Goal: Task Accomplishment & Management: Manage account settings

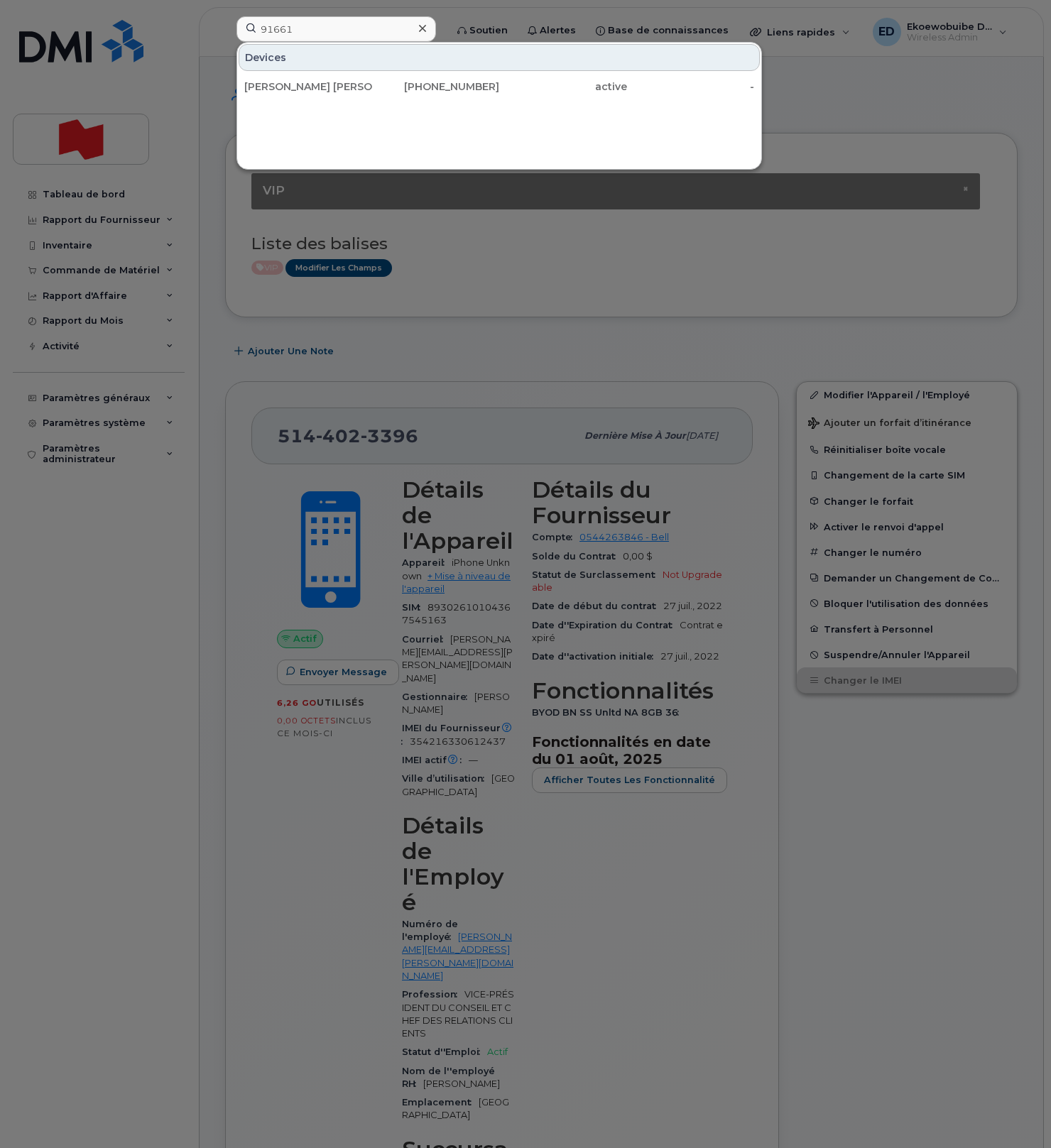
scroll to position [813, 0]
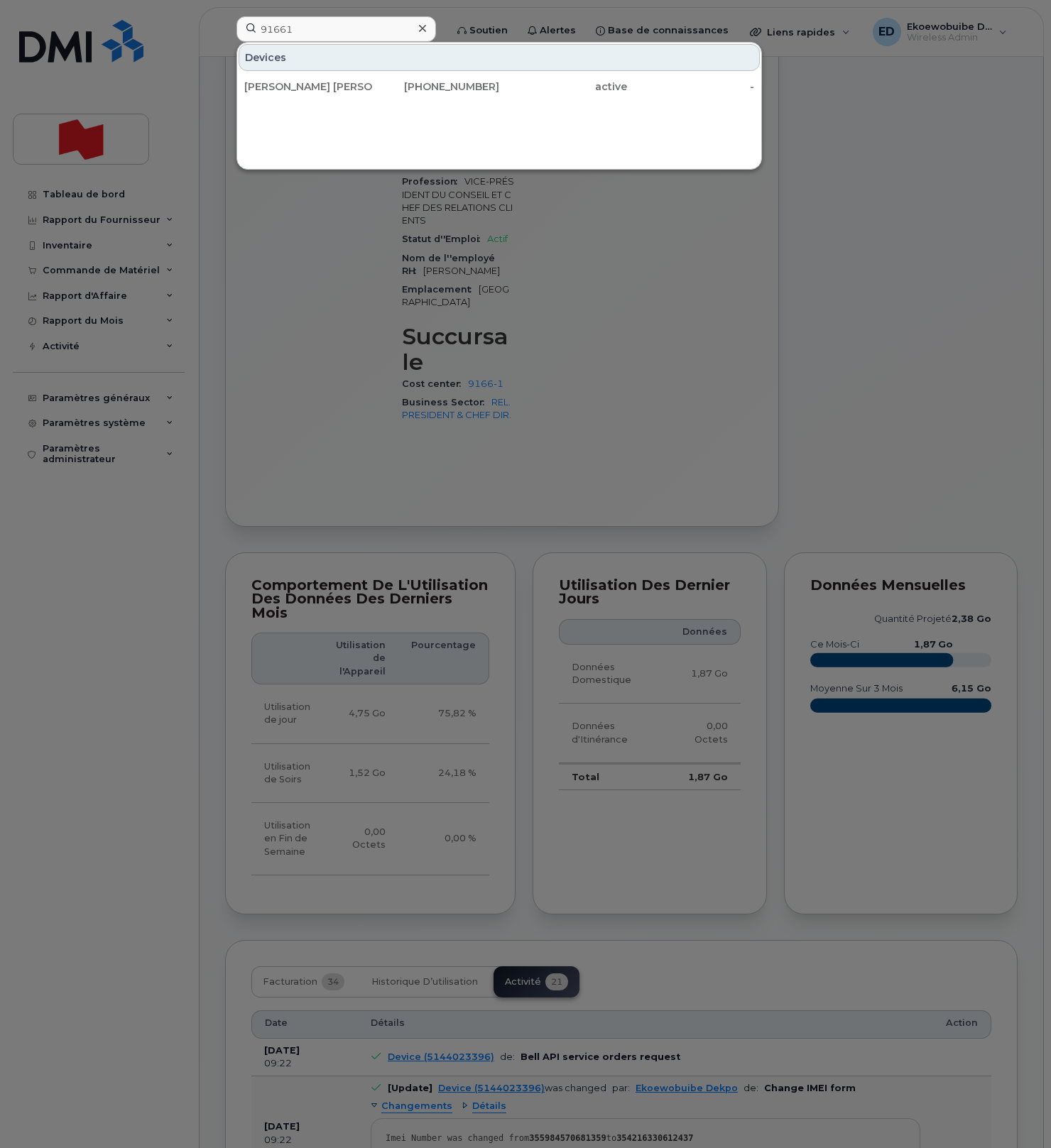
click at [313, 23] on input "91661" at bounding box center [336, 29] width 199 height 26
drag, startPoint x: 315, startPoint y: 28, endPoint x: 242, endPoint y: 29, distance: 73.0
click at [242, 29] on input "91661" at bounding box center [336, 29] width 199 height 26
type input "438-826-4959"
click at [313, 89] on div "Jocelyn Beauchesne" at bounding box center [308, 87] width 128 height 14
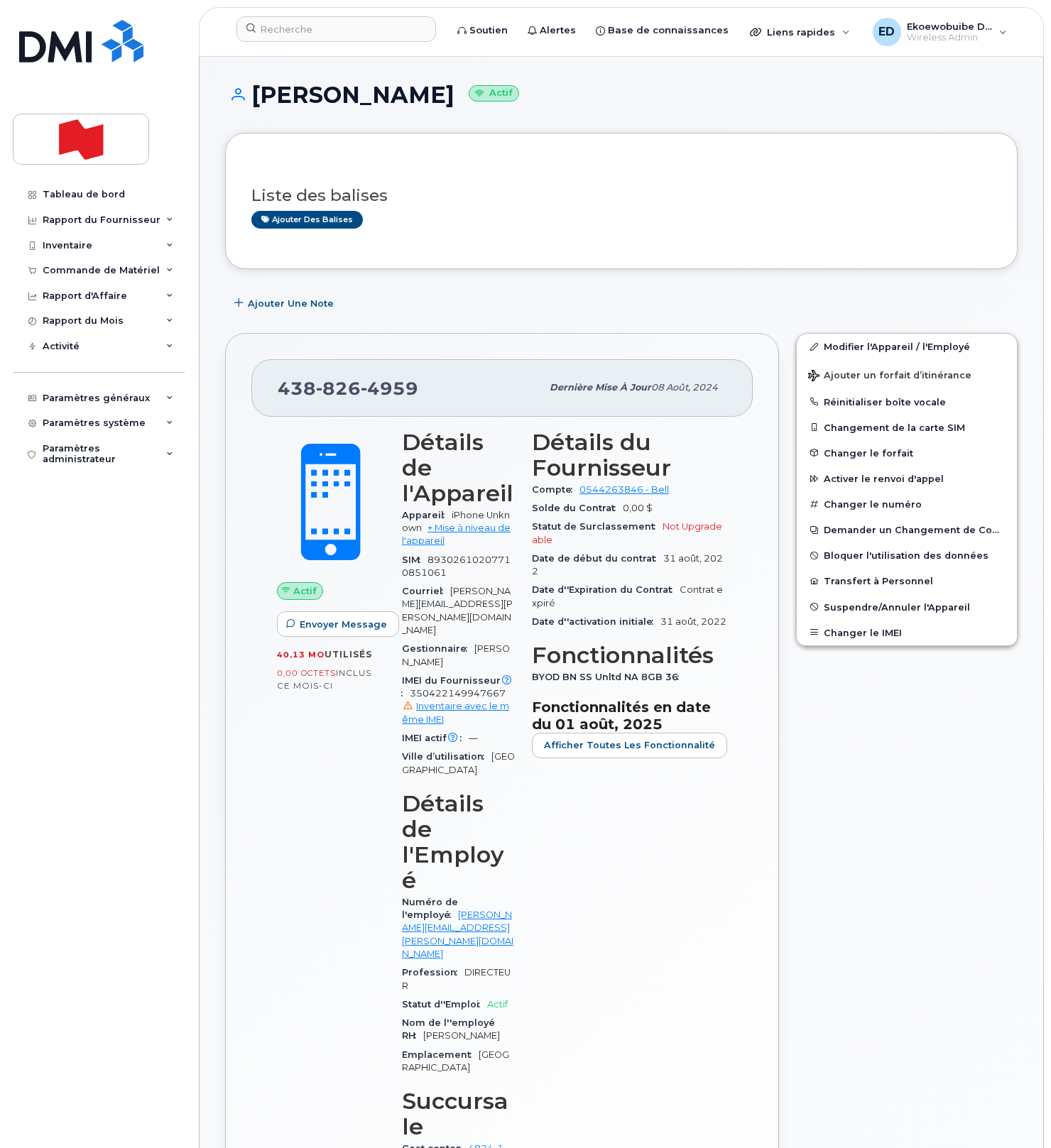
scroll to position [10, 0]
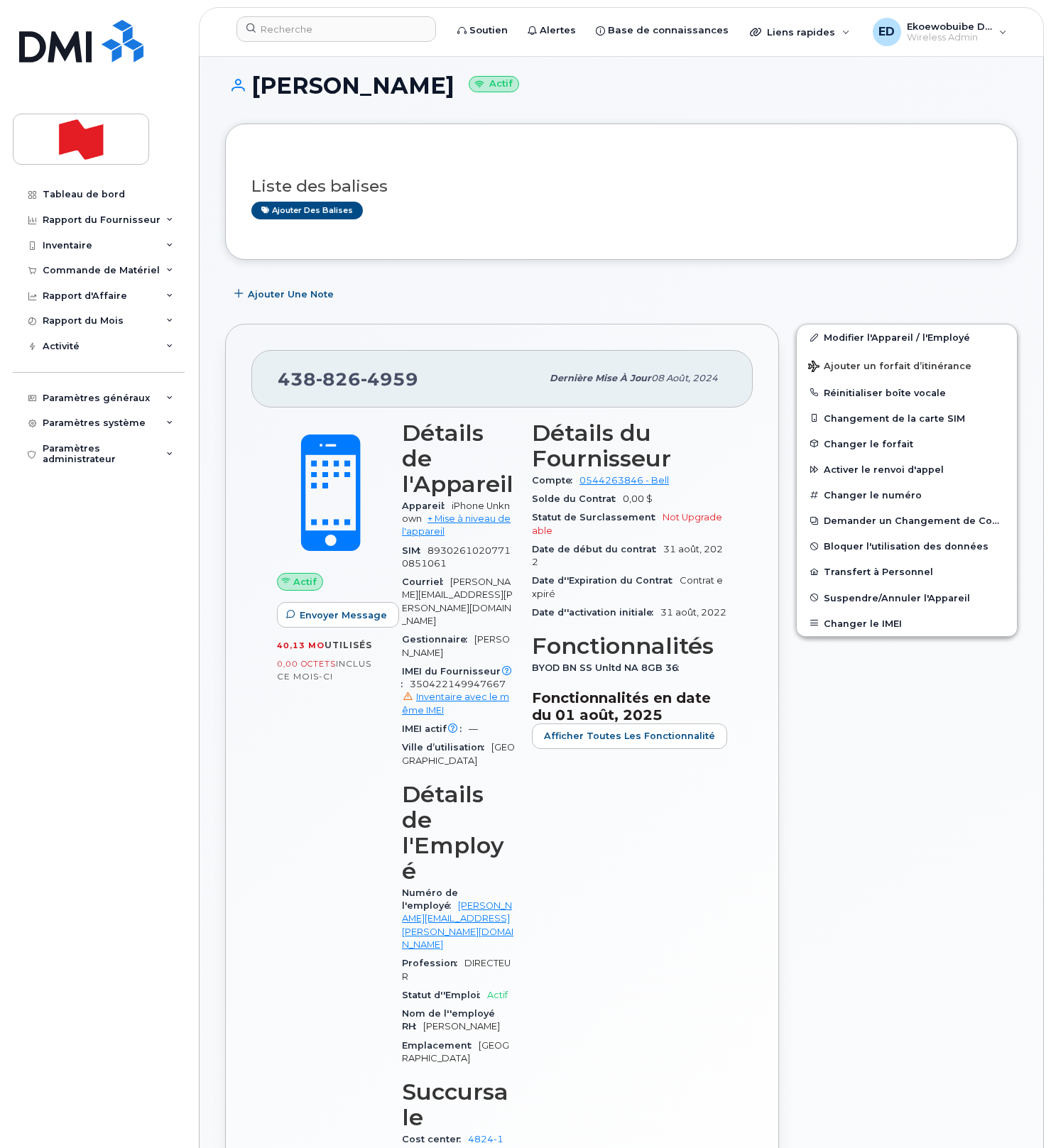
drag, startPoint x: 515, startPoint y: 190, endPoint x: 506, endPoint y: 178, distance: 15.0
click at [513, 190] on h3 "Liste des balises" at bounding box center [621, 186] width 740 height 18
drag, startPoint x: 497, startPoint y: 90, endPoint x: 351, endPoint y: 90, distance: 146.0
click at [351, 90] on h1 "Jocelyn Beauchesne Actif" at bounding box center [621, 85] width 792 height 25
copy h1 "Beauchesne"
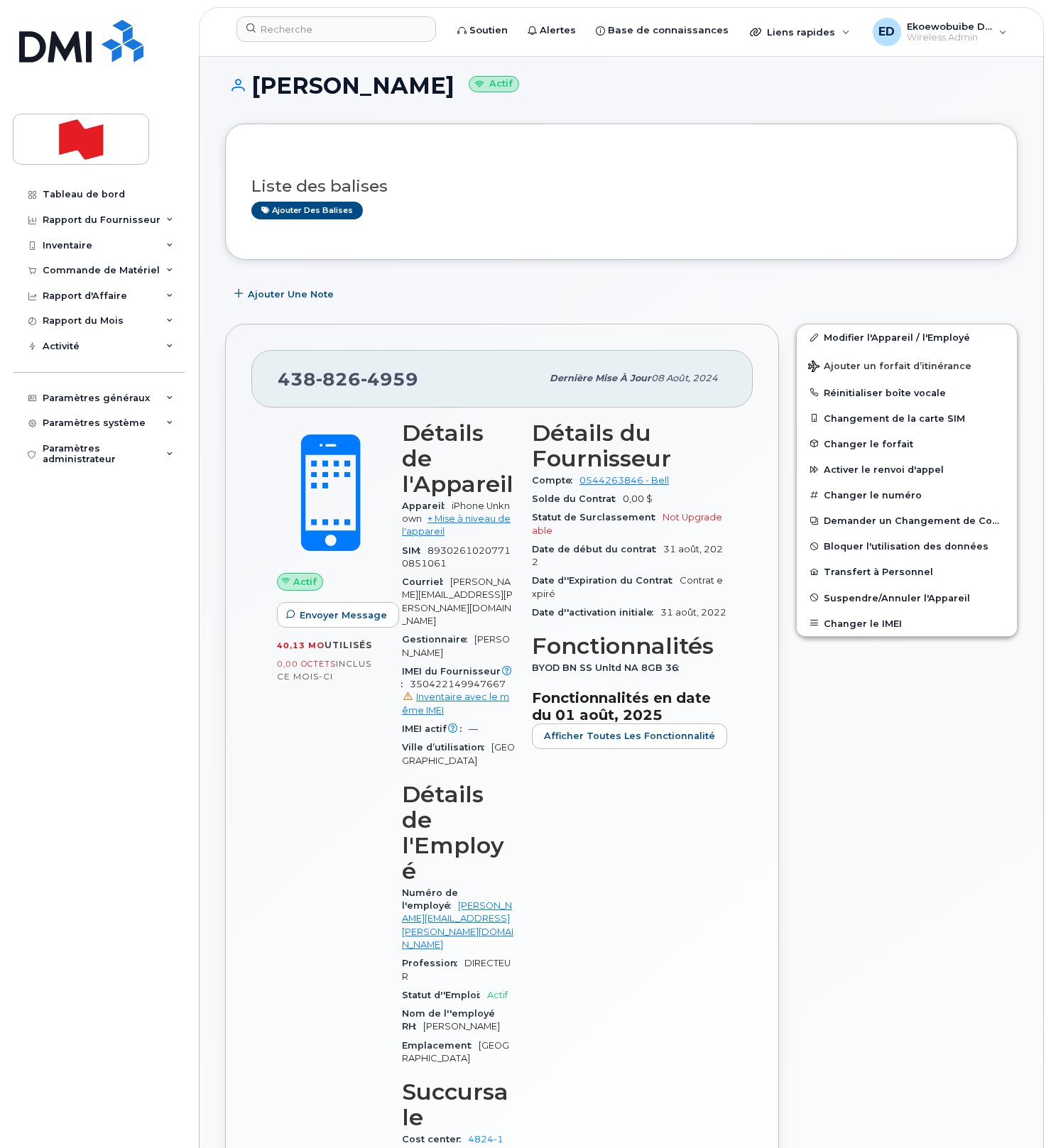
click at [301, 98] on h1 "Jocelyn Beauchesne Actif" at bounding box center [621, 85] width 792 height 25
copy h1 "Jocelyn"
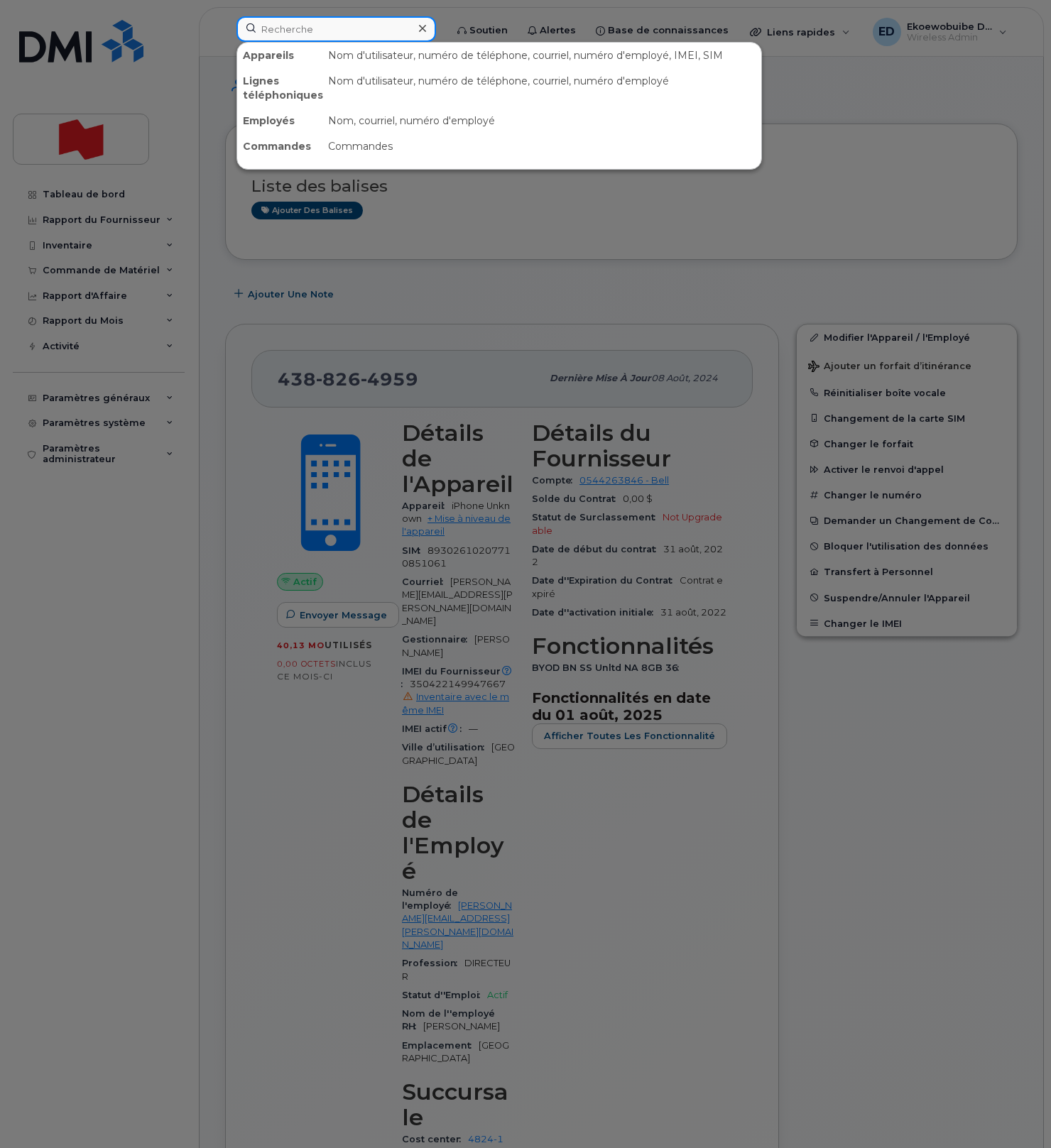
click at [295, 37] on input at bounding box center [336, 29] width 199 height 26
paste input "506-378-1114"
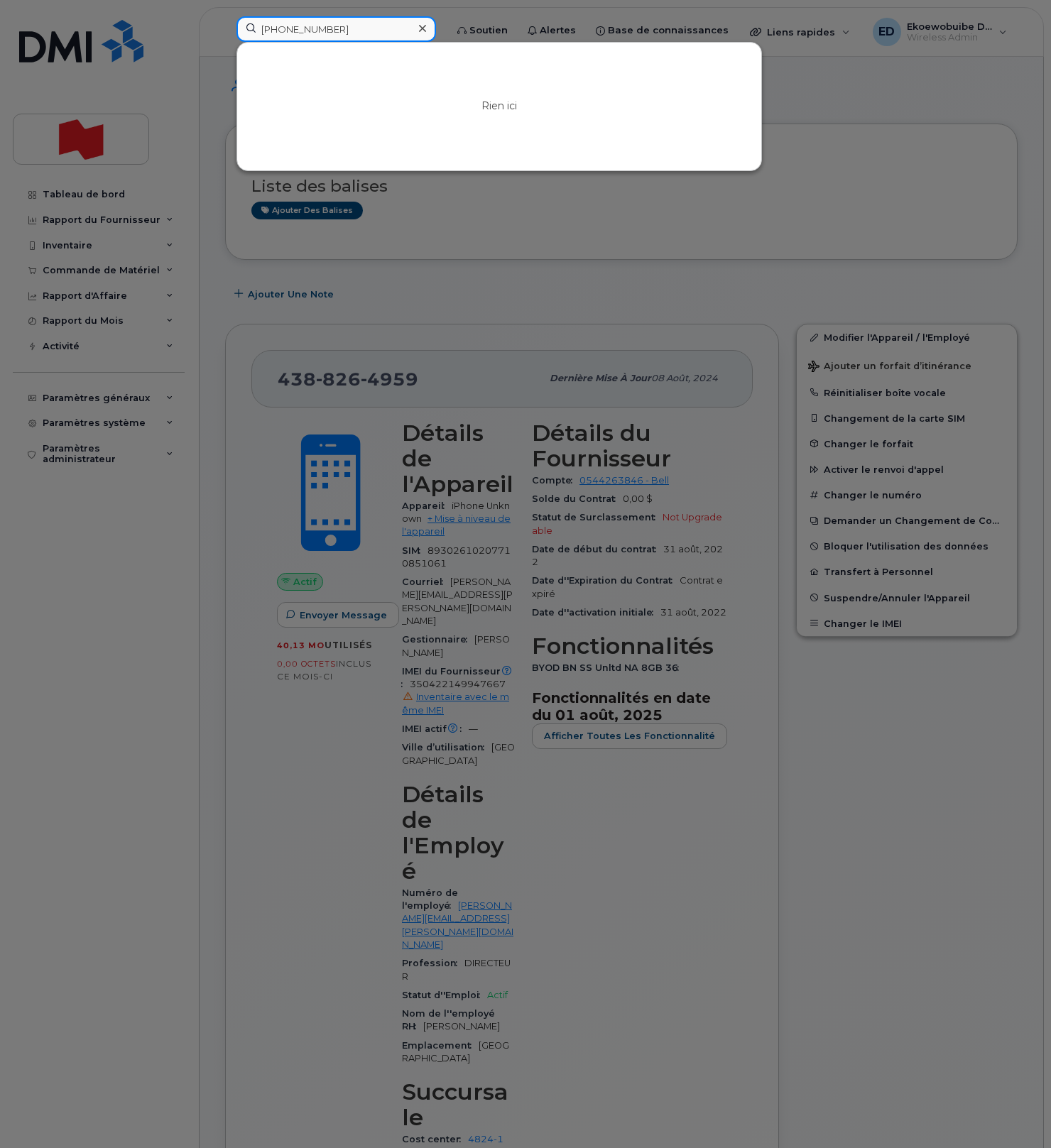
type input "506-378-1114"
click at [426, 30] on icon at bounding box center [422, 28] width 7 height 11
click at [436, 30] on div at bounding box center [336, 29] width 199 height 26
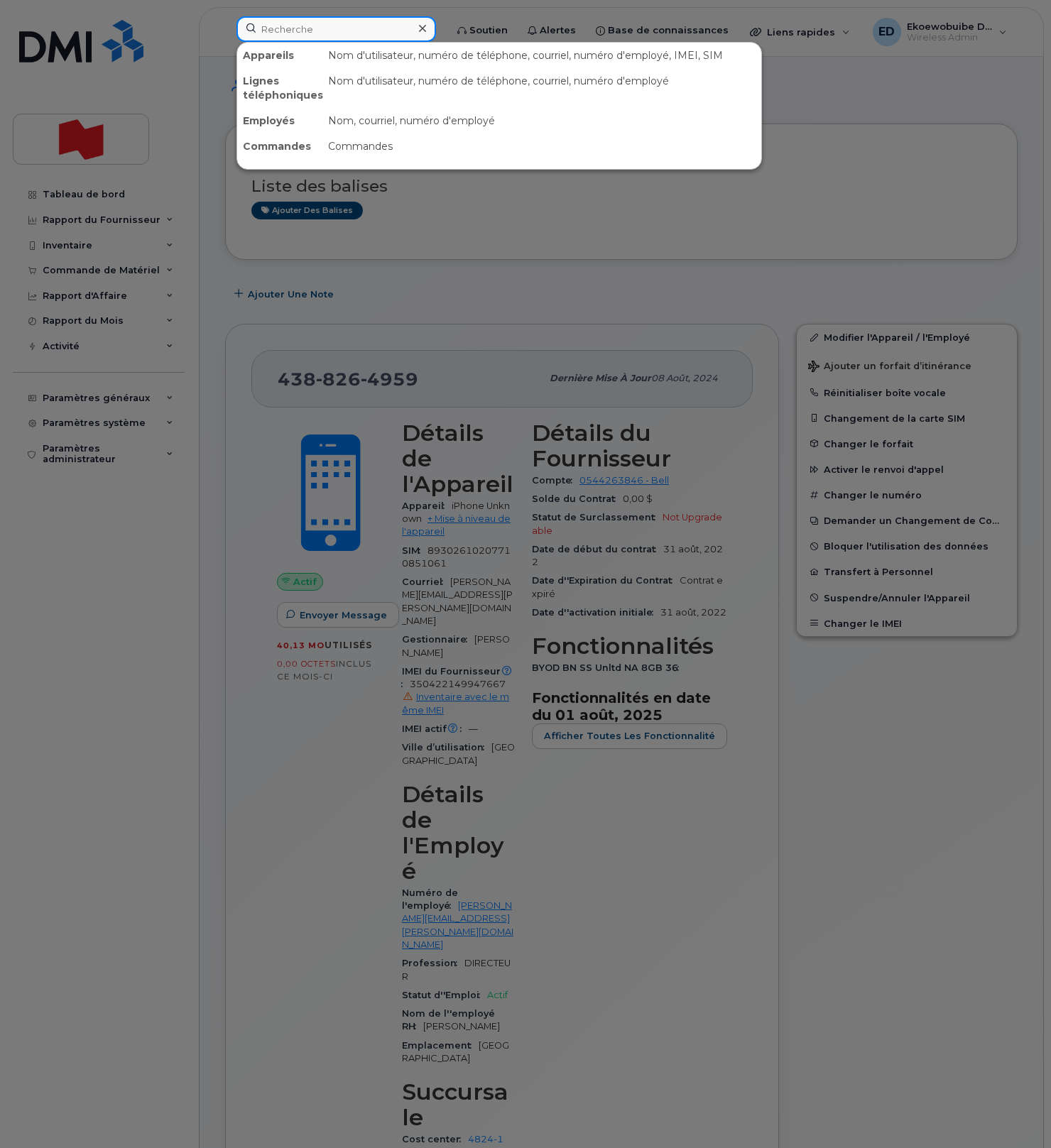
paste input "6472081194"
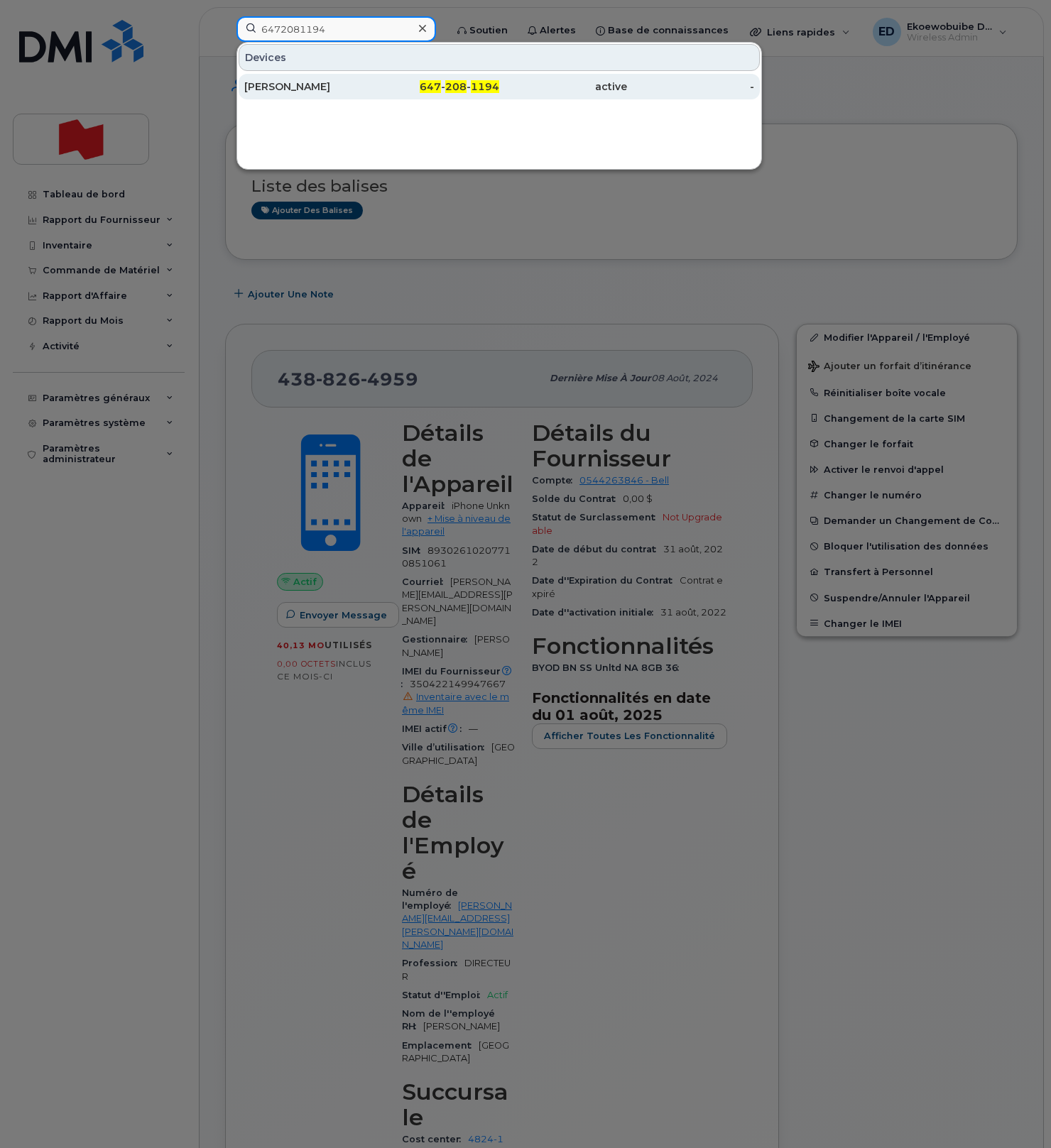
type input "6472081194"
click at [279, 91] on div "[PERSON_NAME]" at bounding box center [308, 87] width 128 height 14
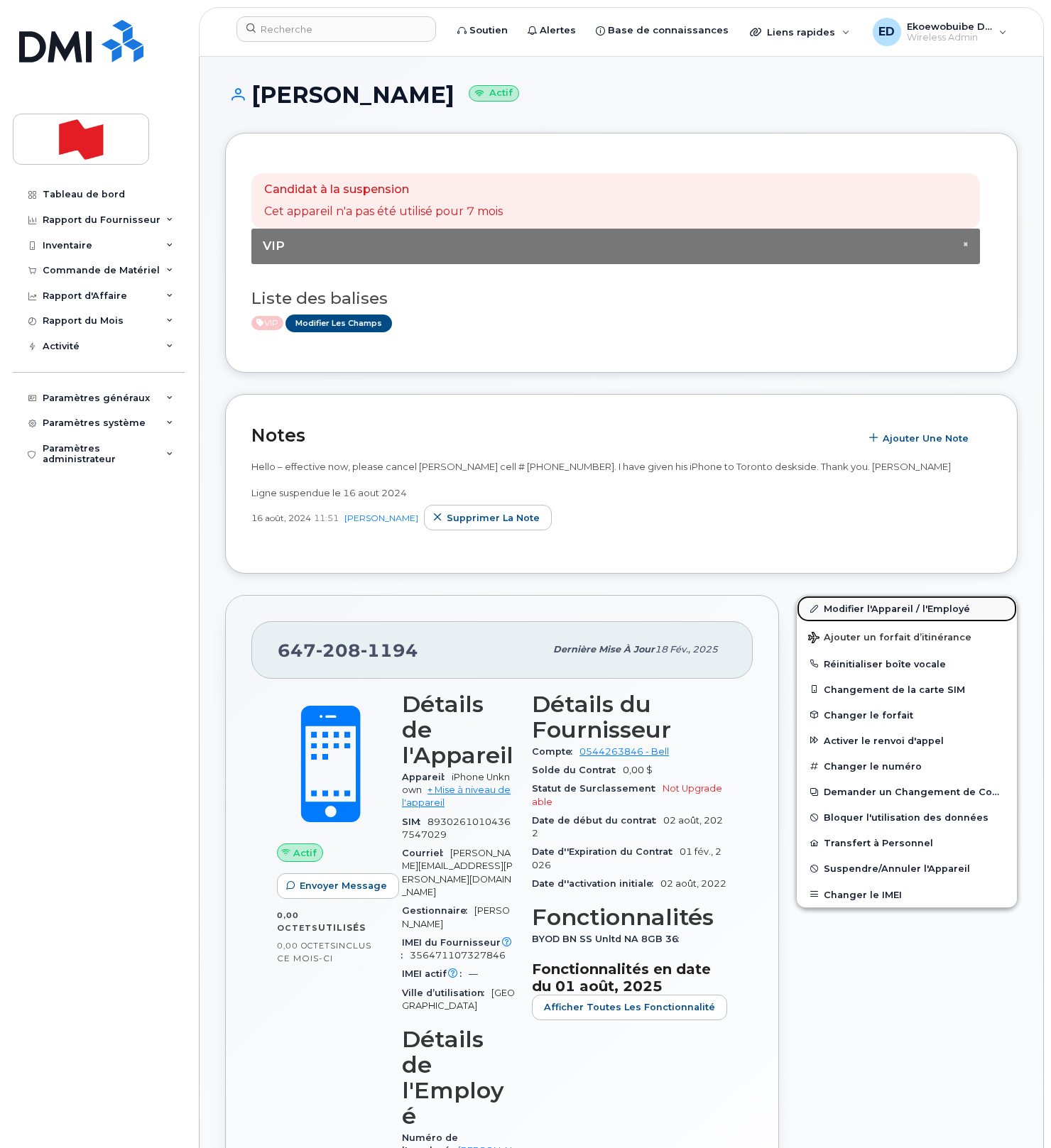
click at [835, 614] on link "Modifier l'Appareil / l'Employé" at bounding box center [906, 609] width 220 height 26
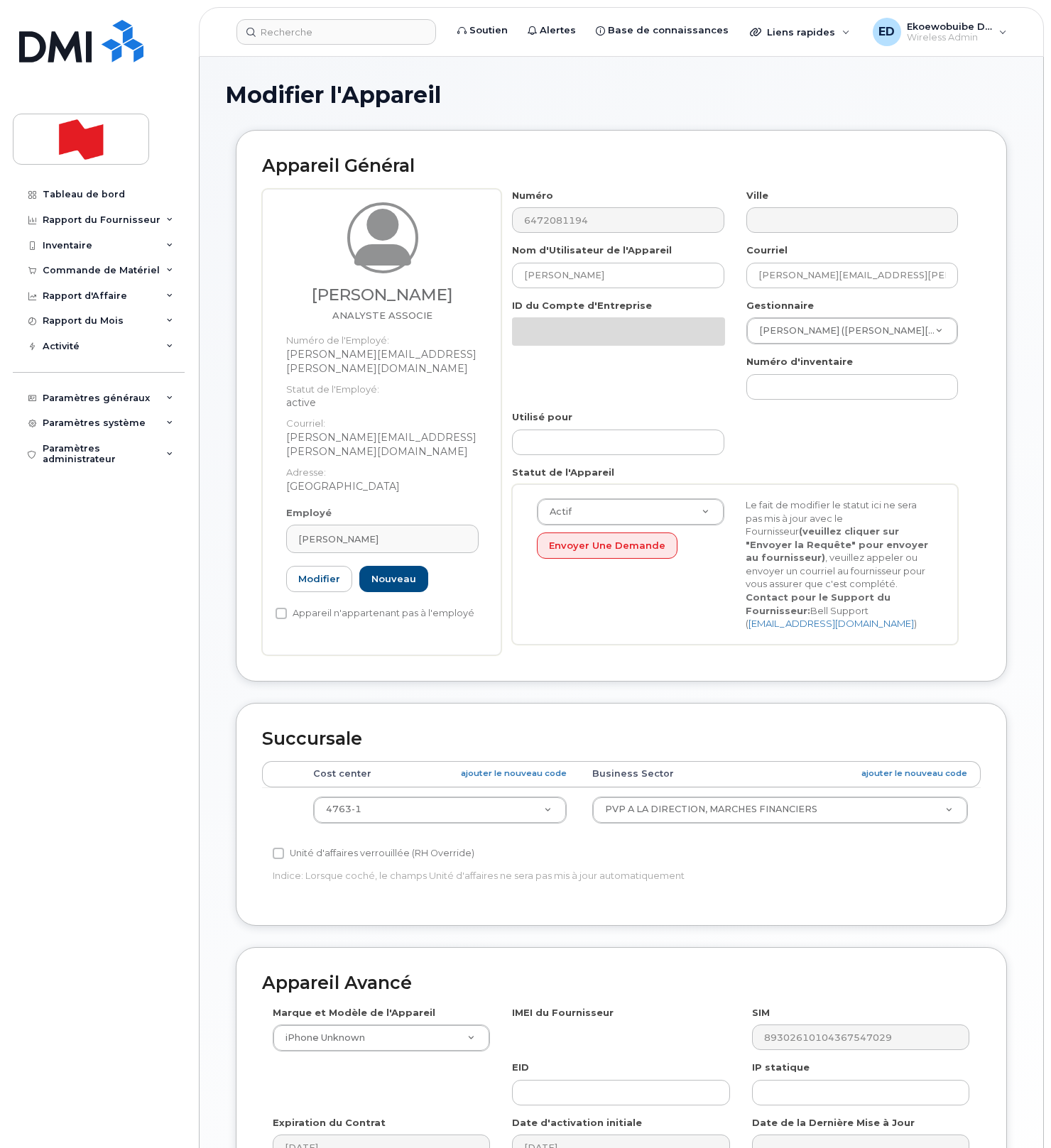
select select "22917073"
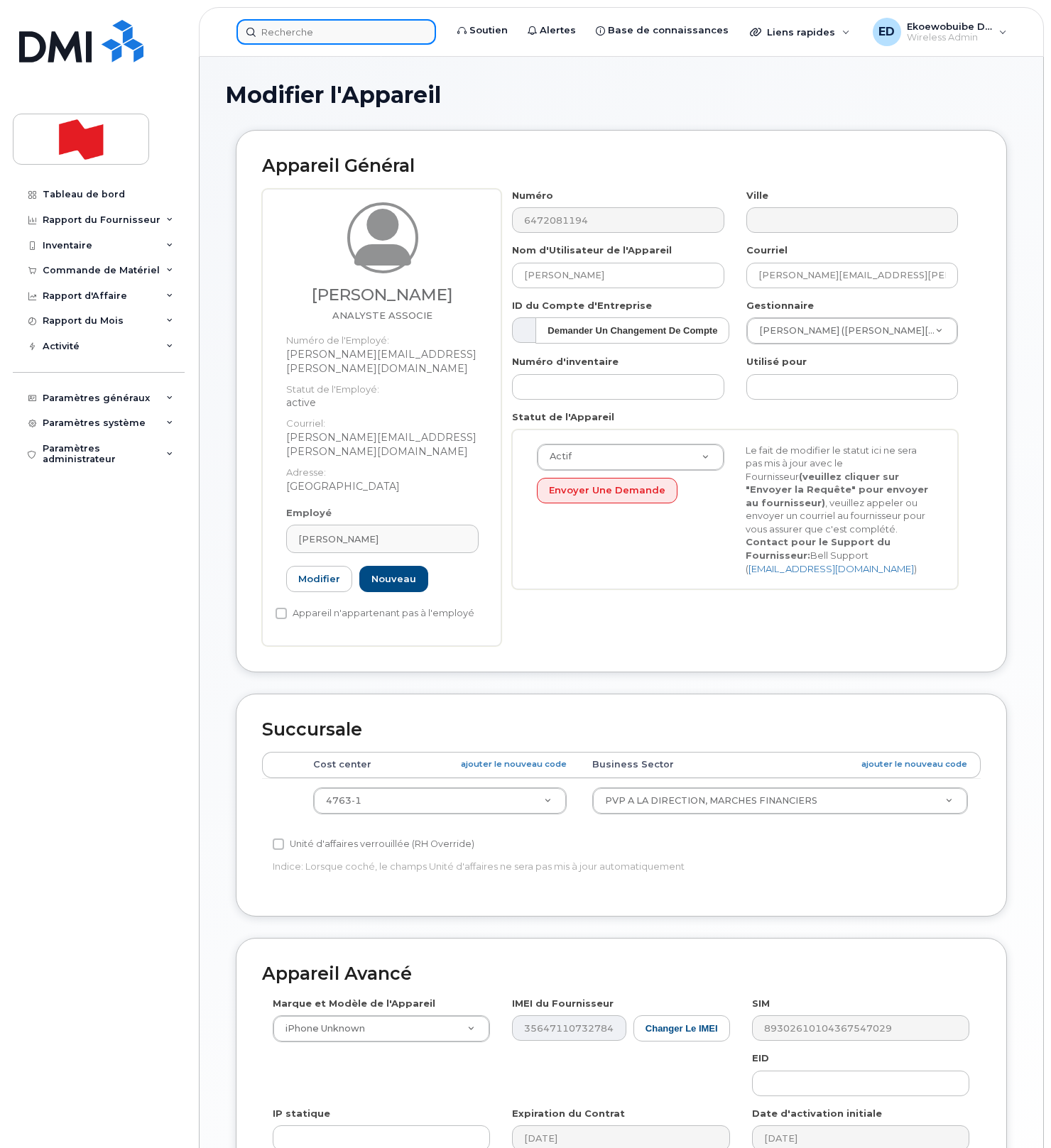
click at [339, 32] on input at bounding box center [336, 32] width 199 height 26
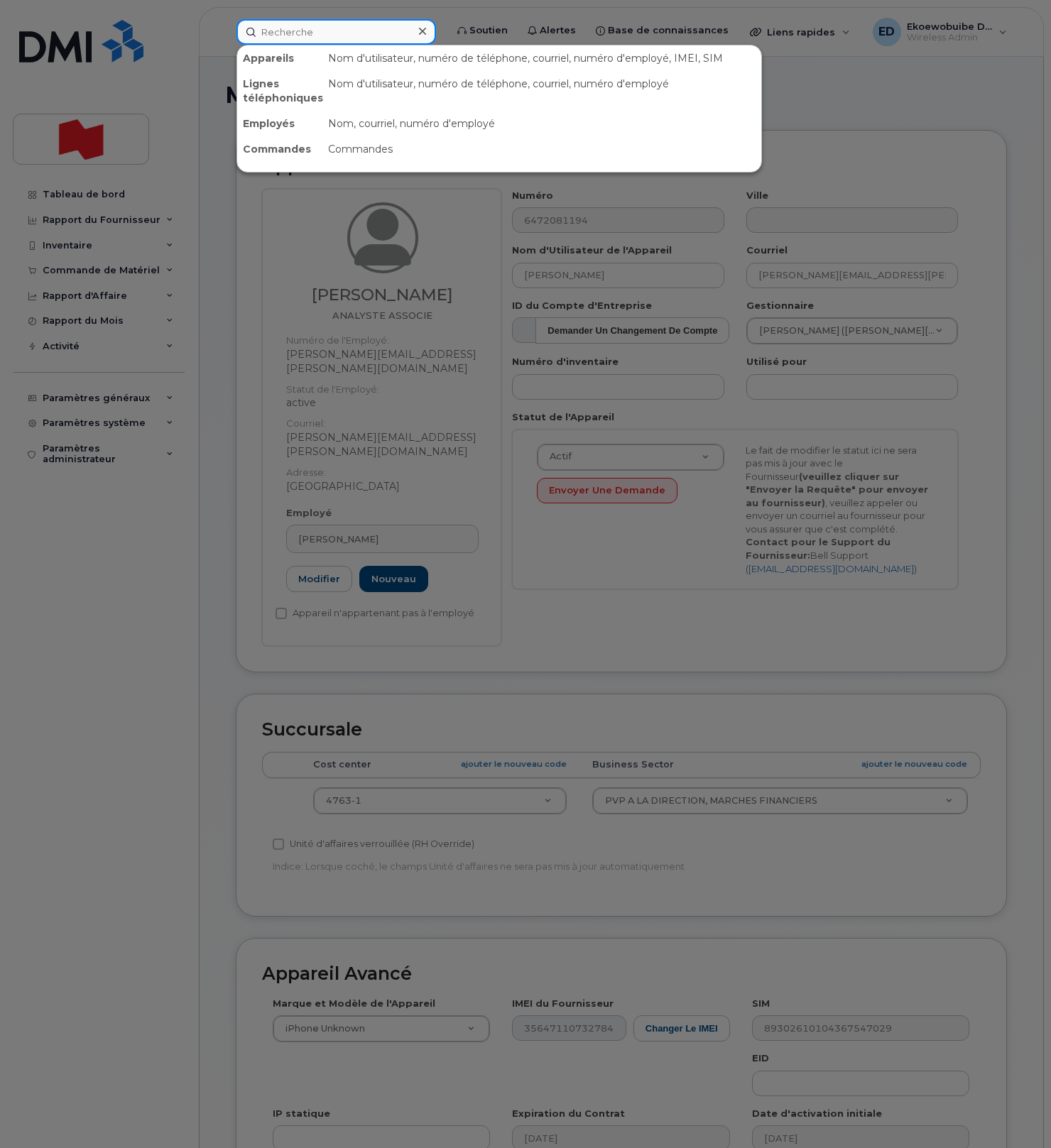
paste input "Azza Chroudi"
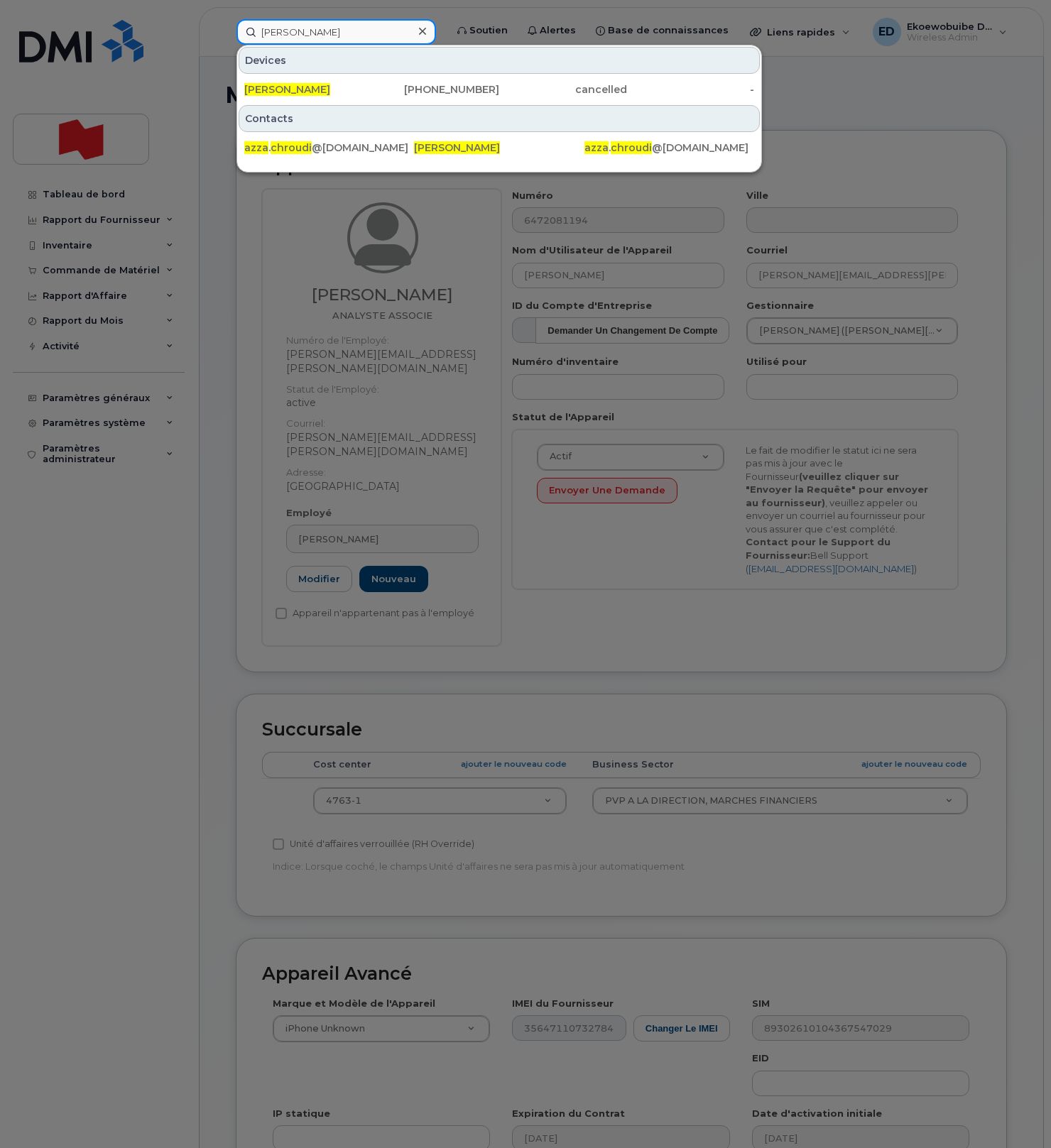
type input "Azza Chroudi"
click at [825, 89] on div at bounding box center [526, 574] width 1051 height 1148
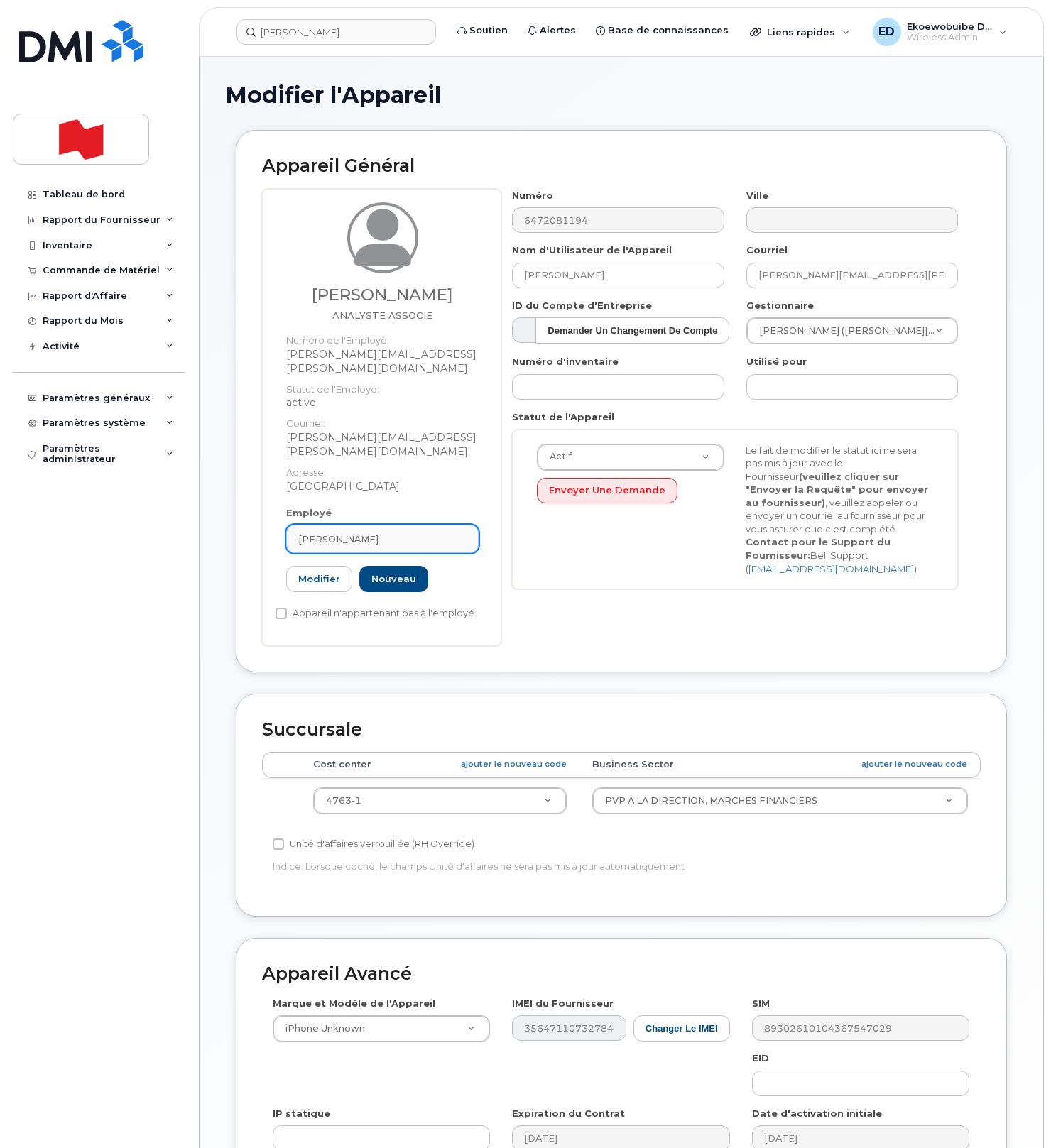
click at [384, 532] on div "[PERSON_NAME]" at bounding box center [383, 539] width 168 height 14
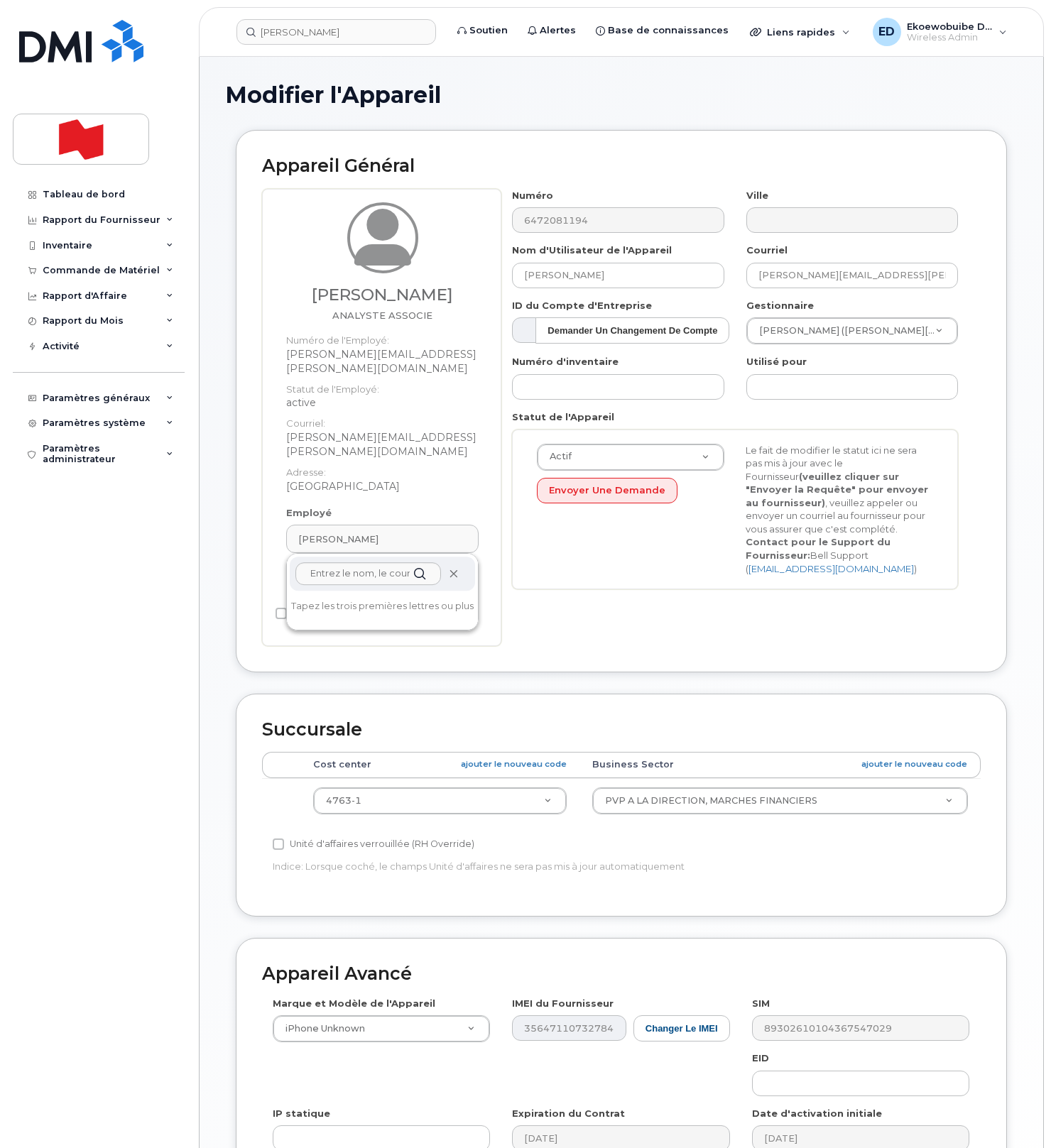
click at [455, 570] on icon at bounding box center [453, 574] width 10 height 10
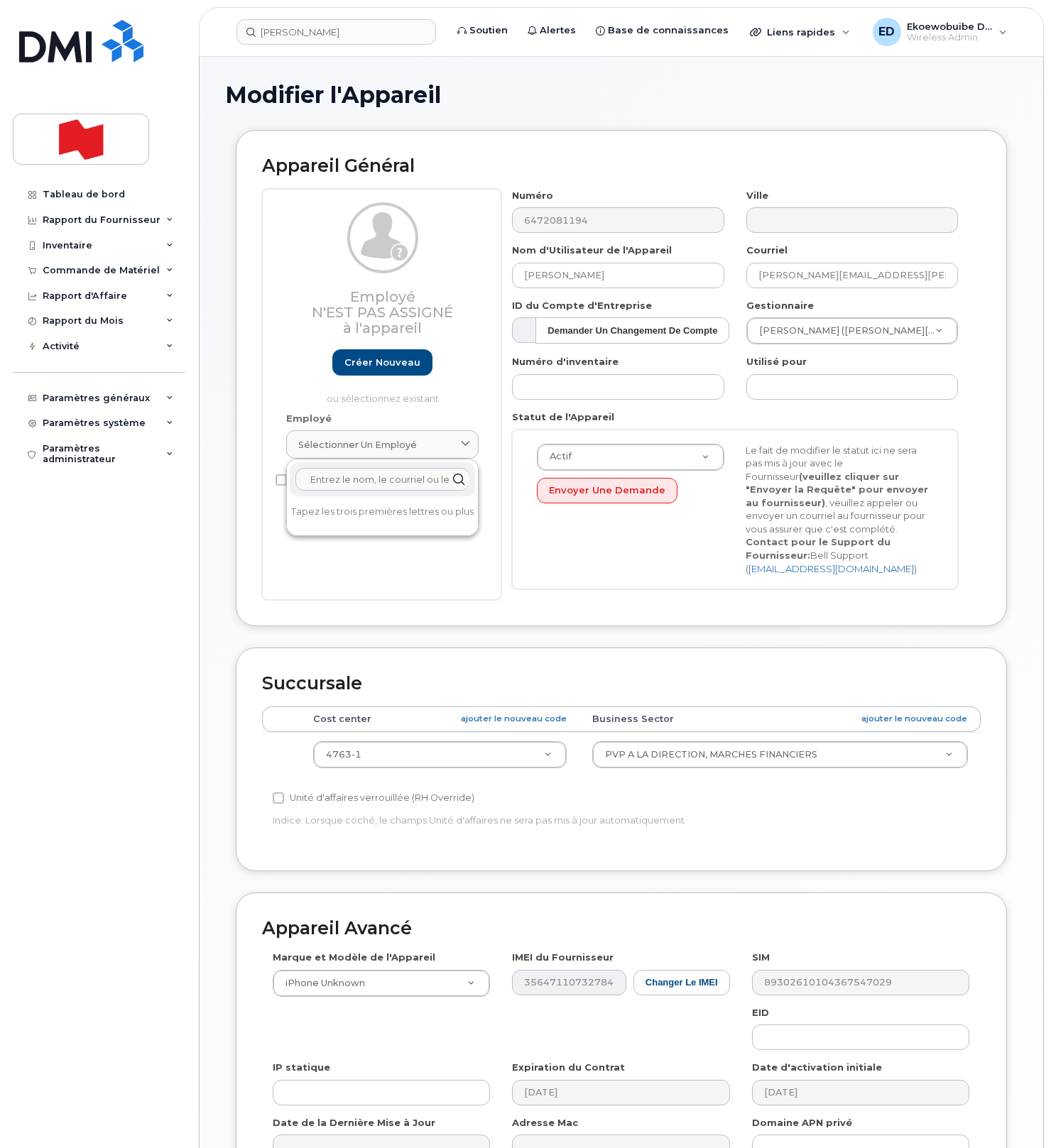
click at [368, 484] on input "text" at bounding box center [382, 480] width 174 height 23
paste input "Azza Chroudi"
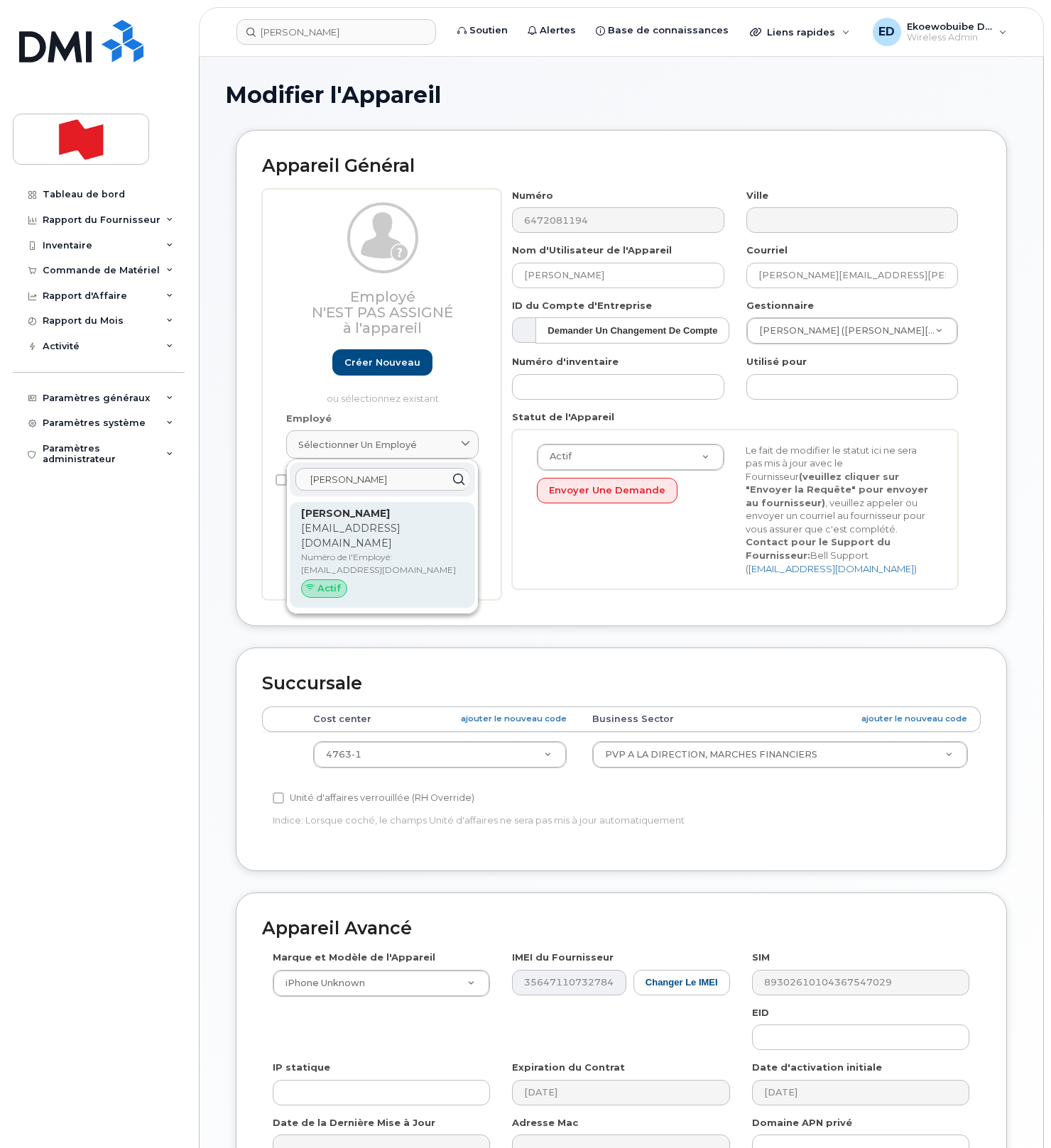
type input "Azza Chroudi"
click at [341, 527] on p "[EMAIL_ADDRESS][DOMAIN_NAME]" at bounding box center [383, 536] width 163 height 29
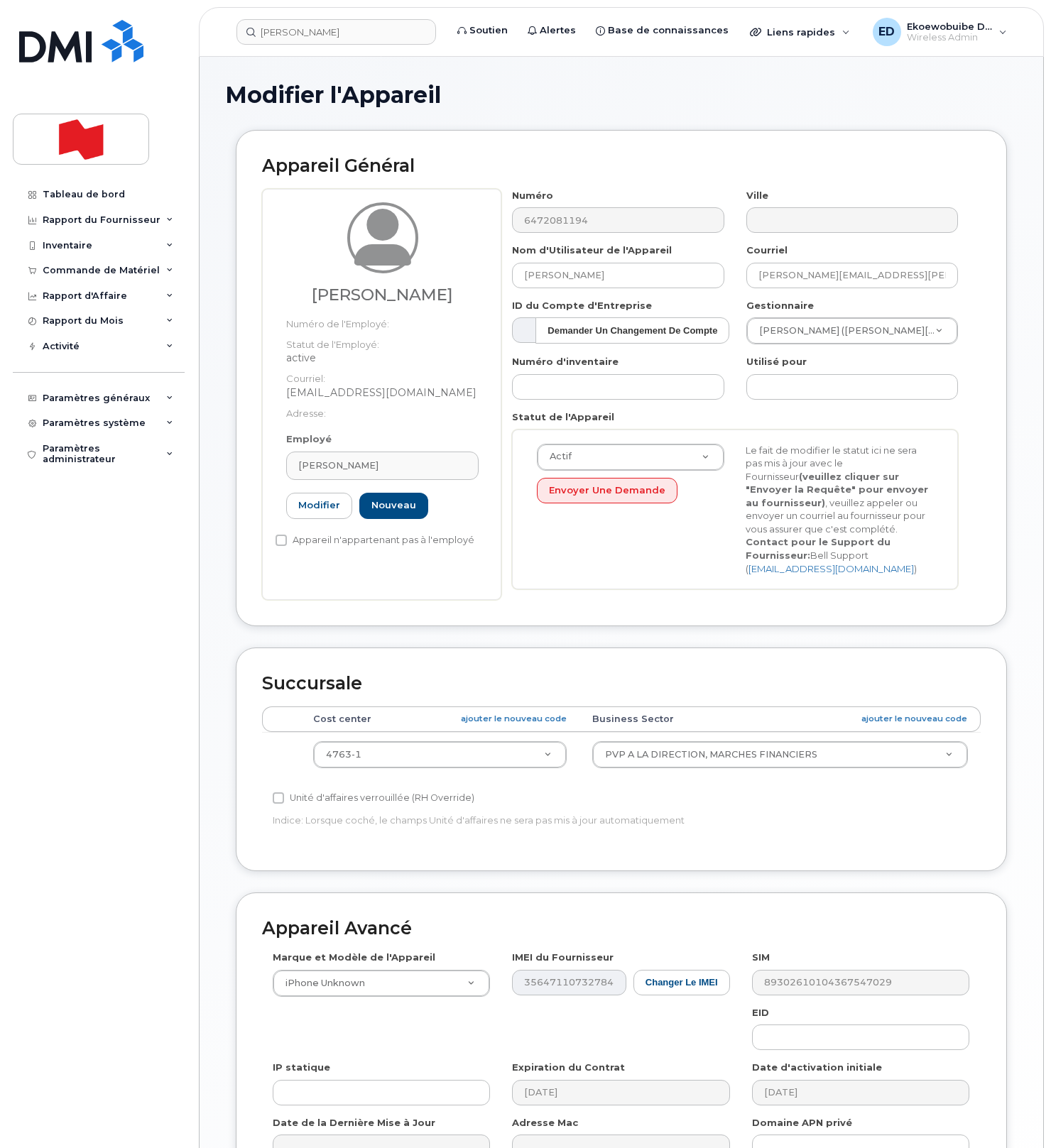
type input "[EMAIL_ADDRESS][DOMAIN_NAME]"
click at [388, 470] on div "[PERSON_NAME]" at bounding box center [383, 466] width 168 height 14
drag, startPoint x: 388, startPoint y: 500, endPoint x: 284, endPoint y: 497, distance: 104.0
click at [284, 497] on div "Employé AZZA CHROUDI Azza Chroudi AZZA CHROUDI azza.chroudi@bnc.ca Numéro de l'…" at bounding box center [382, 482] width 214 height 99
click at [398, 466] on div "[PERSON_NAME]" at bounding box center [383, 466] width 168 height 14
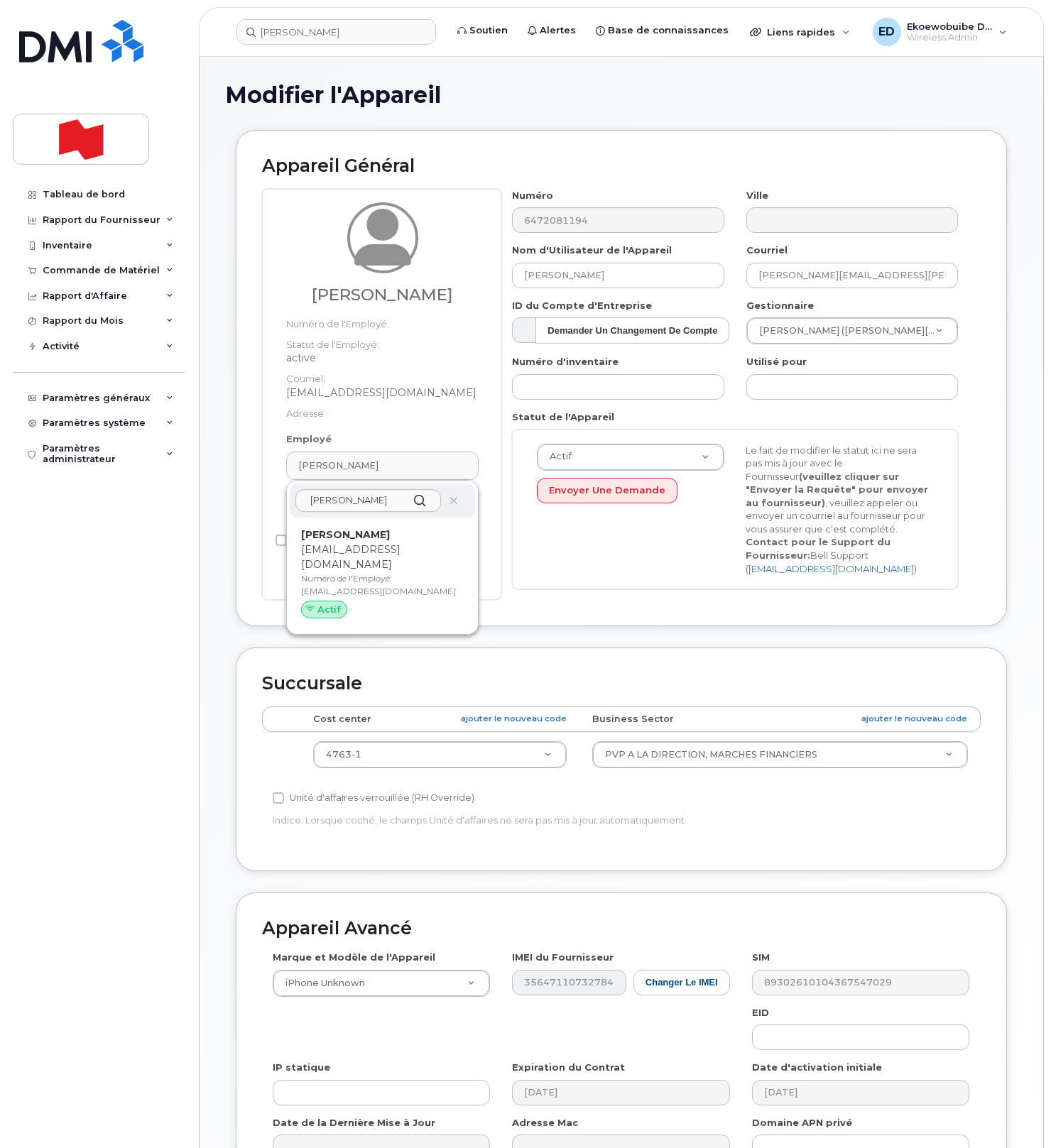
click at [384, 506] on input "Azza Chroudi" at bounding box center [368, 500] width 145 height 23
type input "A"
paste input "[EMAIL_ADDRESS][DOMAIN_NAME]"
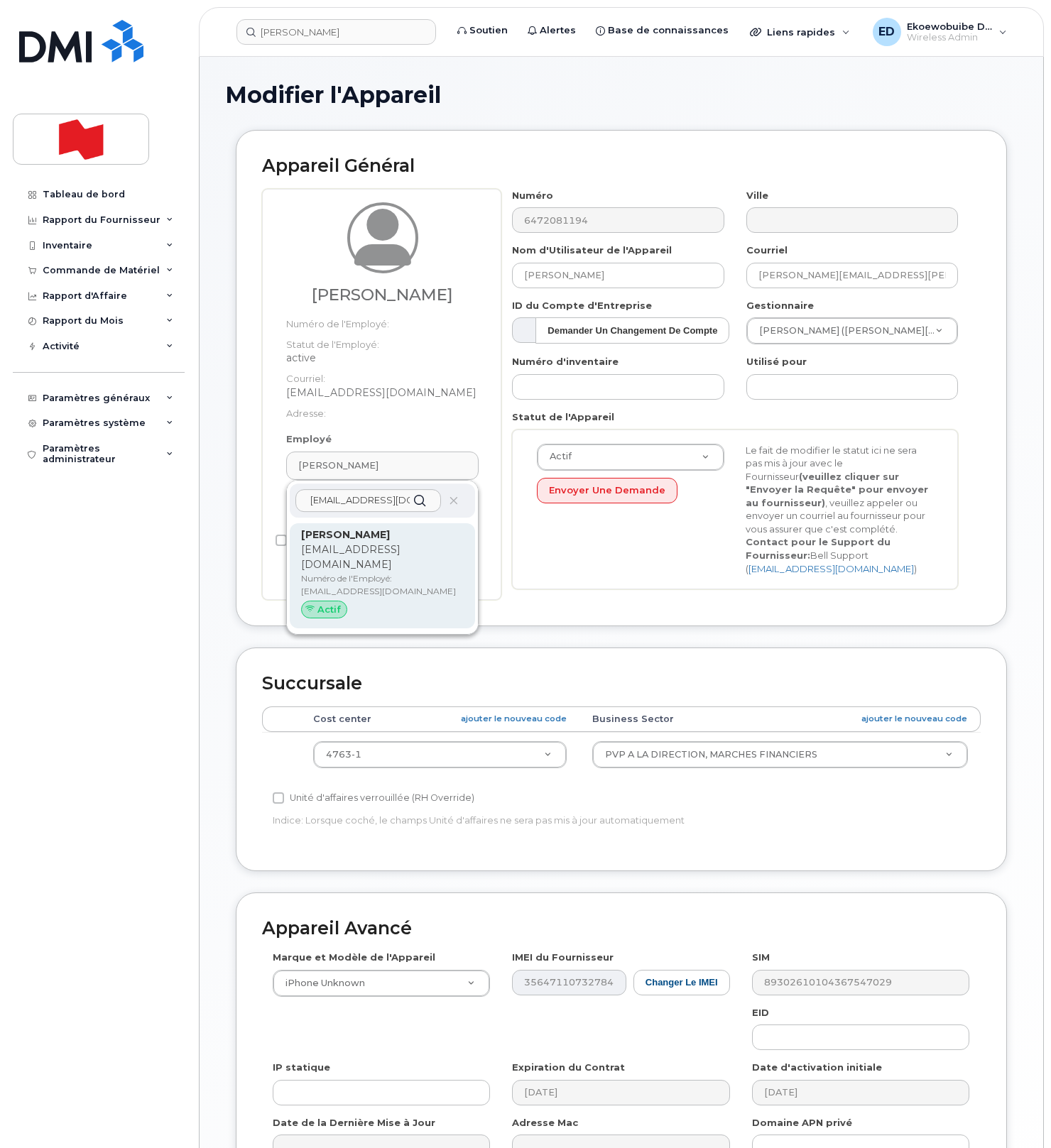
scroll to position [1, 0]
type input "[EMAIL_ADDRESS][DOMAIN_NAME]"
click at [345, 553] on p "[EMAIL_ADDRESS][DOMAIN_NAME]" at bounding box center [383, 557] width 163 height 29
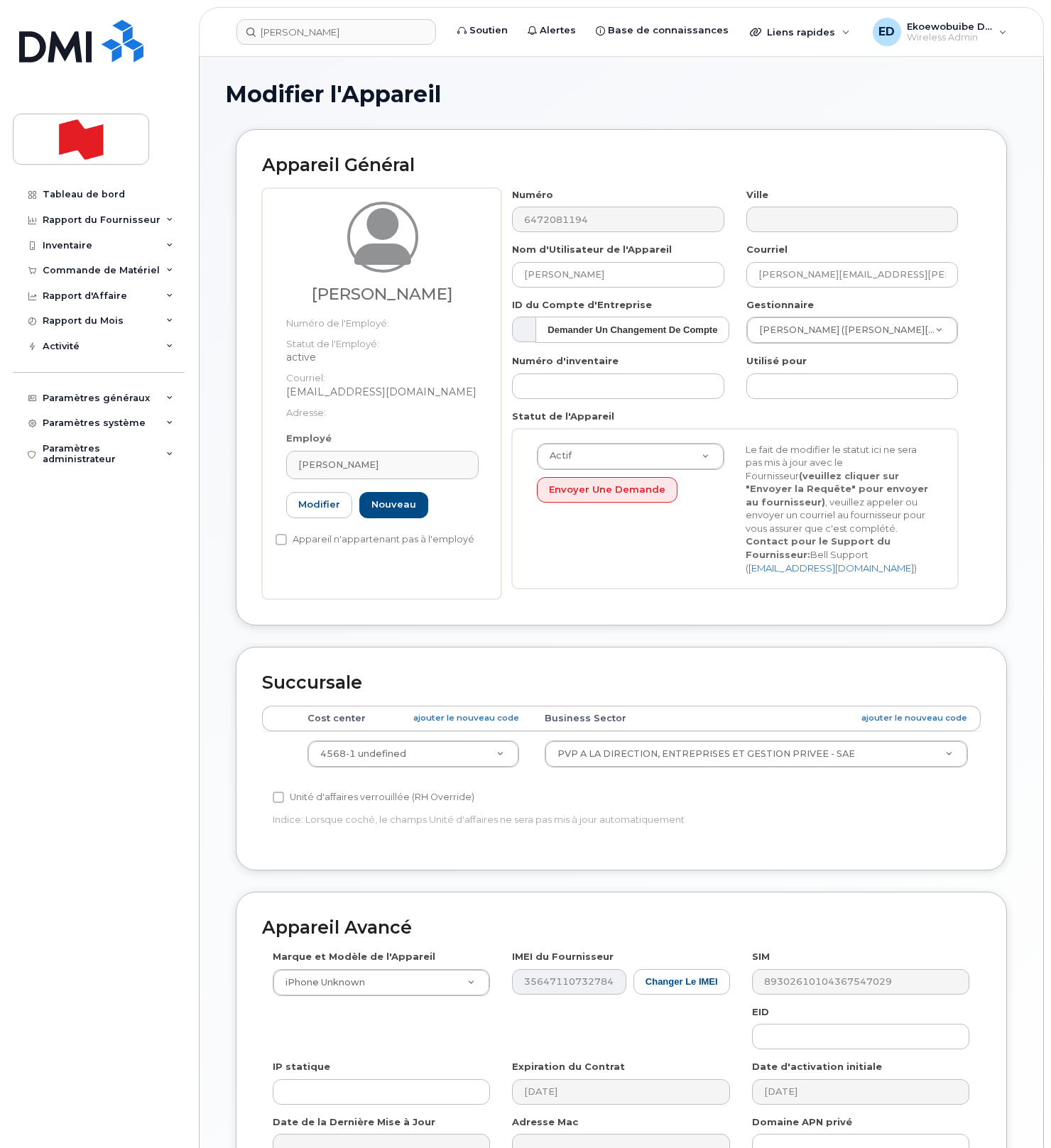
type input "[PERSON_NAME]"
type input "[EMAIL_ADDRESS][DOMAIN_NAME]"
type input "22916911"
select select "22917079"
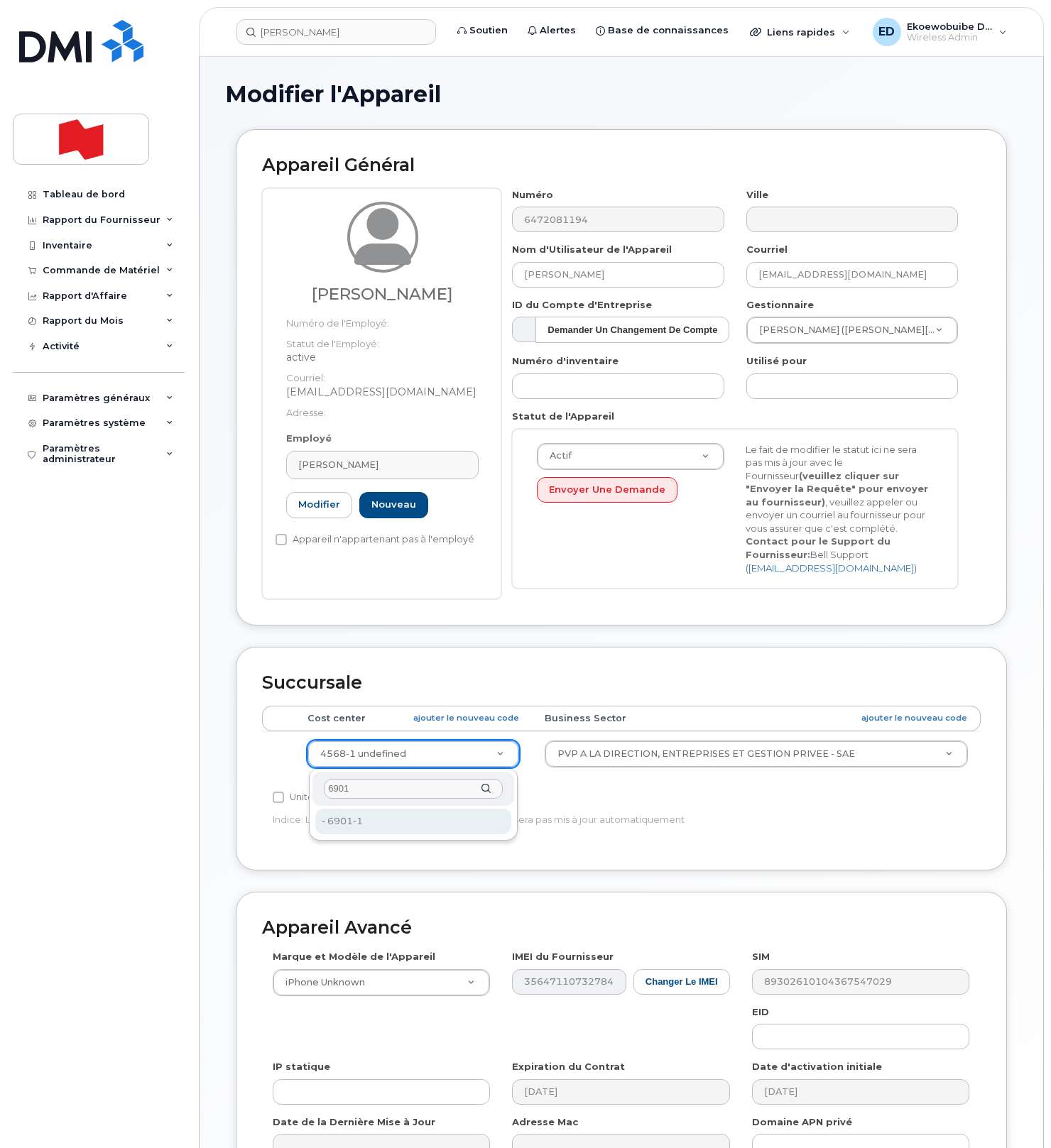
type input "6901"
type input "22916912"
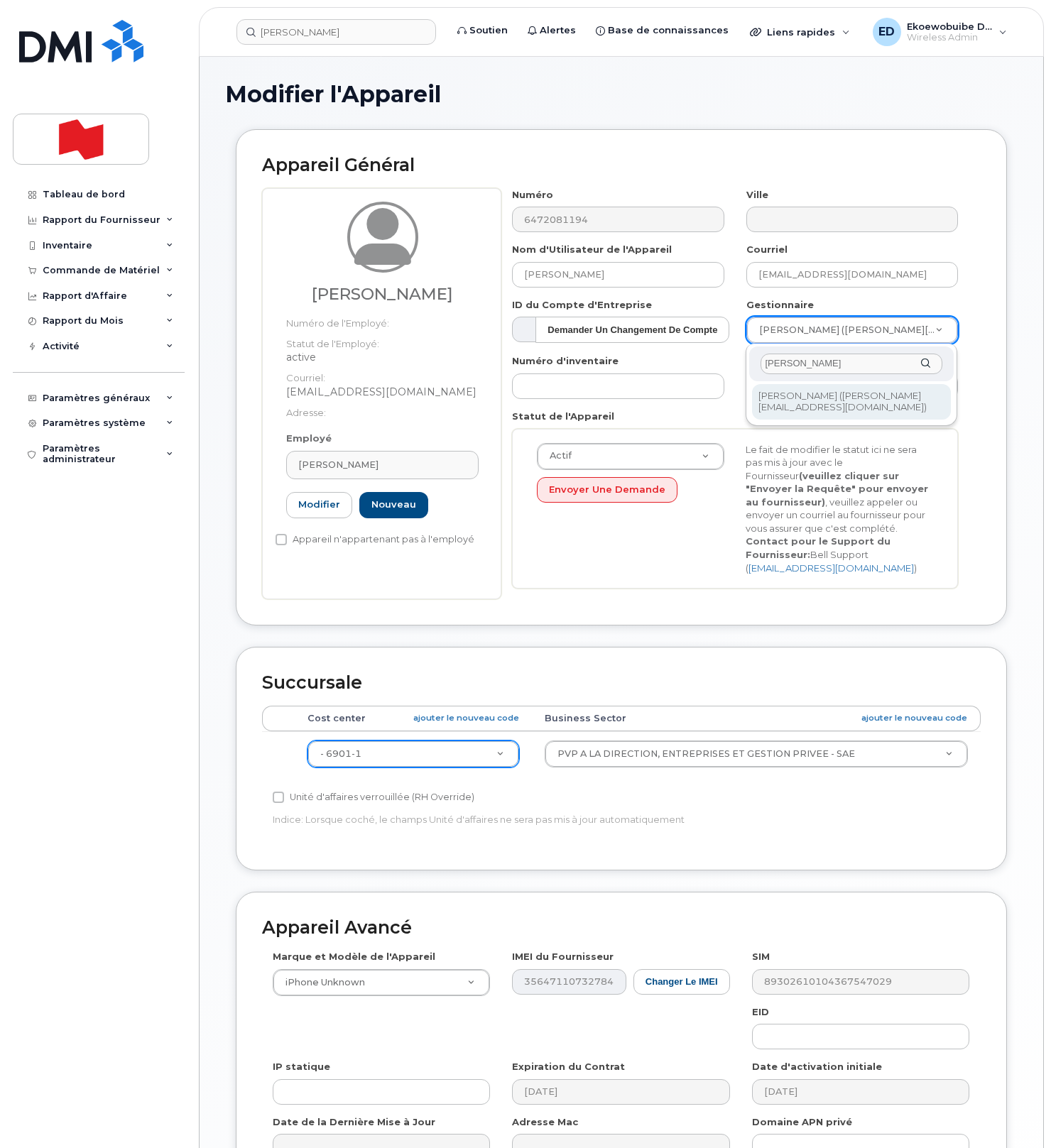
type input "Anne Guimond-Nadeau"
type input "1920296"
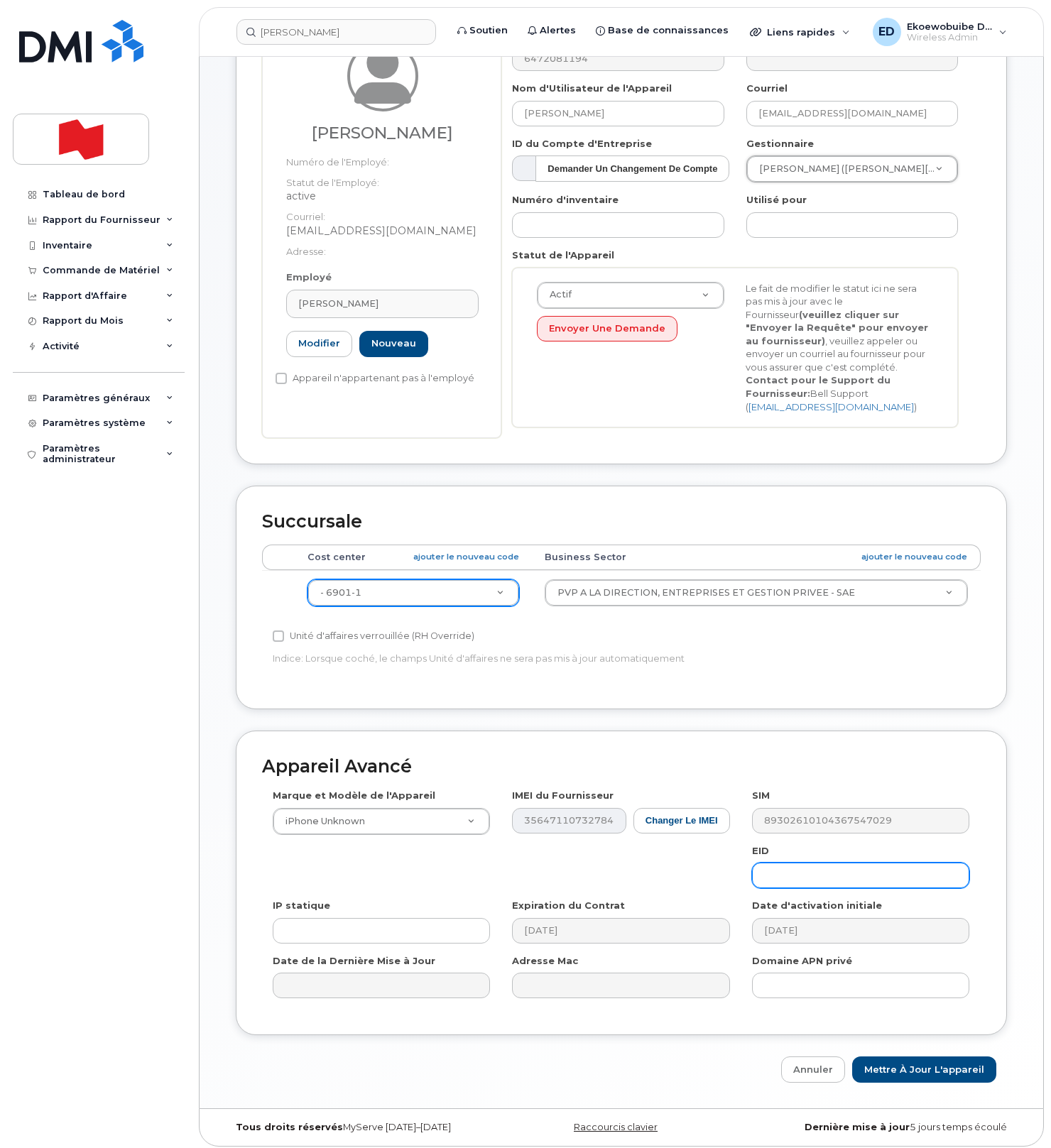
scroll to position [171, 0]
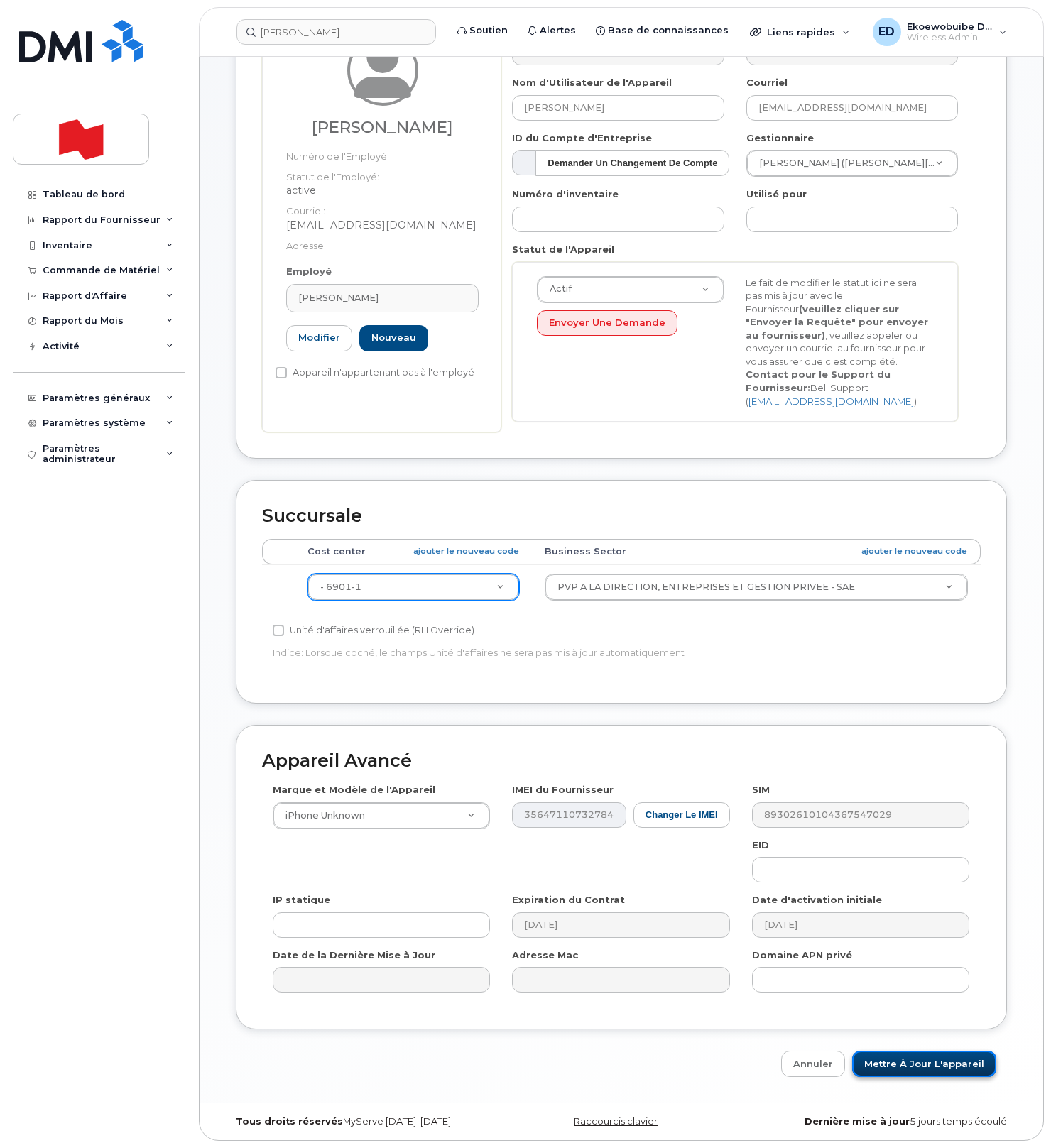
click at [905, 1069] on input "Mettre à jour l'appareil" at bounding box center [924, 1064] width 145 height 26
type input "Sauvegarde..."
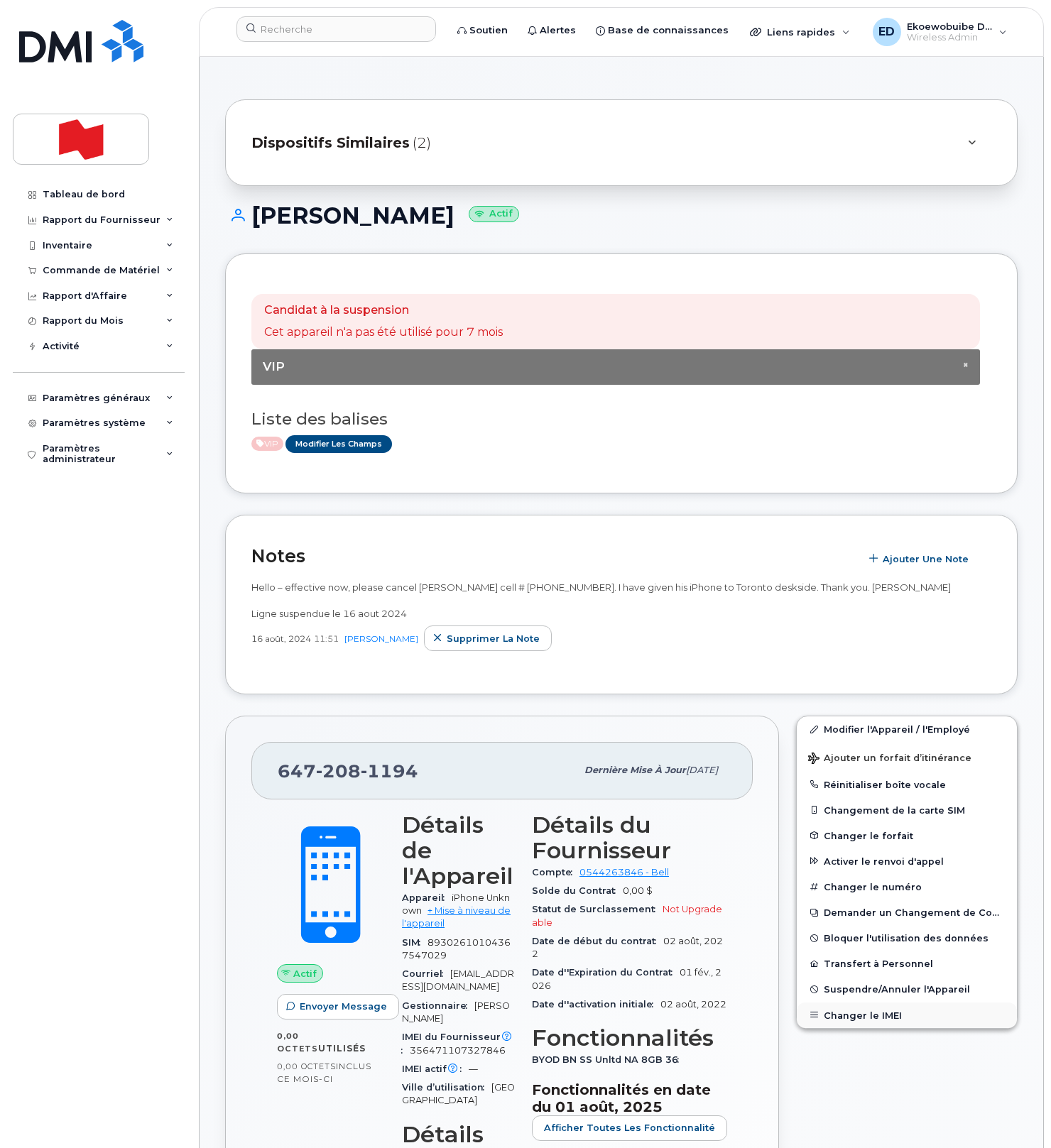
click at [843, 1019] on button "Changer le IMEI" at bounding box center [906, 1016] width 220 height 26
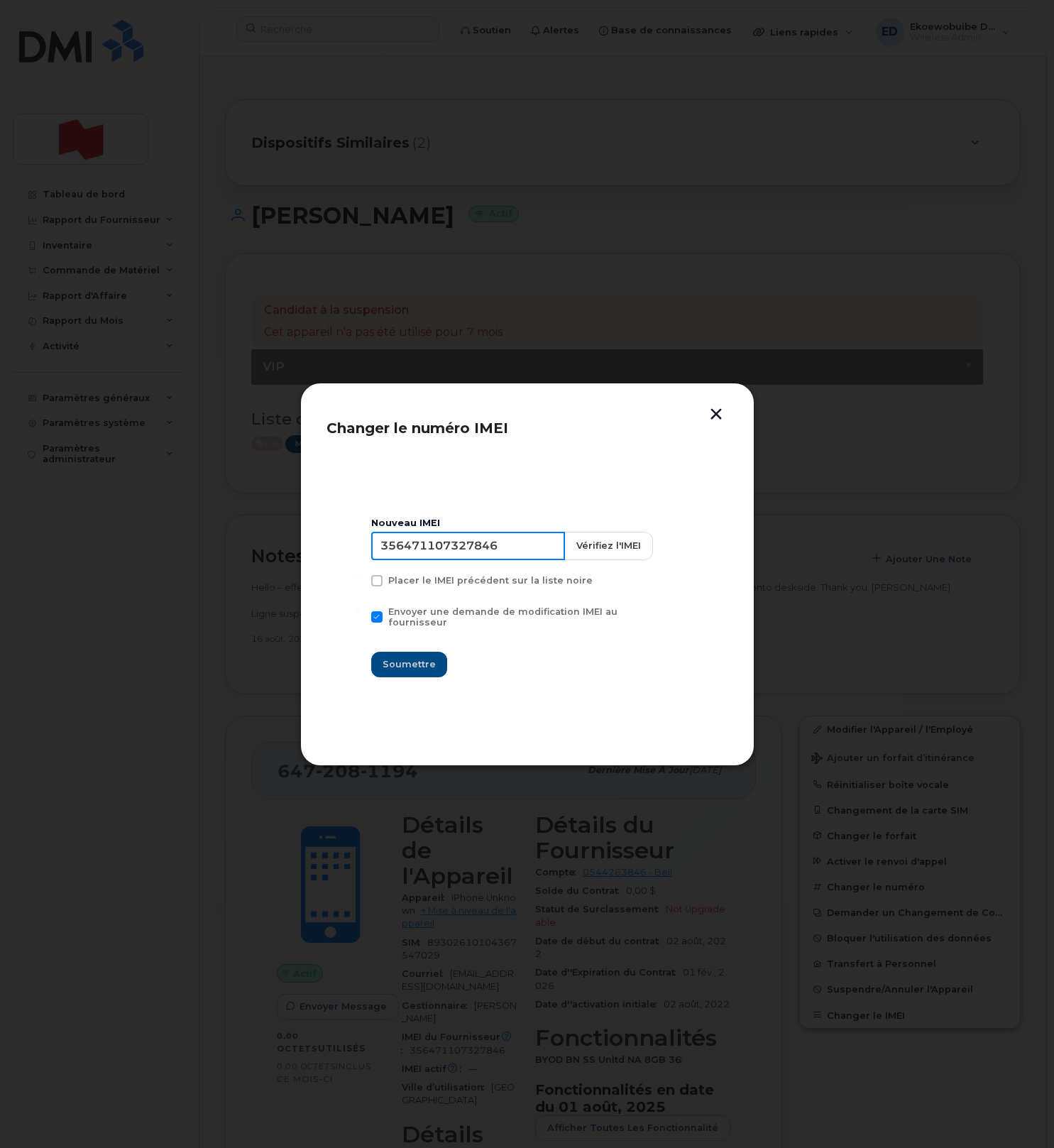
click at [429, 551] on input "356471107327846" at bounding box center [468, 545] width 194 height 29
type input "354216330789763"
click at [425, 658] on span "Soumettre" at bounding box center [409, 665] width 54 height 14
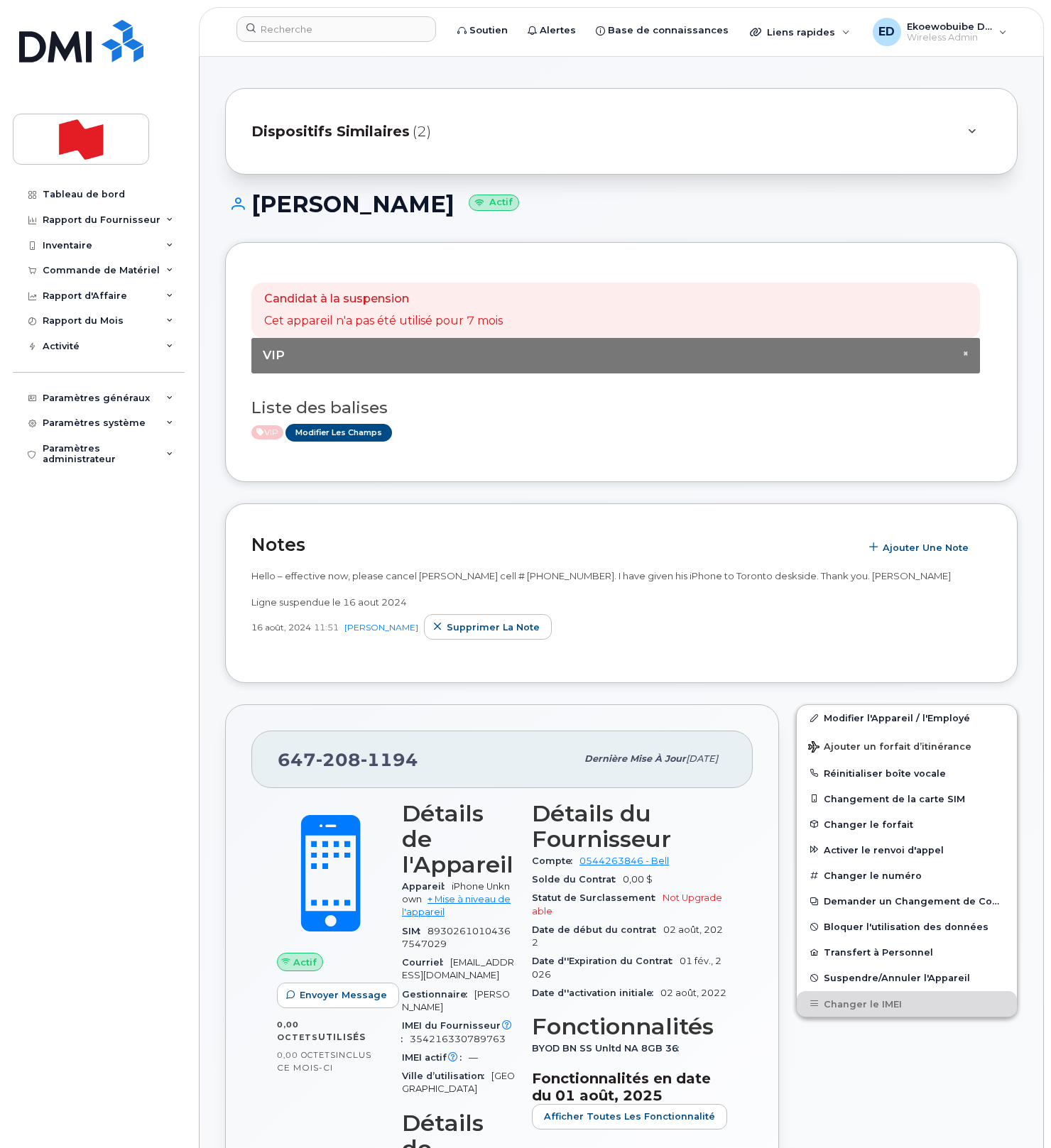
scroll to position [13, 0]
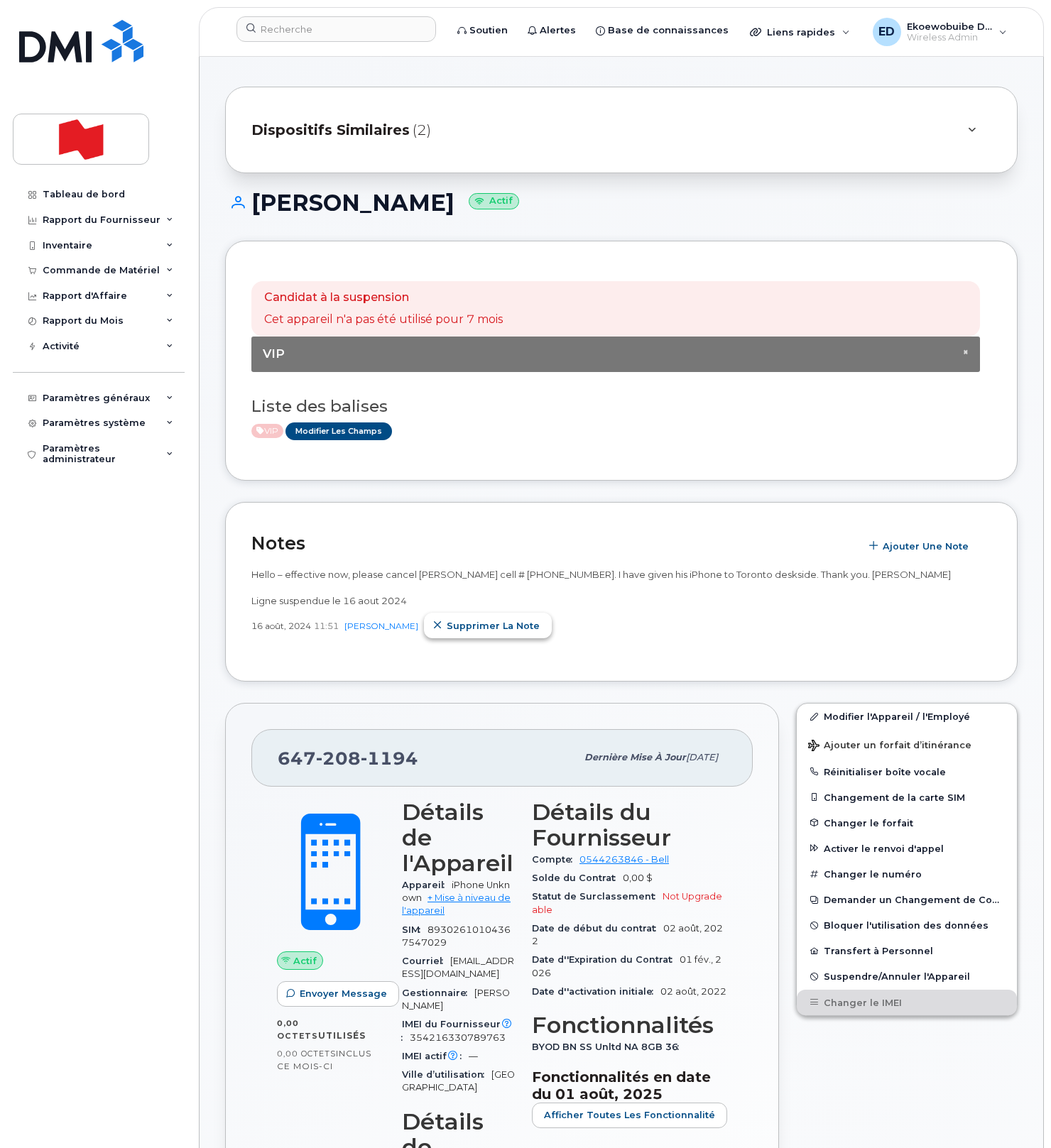
click at [440, 629] on icon "button" at bounding box center [437, 626] width 10 height 10
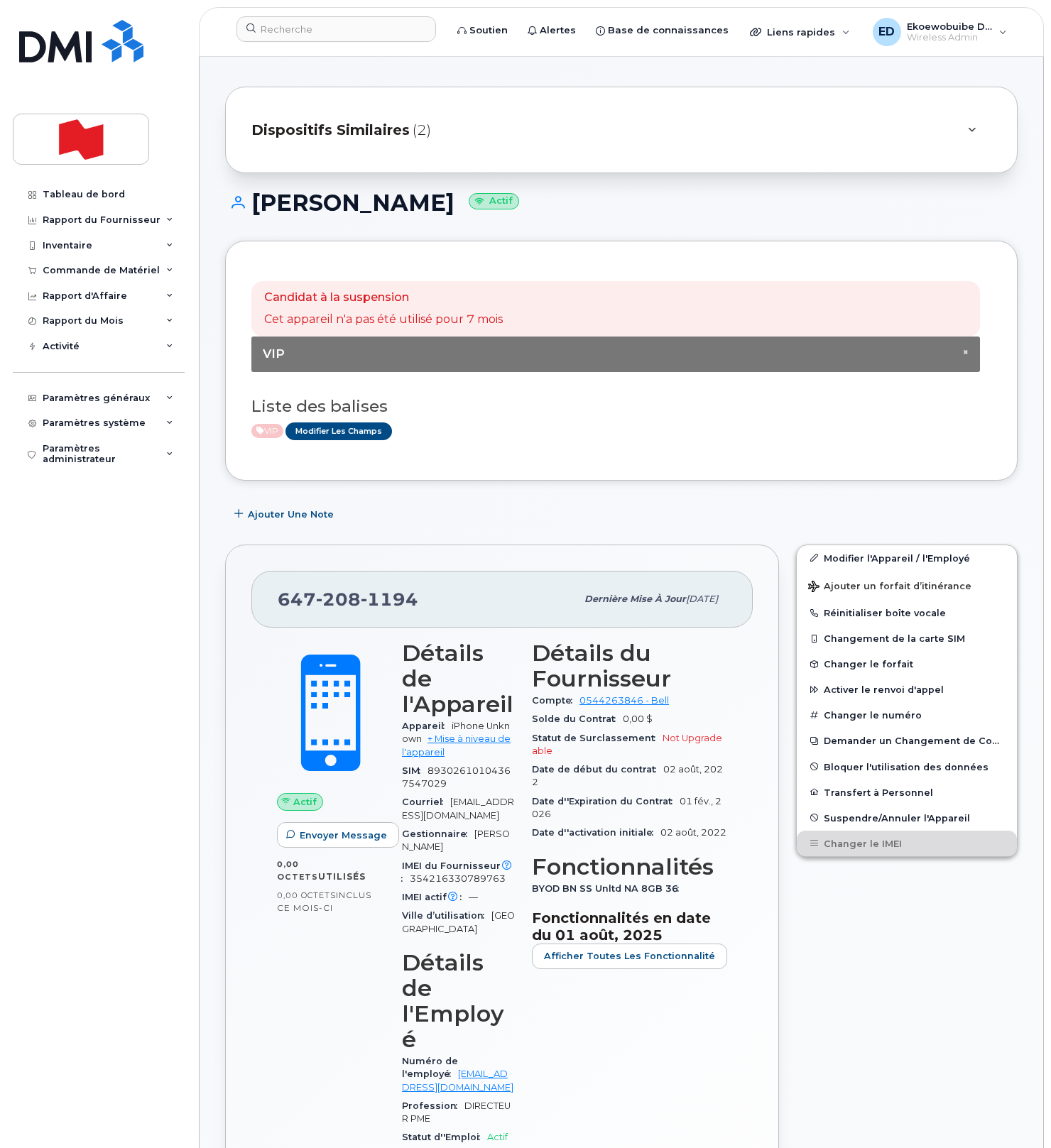
click at [687, 143] on div "Dispositifs Similaires (2)" at bounding box center [601, 129] width 700 height 34
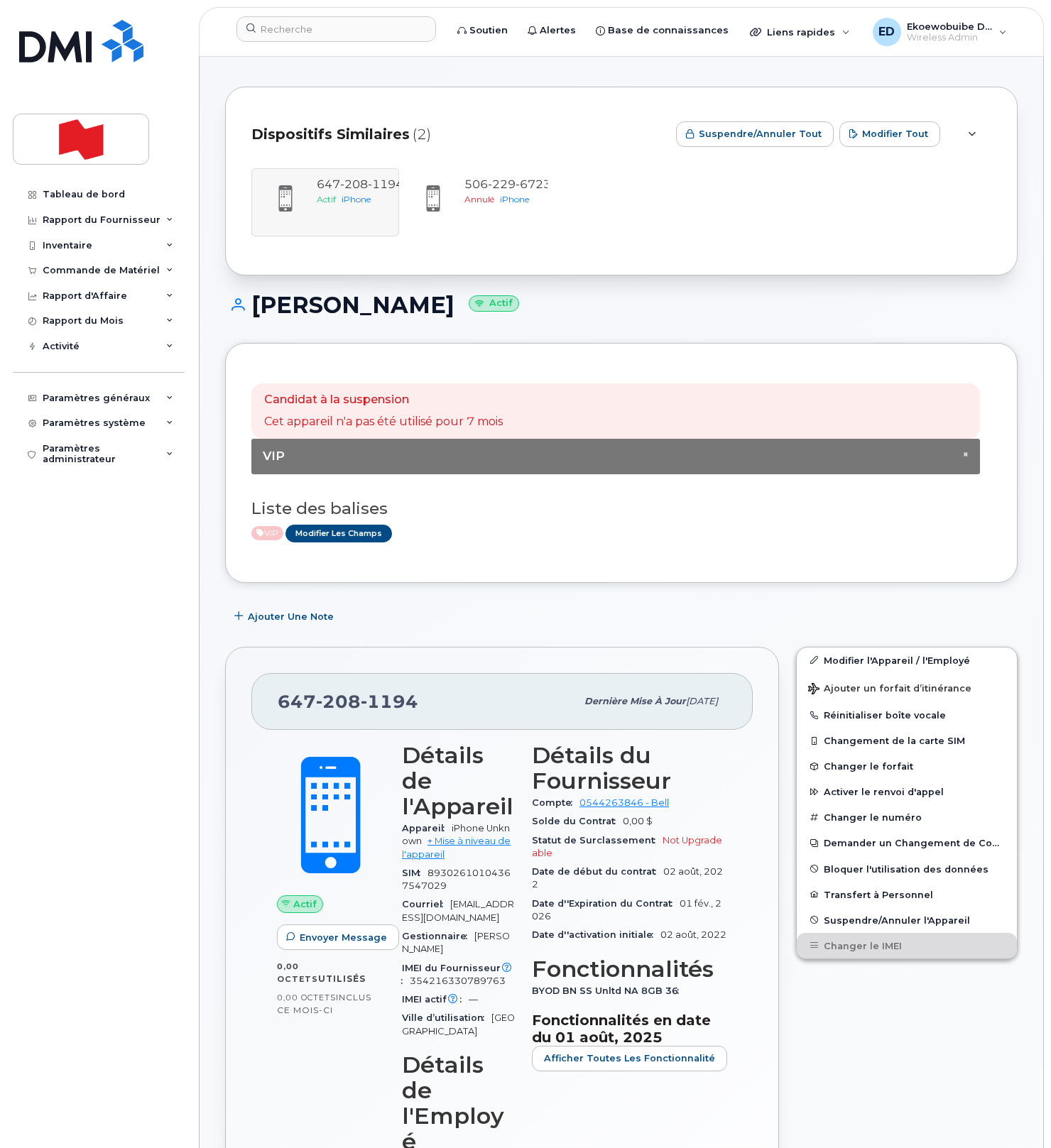
click at [688, 189] on div "647 208 1194 Actif iPhone 506 229 6723 Annulé iPhone" at bounding box center [621, 202] width 740 height 68
click at [634, 307] on h1 "AZZA CHROUDI Actif" at bounding box center [621, 305] width 792 height 25
click at [326, 207] on div "647 208 1194 Actif iPhone 506 229 6723 Annulé iPhone" at bounding box center [621, 202] width 740 height 68
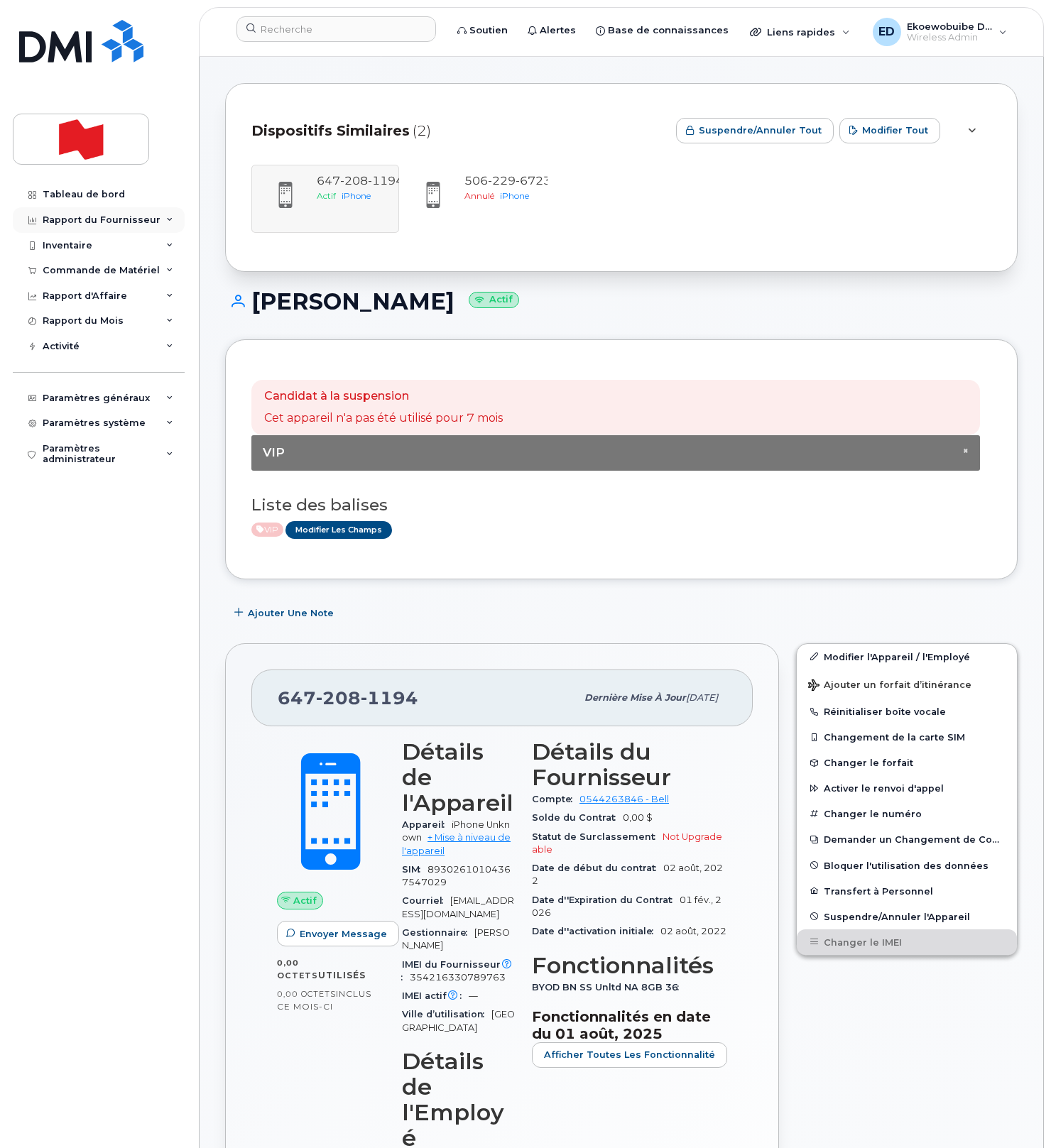
scroll to position [11, 0]
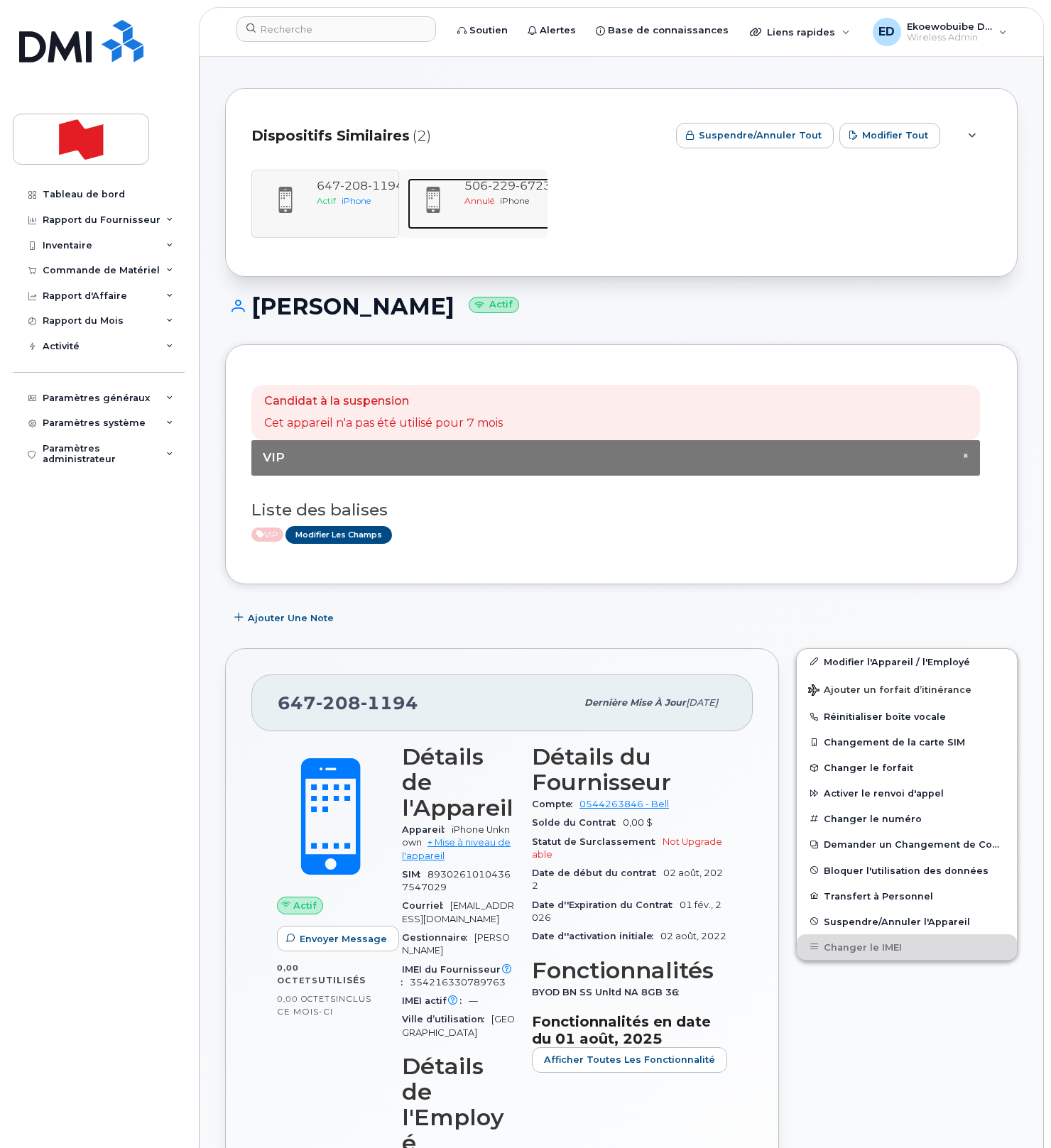
click at [506, 189] on span "229" at bounding box center [502, 186] width 28 height 14
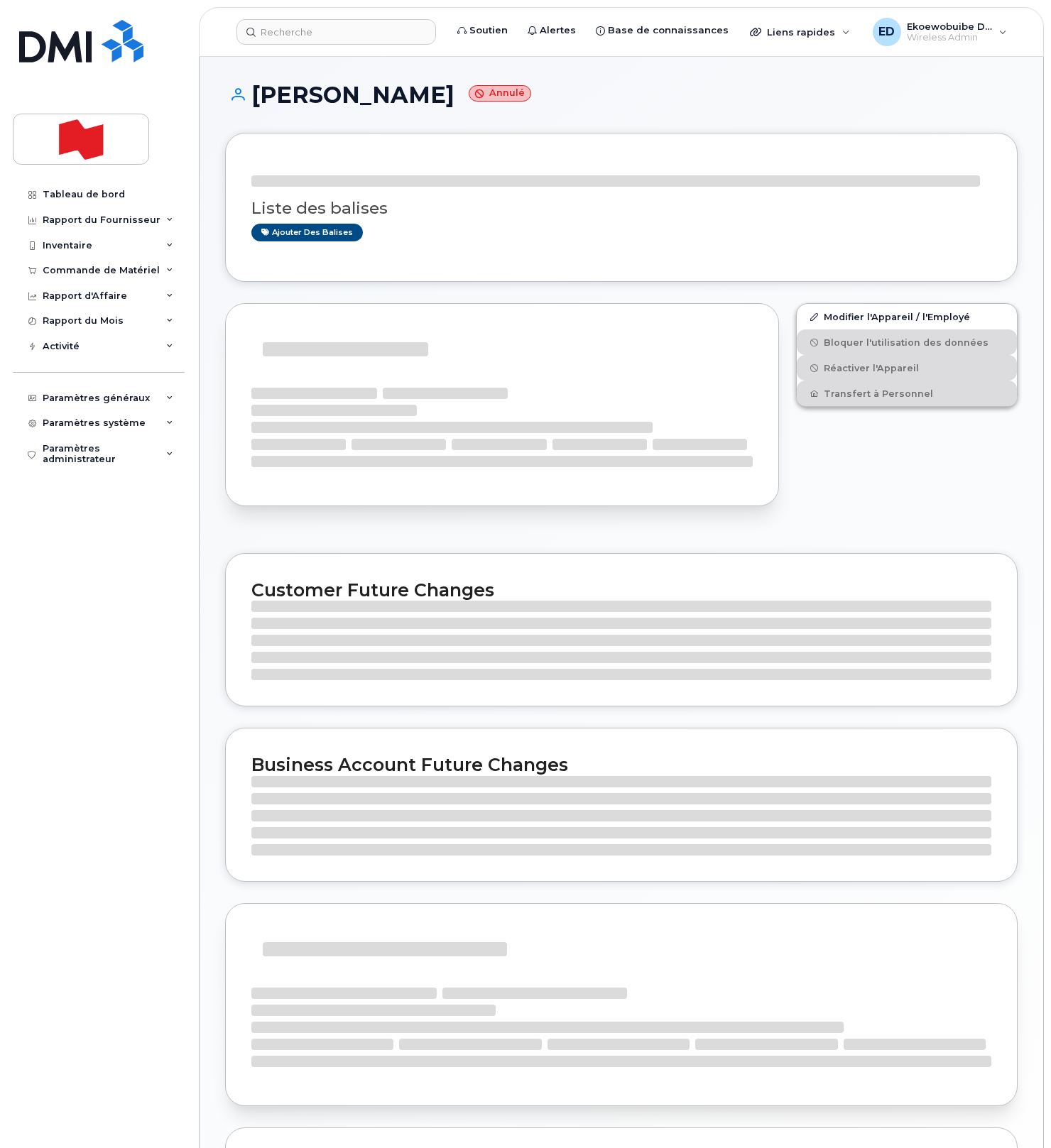
click at [506, 189] on div "Liste des balises Ajouter des balises" at bounding box center [621, 214] width 740 height 55
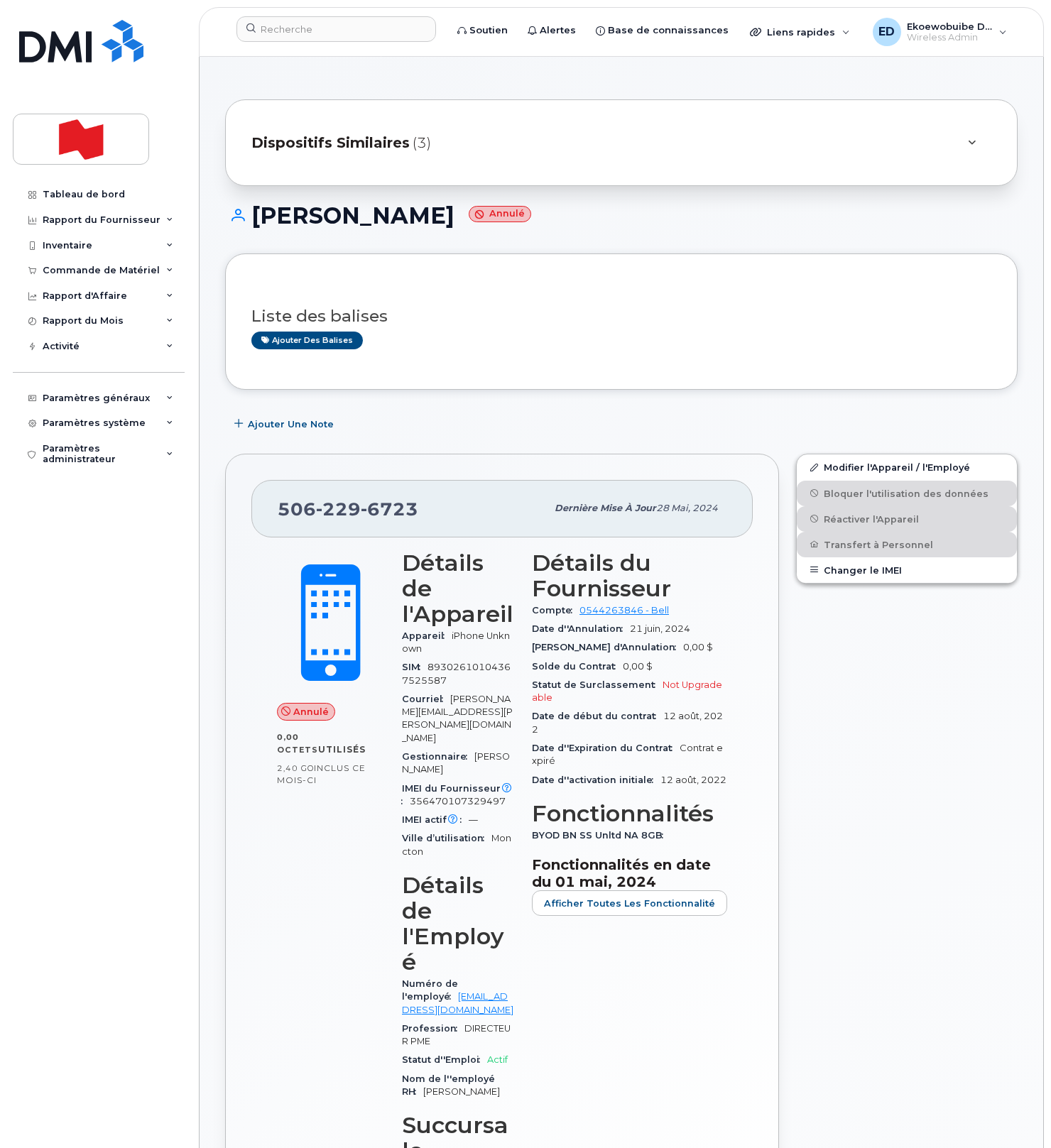
click at [392, 147] on span "Dispositifs Similaires" at bounding box center [330, 143] width 158 height 21
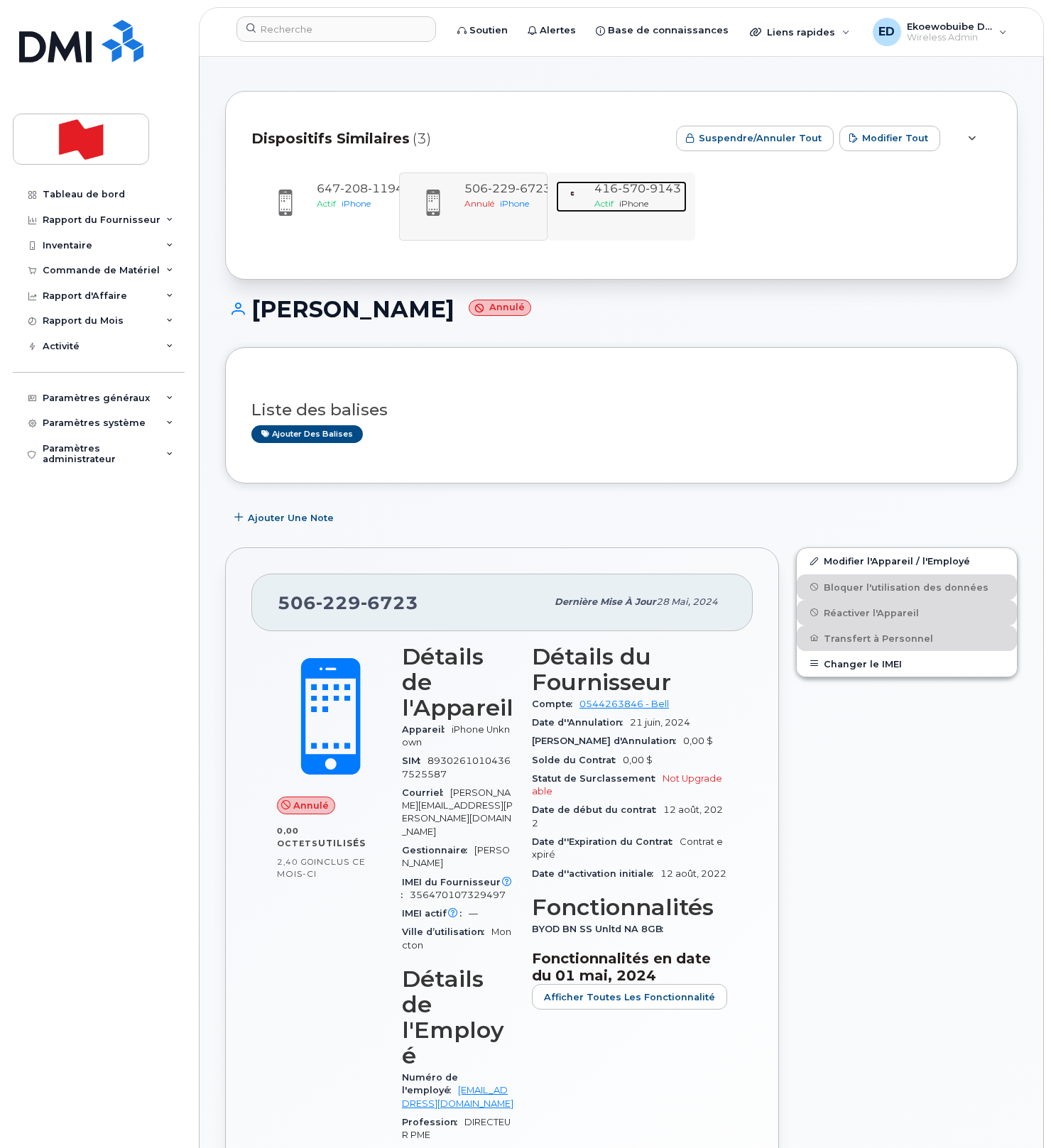
click at [619, 207] on span "iPhone" at bounding box center [634, 203] width 29 height 10
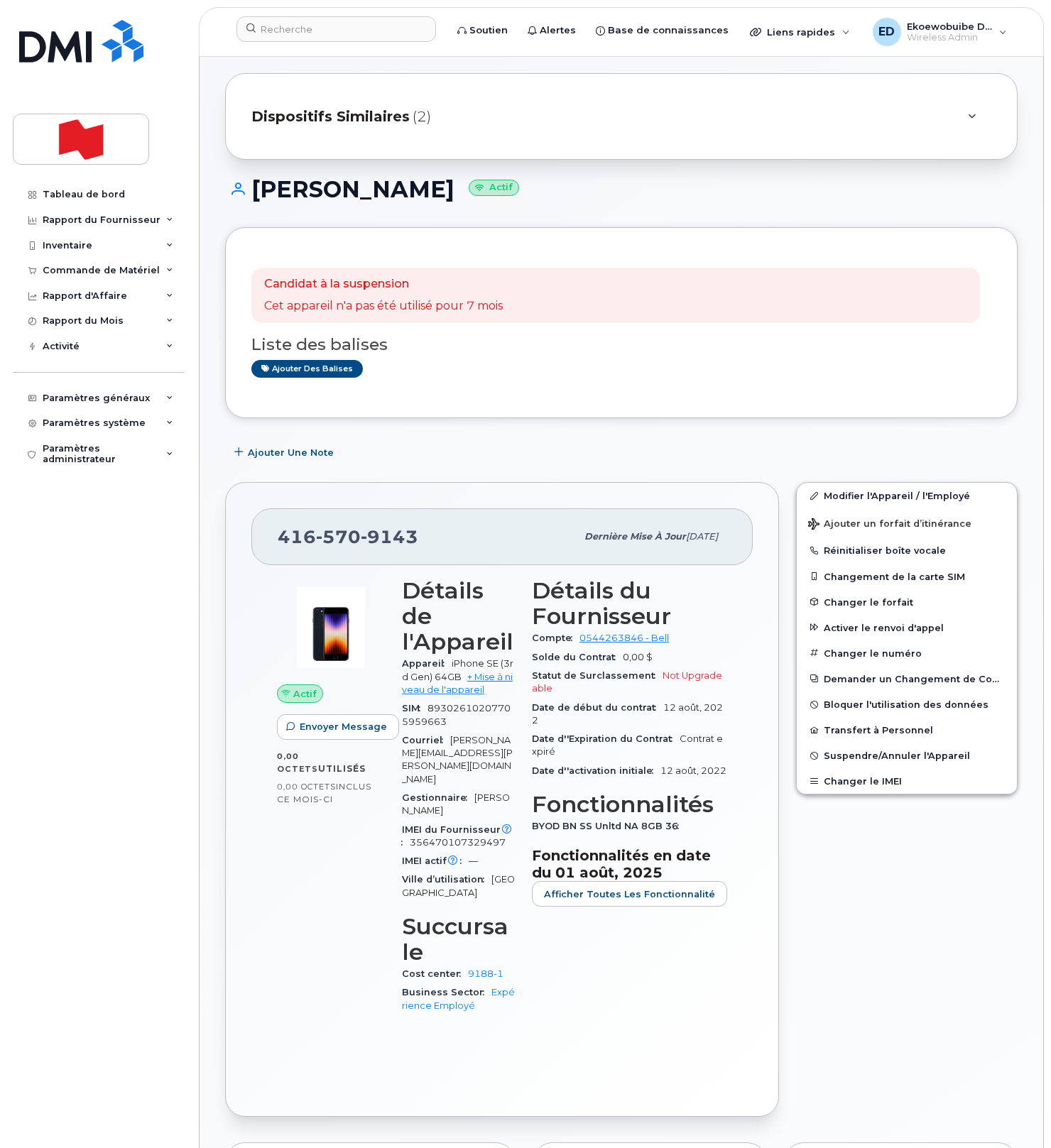
scroll to position [29, 0]
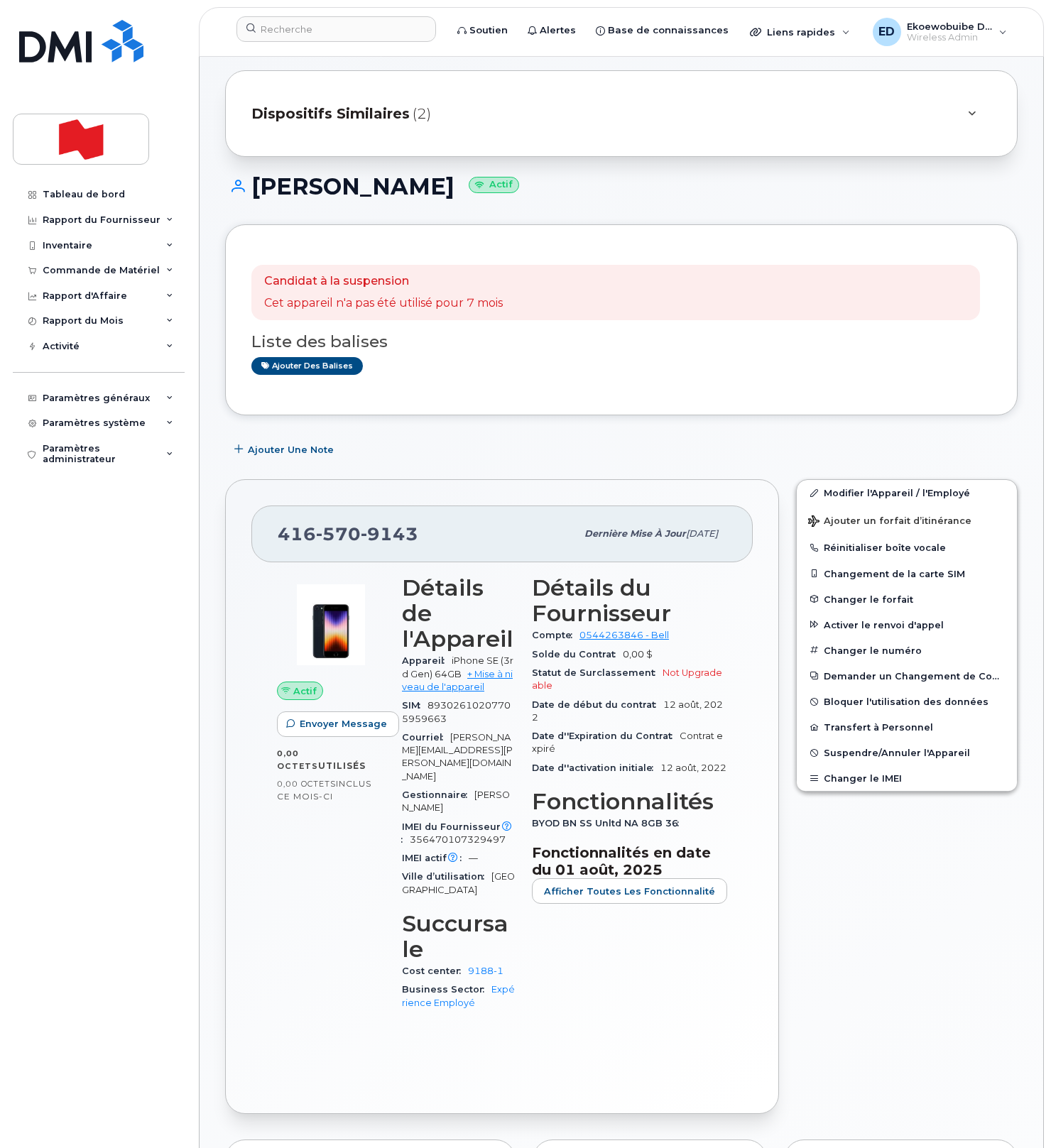
click at [757, 126] on div "Dispositifs Similaires (2)" at bounding box center [601, 113] width 700 height 34
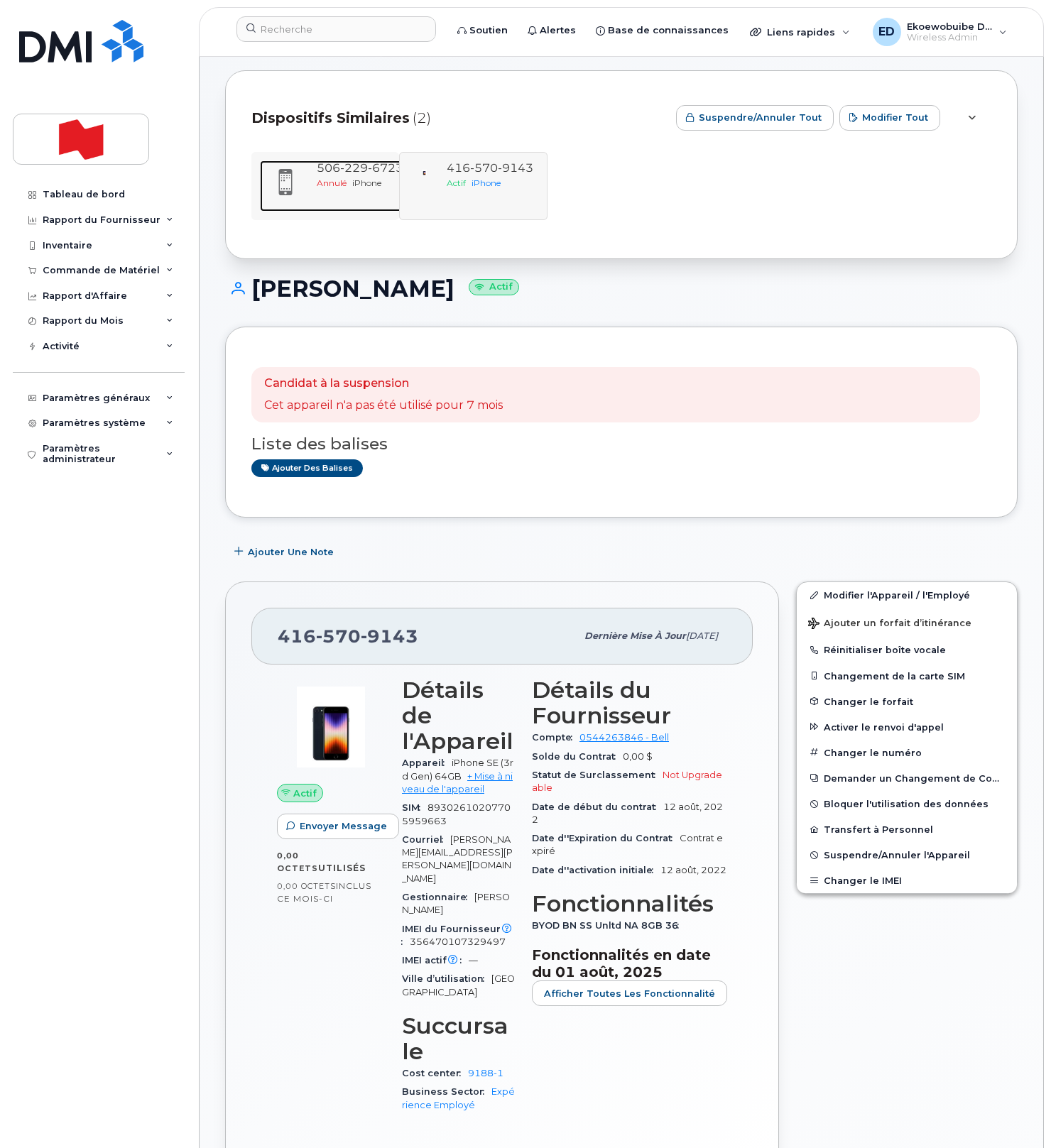
click at [367, 188] on div "Annulé iPhone" at bounding box center [360, 183] width 87 height 12
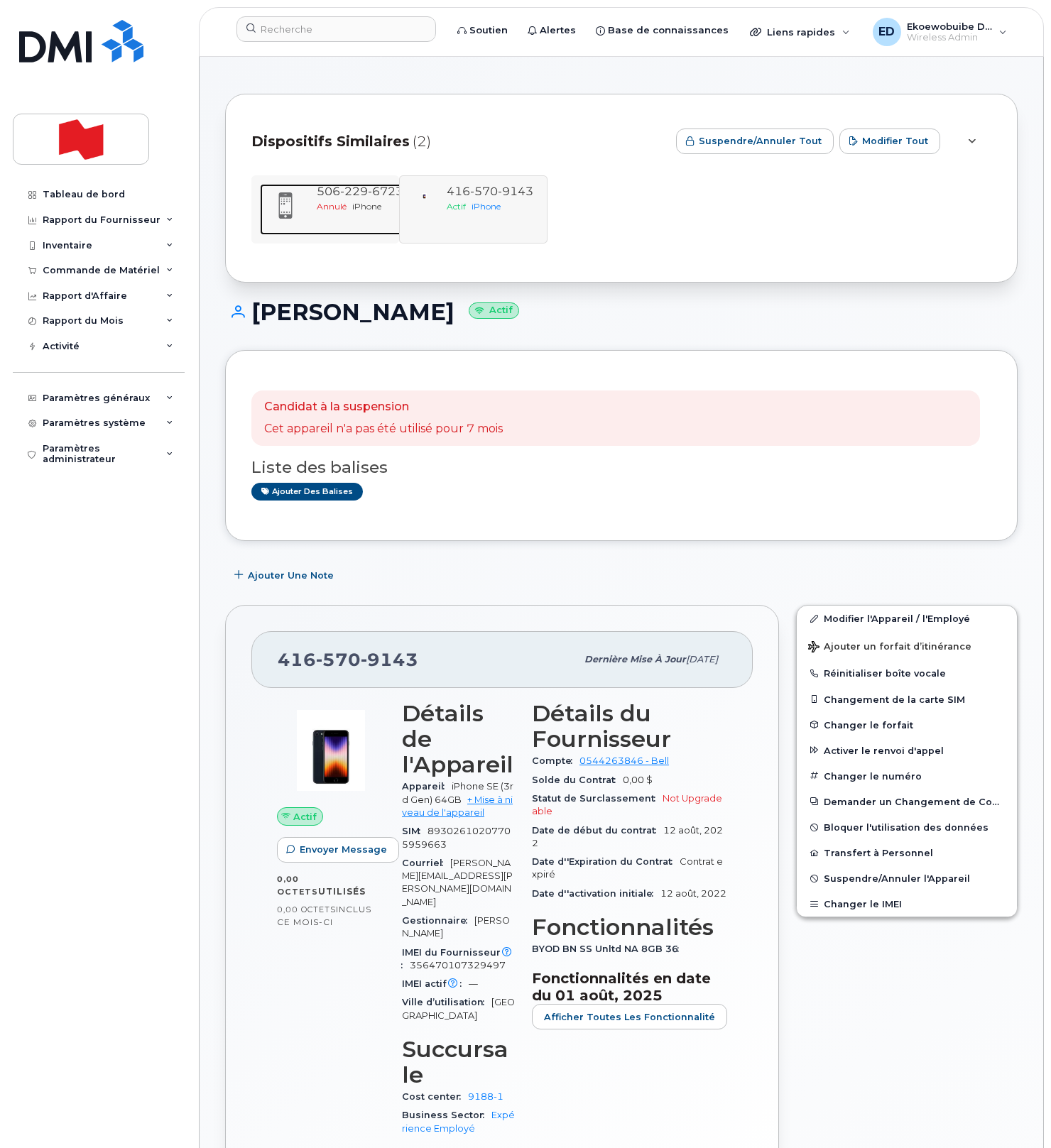
scroll to position [29, 0]
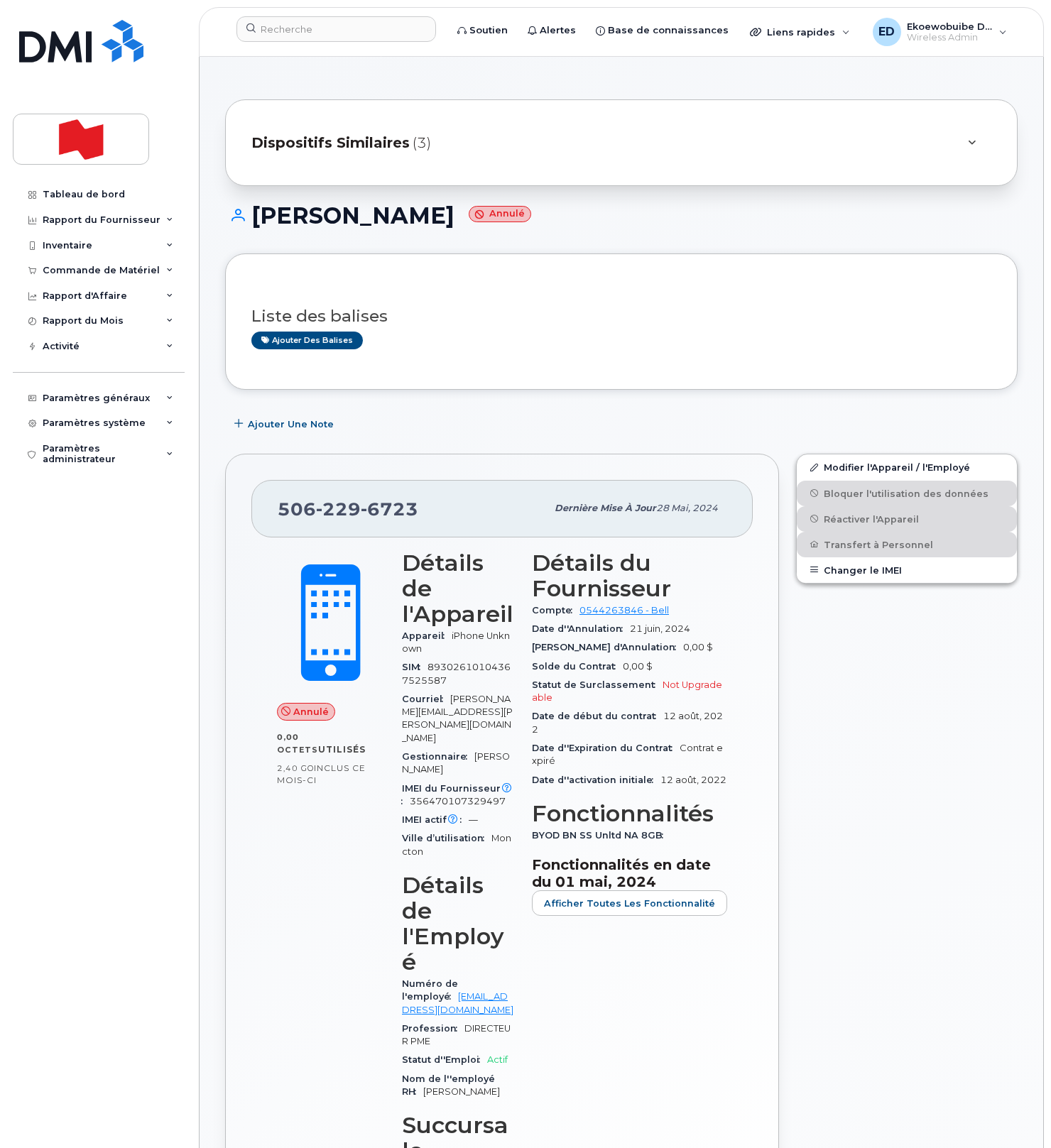
click at [500, 147] on div "Dispositifs Similaires (3)" at bounding box center [601, 142] width 700 height 34
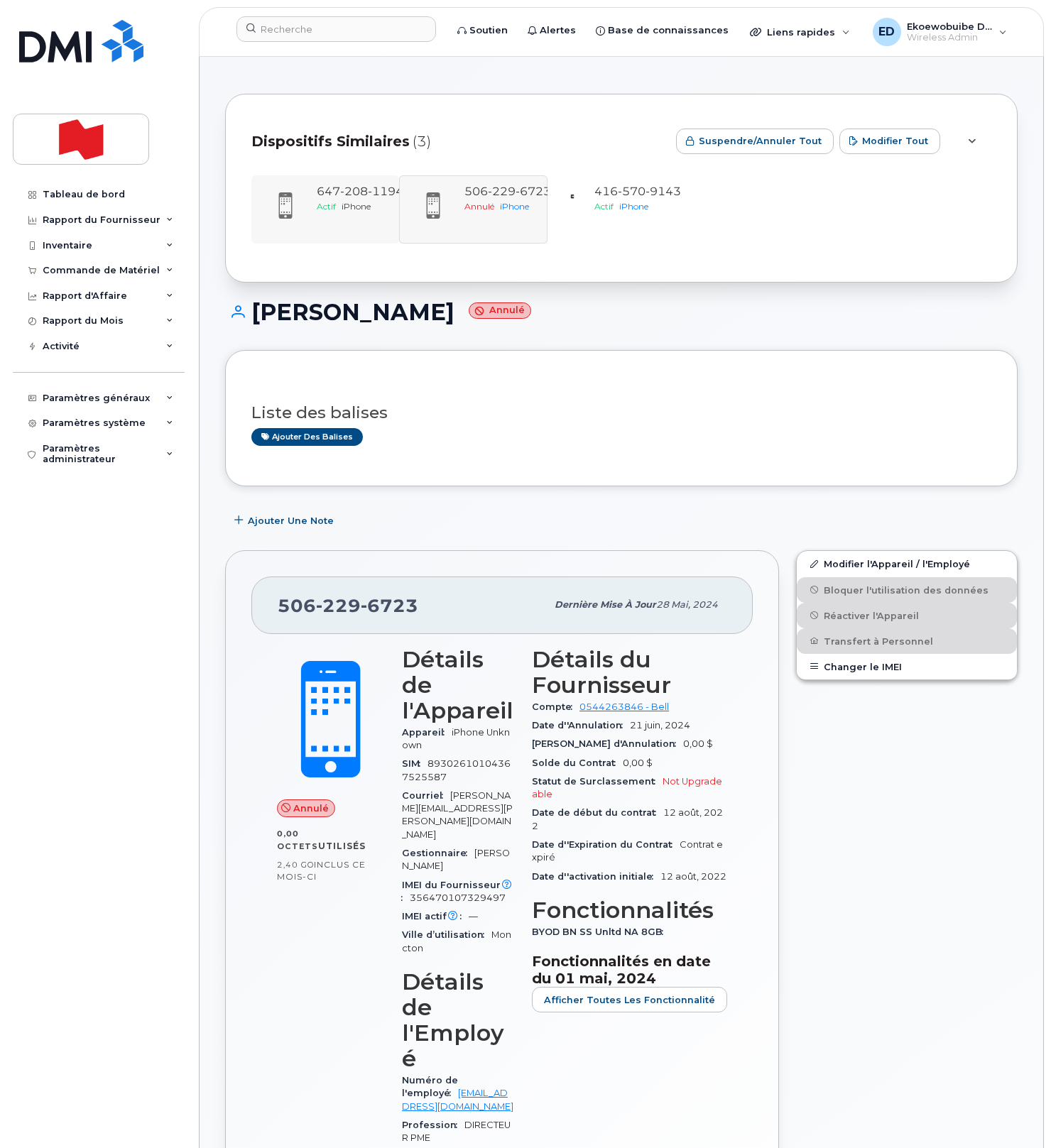
scroll to position [7, 0]
click at [345, 208] on span "iPhone" at bounding box center [357, 204] width 29 height 10
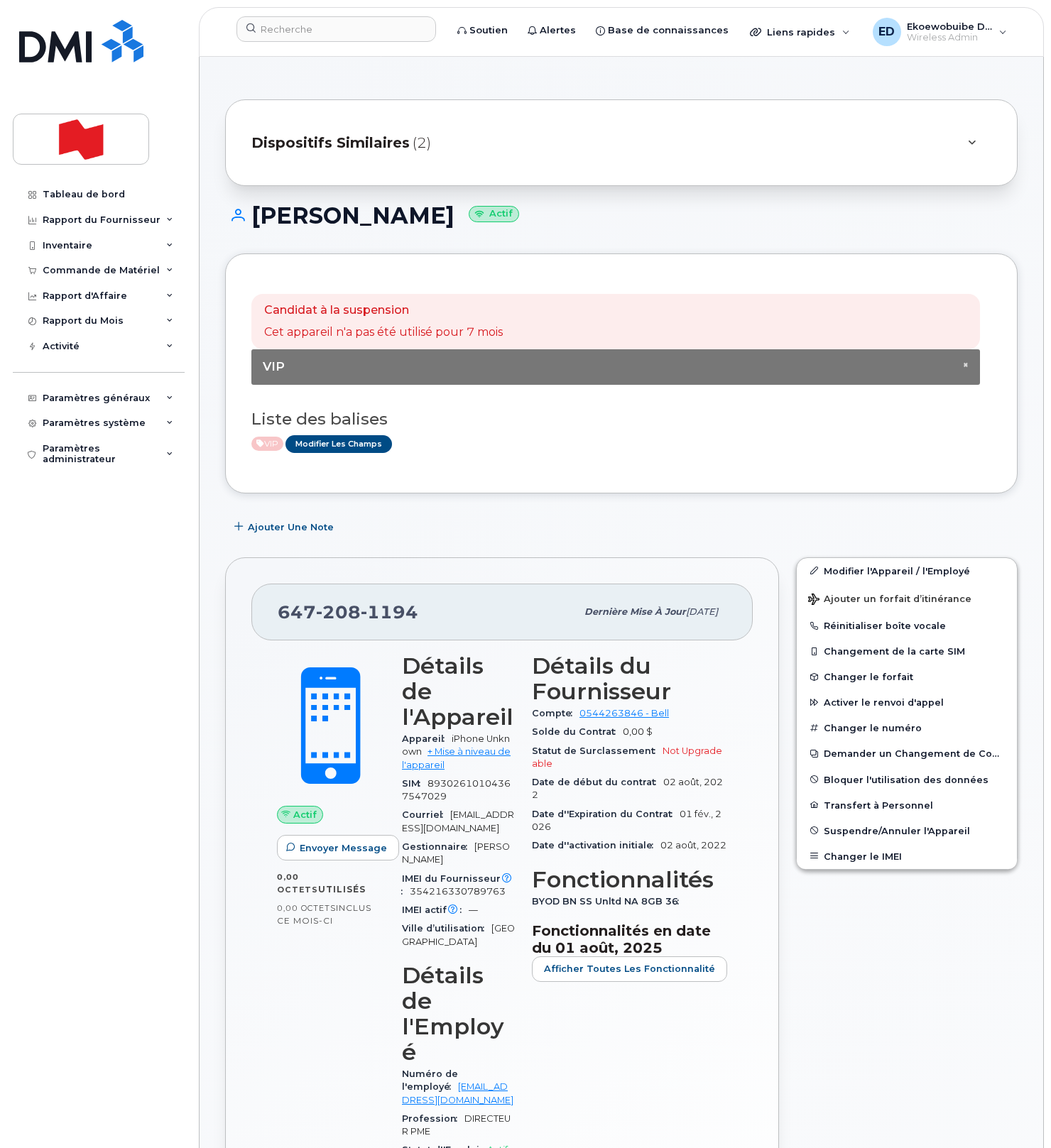
click at [611, 148] on div "Dispositifs Similaires (2)" at bounding box center [601, 142] width 700 height 34
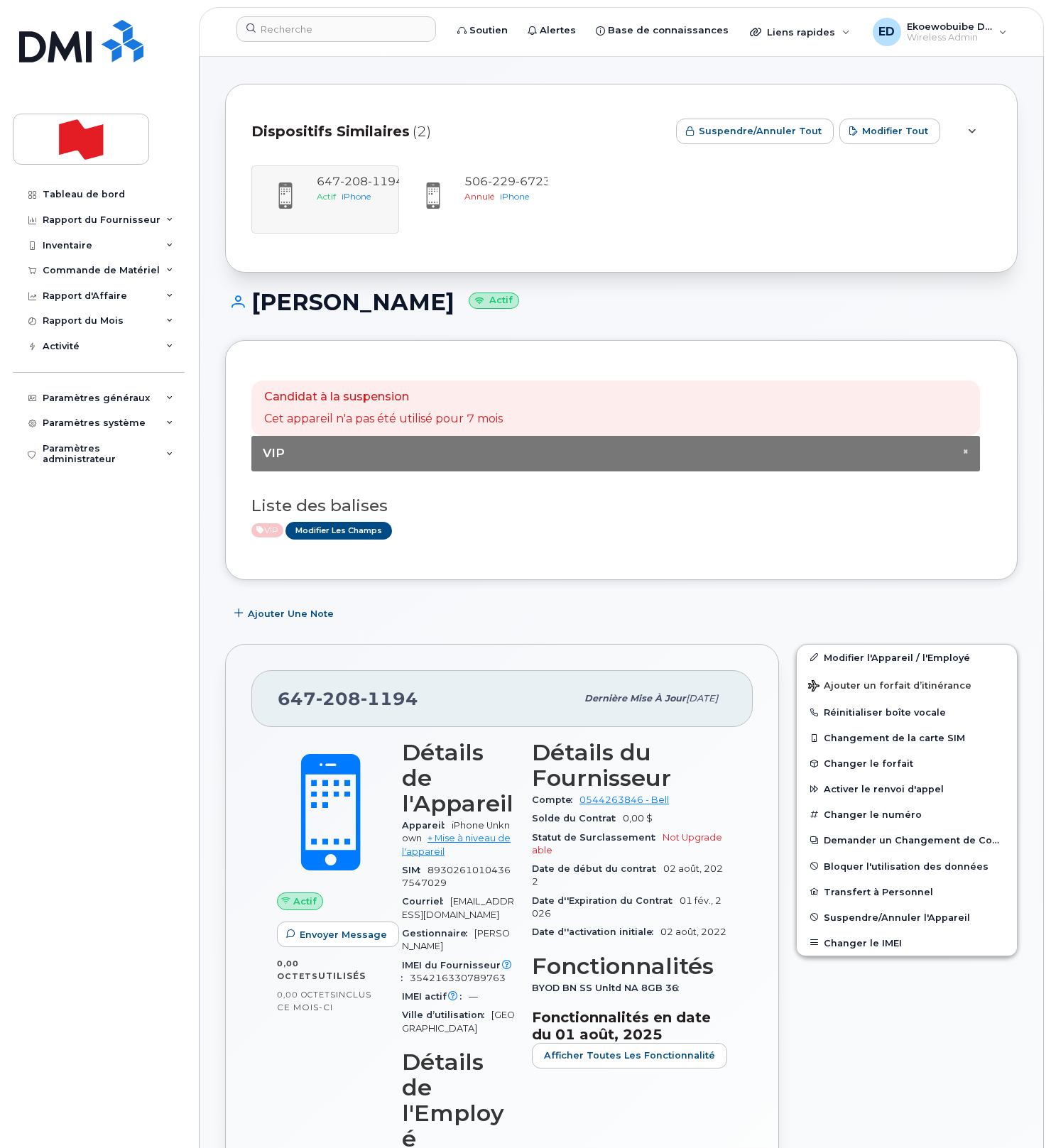
scroll to position [18, 0]
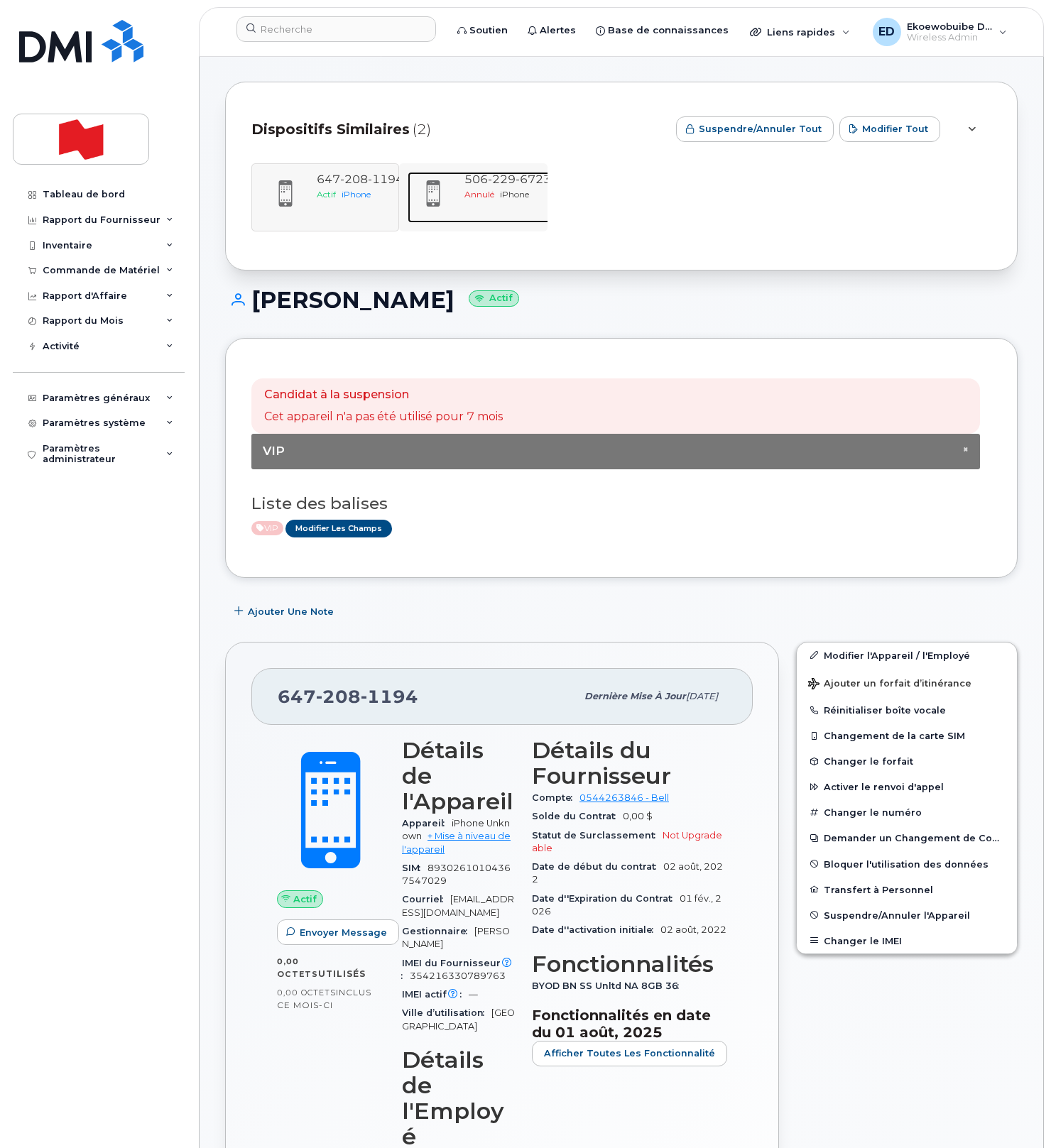
click at [493, 189] on span "Annulé" at bounding box center [479, 194] width 29 height 10
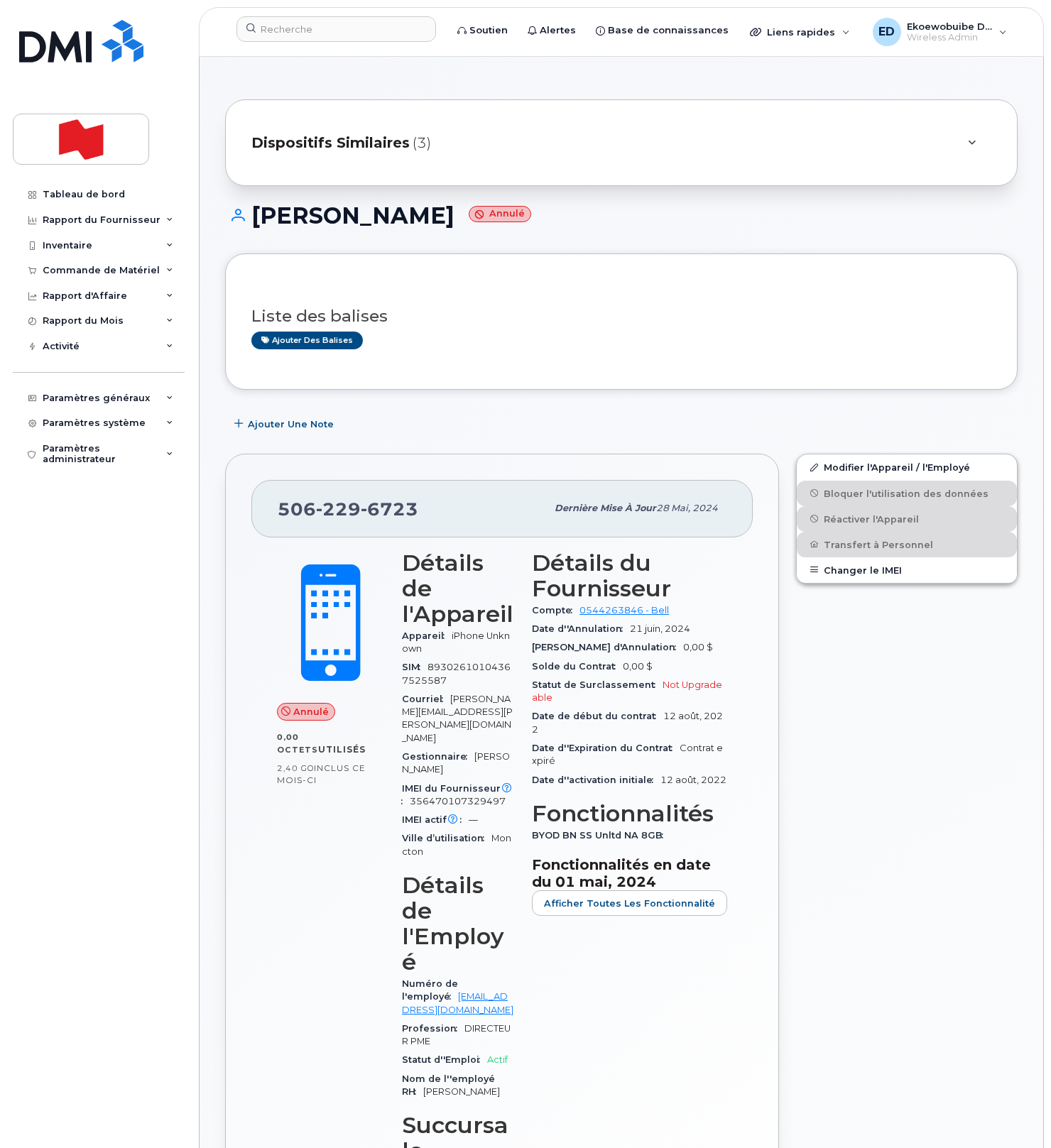
click at [567, 142] on div "Dispositifs Similaires (3)" at bounding box center [601, 142] width 700 height 34
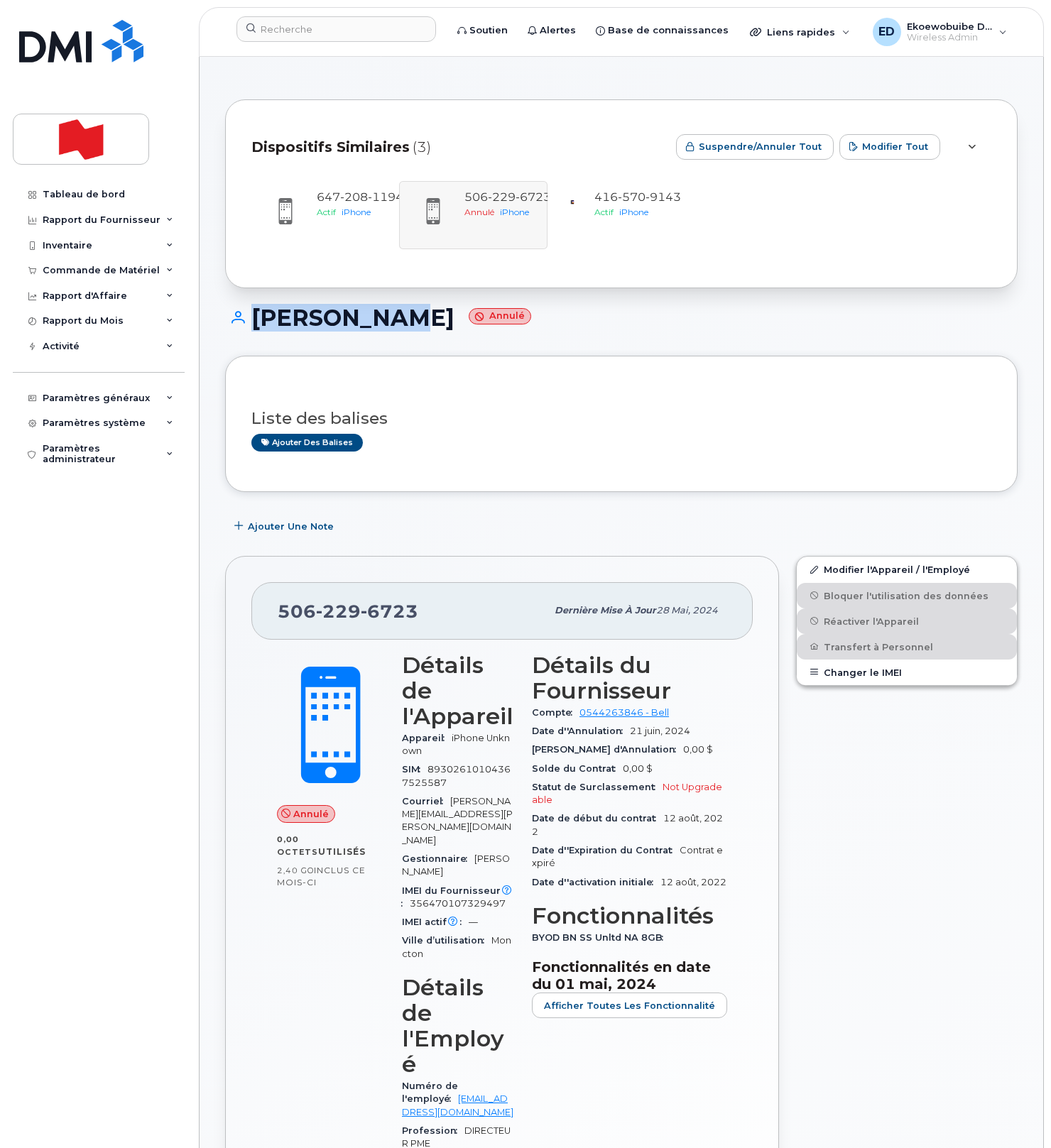
drag, startPoint x: 377, startPoint y: 327, endPoint x: 247, endPoint y: 324, distance: 130.0
click at [247, 324] on h1 "Calvin Roy Annulé" at bounding box center [621, 318] width 792 height 25
click at [350, 207] on span "iPhone" at bounding box center [357, 212] width 29 height 10
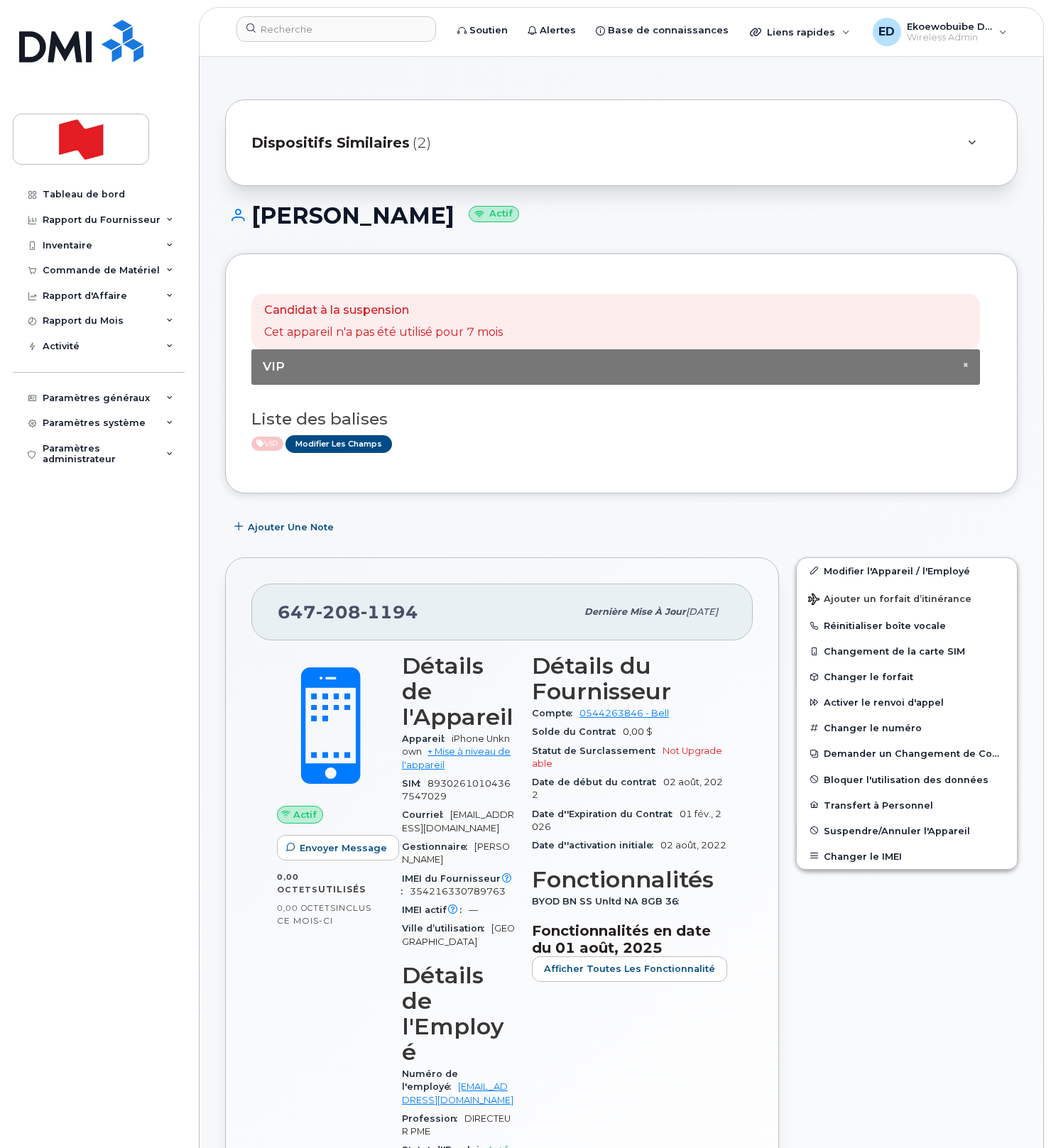
click at [667, 148] on div "Dispositifs Similaires (2)" at bounding box center [601, 142] width 700 height 34
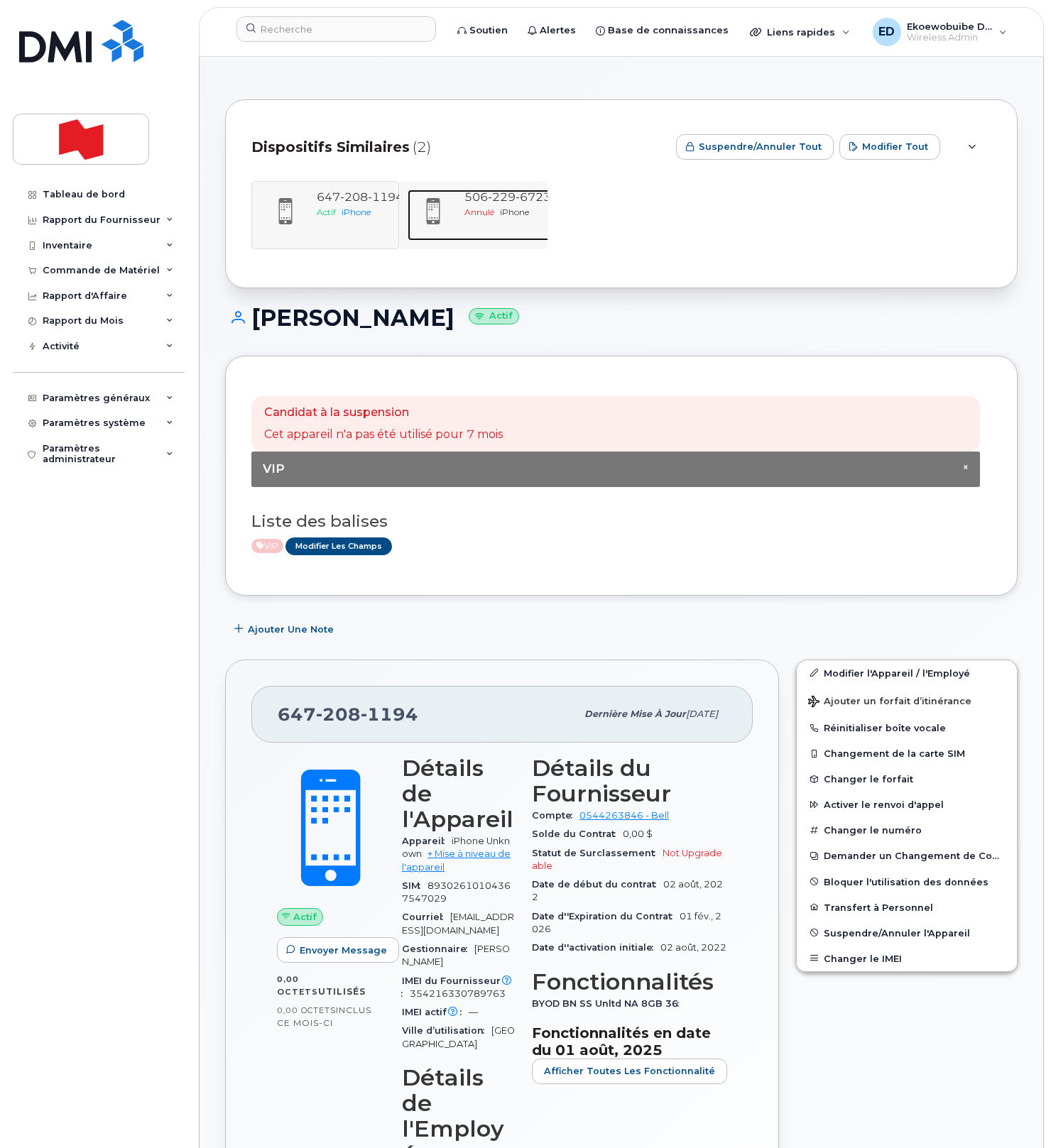
click at [500, 210] on span "iPhone" at bounding box center [514, 212] width 29 height 10
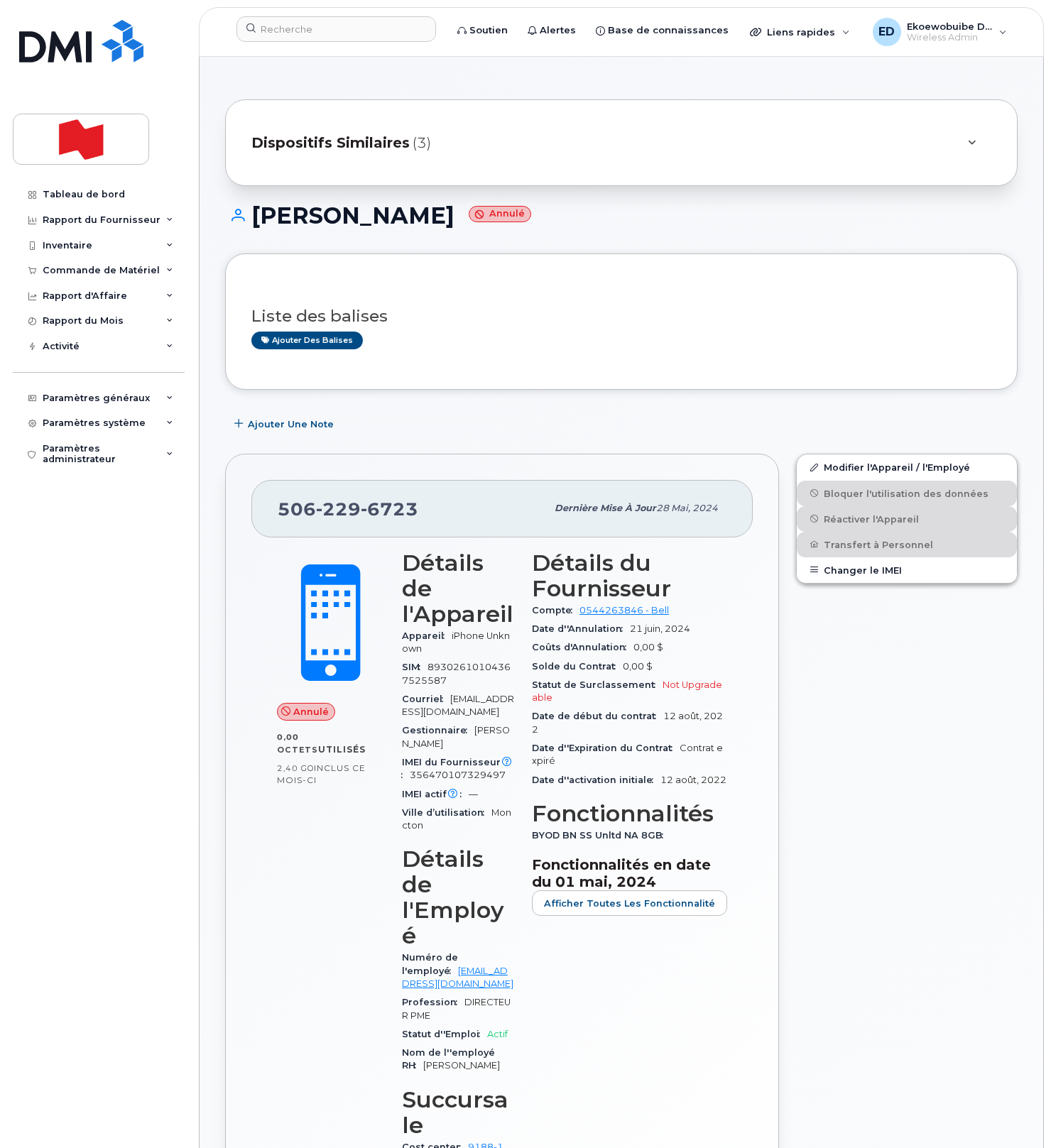
click at [515, 145] on div "Dispositifs Similaires (3)" at bounding box center [601, 142] width 700 height 34
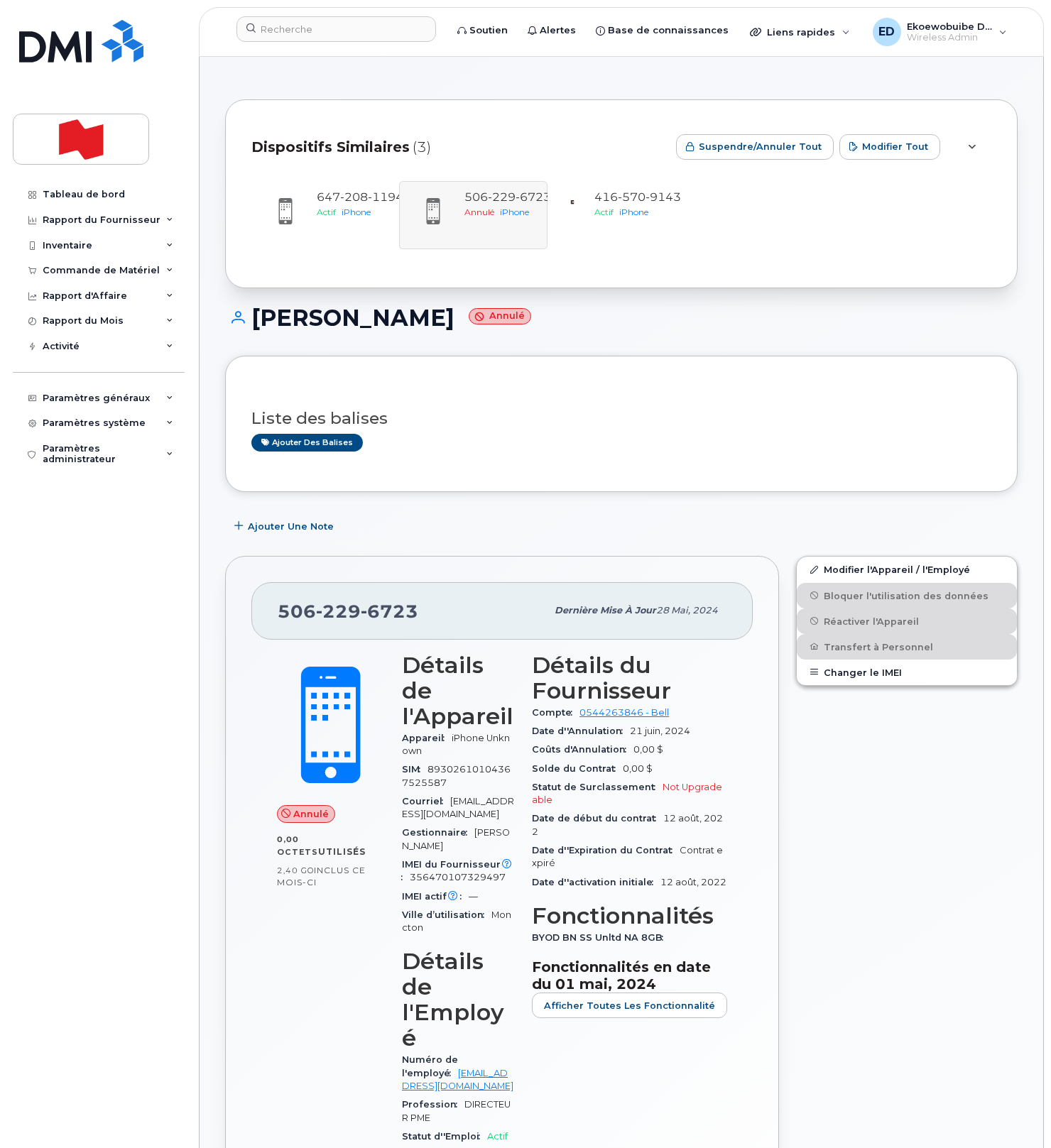
drag, startPoint x: 476, startPoint y: 1087, endPoint x: 400, endPoint y: 1083, distance: 76.1
click at [400, 1083] on div "Détails de l'Appareil Appareil iPhone Unknown SIM [TECHNICAL_ID] [PERSON_NAME] …" at bounding box center [458, 977] width 130 height 667
click at [361, 194] on span "208" at bounding box center [354, 197] width 28 height 14
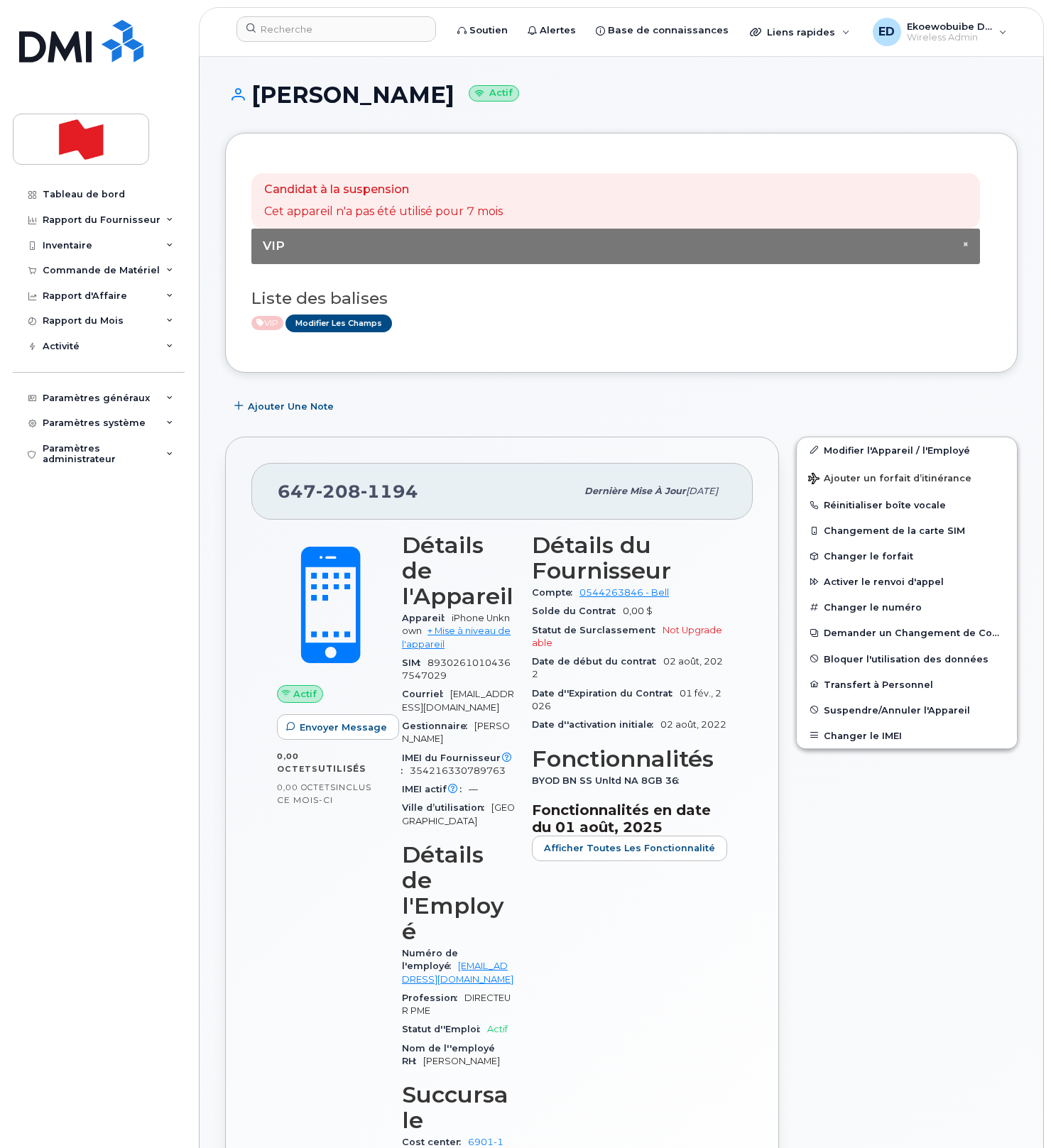
click at [293, 37] on input at bounding box center [336, 29] width 199 height 26
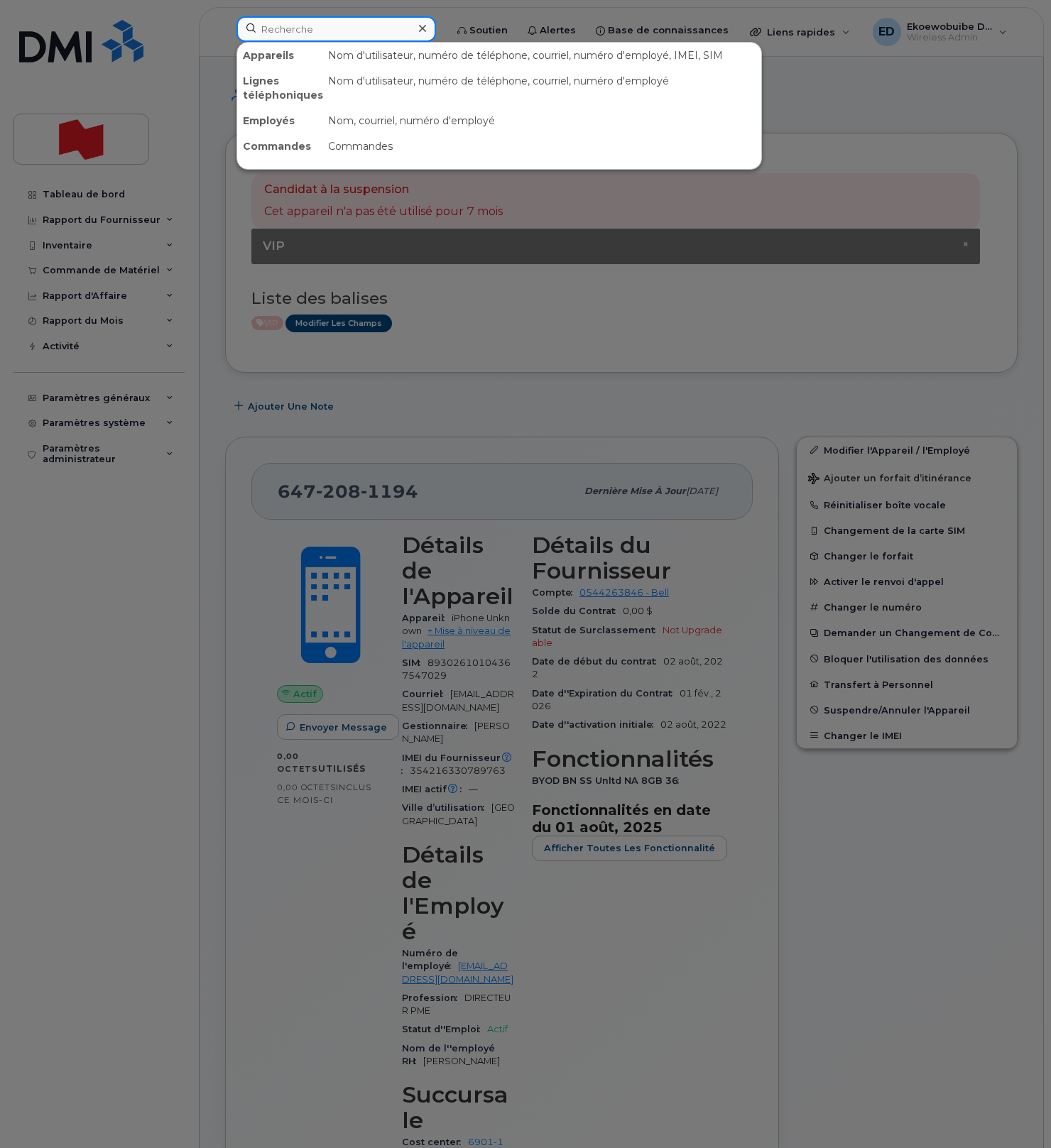
paste input "[PERSON_NAME]"
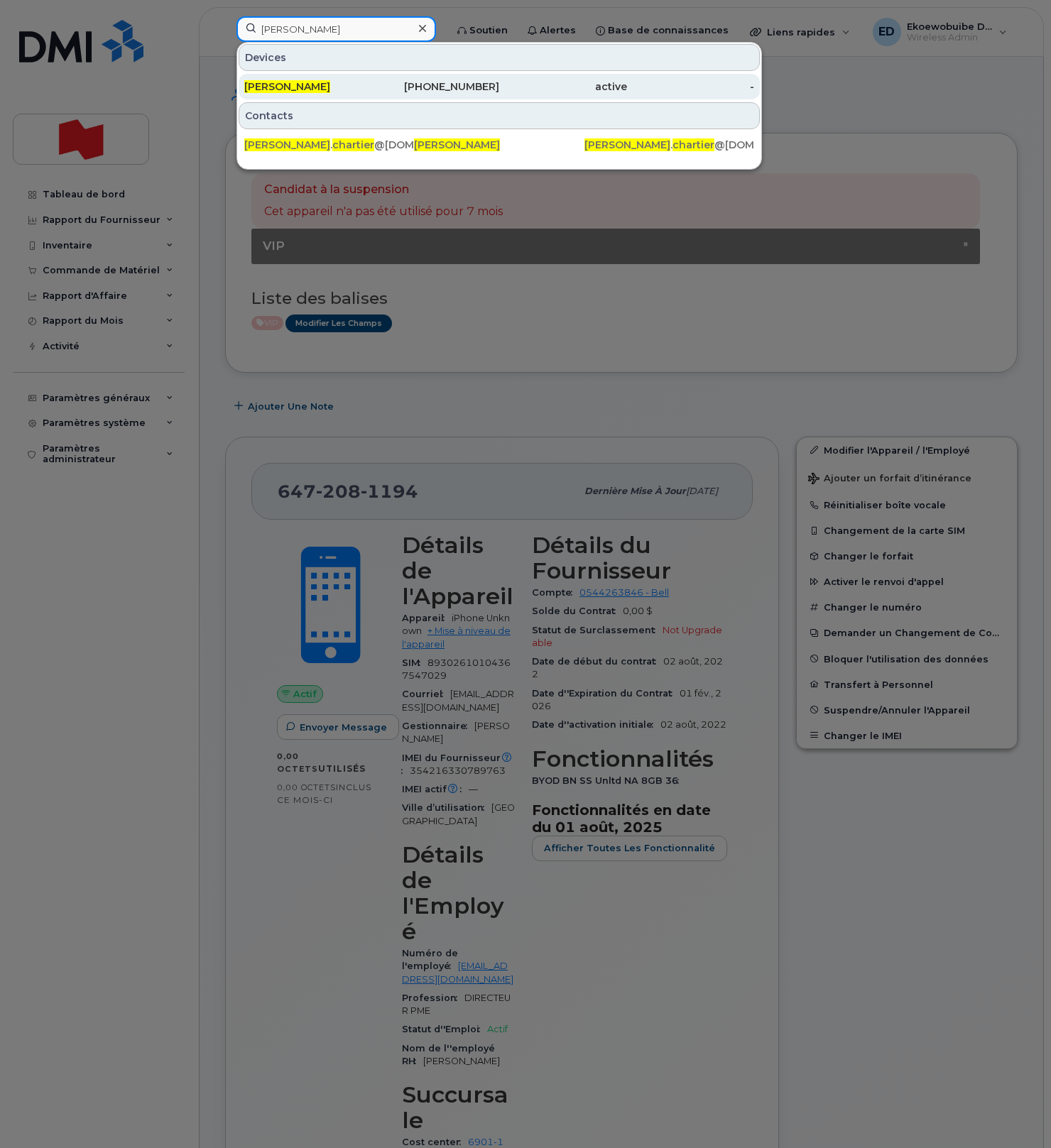
type input "[PERSON_NAME]"
click at [312, 85] on span "[PERSON_NAME]" at bounding box center [287, 87] width 86 height 13
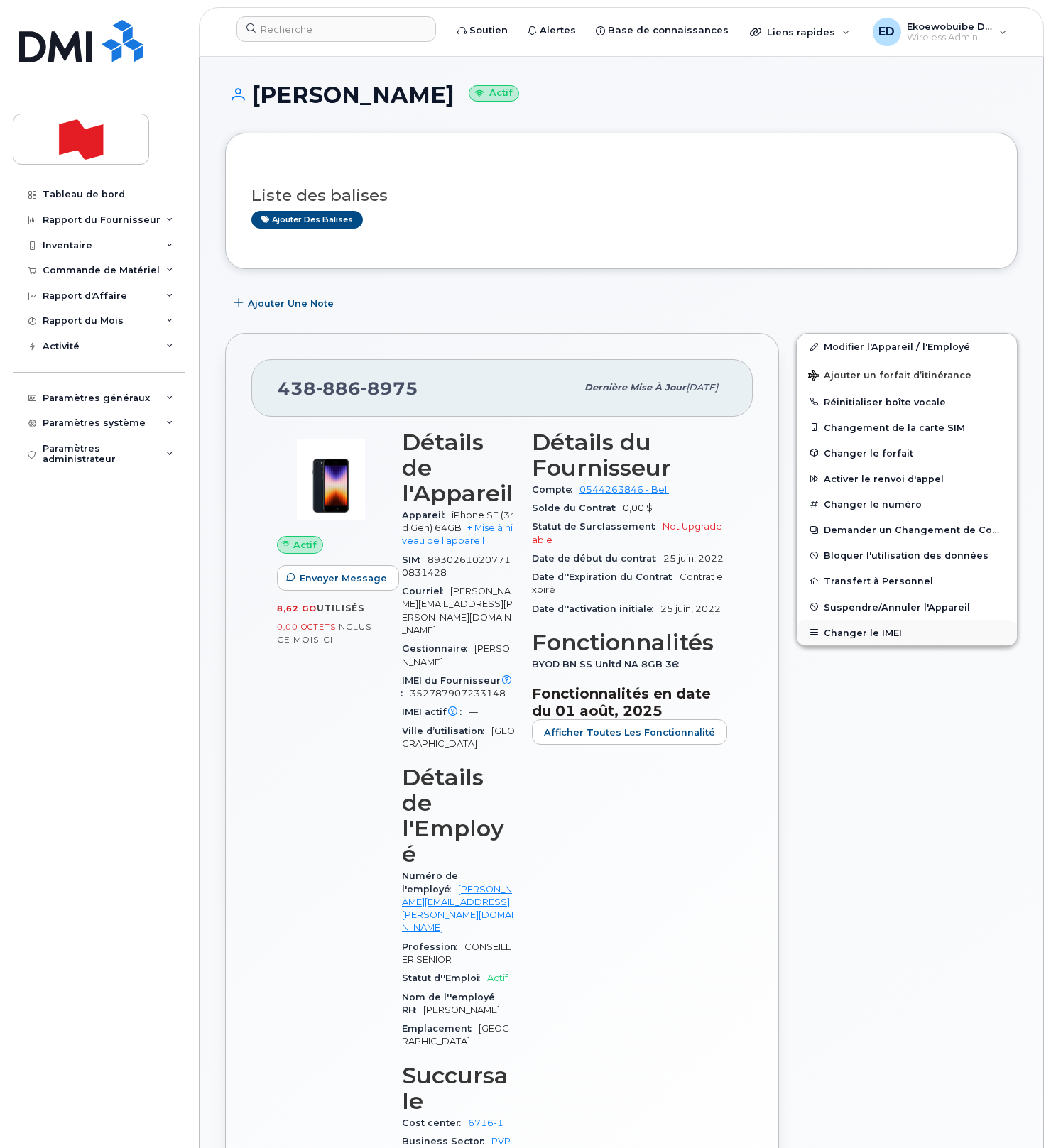
click at [837, 632] on button "Changer le IMEI" at bounding box center [906, 633] width 220 height 26
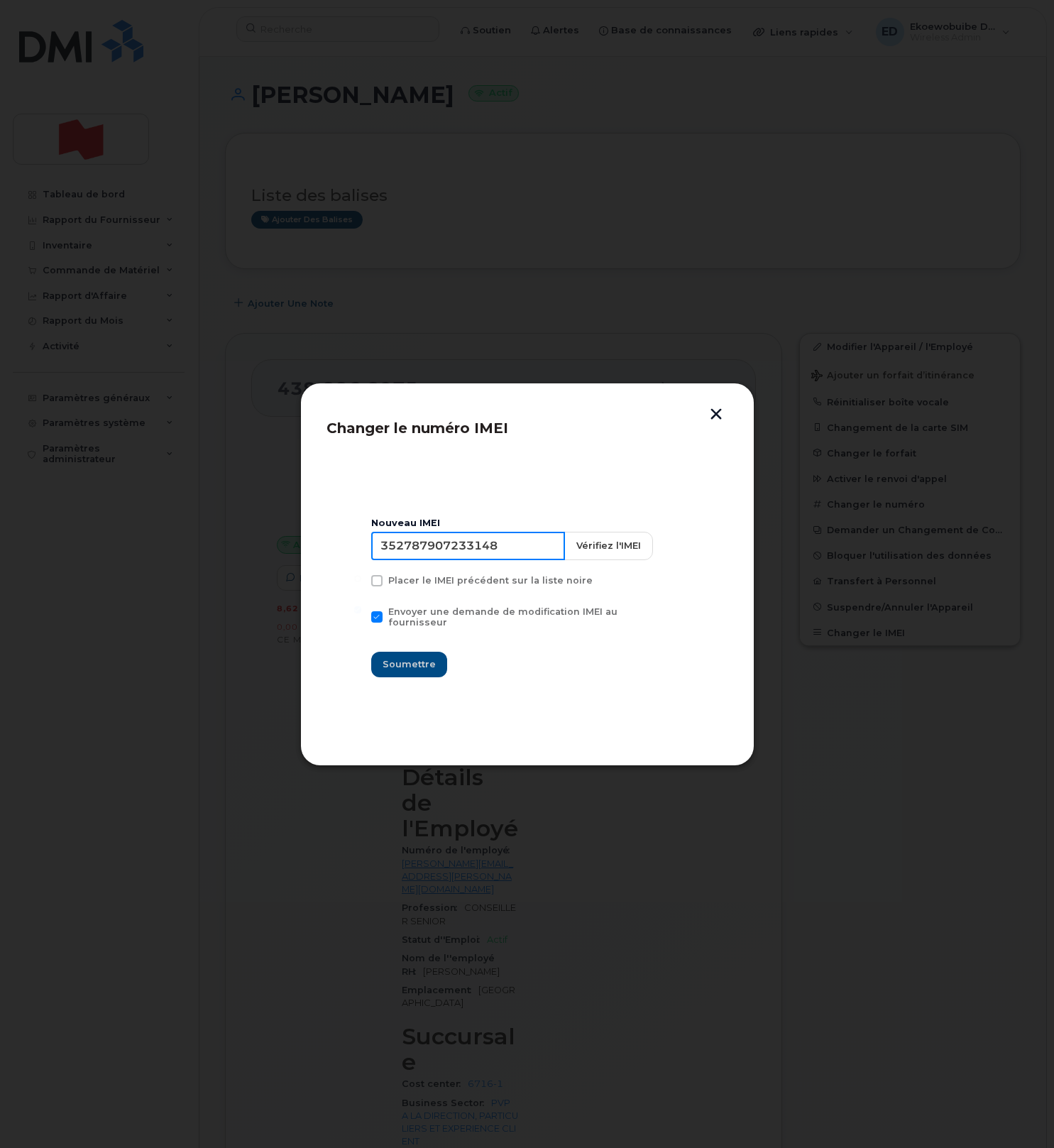
click at [425, 560] on input "352787907233148" at bounding box center [468, 545] width 194 height 29
click at [713, 416] on button "button" at bounding box center [716, 416] width 22 height 15
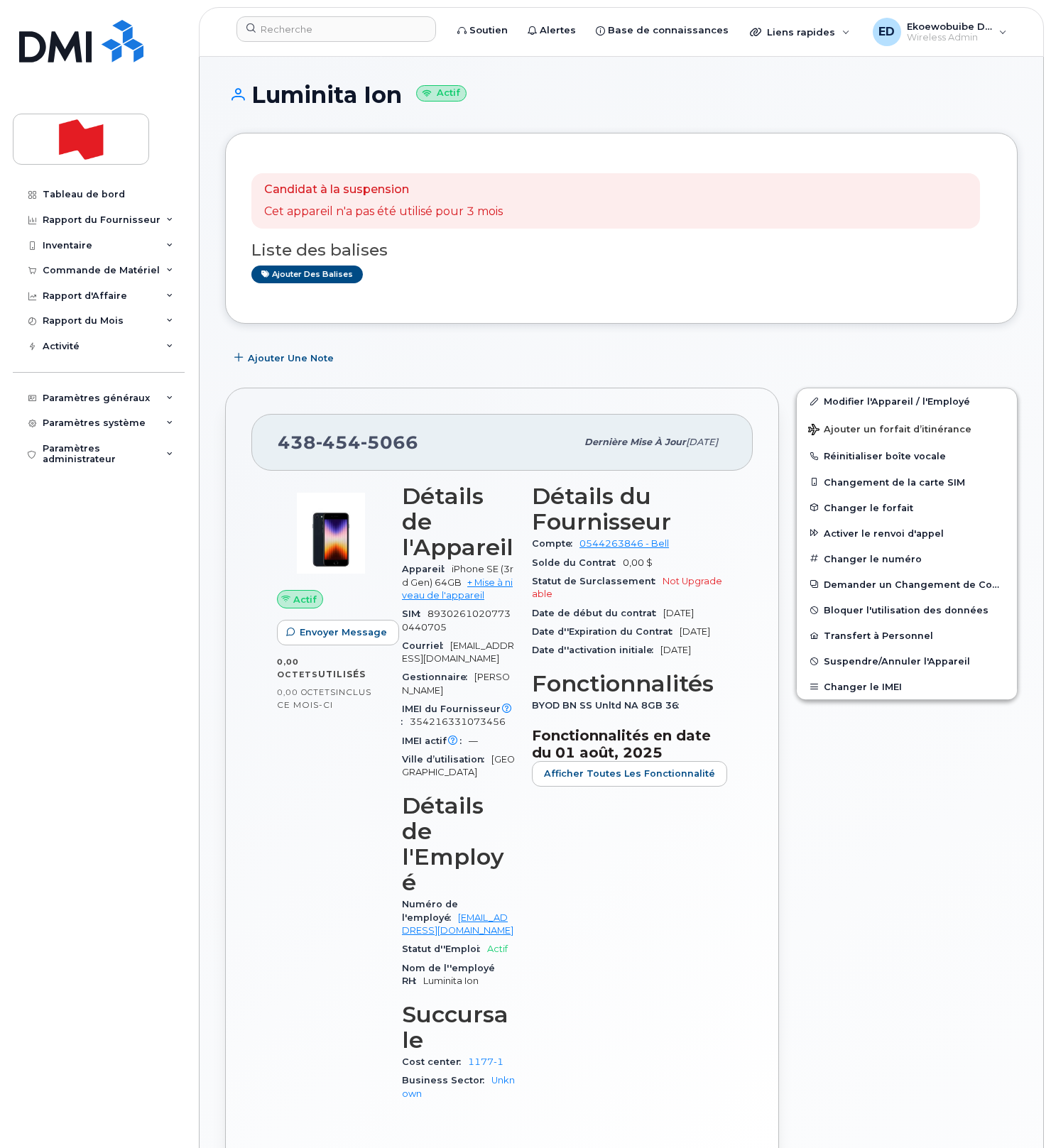
drag, startPoint x: 661, startPoint y: 259, endPoint x: 561, endPoint y: 225, distance: 105.6
click at [660, 259] on div "Liste des balises Ajouter des balises" at bounding box center [621, 255] width 740 height 55
click at [322, 34] on input at bounding box center [336, 29] width 199 height 26
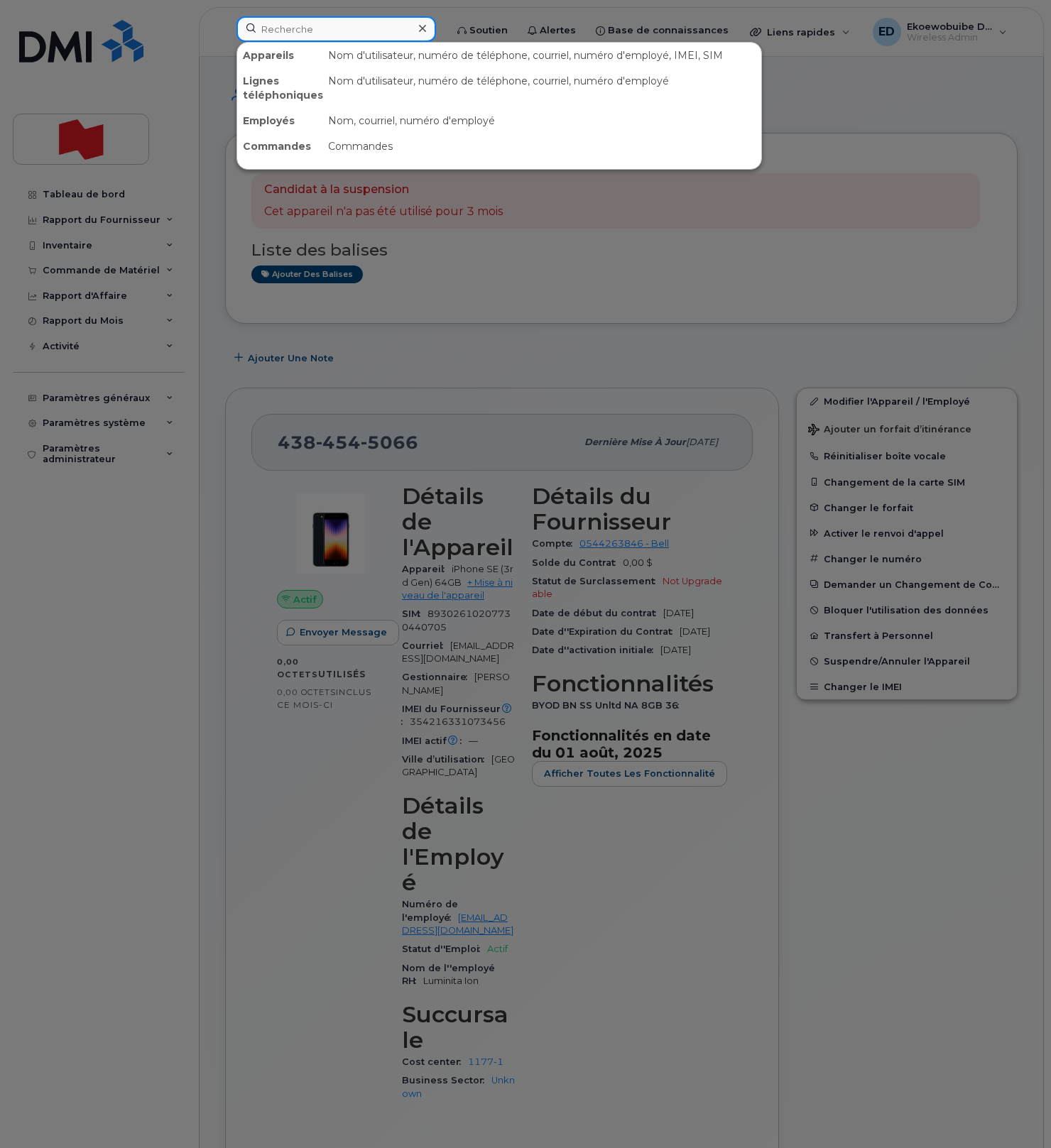
paste input "Abdelhamid Lahmamssi"
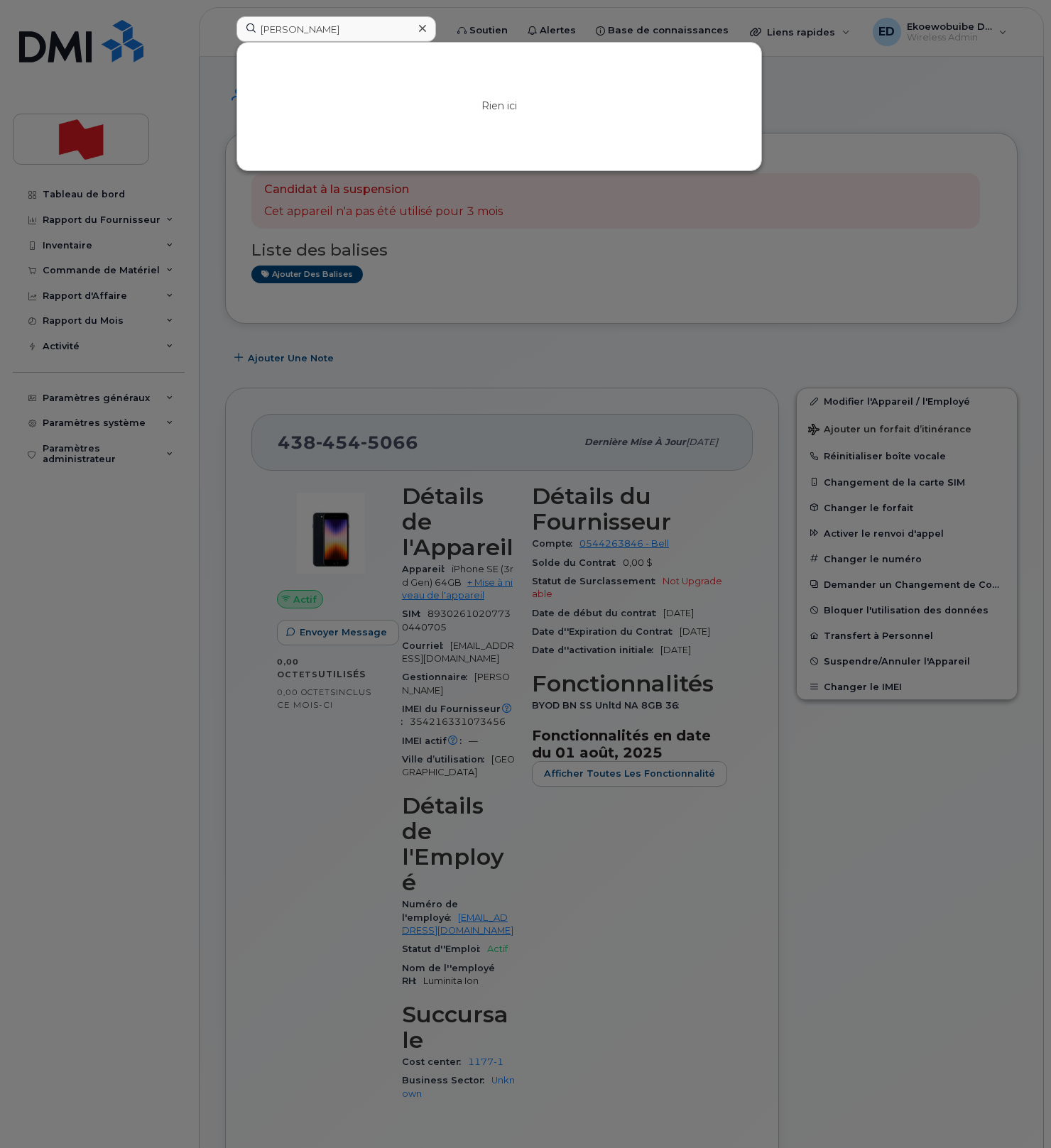
click at [797, 172] on div at bounding box center [526, 574] width 1051 height 1148
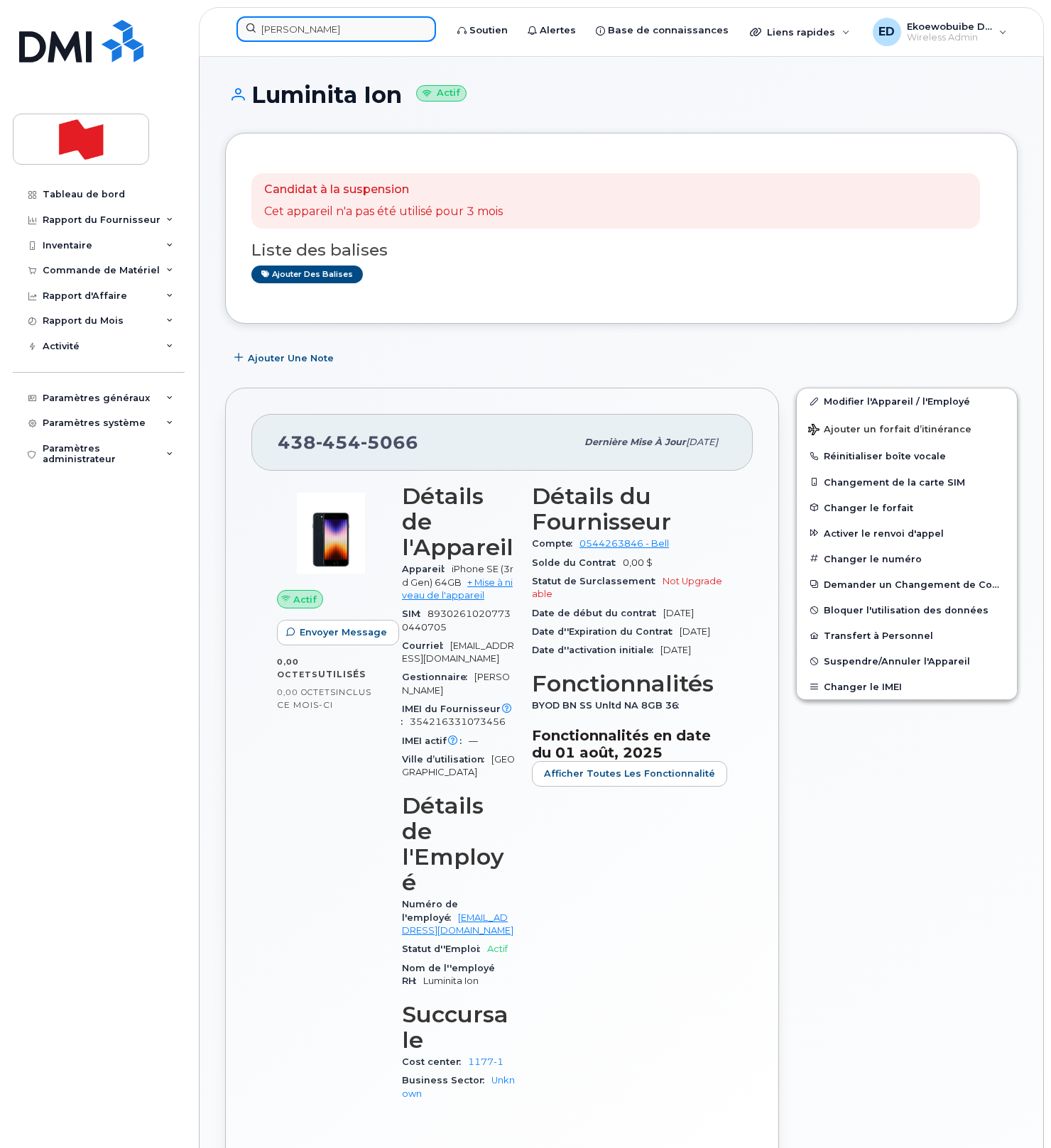
click at [351, 32] on input "Abdelhamid Lahmamssi" at bounding box center [336, 29] width 199 height 26
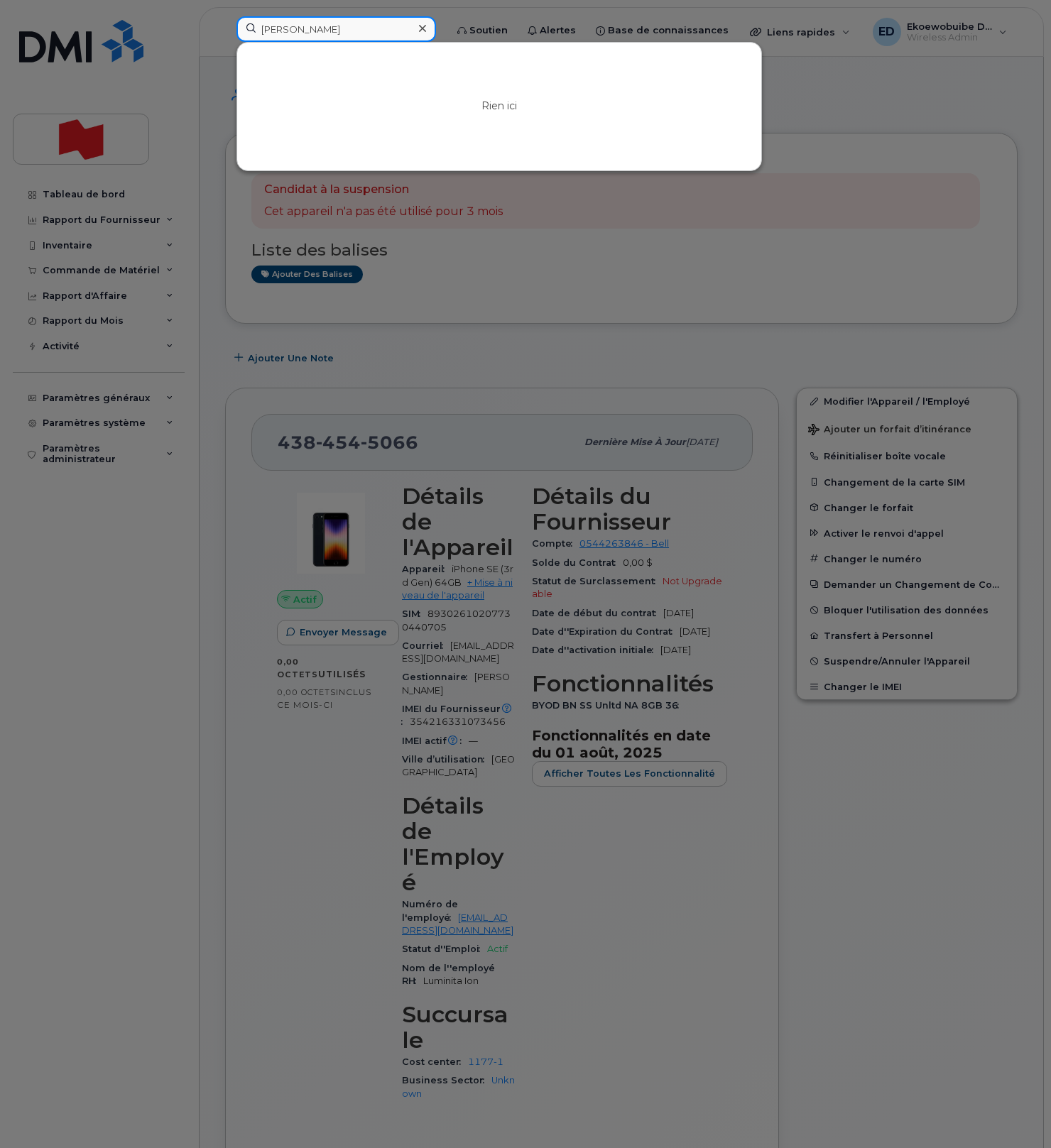
drag, startPoint x: 397, startPoint y: 31, endPoint x: 242, endPoint y: 24, distance: 155.2
click at [239, 23] on input "[PERSON_NAME]" at bounding box center [336, 29] width 199 height 26
paste input "438-459-7725."
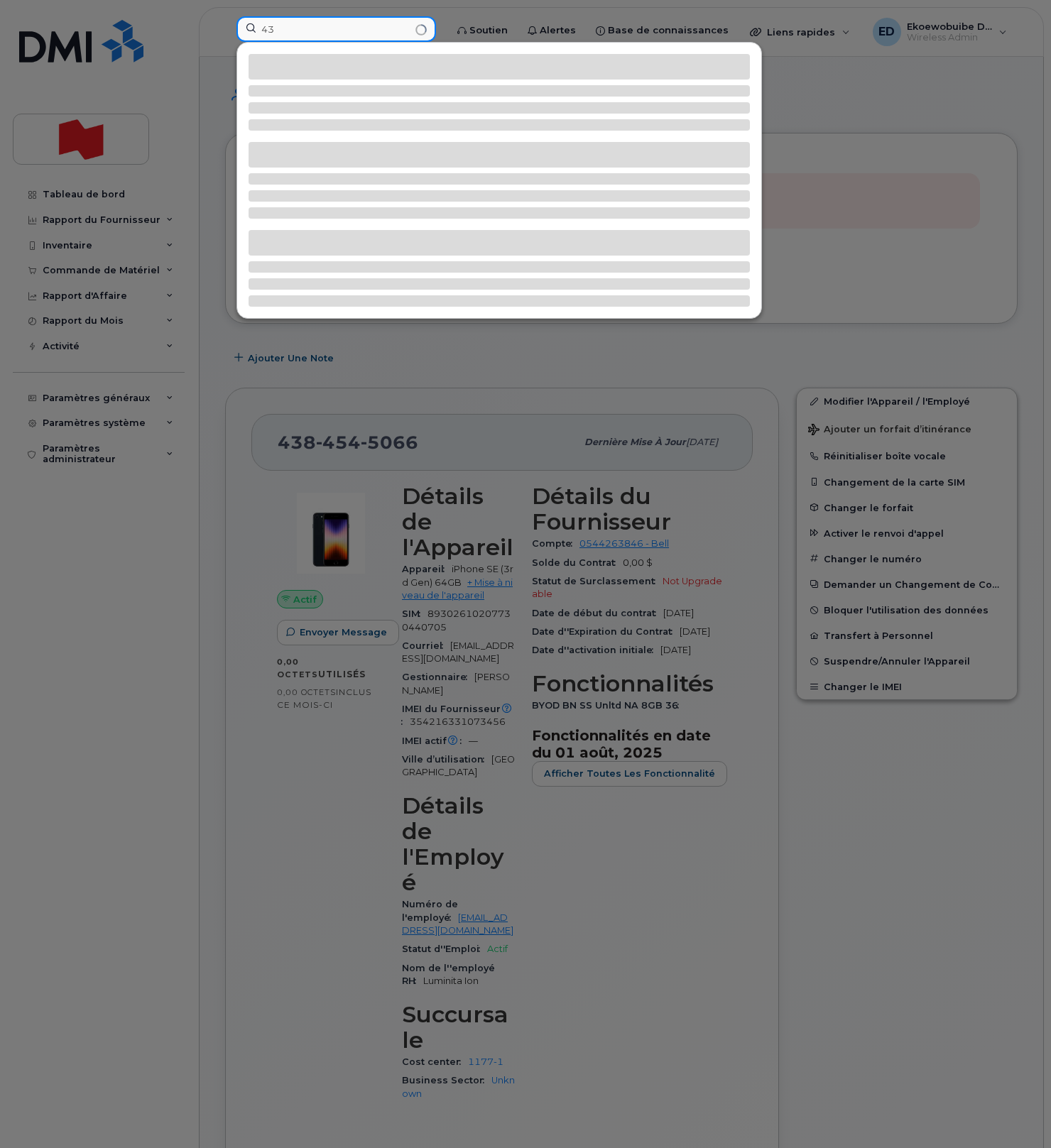
type input "4"
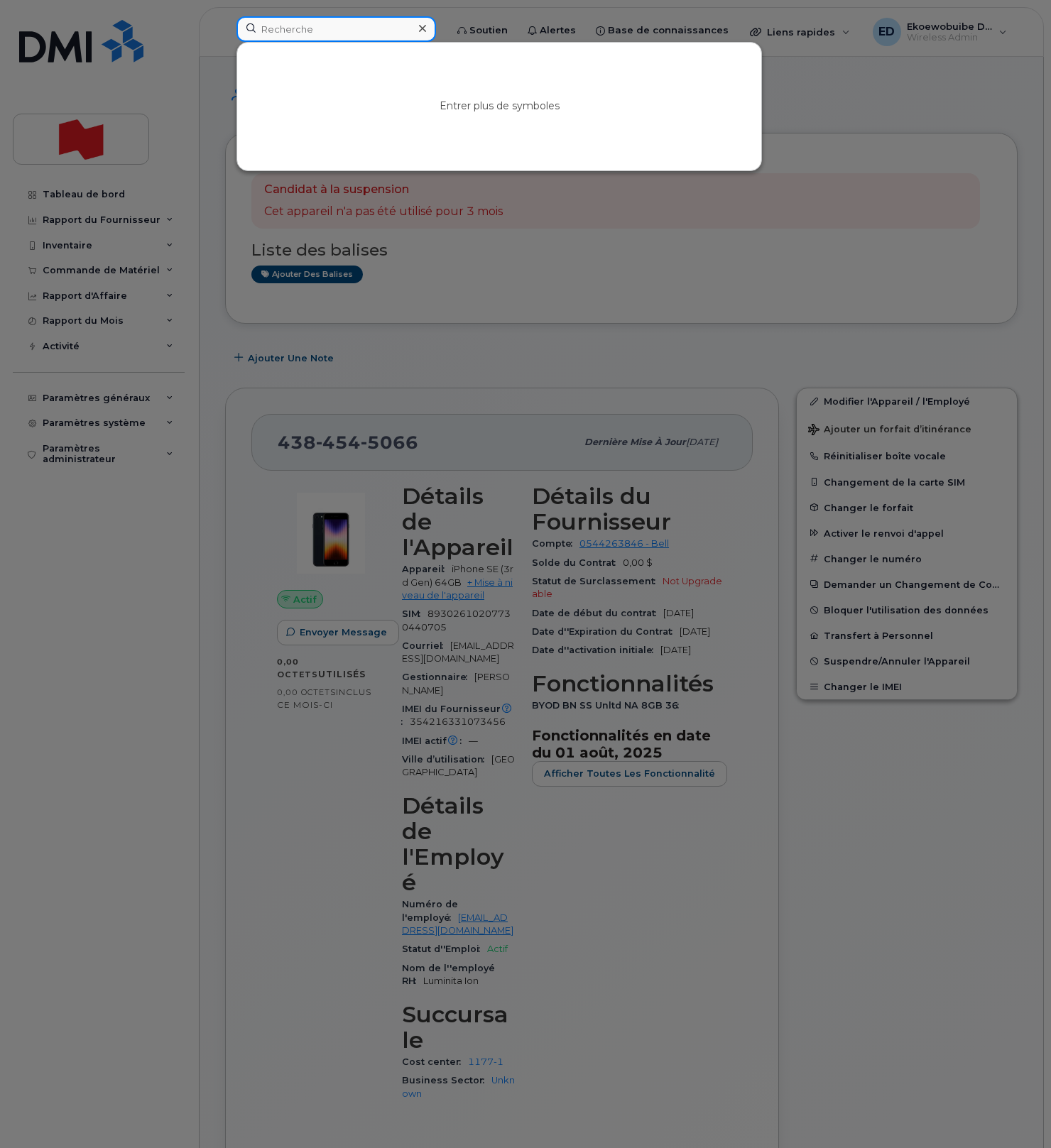
paste input "6472074790"
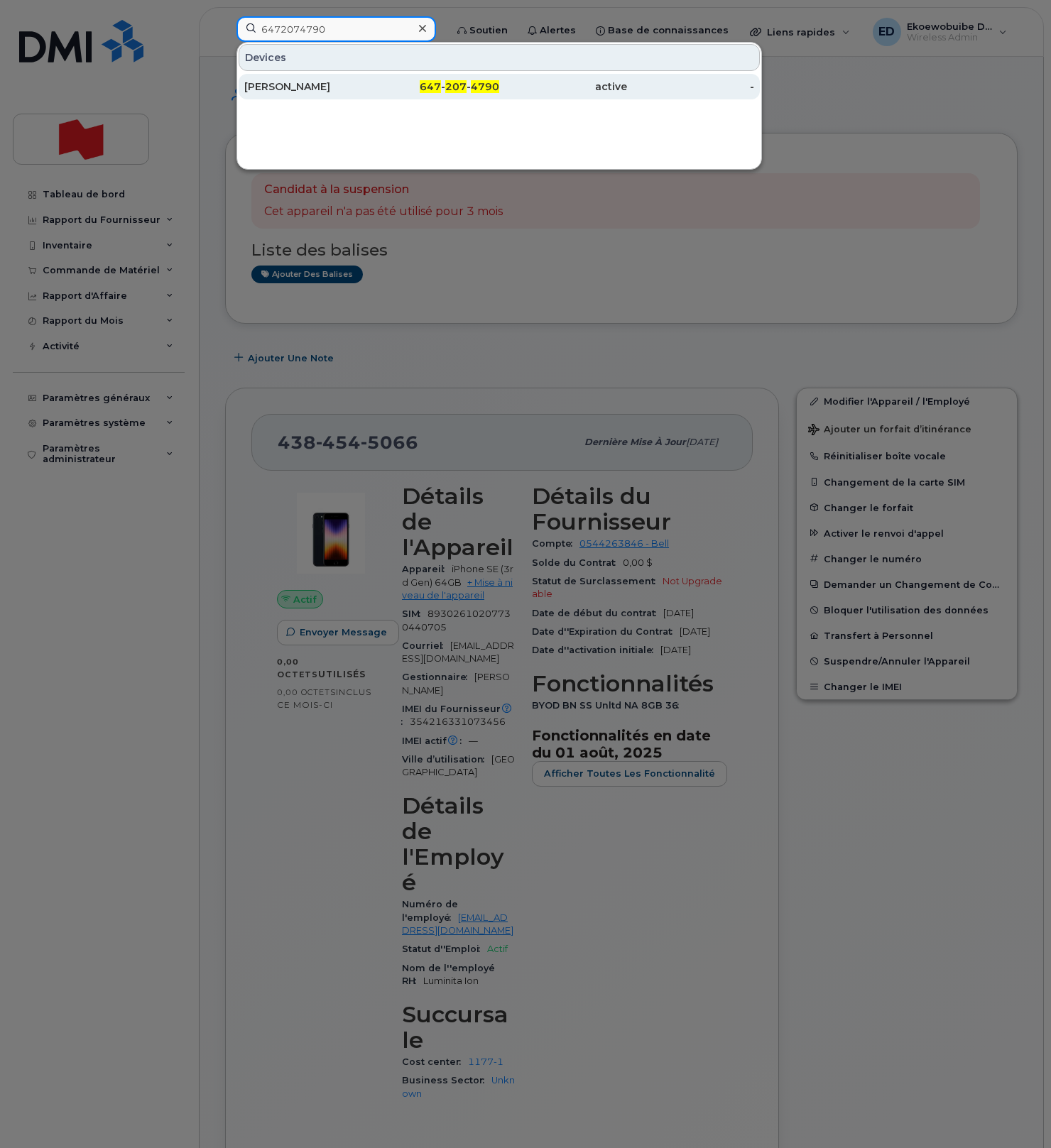
type input "6472074790"
click at [335, 92] on div "[PERSON_NAME]" at bounding box center [308, 87] width 128 height 14
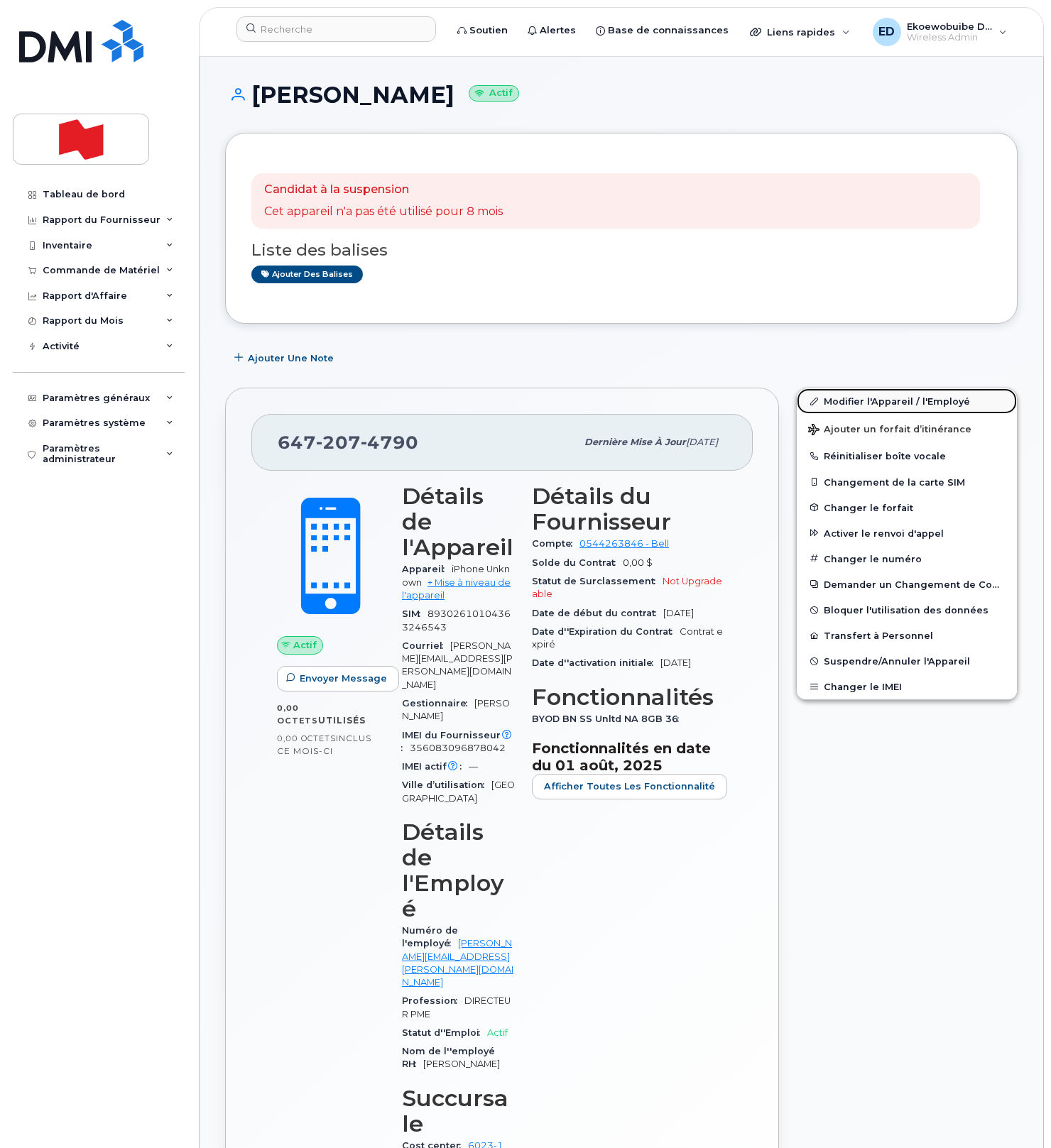
click at [835, 403] on link "Modifier l'Appareil / l'Employé" at bounding box center [906, 402] width 220 height 26
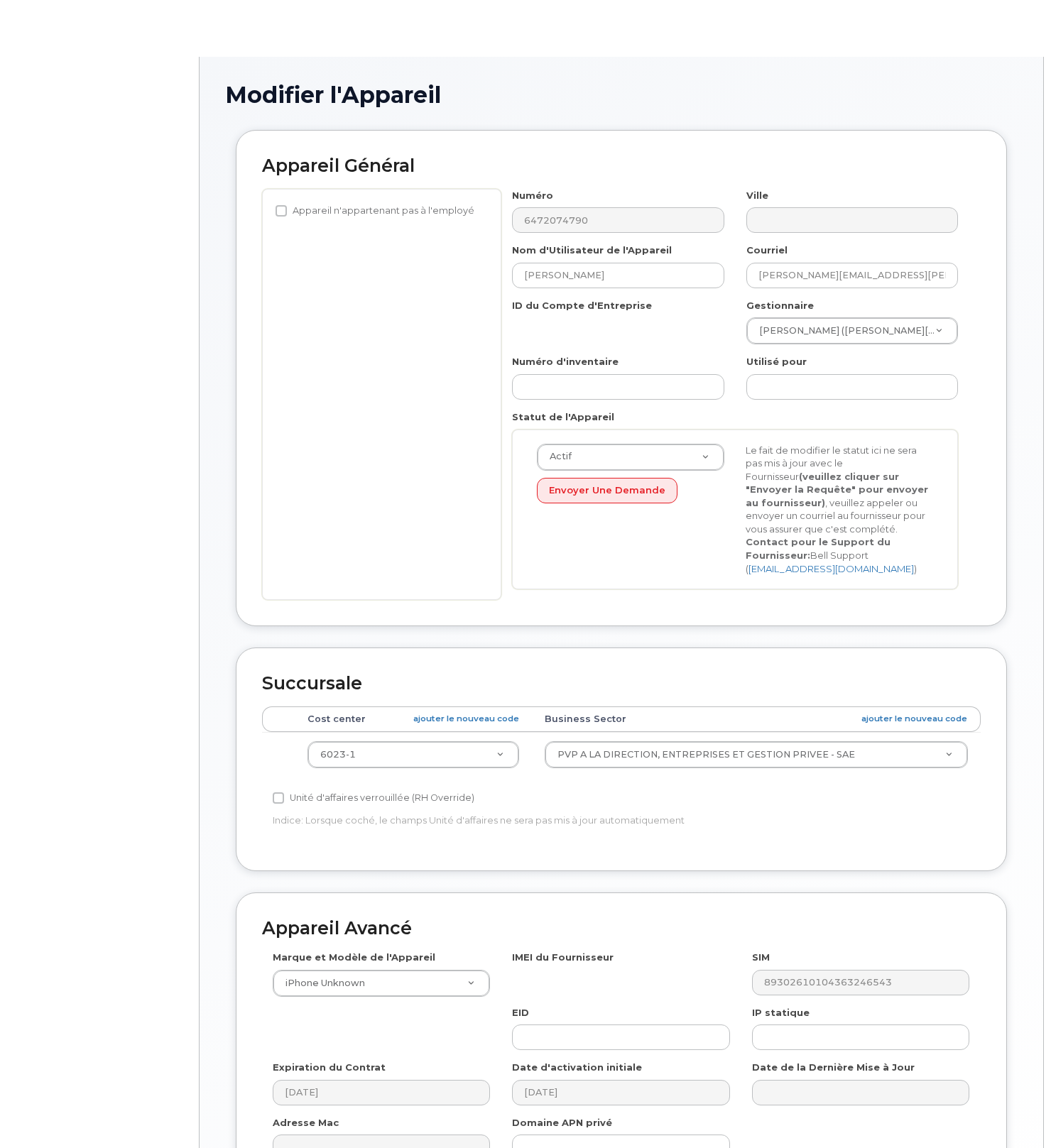
select select "22917079"
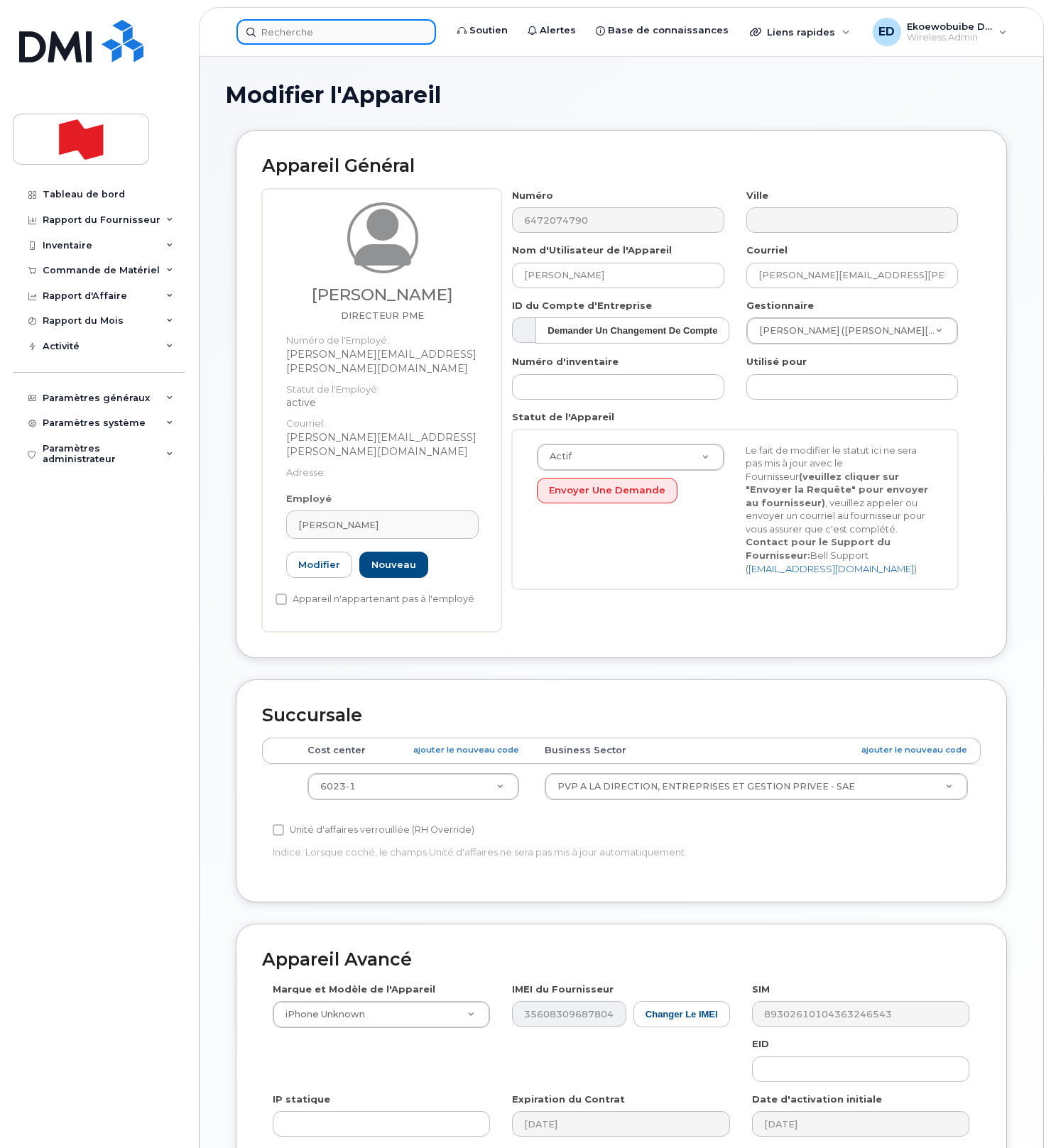
click at [314, 35] on input at bounding box center [336, 32] width 199 height 26
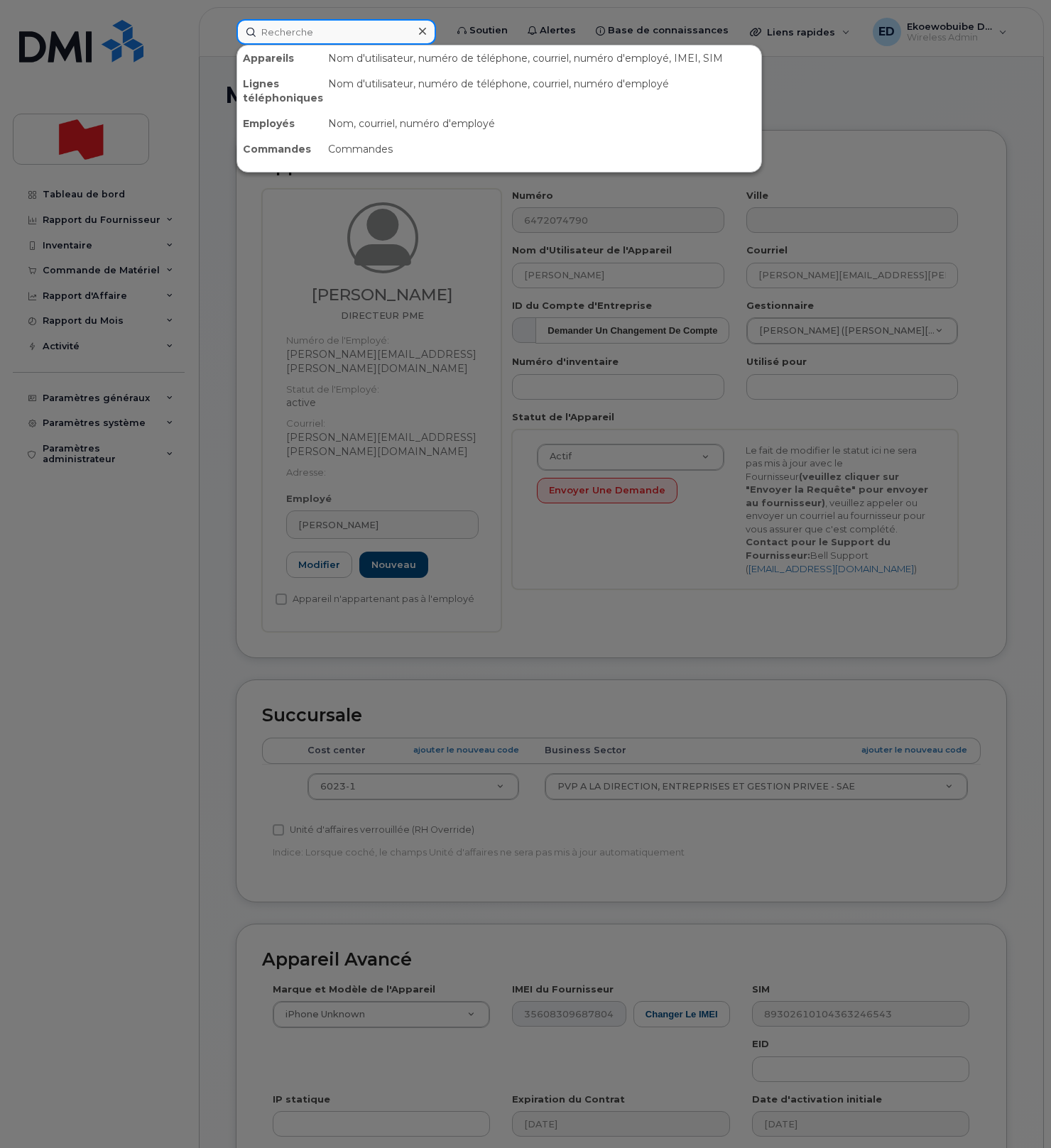
paste input "[PERSON_NAME]"
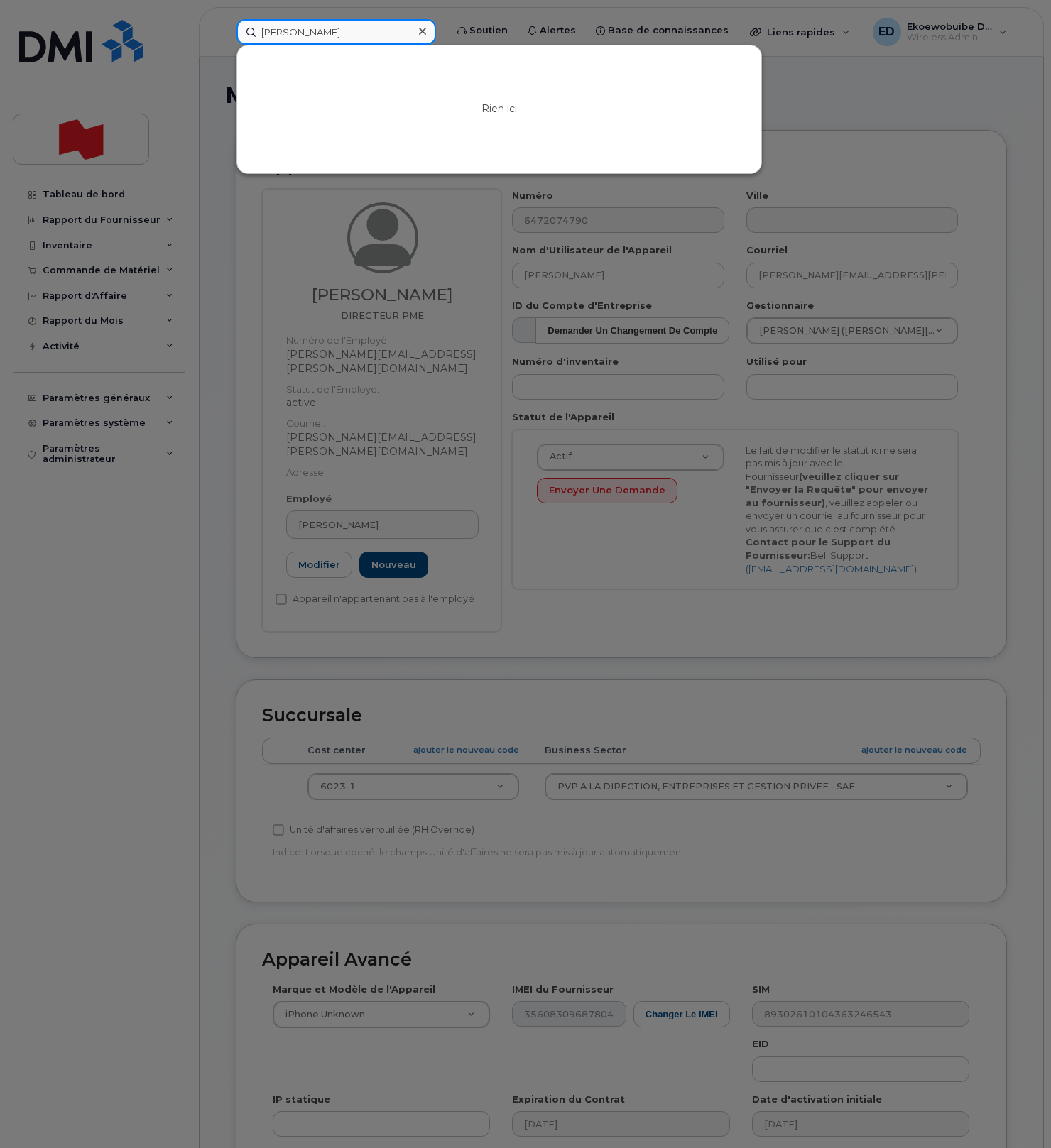
type input "[PERSON_NAME]"
click at [426, 29] on icon at bounding box center [422, 31] width 7 height 11
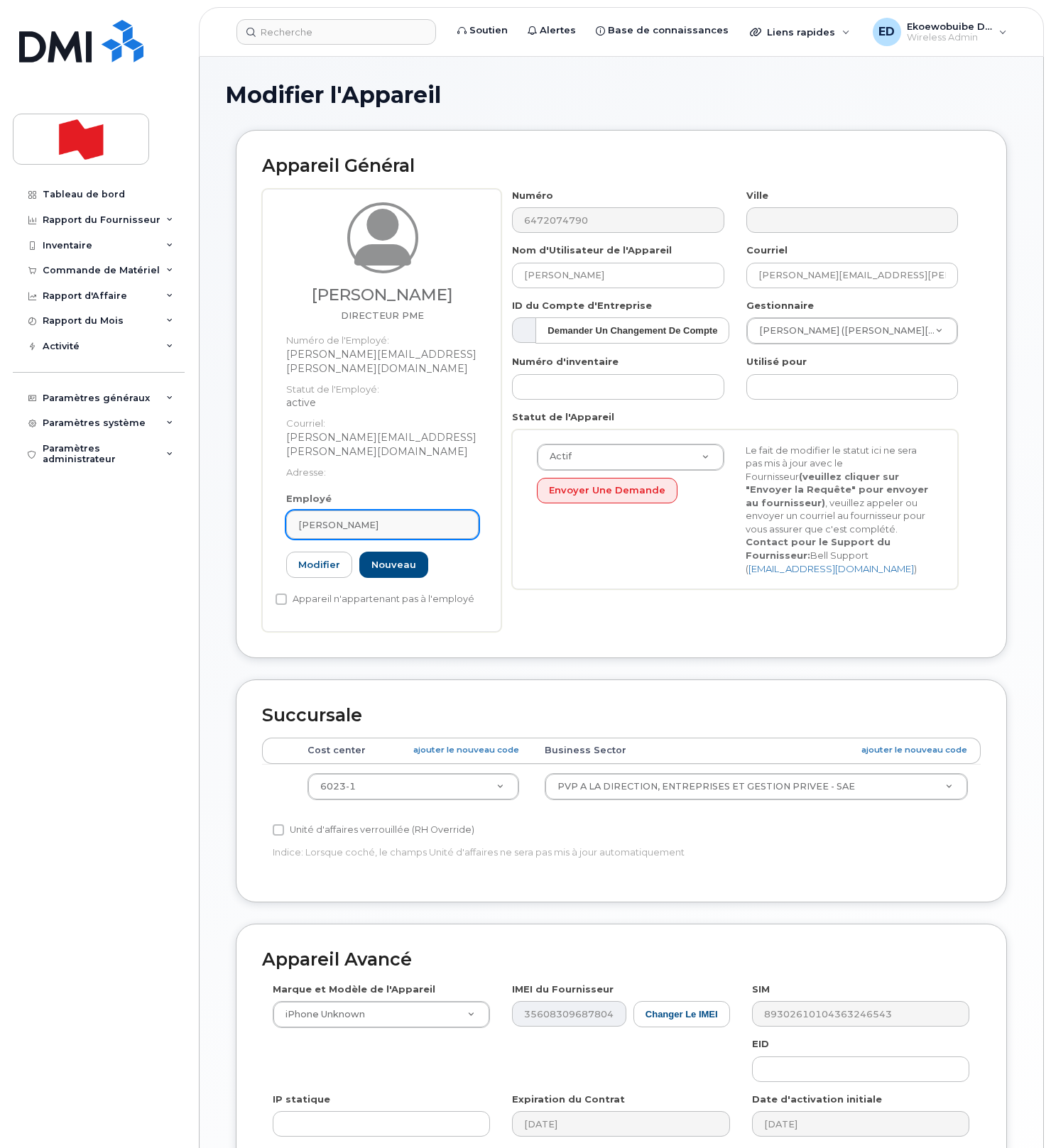
click at [405, 511] on link "[PERSON_NAME]" at bounding box center [383, 525] width 192 height 29
click at [407, 519] on div "Douglas Chillman" at bounding box center [383, 526] width 168 height 14
click at [451, 555] on icon at bounding box center [453, 559] width 10 height 10
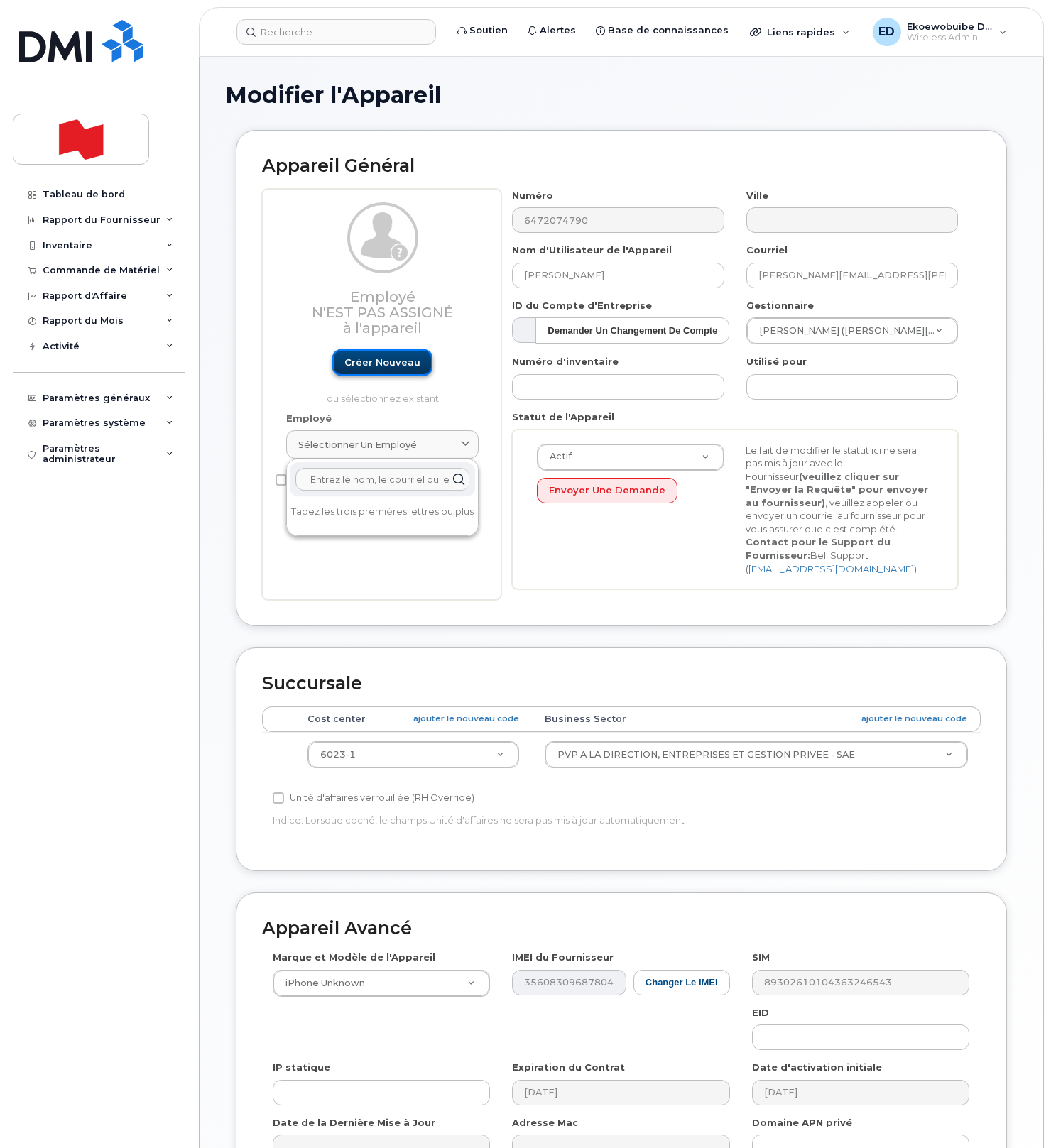
click at [372, 371] on link "Créer nouveau" at bounding box center [383, 363] width 100 height 26
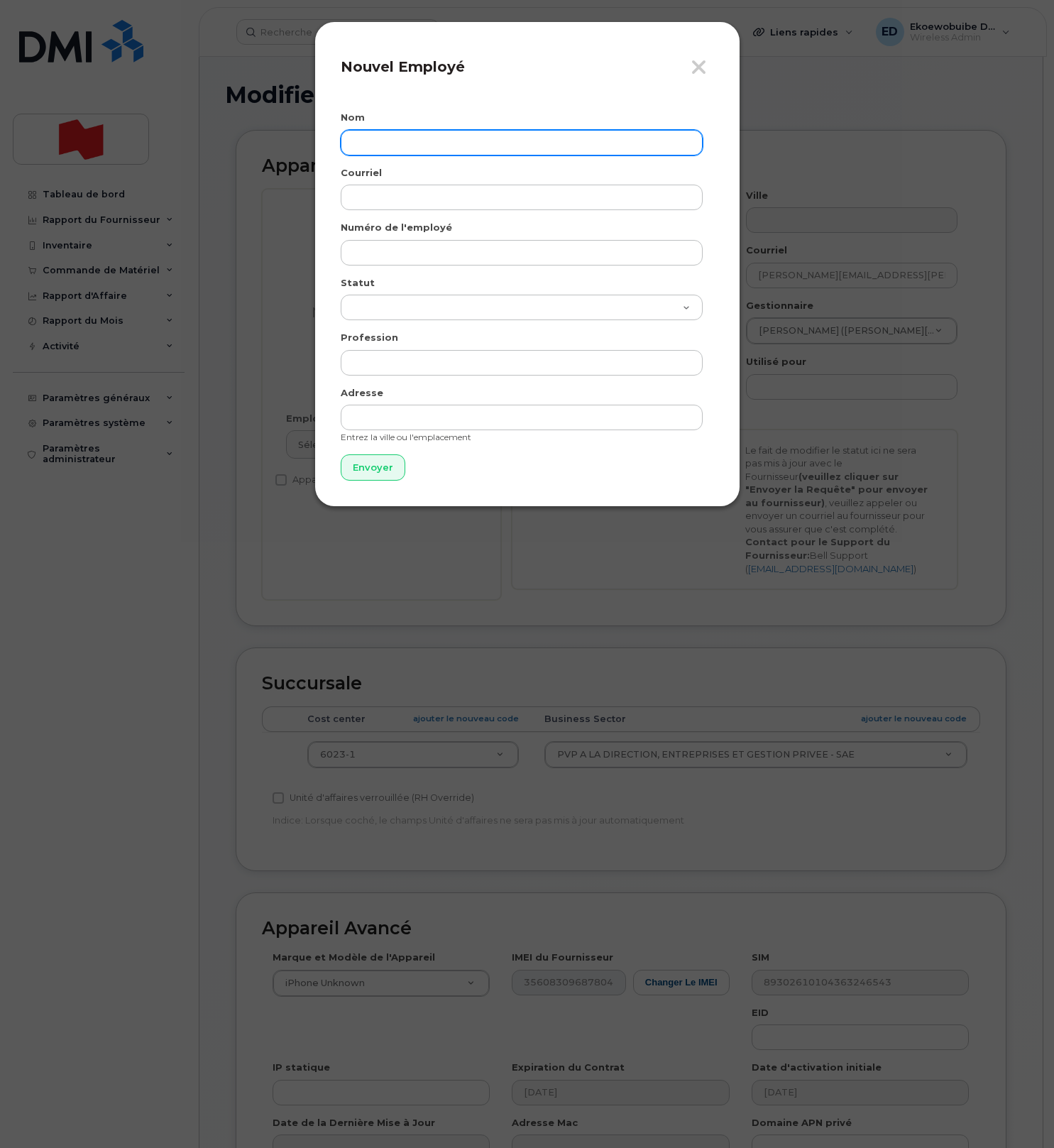
click at [382, 148] on input "text" at bounding box center [522, 143] width 362 height 26
paste input "Abdelhamid Lahmamssi"
type input "Abdelhamid Lahmamssi"
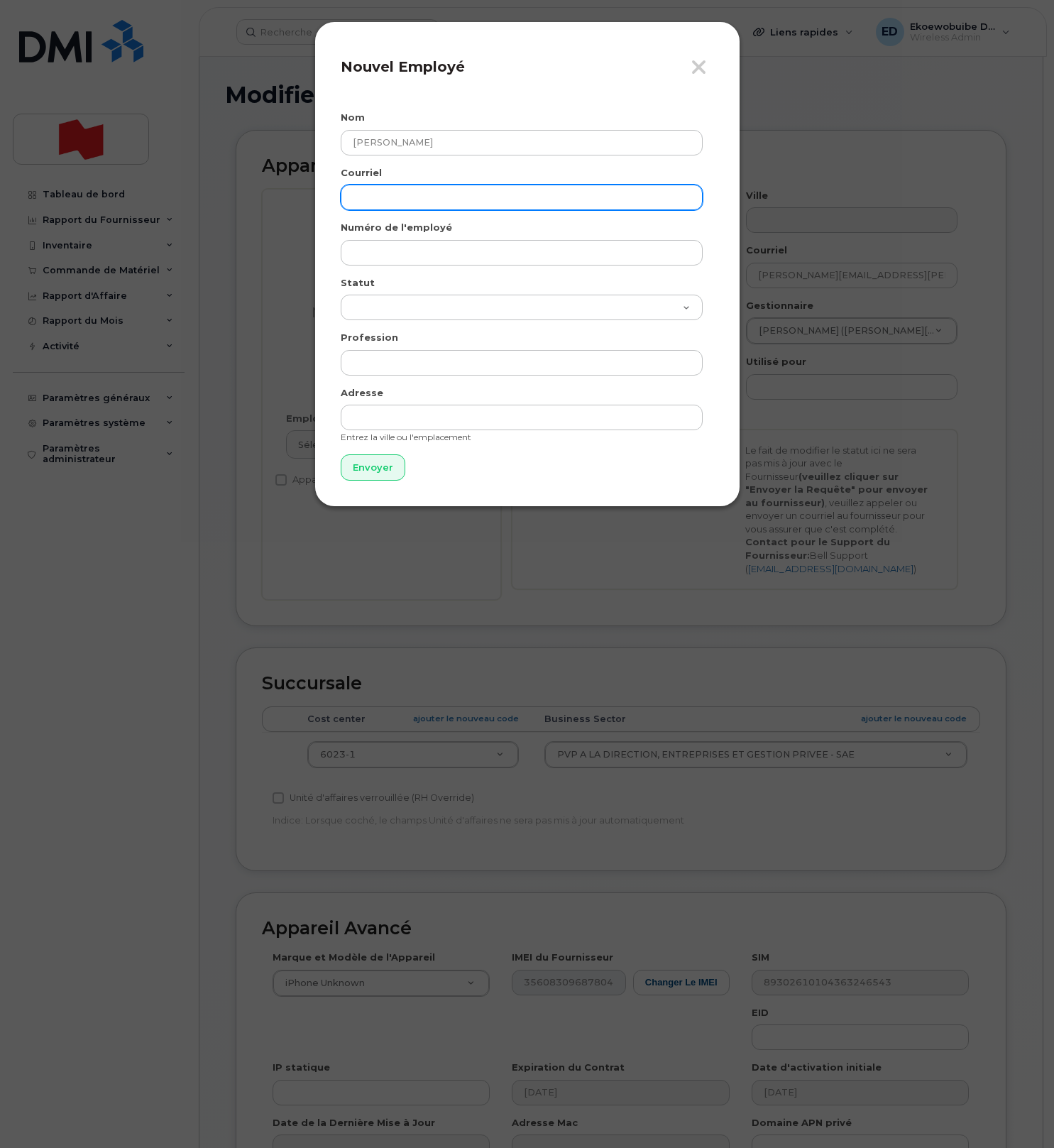
click at [383, 200] on input "email" at bounding box center [522, 197] width 362 height 26
paste input "abdelhamid.lahmamssi@bnc.ca"
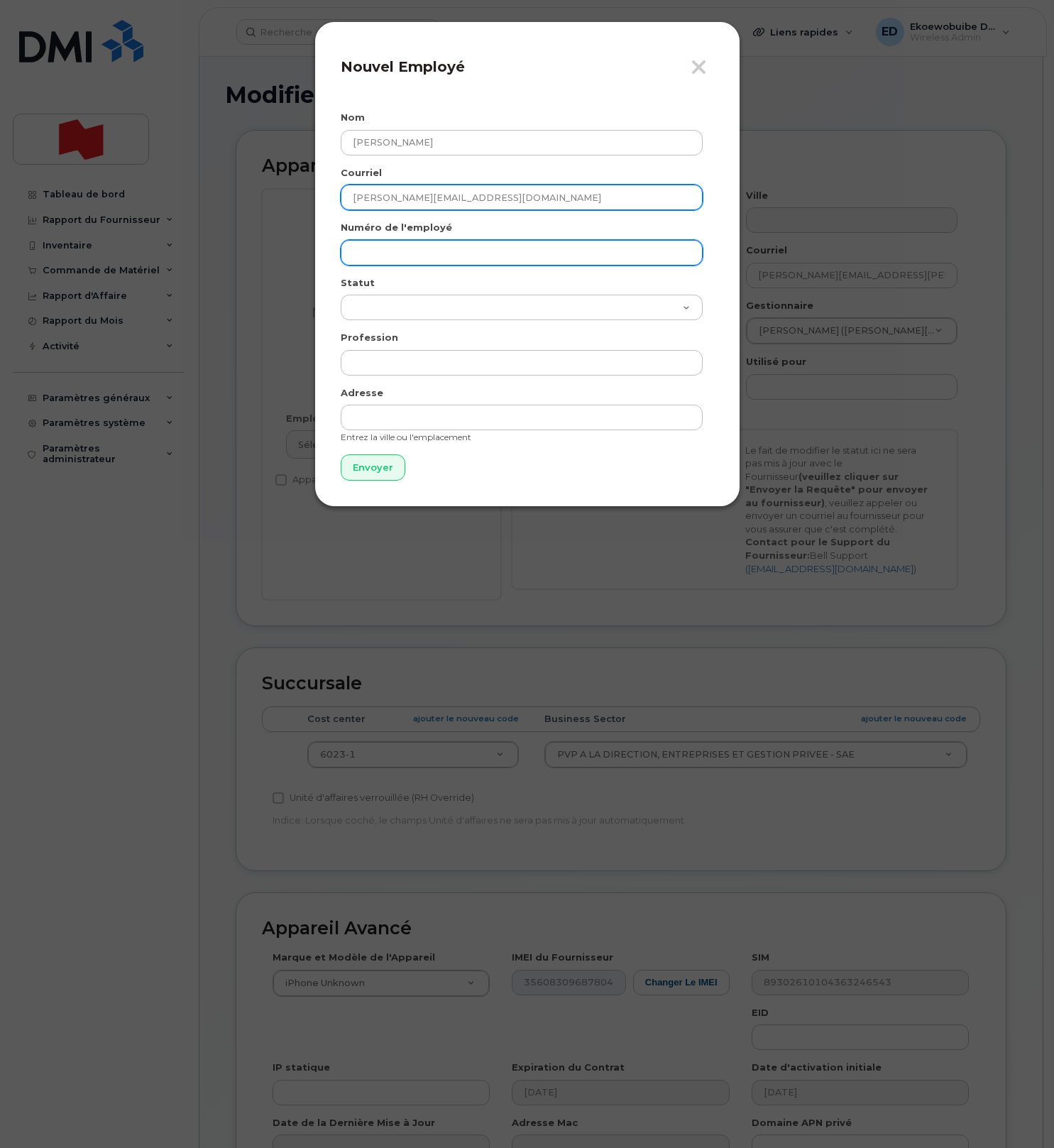
type input "abdelhamid.lahmamssi@bnc.ca"
click at [394, 260] on input "text" at bounding box center [522, 253] width 362 height 26
paste input "abdelhamid.lahmamssi@bnc.ca"
type input "abdelhamid.lahmamssi@bnc.ca"
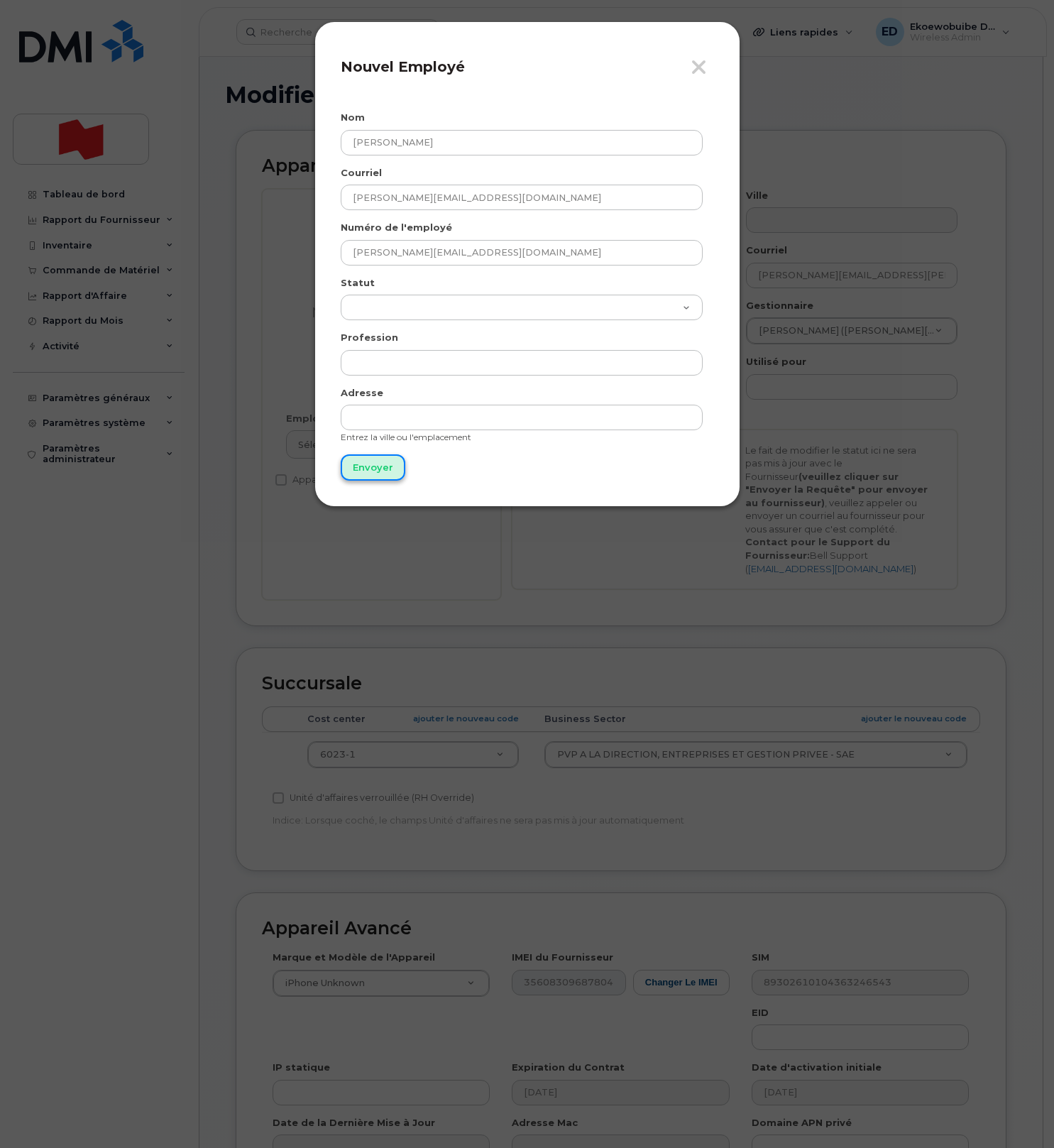
click at [377, 464] on input "Envoyer" at bounding box center [373, 468] width 65 height 26
type input "Envoyer"
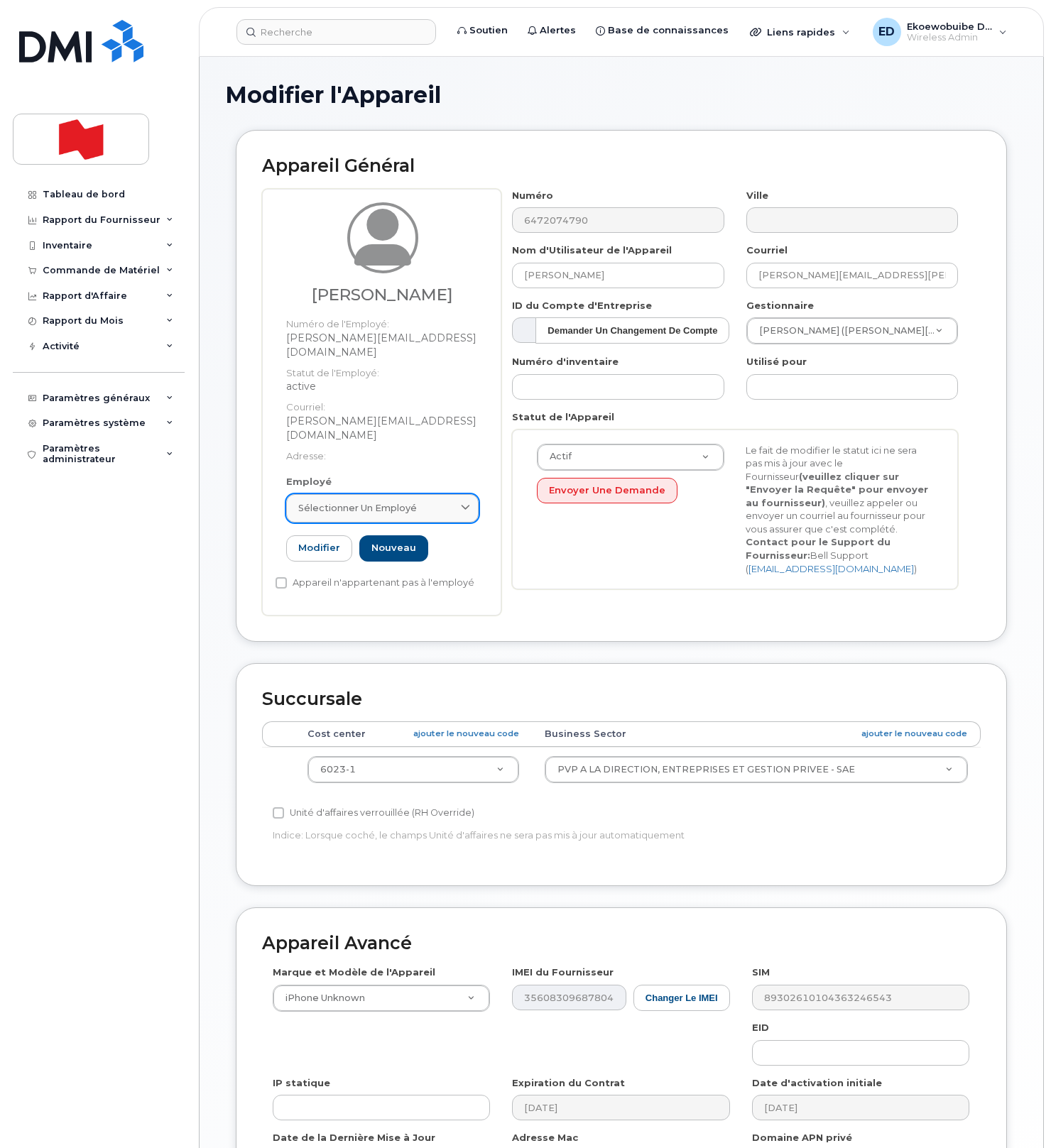
click at [416, 501] on div "Sélectionner un employé" at bounding box center [383, 508] width 168 height 14
paste input "abdelhamid.lahmamssi@bnc.ca"
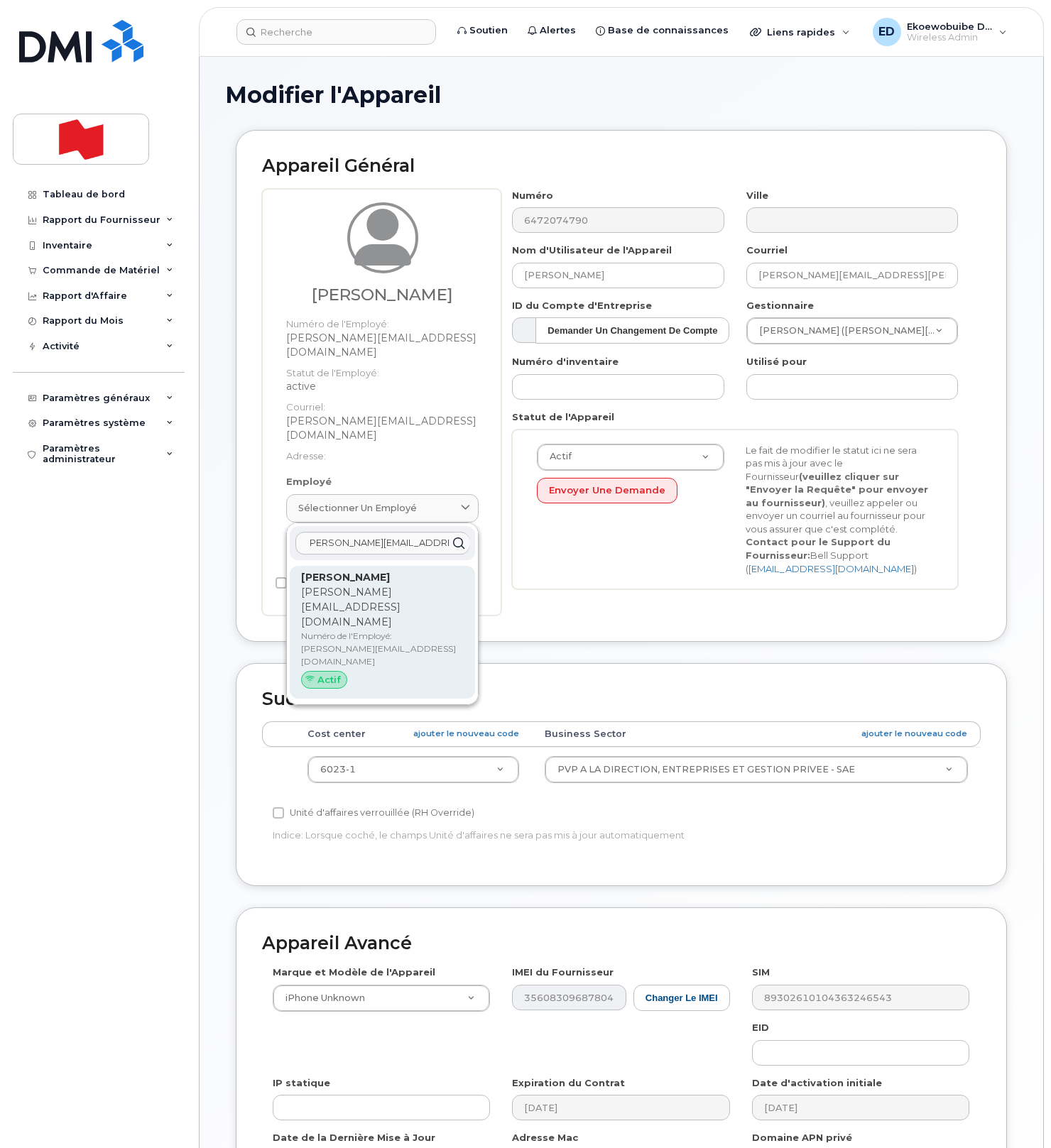
type input "abdelhamid.lahmamssi@bnc.ca"
click at [338, 593] on div "Abdelhamid Lahmamssi abdelhamid.lahmamssi@bnc.ca Numéro de l'Employé: abdelhami…" at bounding box center [383, 633] width 163 height 125
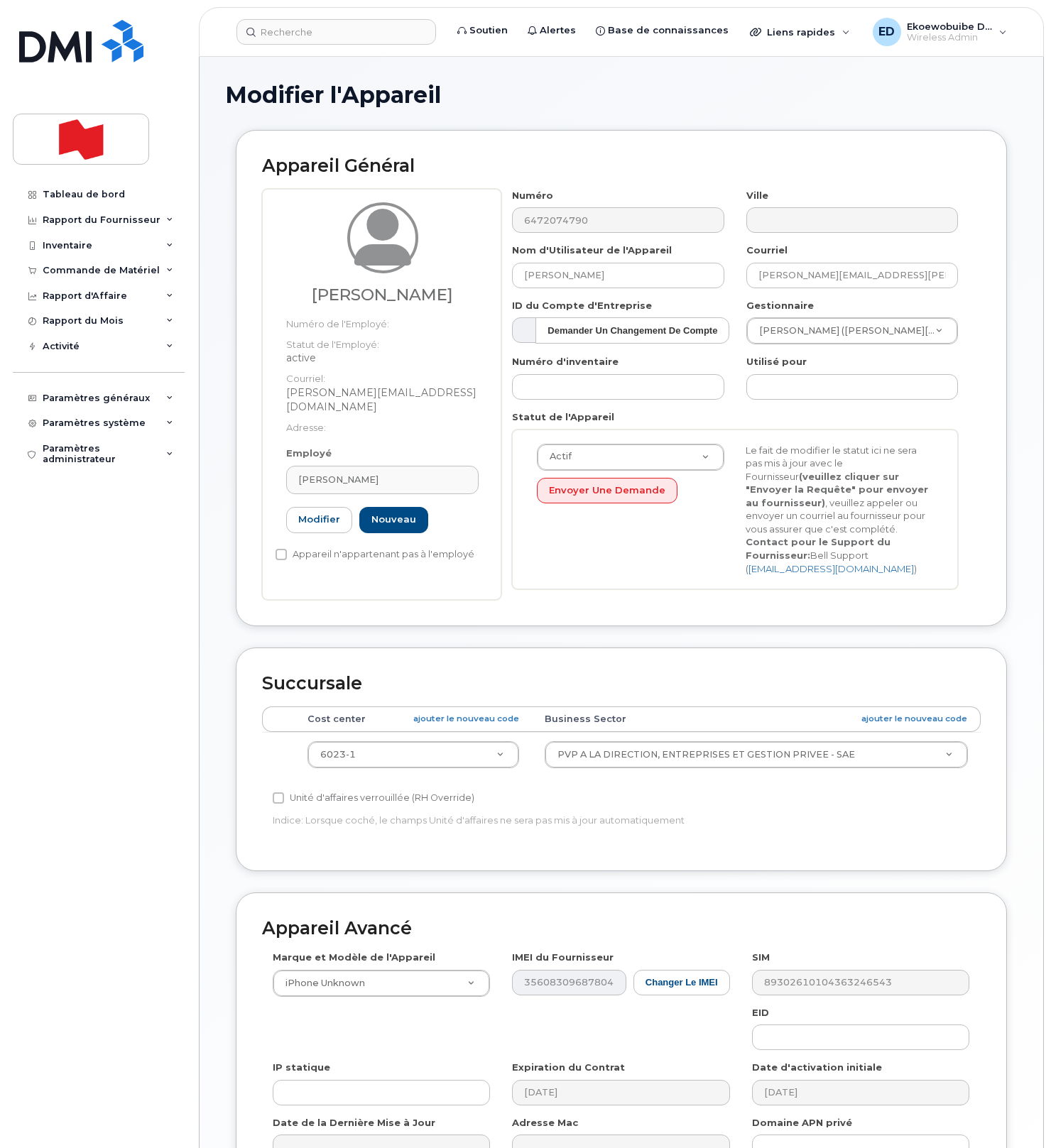
type input "Abdelhamid Lahmamssi"
type input "abdelhamid.lahmamssi@bnc.ca"
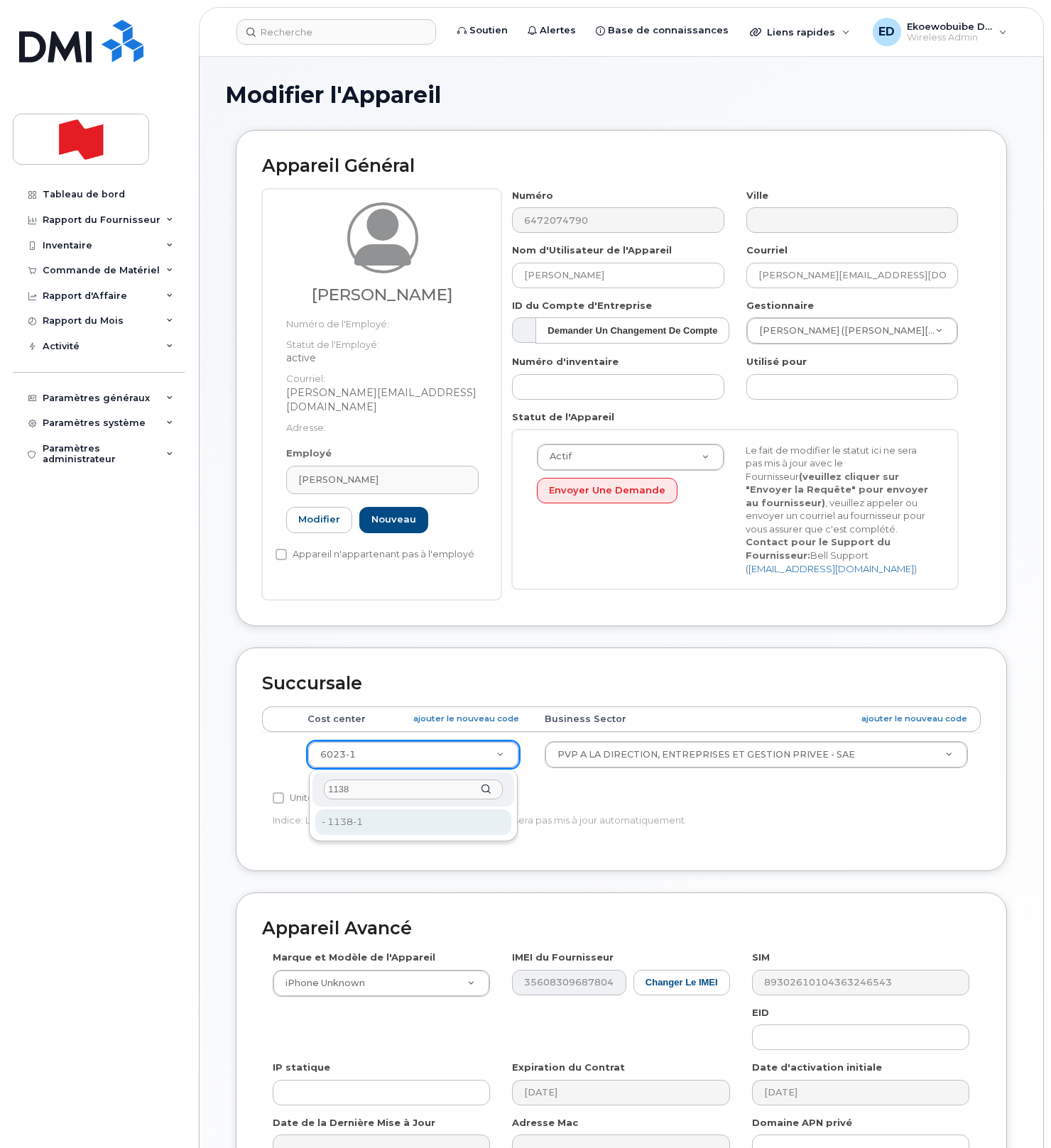
type input "1138"
type input "22916585"
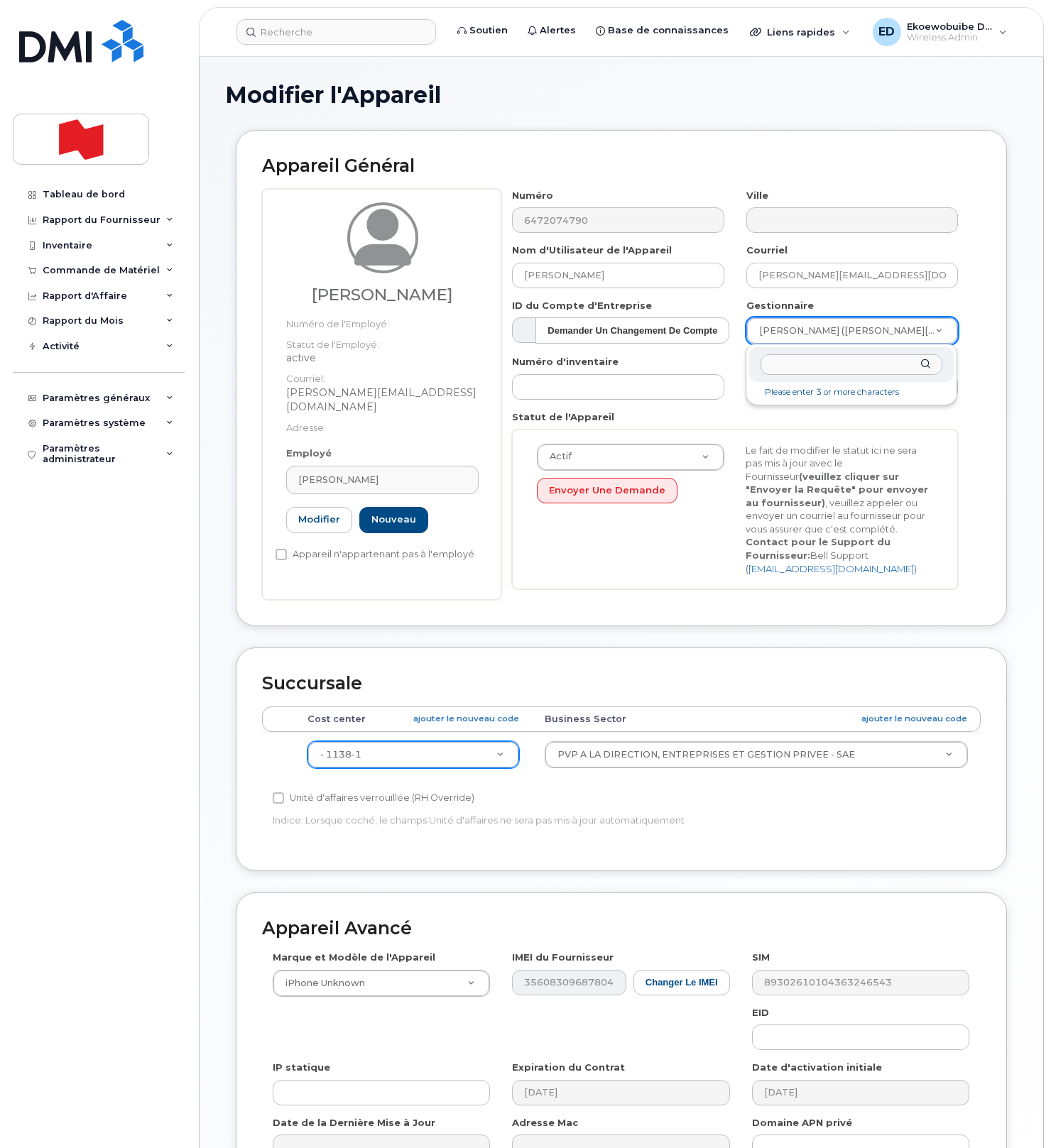
paste input "Jean-Francois Magloire"
type input "Jean-Francois Magloire"
type input "1920684"
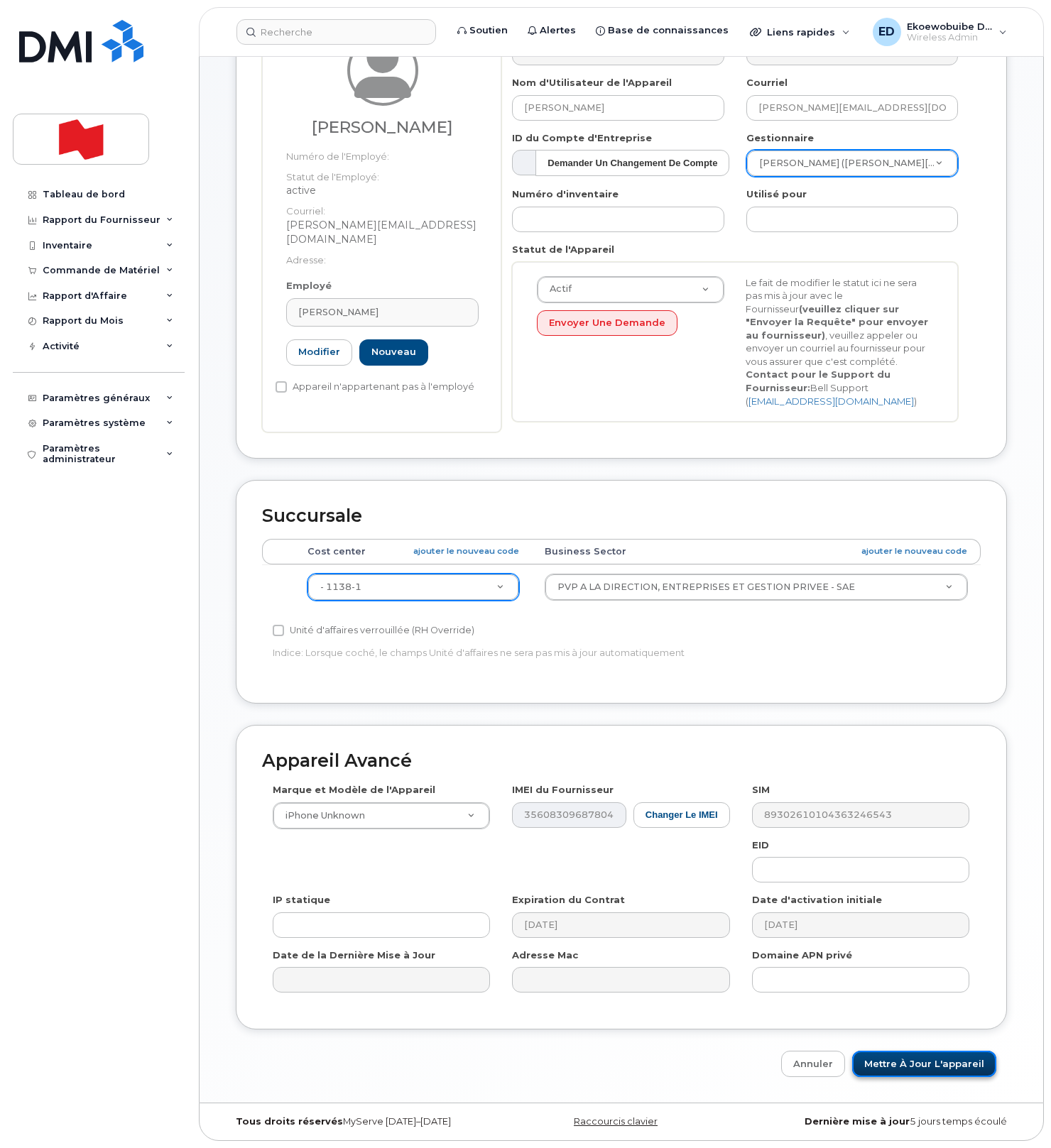
click at [899, 1059] on input "Mettre à jour l'appareil" at bounding box center [924, 1064] width 145 height 26
type input "Sauvegarde..."
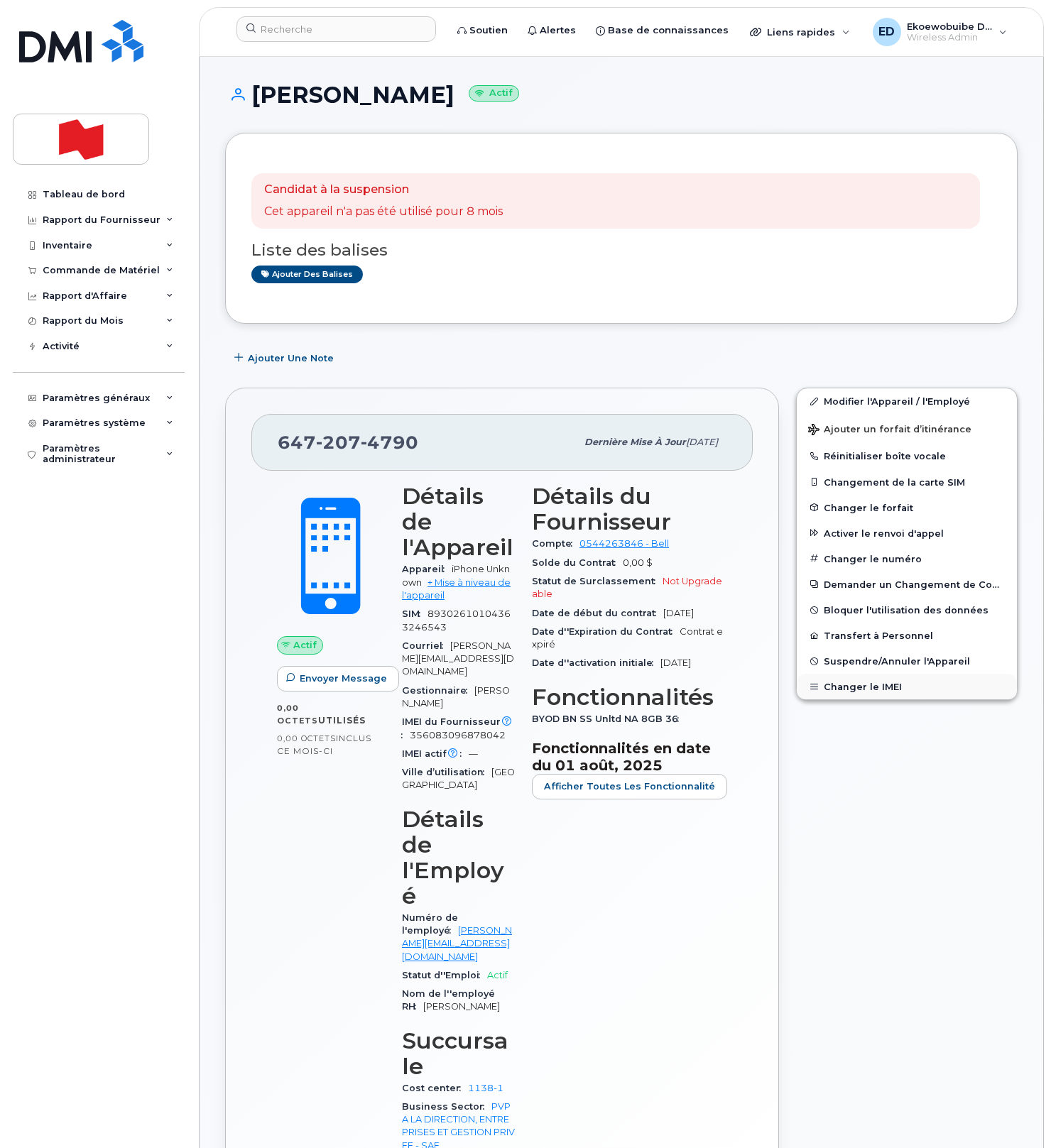
click at [861, 684] on button "Changer le IMEI" at bounding box center [906, 687] width 220 height 26
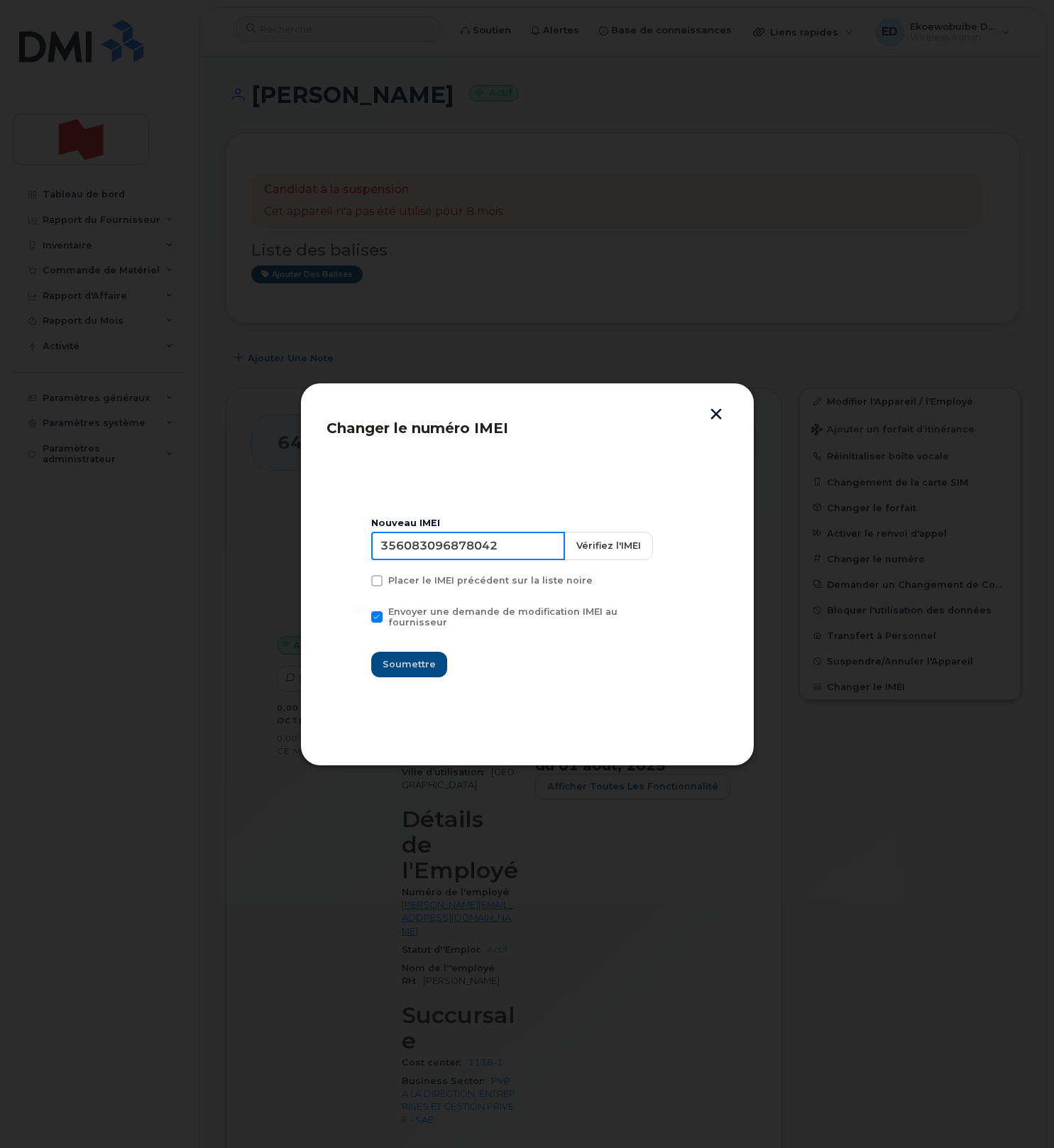
click at [469, 558] on input "356083096878042" at bounding box center [468, 545] width 194 height 29
type input "354216330774260"
click at [417, 658] on span "Soumettre" at bounding box center [409, 665] width 54 height 14
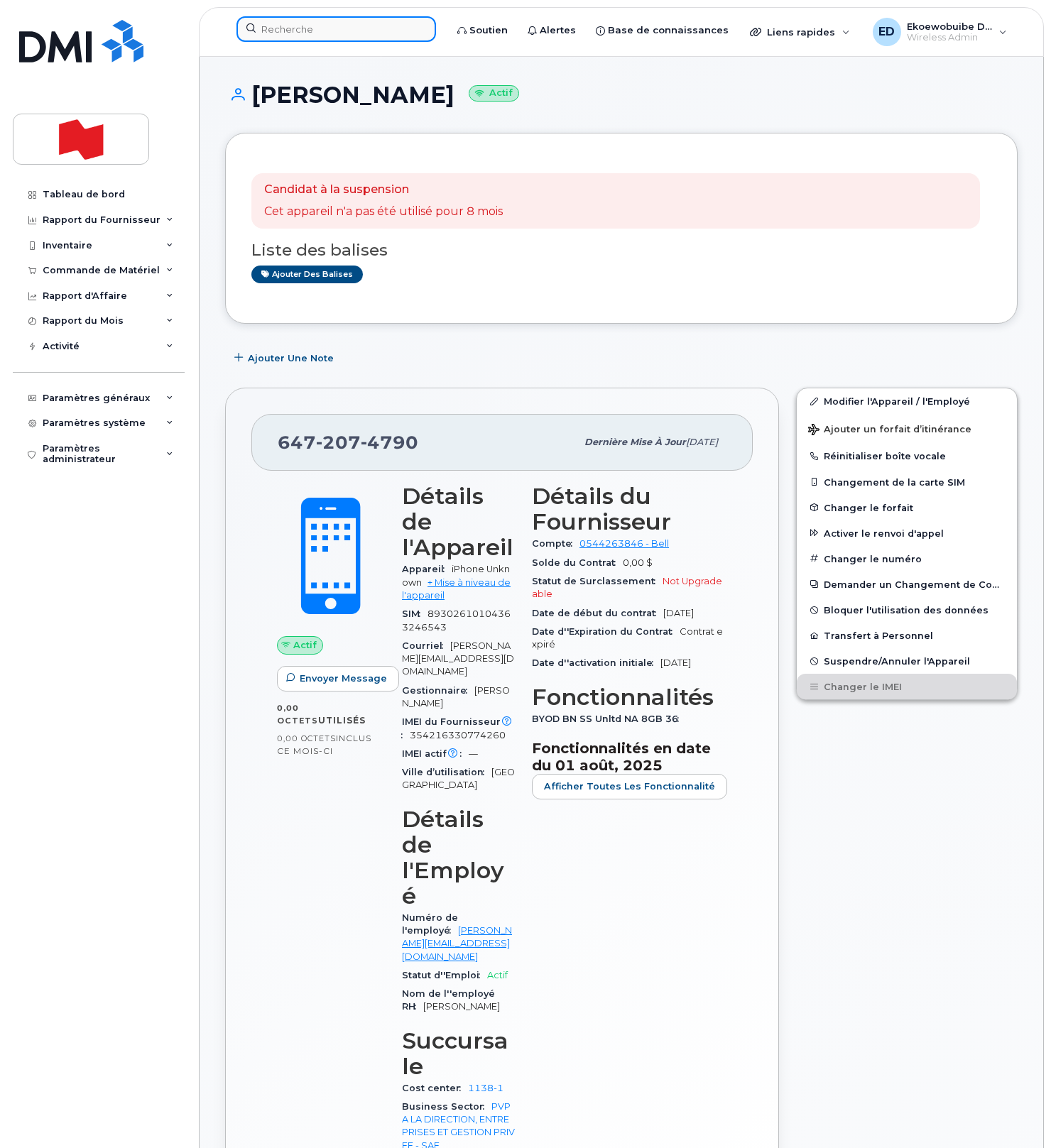
click at [282, 38] on input at bounding box center [336, 29] width 199 height 26
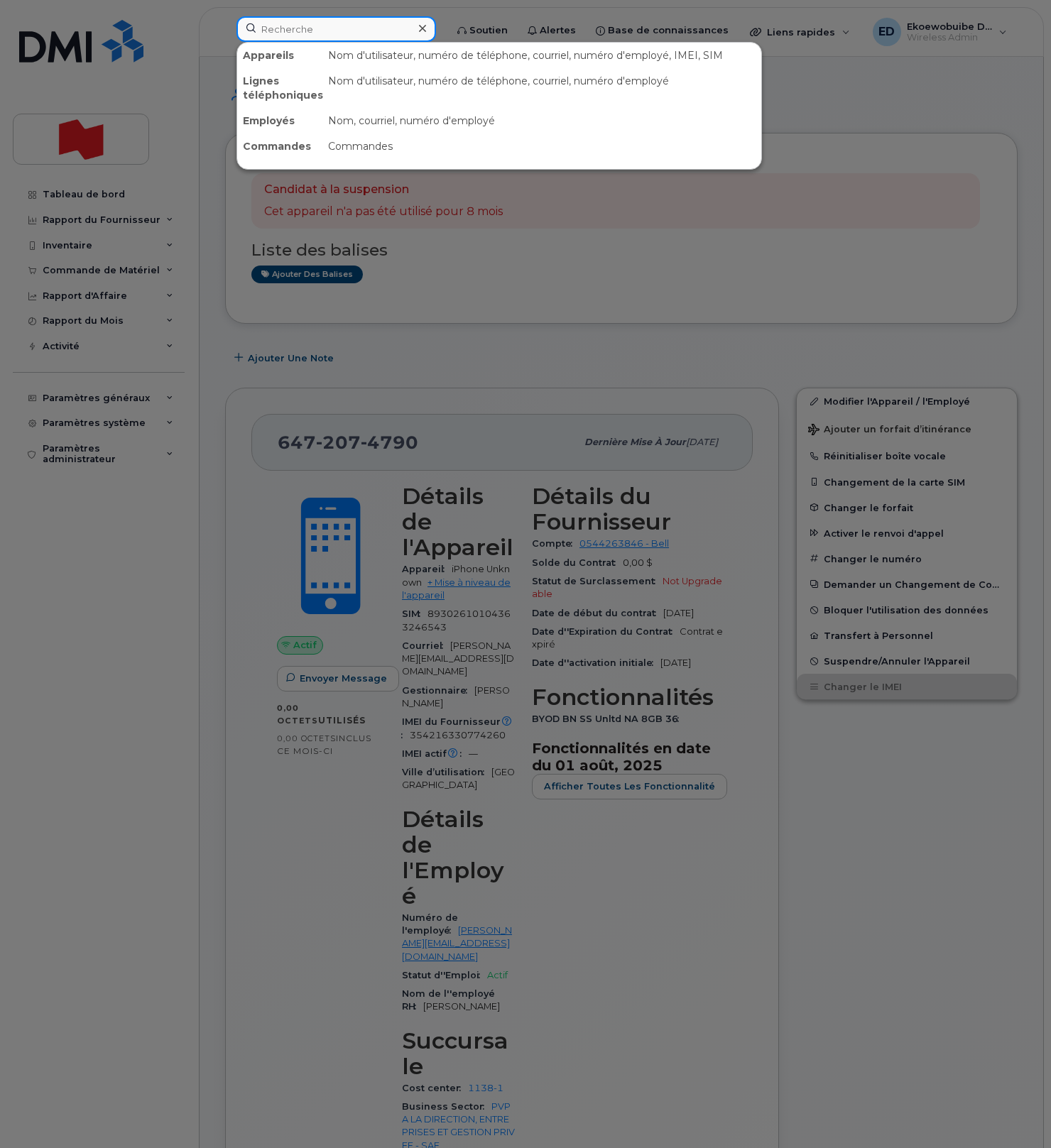
paste input "François-Pierre Dionne,"
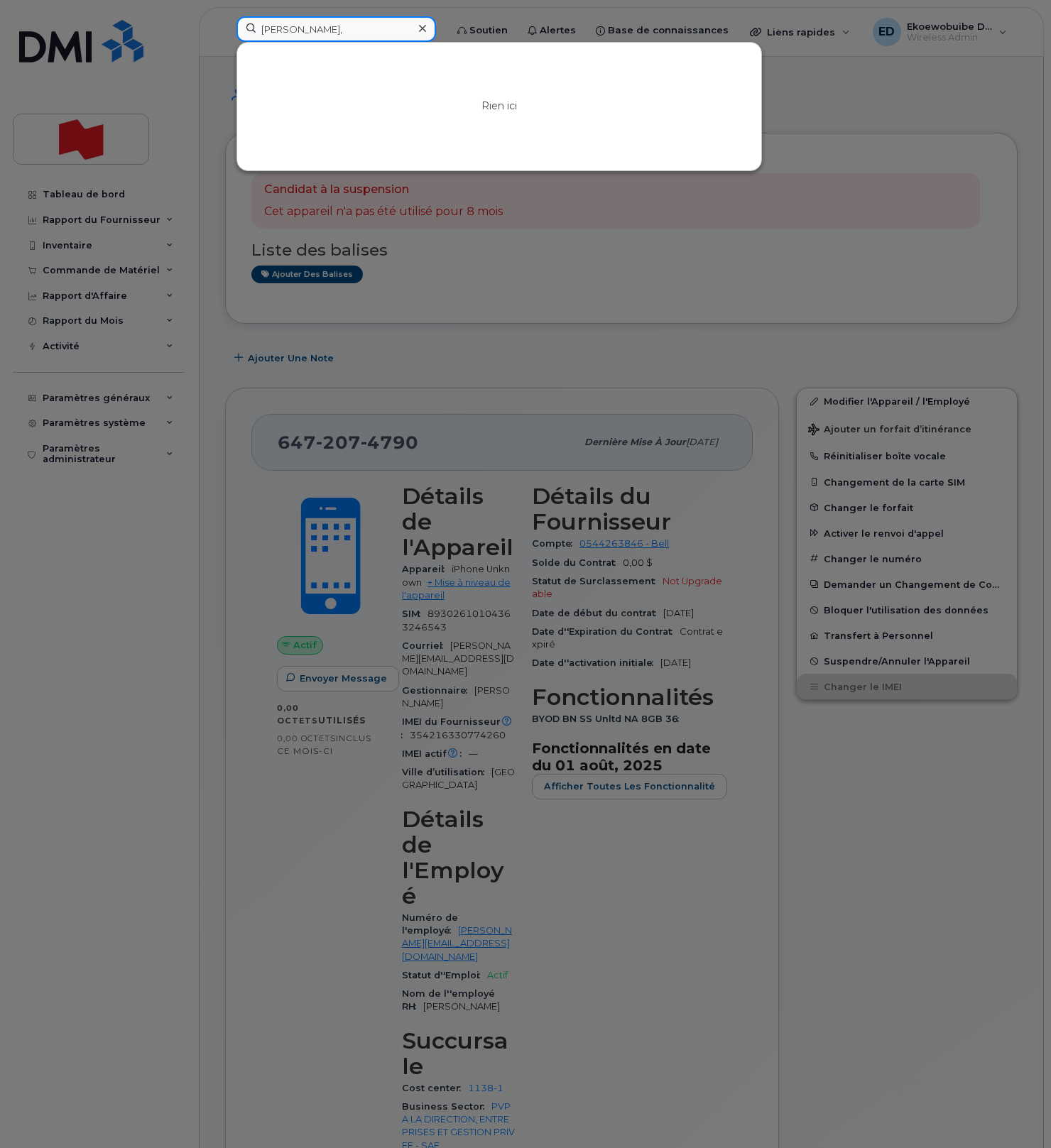
click at [302, 29] on input "François-Pierre Dionne," at bounding box center [336, 29] width 199 height 26
click at [384, 29] on input "François Pierre Dionne," at bounding box center [336, 29] width 199 height 26
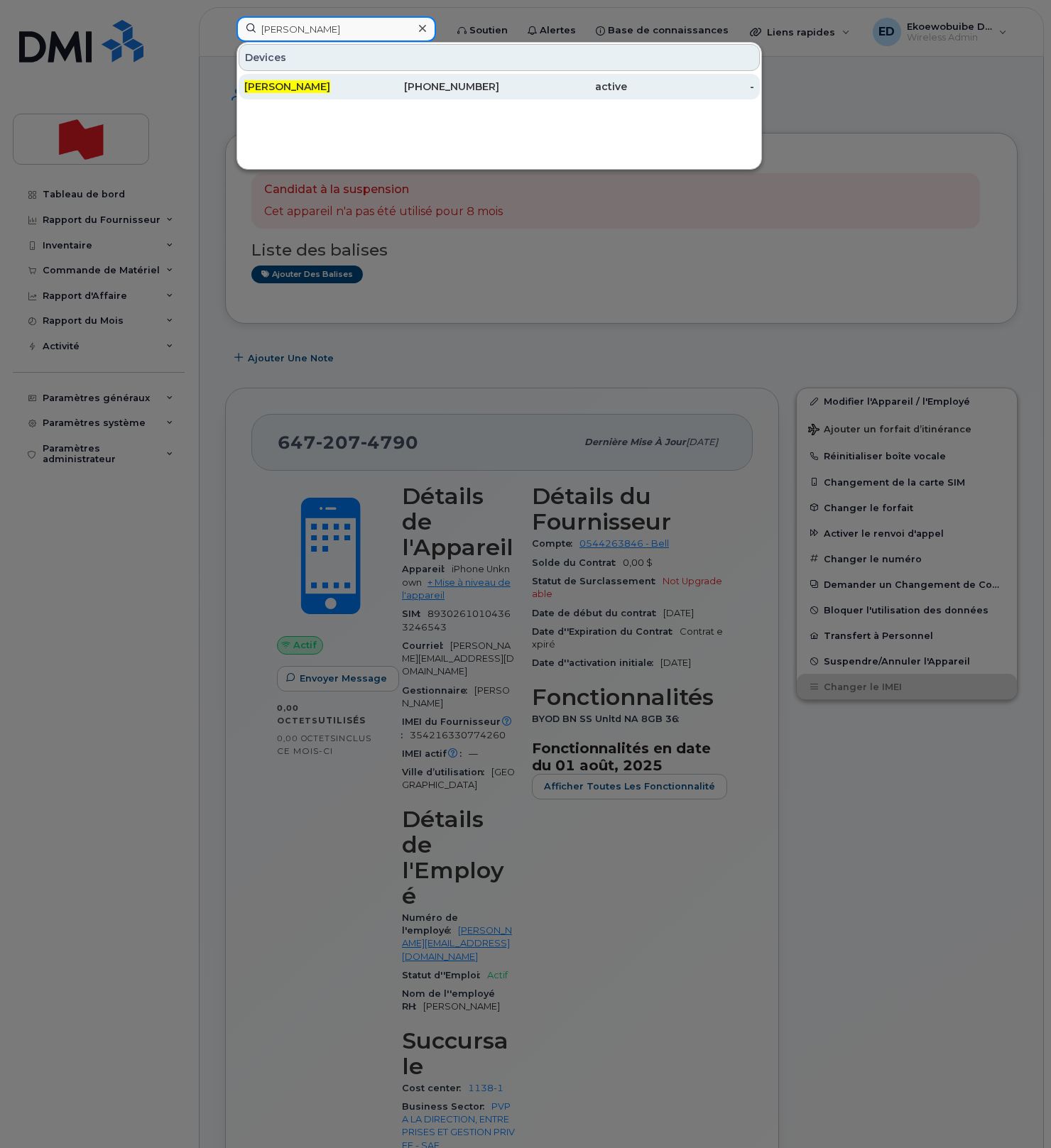
type input "François Pierre Dionne"
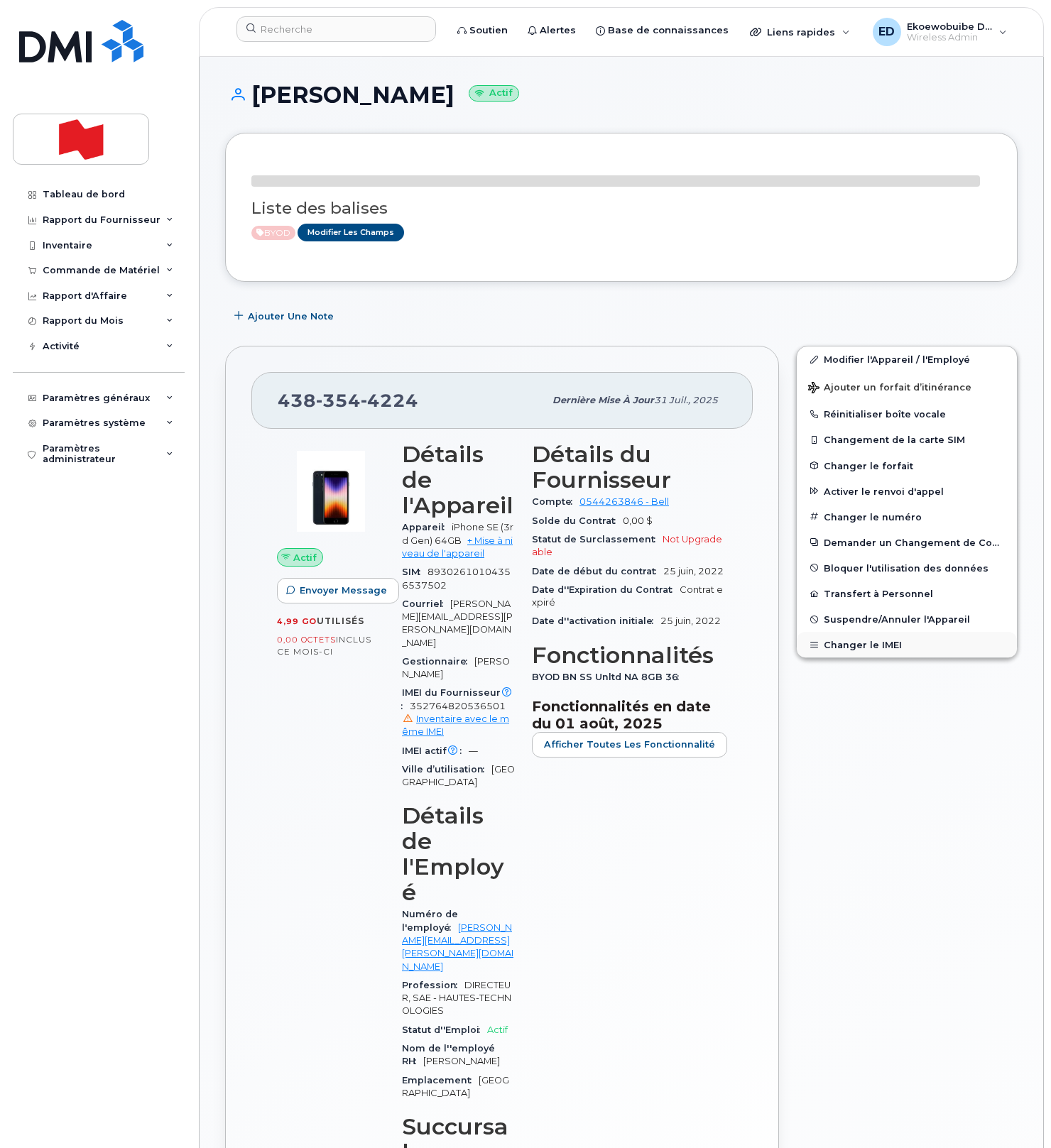
click at [852, 644] on button "Changer le IMEI" at bounding box center [906, 645] width 220 height 26
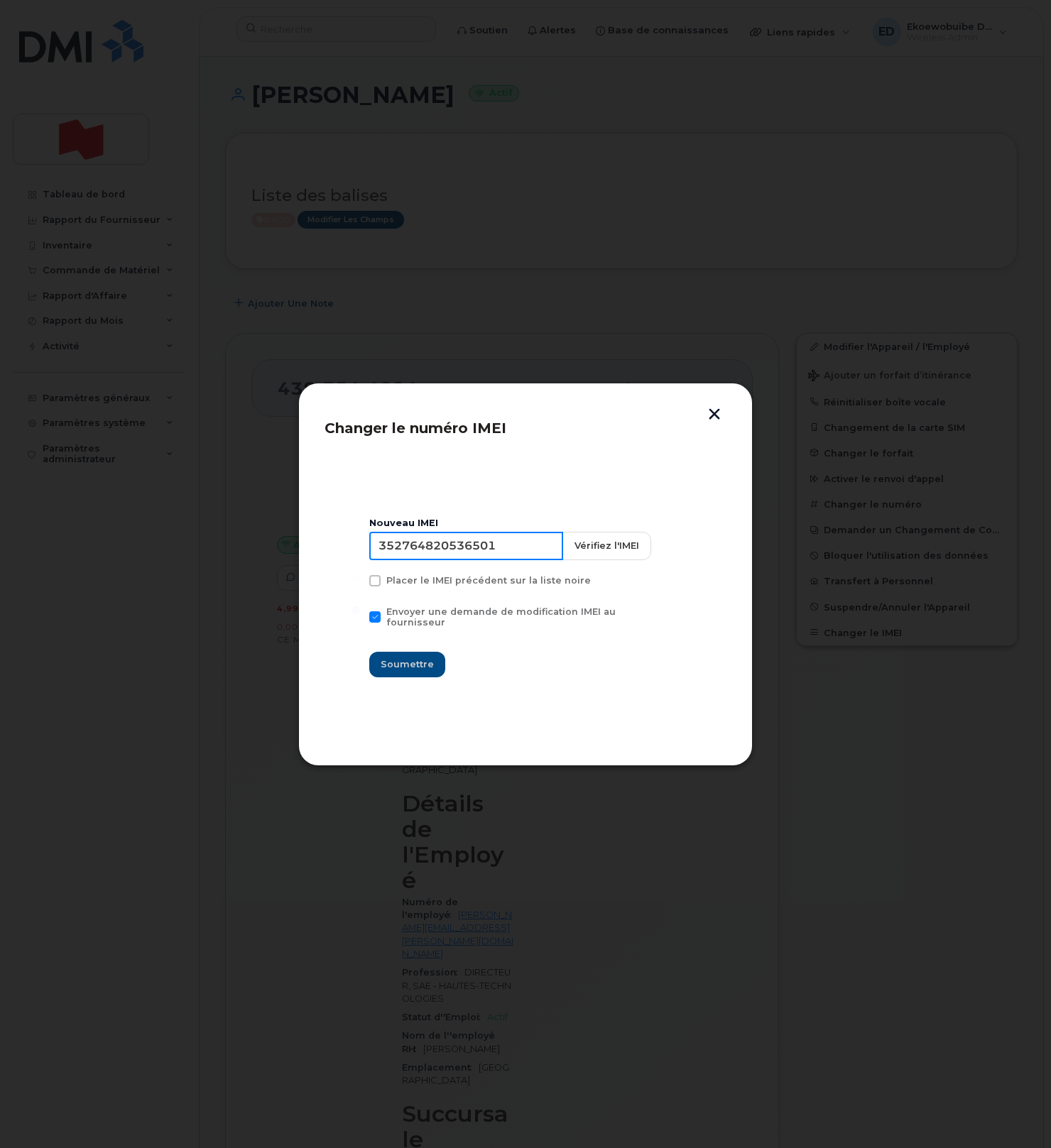
click at [484, 559] on input "352764820536501" at bounding box center [467, 545] width 194 height 29
type input "354216330935838"
drag, startPoint x: 420, startPoint y: 658, endPoint x: 434, endPoint y: 661, distance: 14.3
click at [419, 658] on span "Soumettre" at bounding box center [408, 665] width 54 height 14
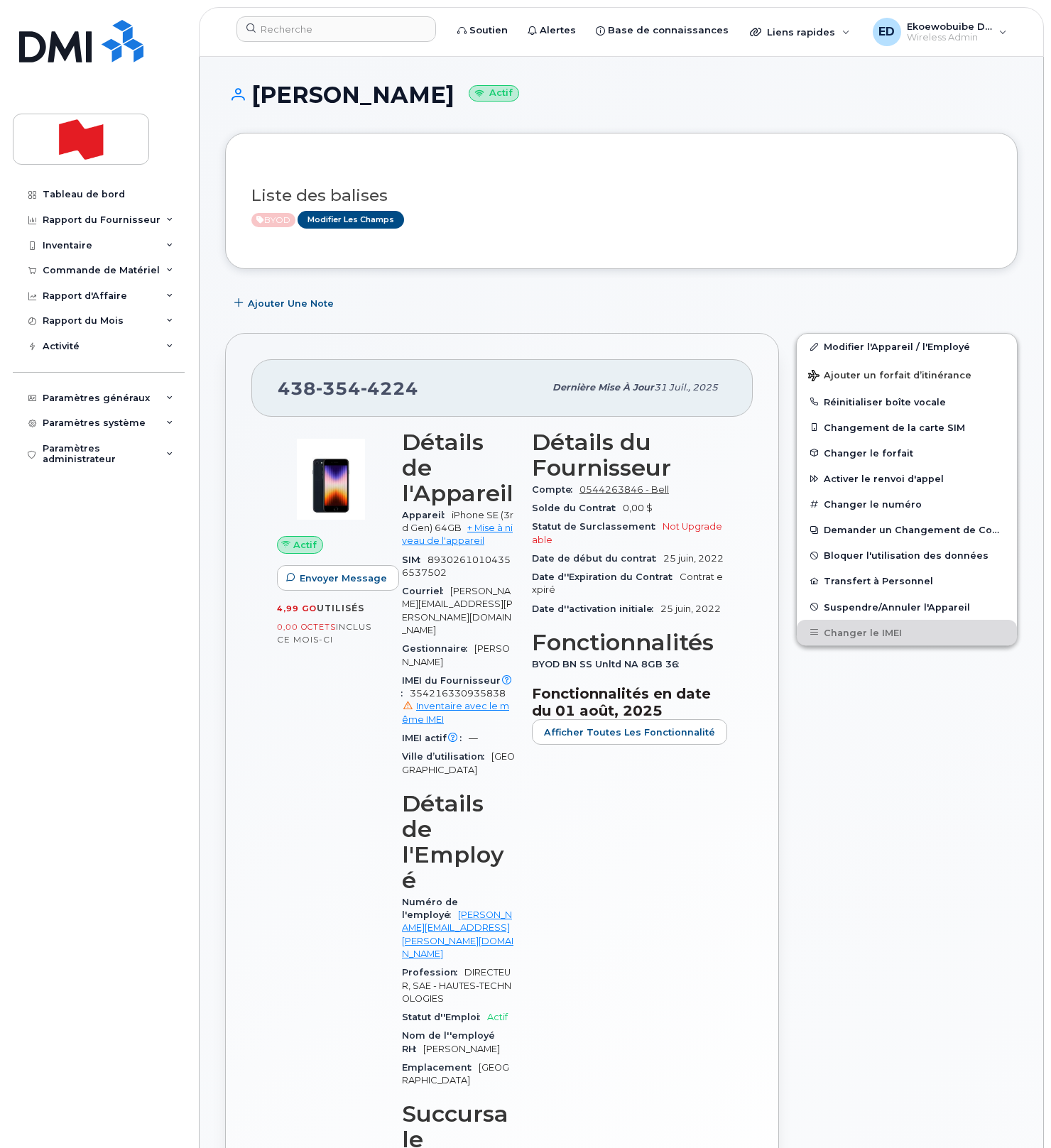
drag, startPoint x: 927, startPoint y: 693, endPoint x: 640, endPoint y: 487, distance: 353.3
click at [926, 689] on div "Modifier l'Appareil / l'Employé Ajouter un forfait d’itinérance Réinitialiser b…" at bounding box center [907, 831] width 239 height 1014
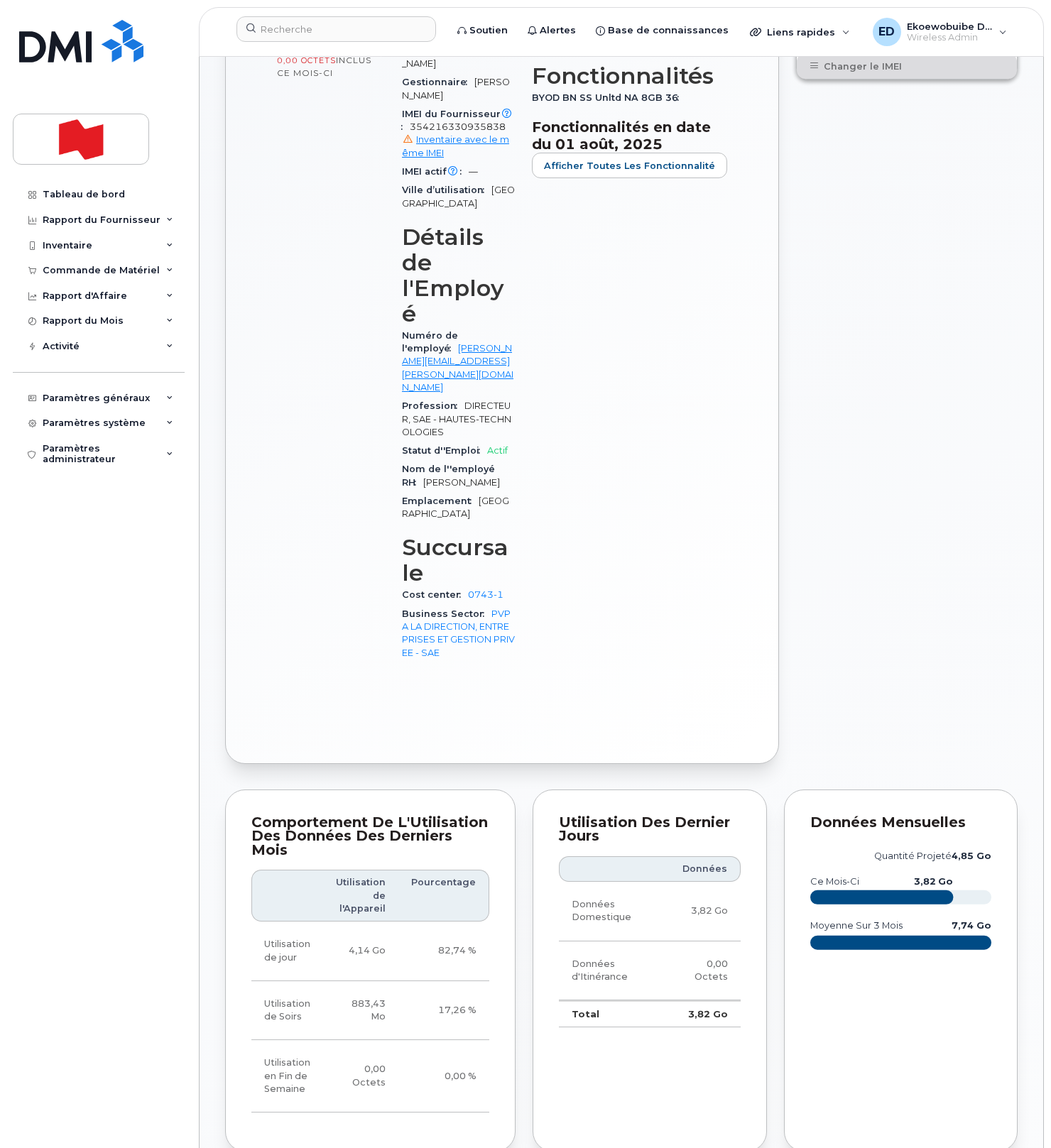
scroll to position [577, 0]
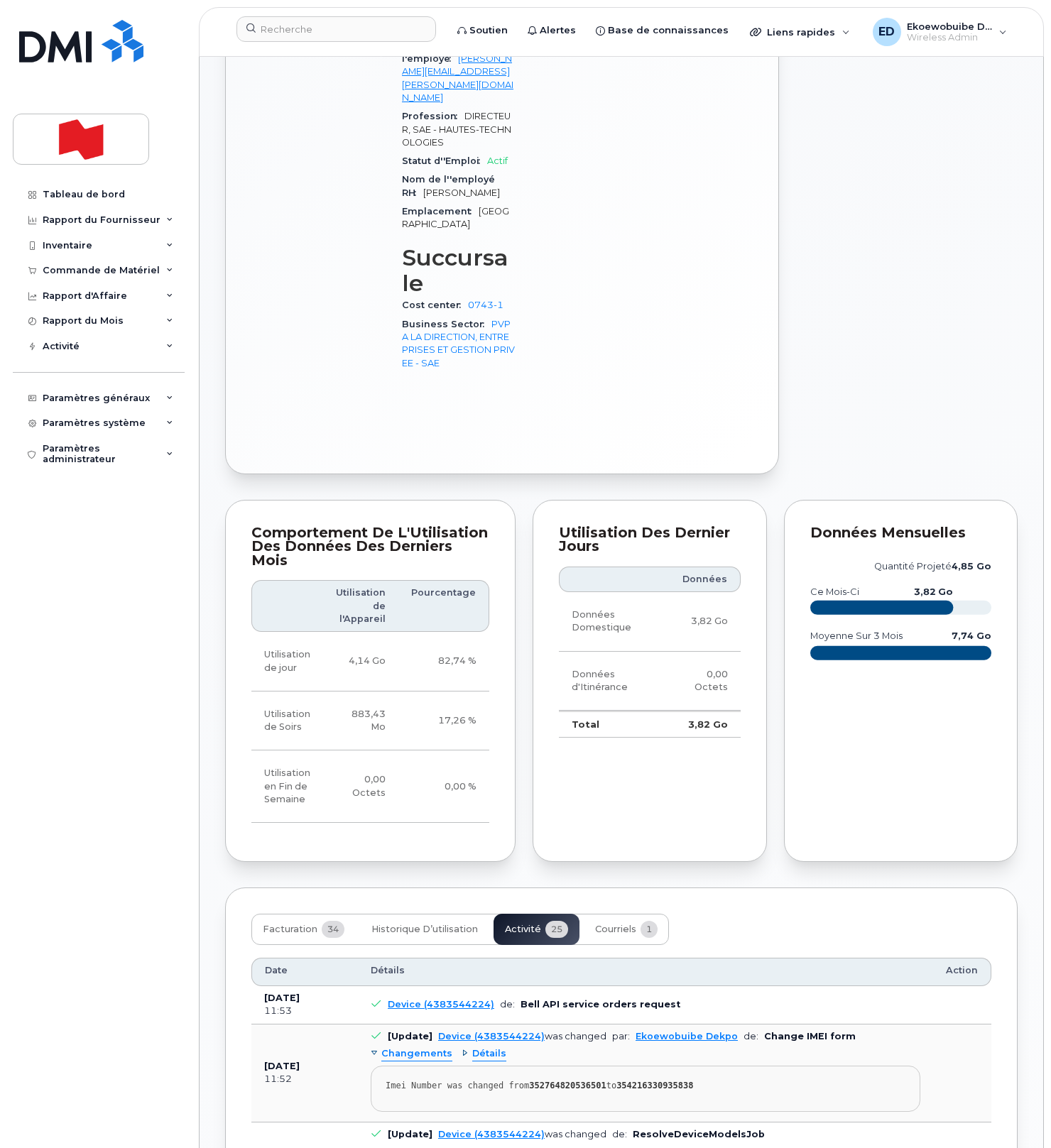
scroll to position [861, 0]
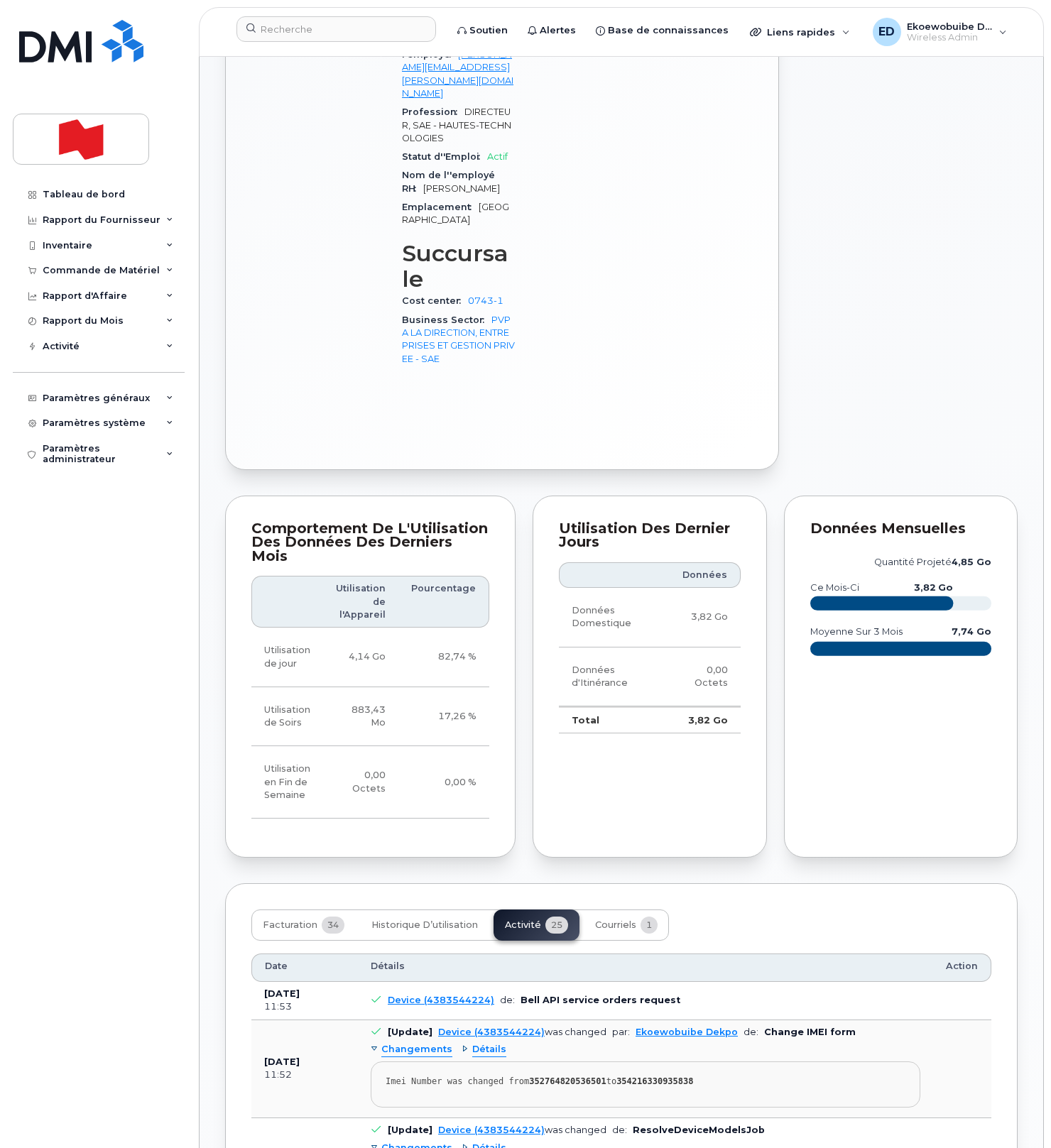
drag, startPoint x: 672, startPoint y: 946, endPoint x: 712, endPoint y: 943, distance: 40.1
click at [672, 1077] on strong "354216330935838" at bounding box center [654, 1081] width 77 height 10
drag, startPoint x: 732, startPoint y: 943, endPoint x: 377, endPoint y: 945, distance: 355.0
click at [377, 1061] on pre "Imei Number was changed from 352764820536501 to 354216330935838" at bounding box center [645, 1084] width 550 height 46
copy div "Imei Number was changed from 352764820536501 to 354216330935838"
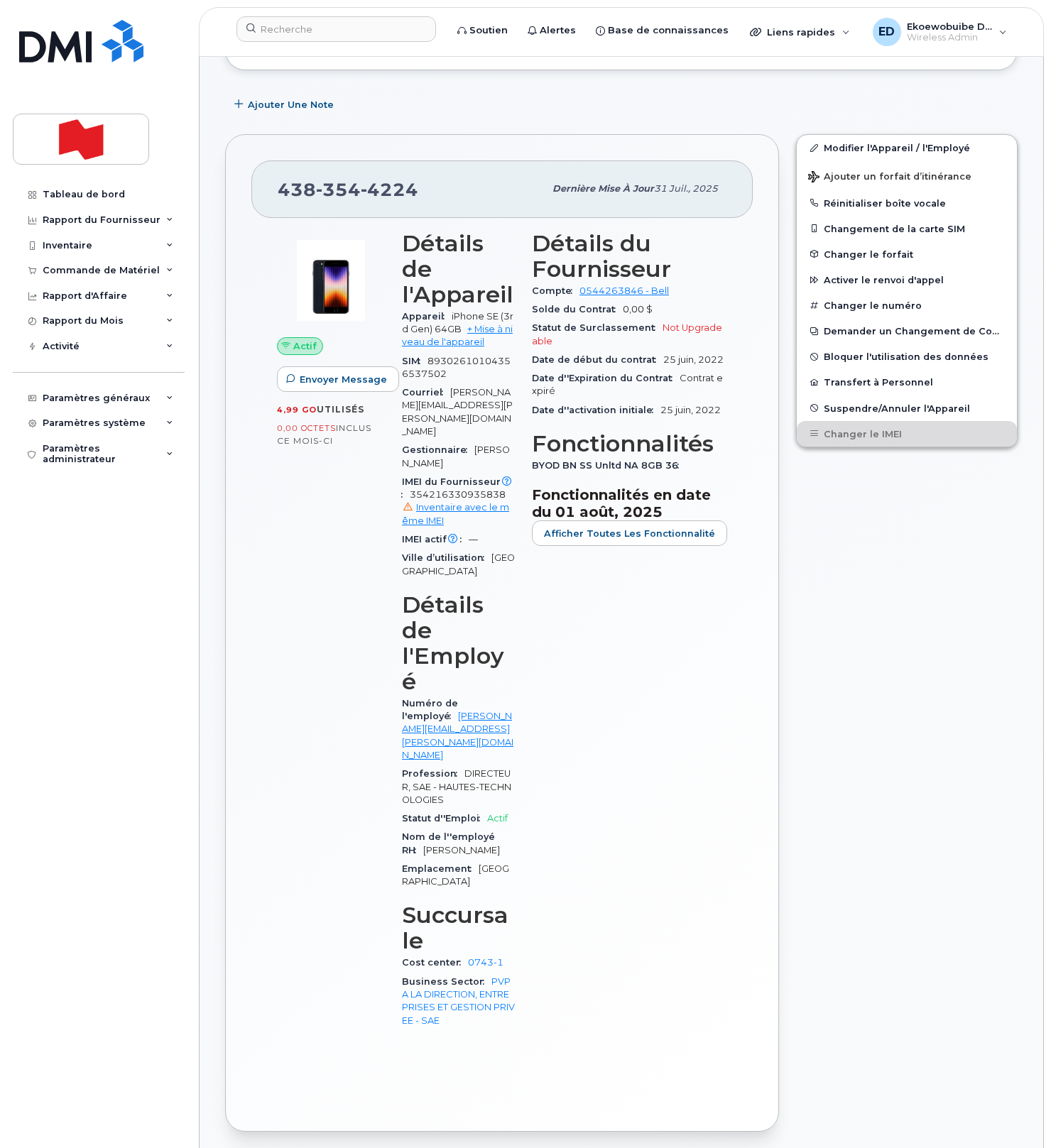
scroll to position [0, 0]
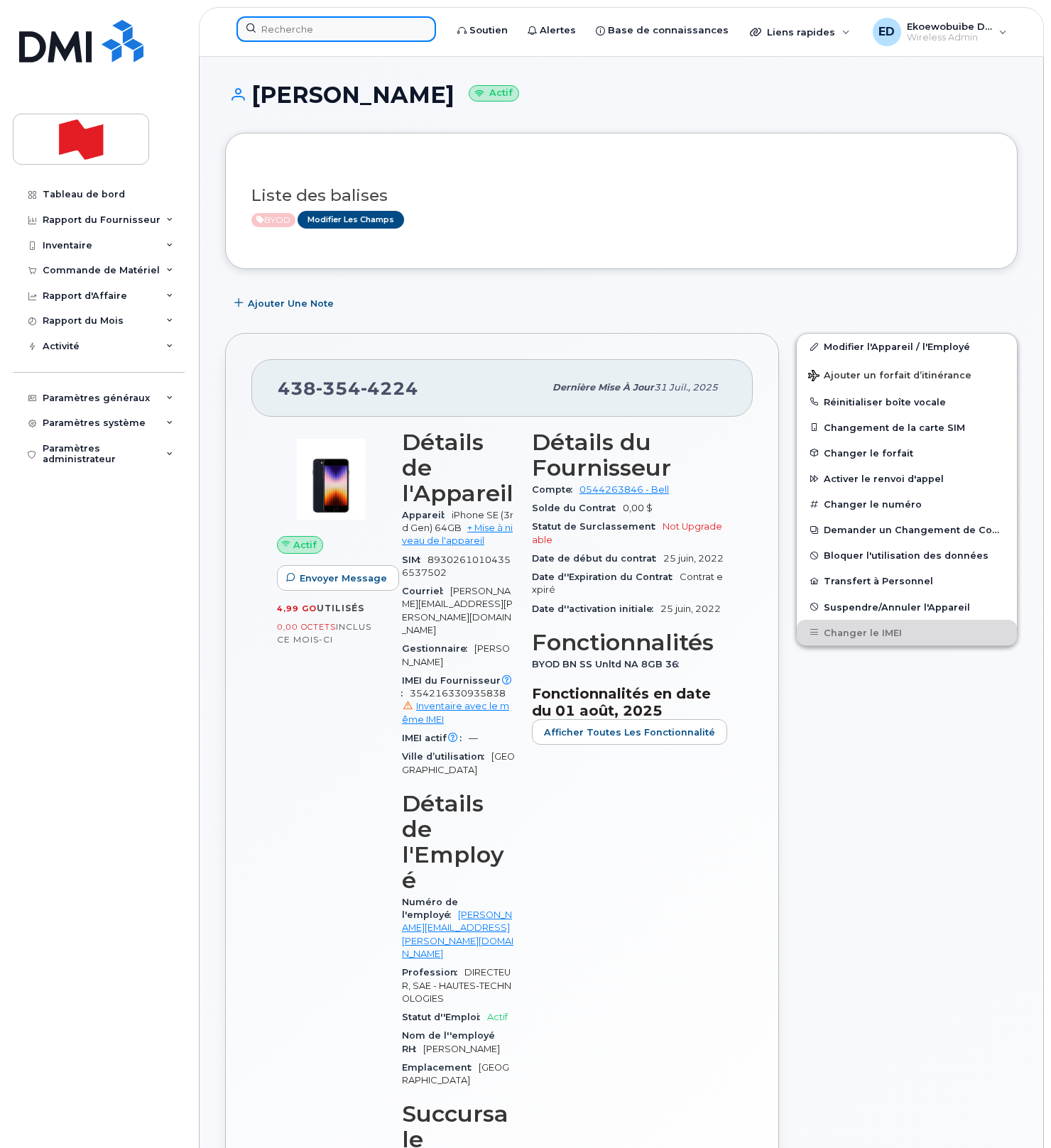
click at [291, 37] on input at bounding box center [336, 29] width 199 height 26
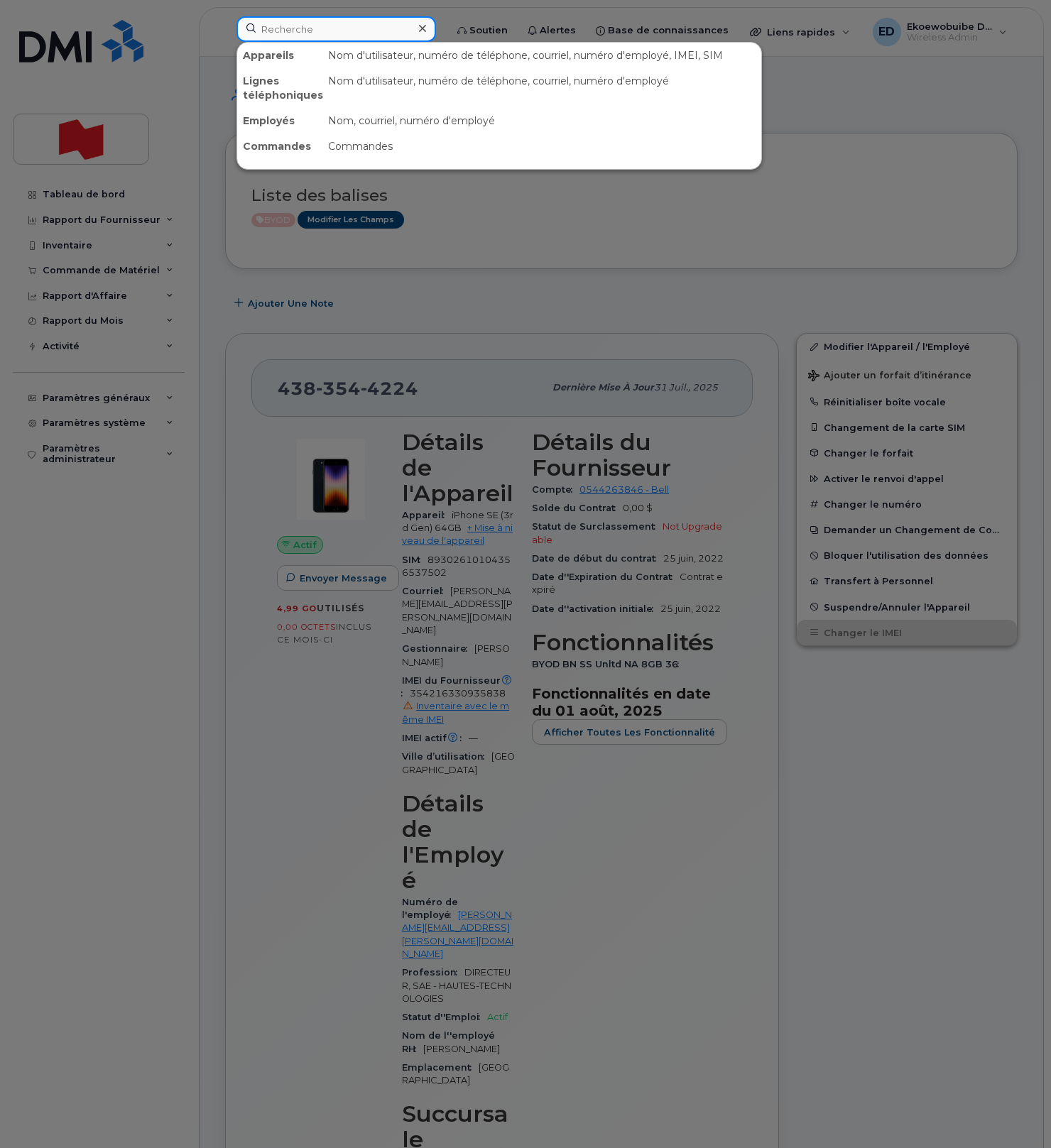
paste input "Irik Nagy Sorial"
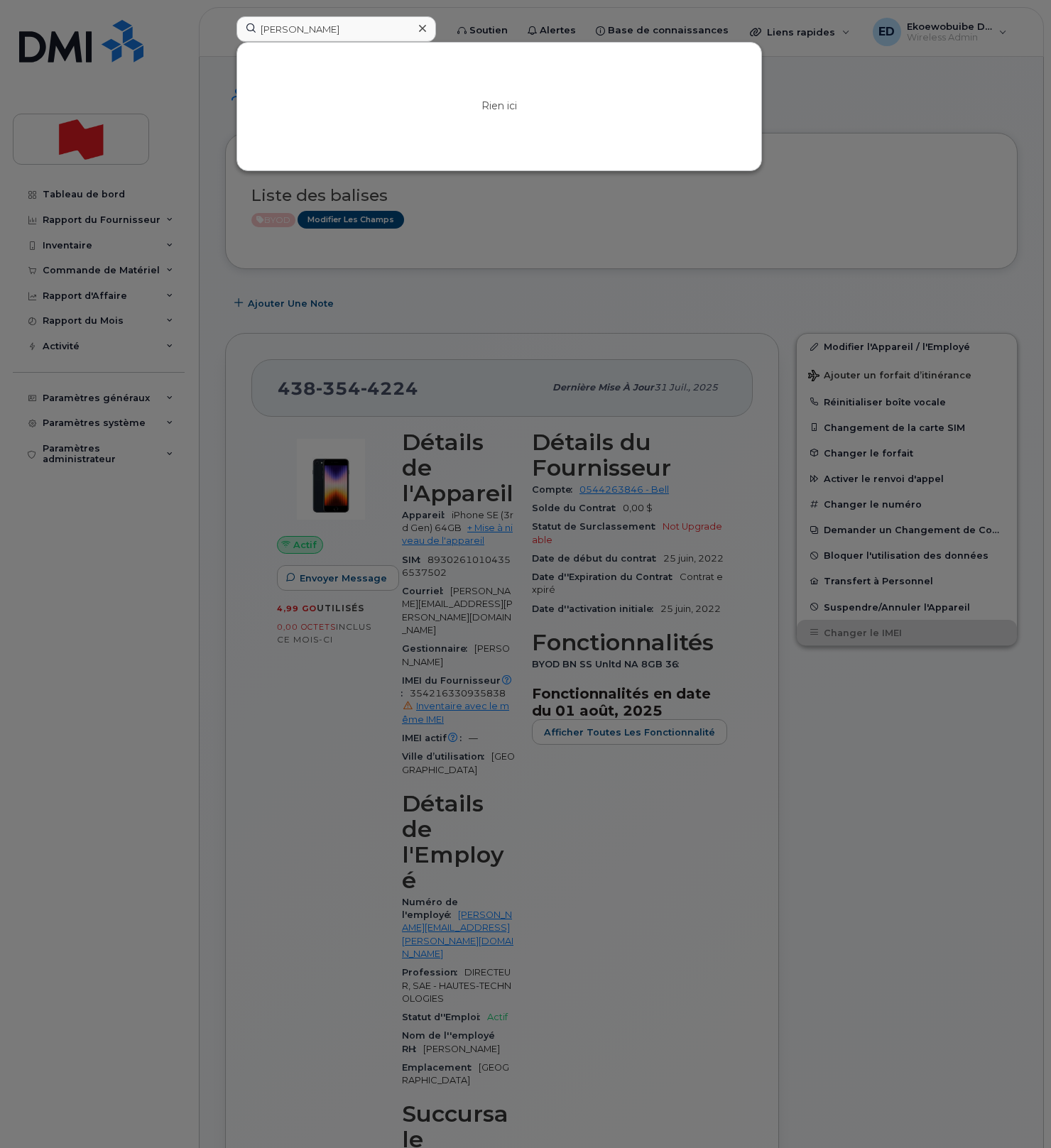
click at [794, 184] on div at bounding box center [526, 574] width 1051 height 1148
drag, startPoint x: 353, startPoint y: 34, endPoint x: 345, endPoint y: 32, distance: 8.2
click at [353, 34] on input "Irik Nagy Sorial" at bounding box center [336, 29] width 199 height 26
drag, startPoint x: 371, startPoint y: 33, endPoint x: 238, endPoint y: 24, distance: 133.3
click at [238, 24] on input "Irik Nagy Sorial" at bounding box center [336, 29] width 199 height 26
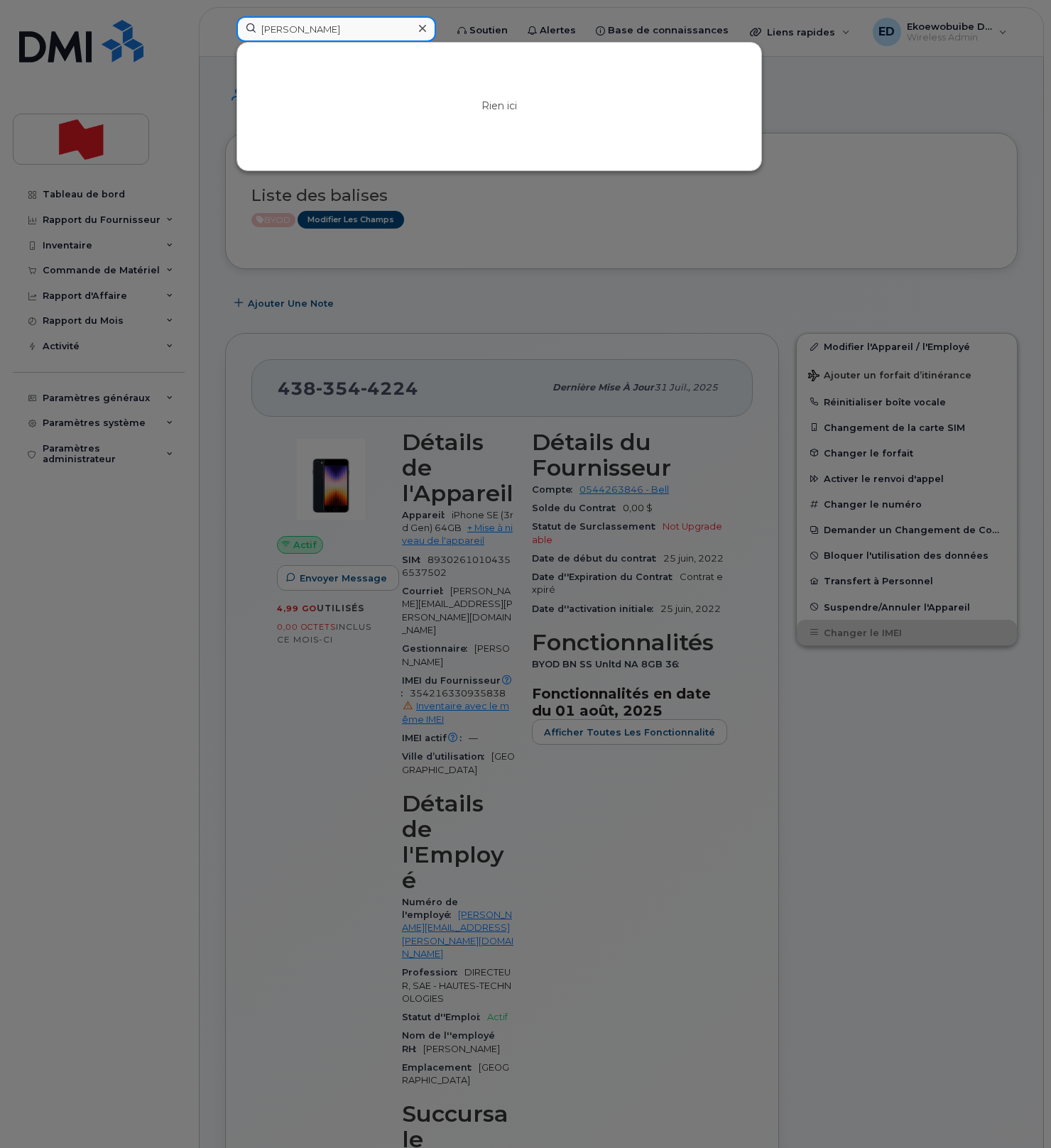
paste input "6048395967"
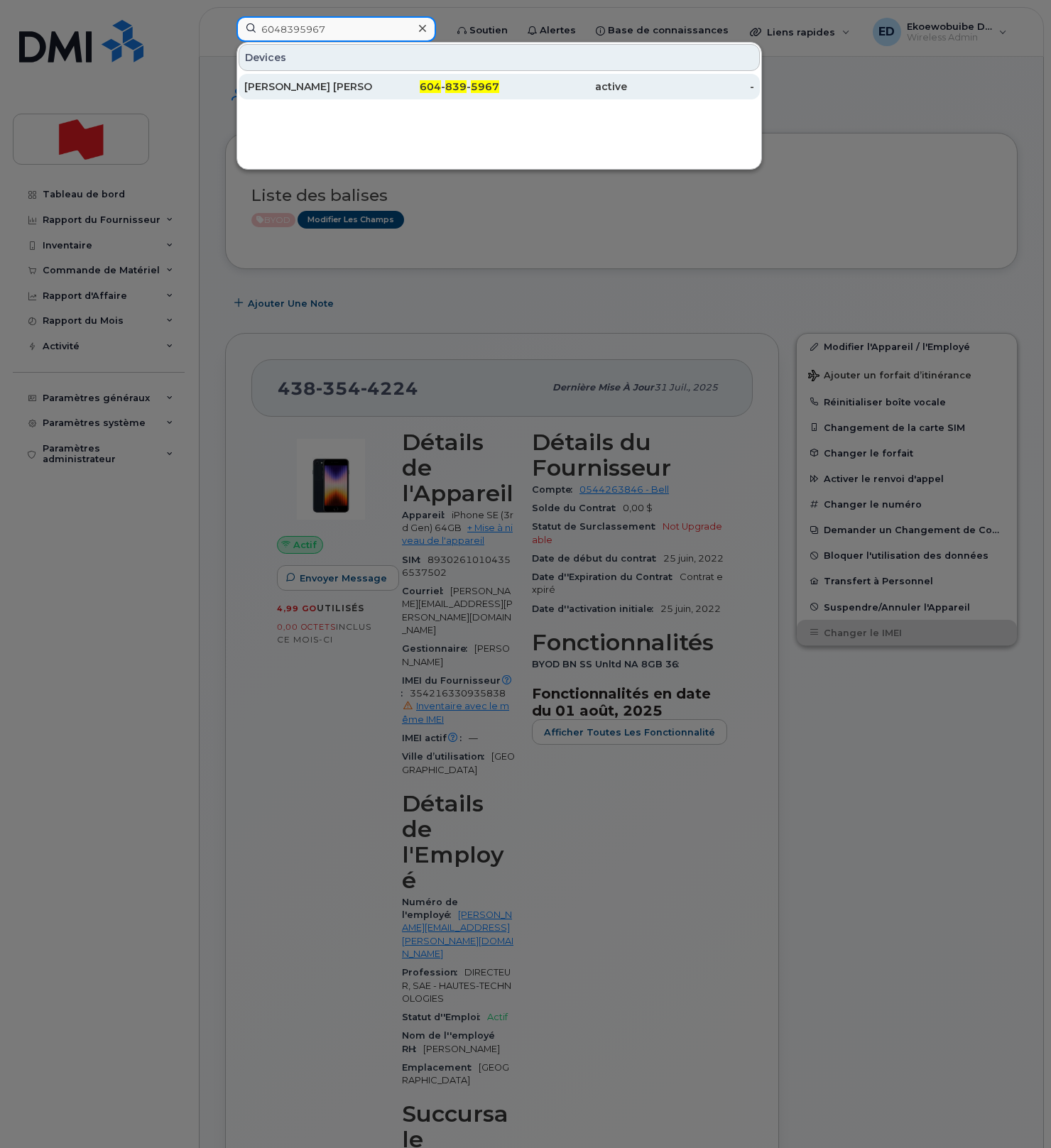
type input "6048395967"
click at [314, 92] on div "Seyed Sina Khoshroo" at bounding box center [308, 87] width 128 height 14
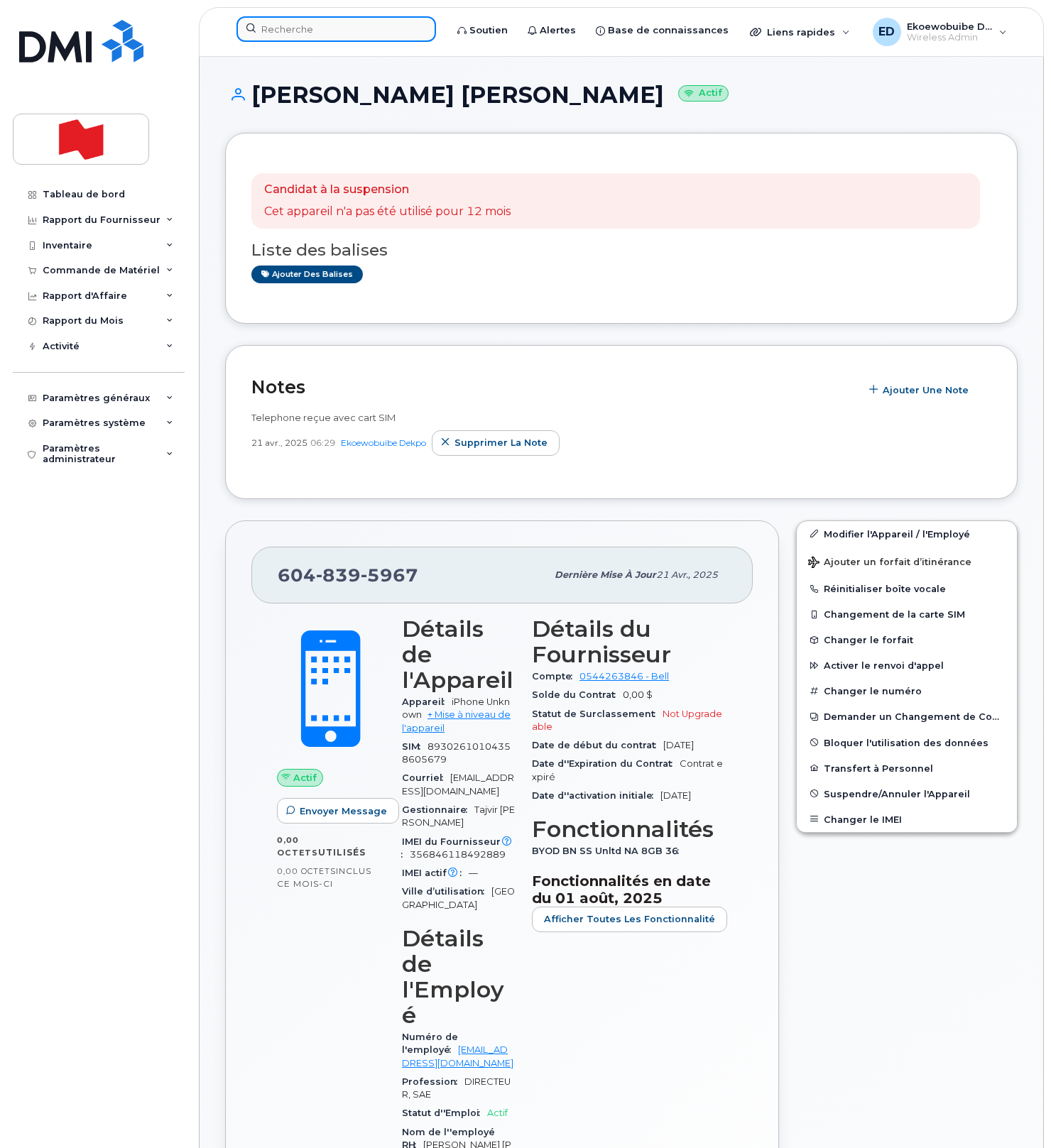
click at [313, 31] on input at bounding box center [336, 29] width 199 height 26
click at [313, 32] on input at bounding box center [336, 29] width 199 height 26
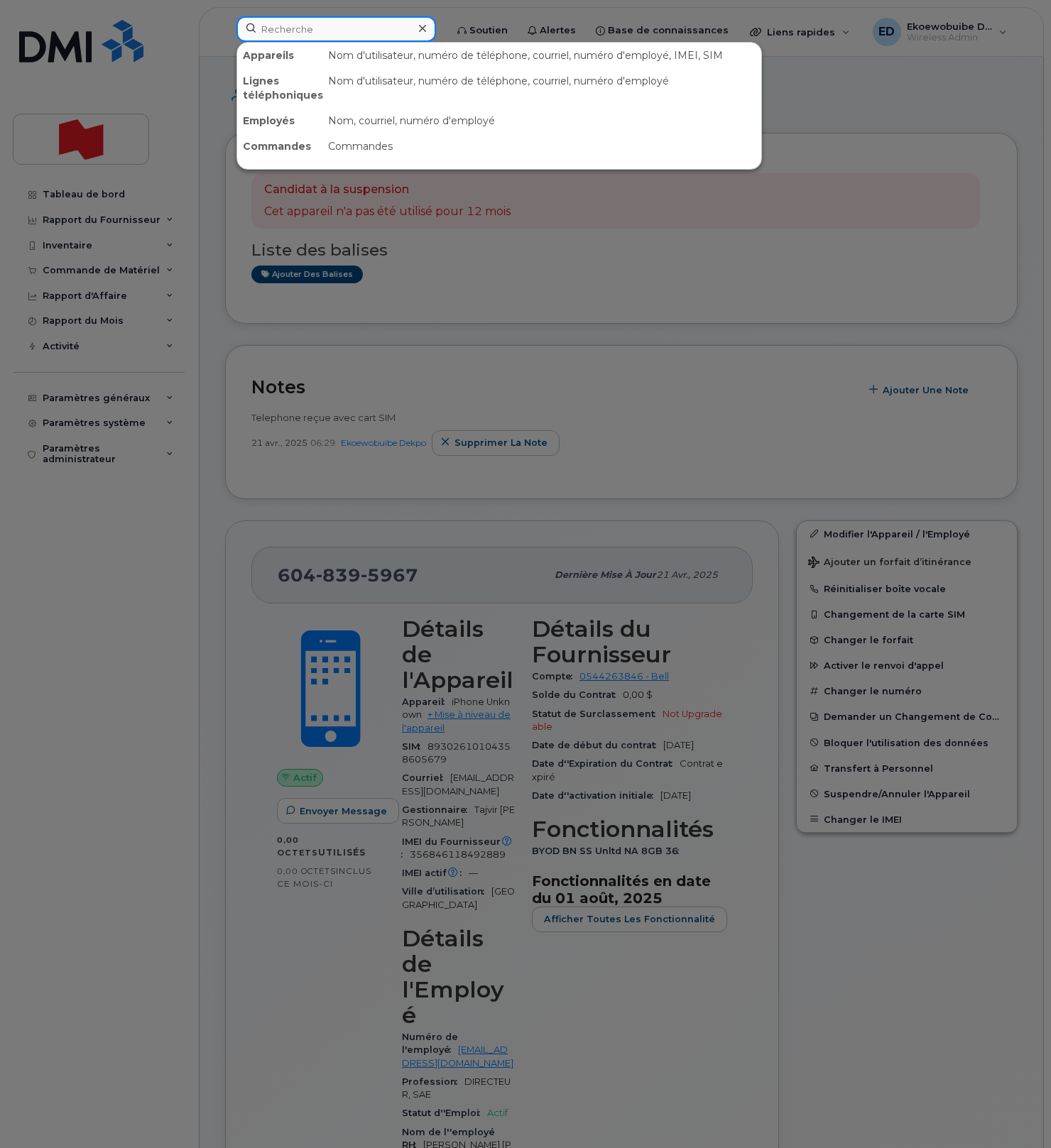
paste input "[PHONE_NUMBER]"
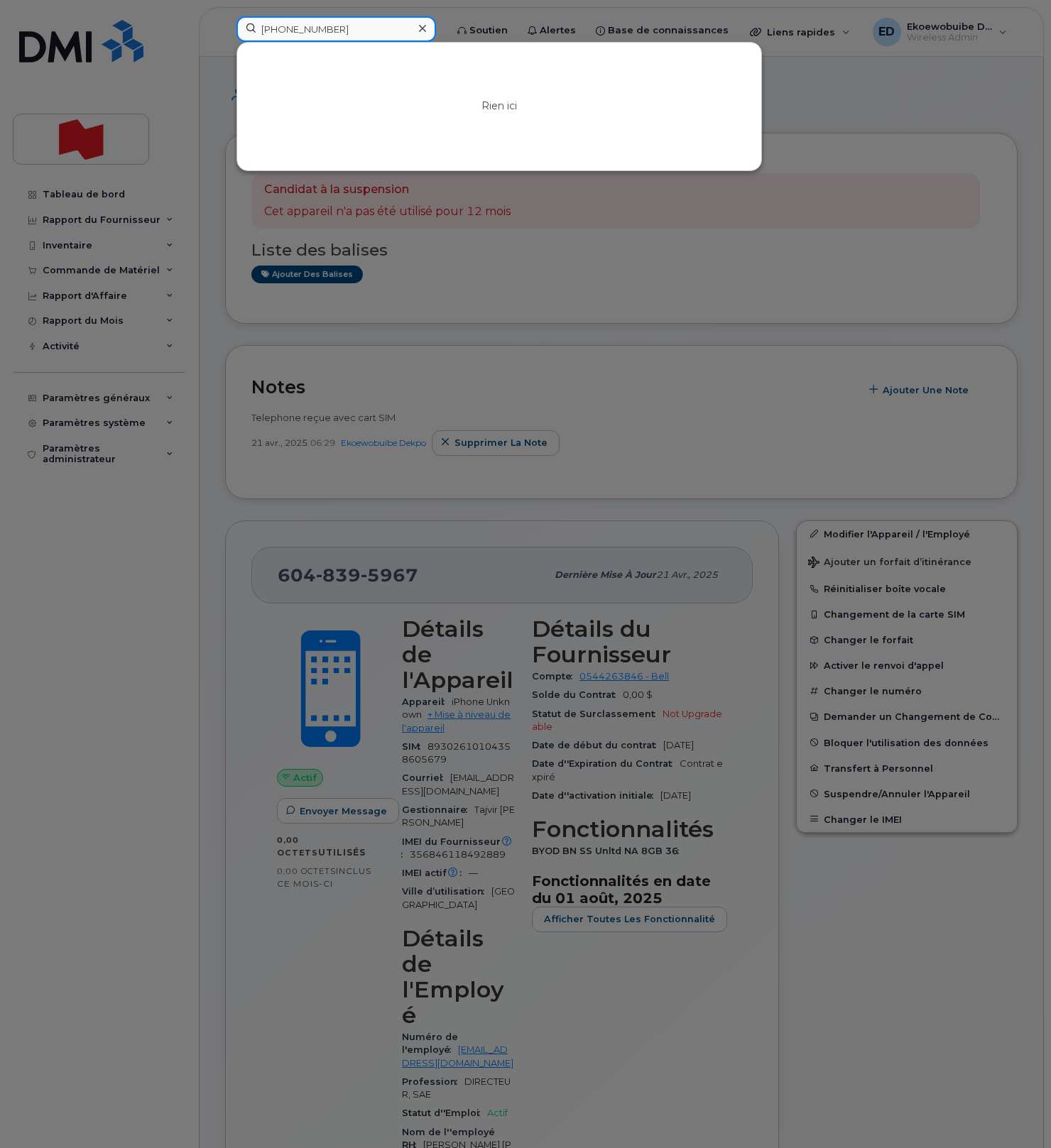
drag, startPoint x: 347, startPoint y: 31, endPoint x: 258, endPoint y: 30, distance: 89.0
click at [258, 30] on input "[PHONE_NUMBER]" at bounding box center [336, 29] width 199 height 26
paste input "6048395967"
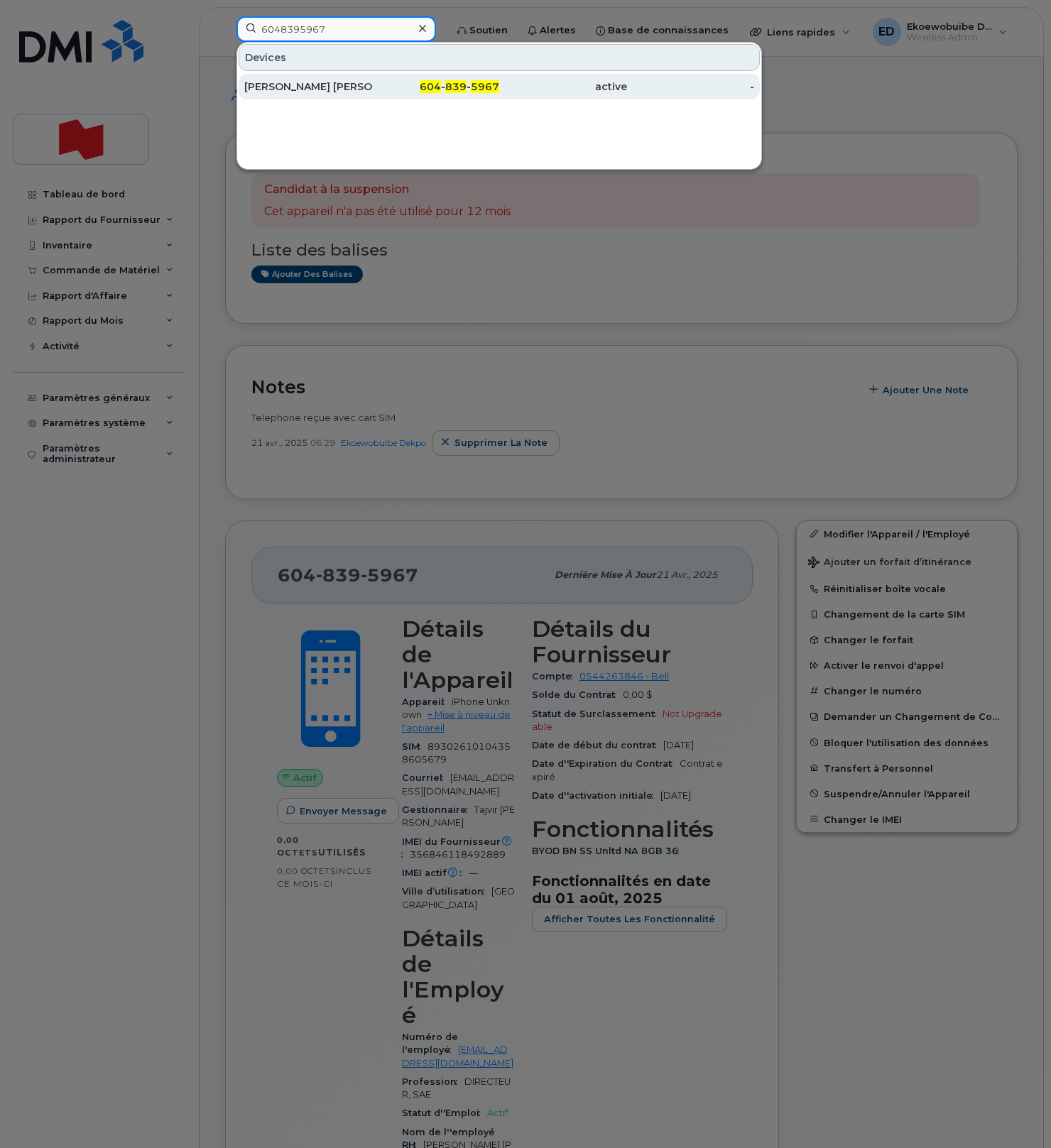
type input "6048395967"
click at [290, 92] on div "[PERSON_NAME] [PERSON_NAME]" at bounding box center [308, 87] width 128 height 14
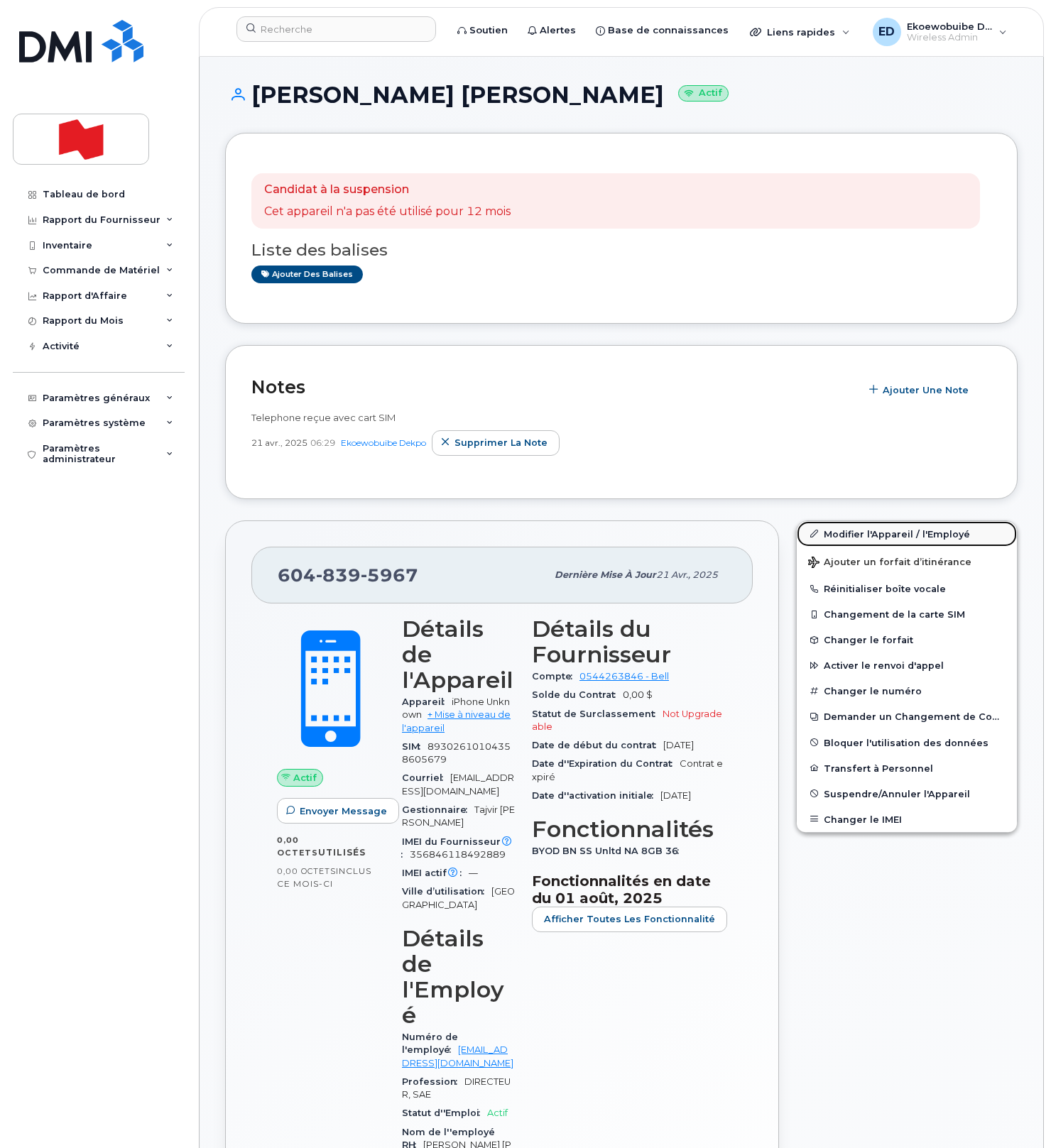
click at [835, 535] on link "Modifier l'Appareil / l'Employé" at bounding box center [906, 534] width 220 height 26
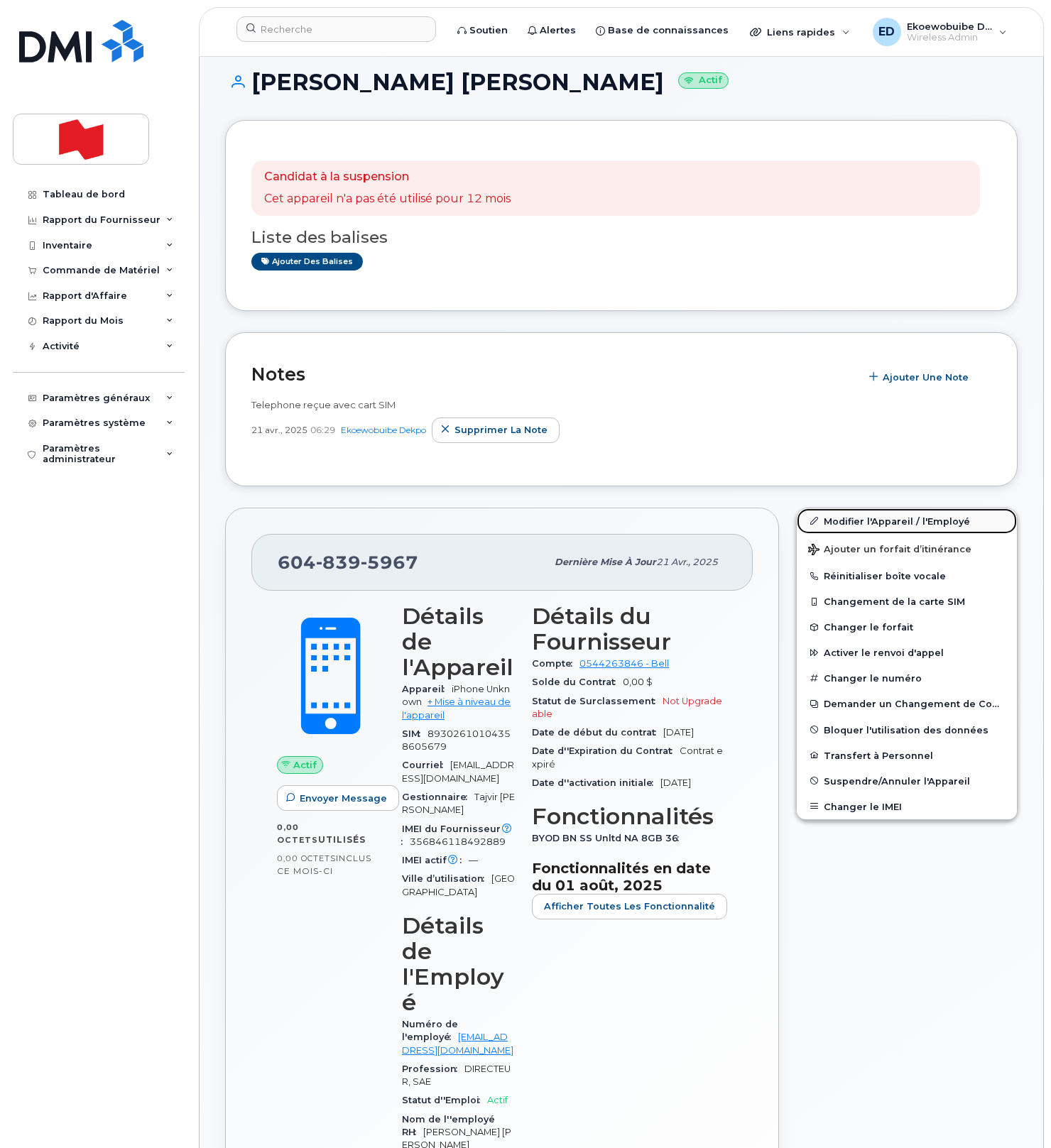
scroll to position [14, 0]
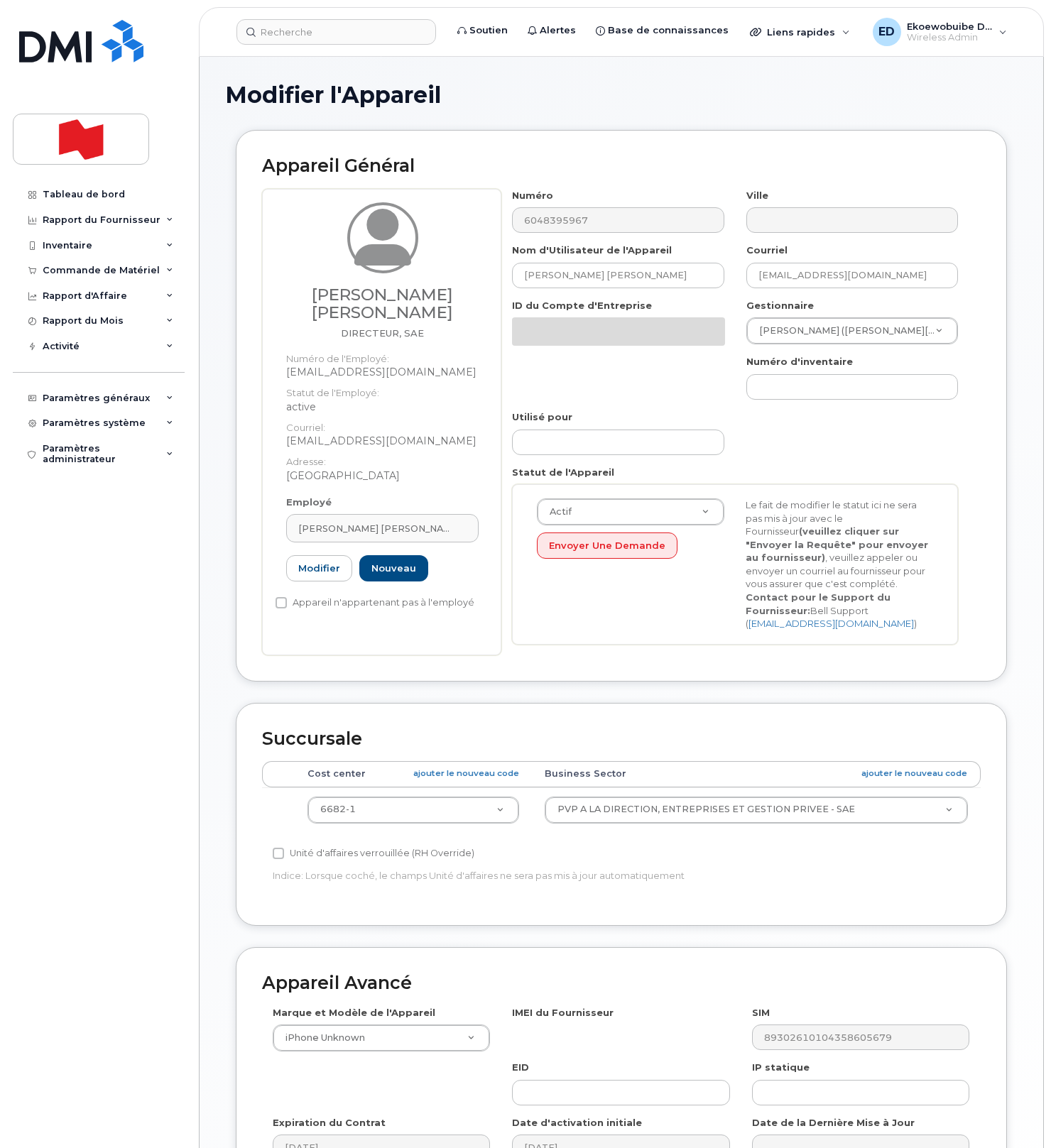
select select "22917079"
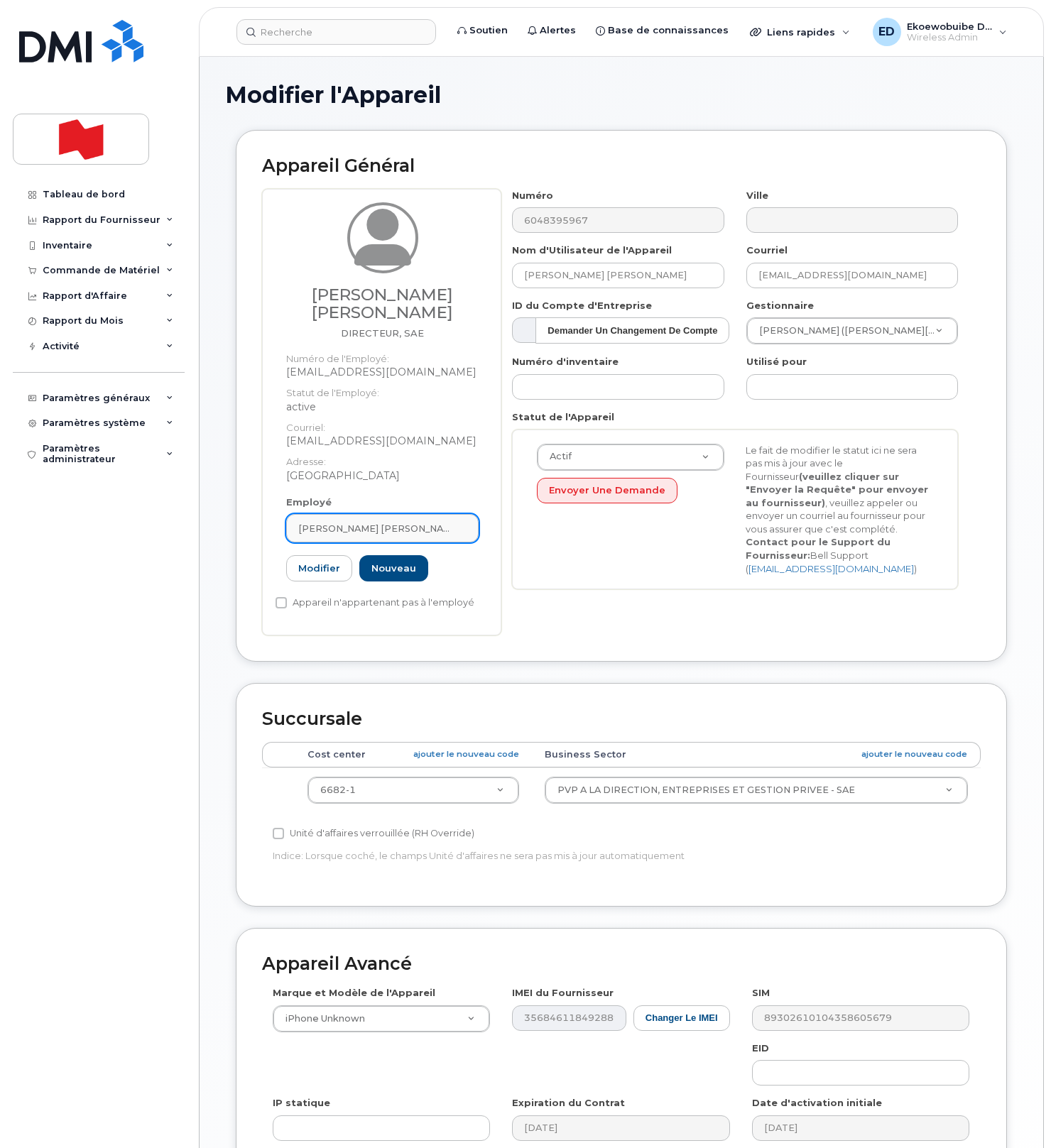
click at [409, 522] on div "Seyed Sina Khoshroo" at bounding box center [383, 529] width 168 height 14
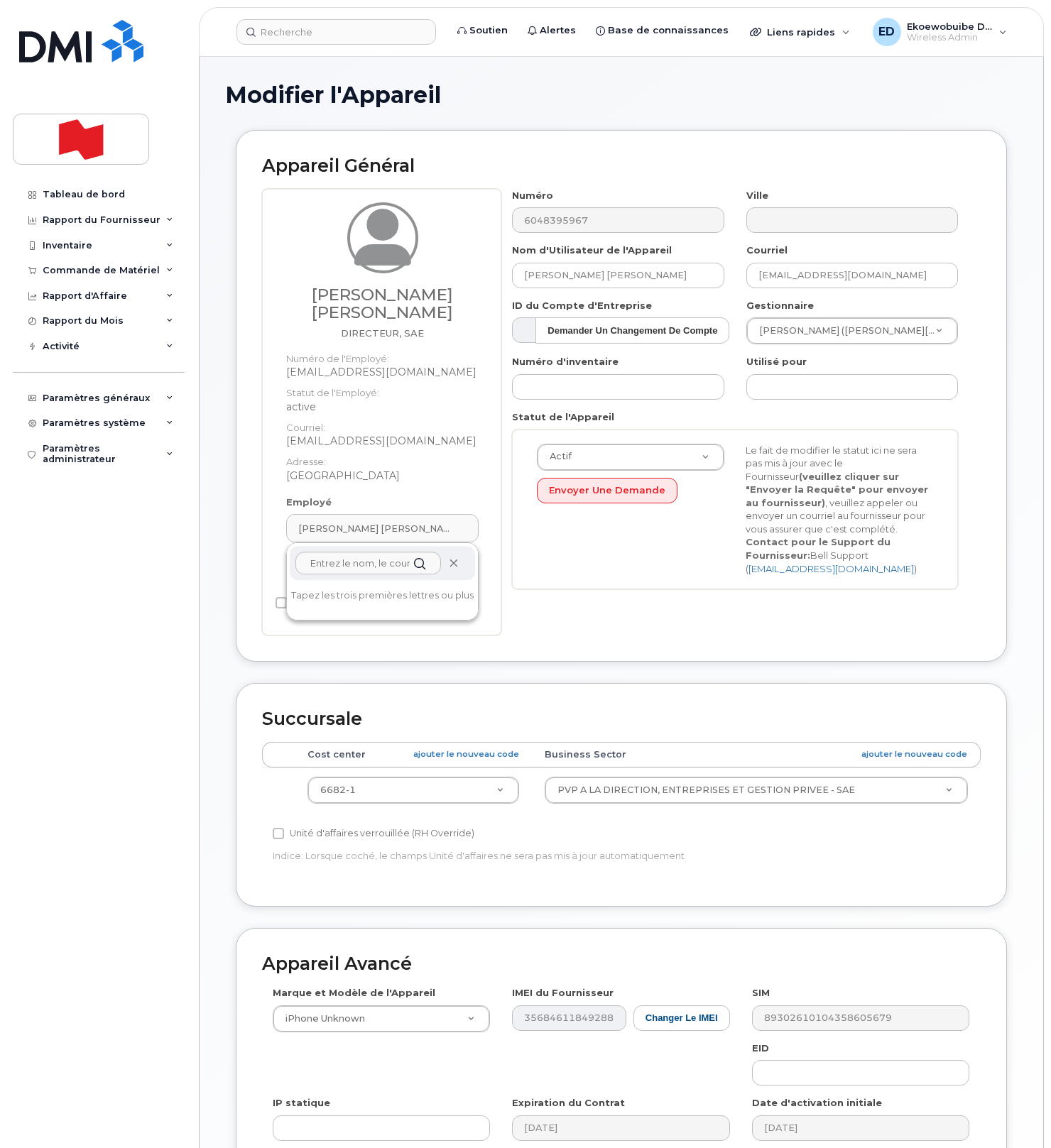
click at [454, 559] on icon at bounding box center [453, 564] width 10 height 10
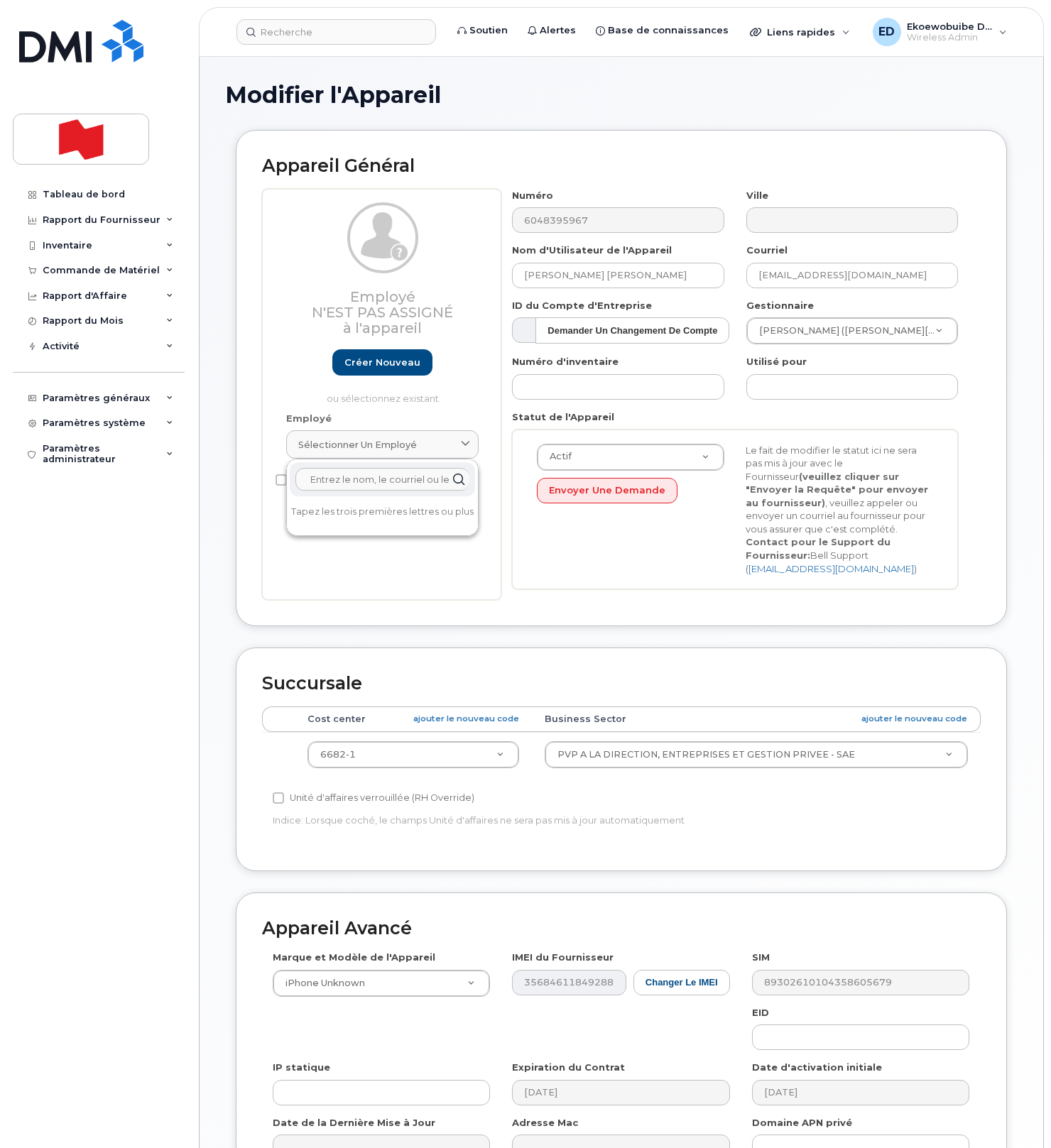
click at [390, 480] on input "text" at bounding box center [382, 480] width 174 height 23
paste input "Irik Nagy Sorial"
type input "Irik Nagy Sorial"
click at [385, 366] on link "Créer nouveau" at bounding box center [383, 363] width 100 height 26
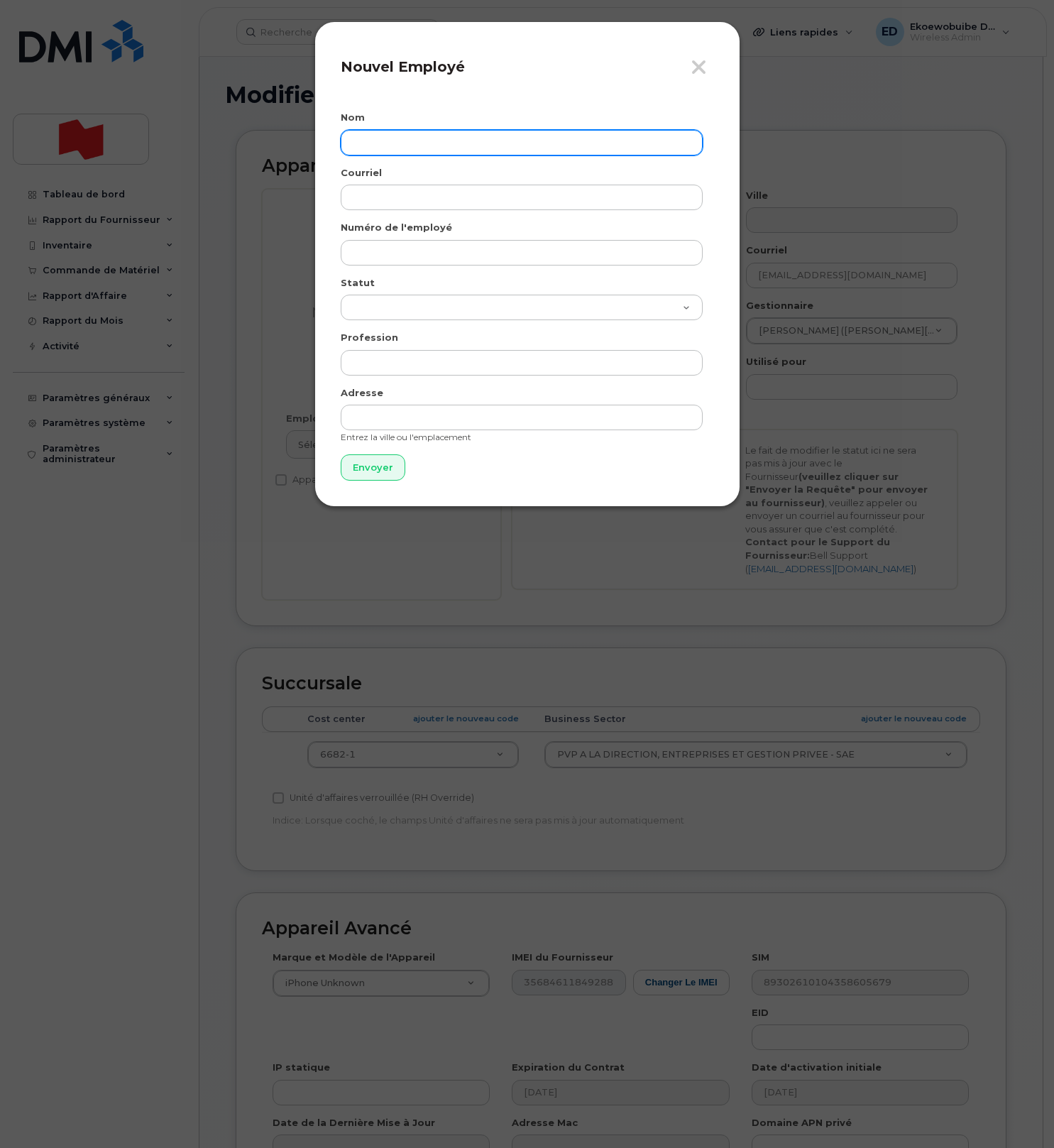
click at [393, 149] on input "text" at bounding box center [522, 143] width 362 height 26
paste input "Irik Nagy Sorial"
type input "Irik Nagy Sorial"
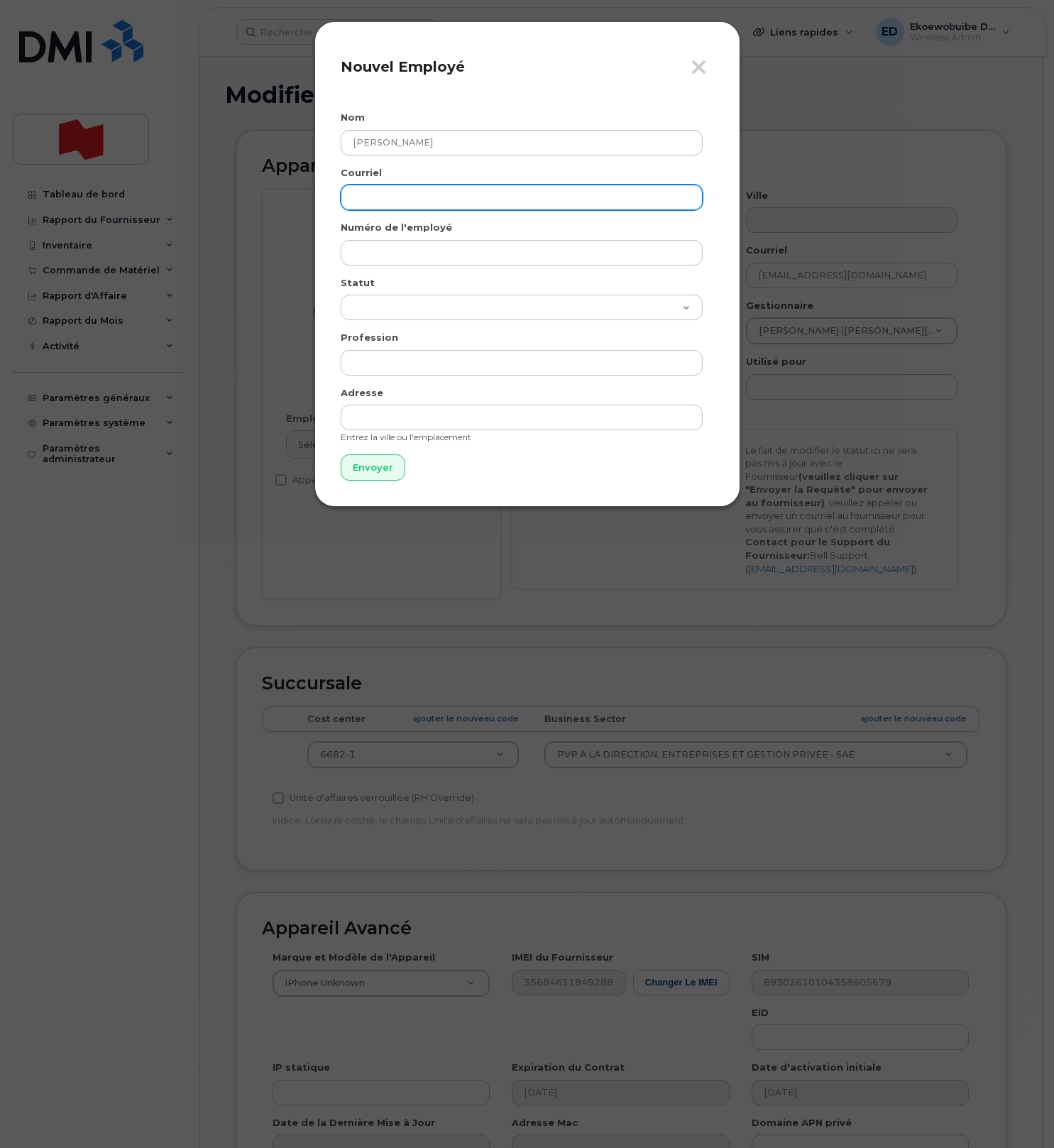
click at [389, 204] on input "email" at bounding box center [522, 197] width 362 height 26
paste input "iriknagy.sorial@bnc.ca"
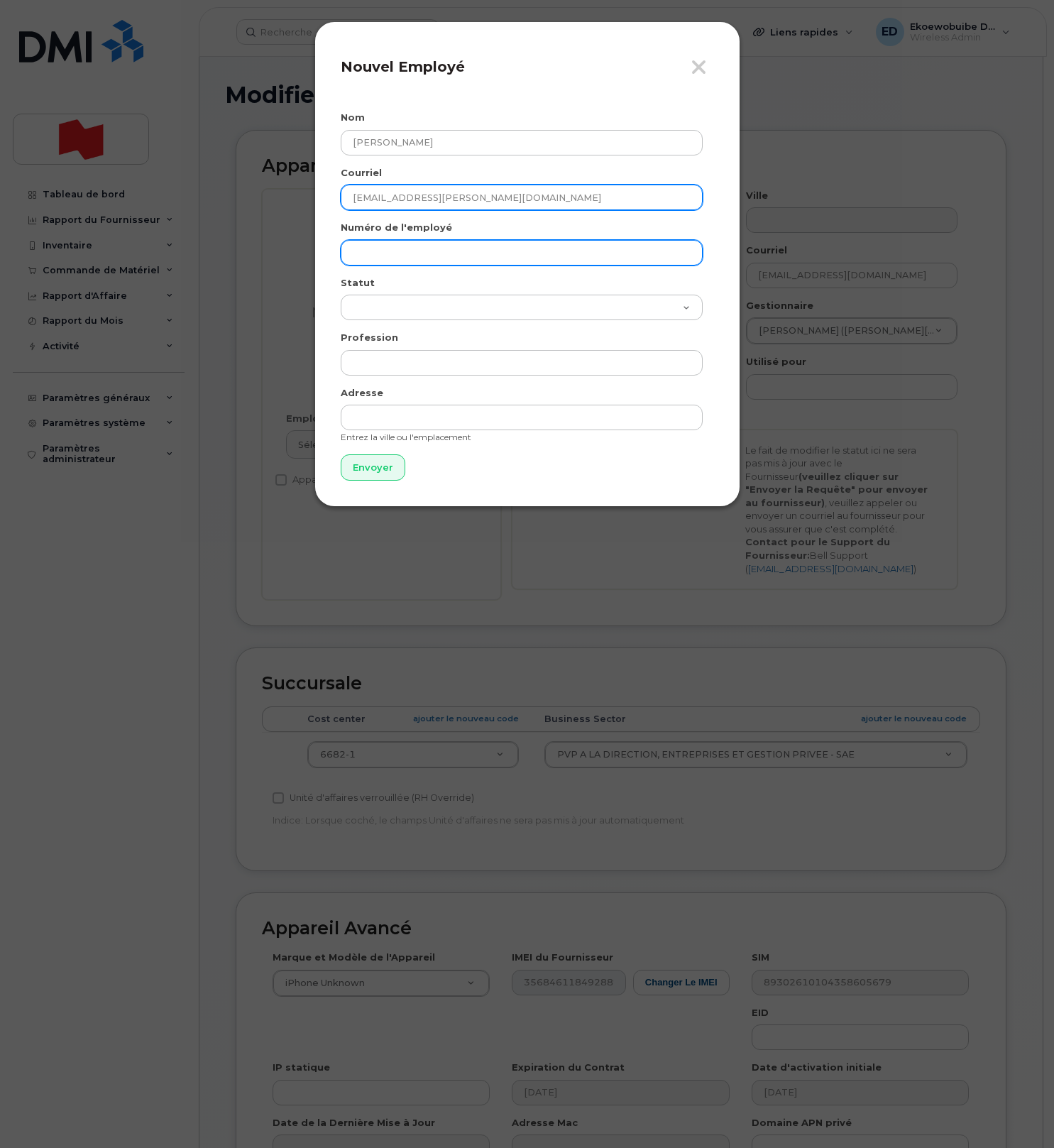
type input "iriknagy.sorial@bnc.ca"
click at [385, 248] on input "text" at bounding box center [522, 253] width 362 height 26
paste input "iriknagy.sorial@bnc.ca"
type input "iriknagy.sorial@bnc.ca"
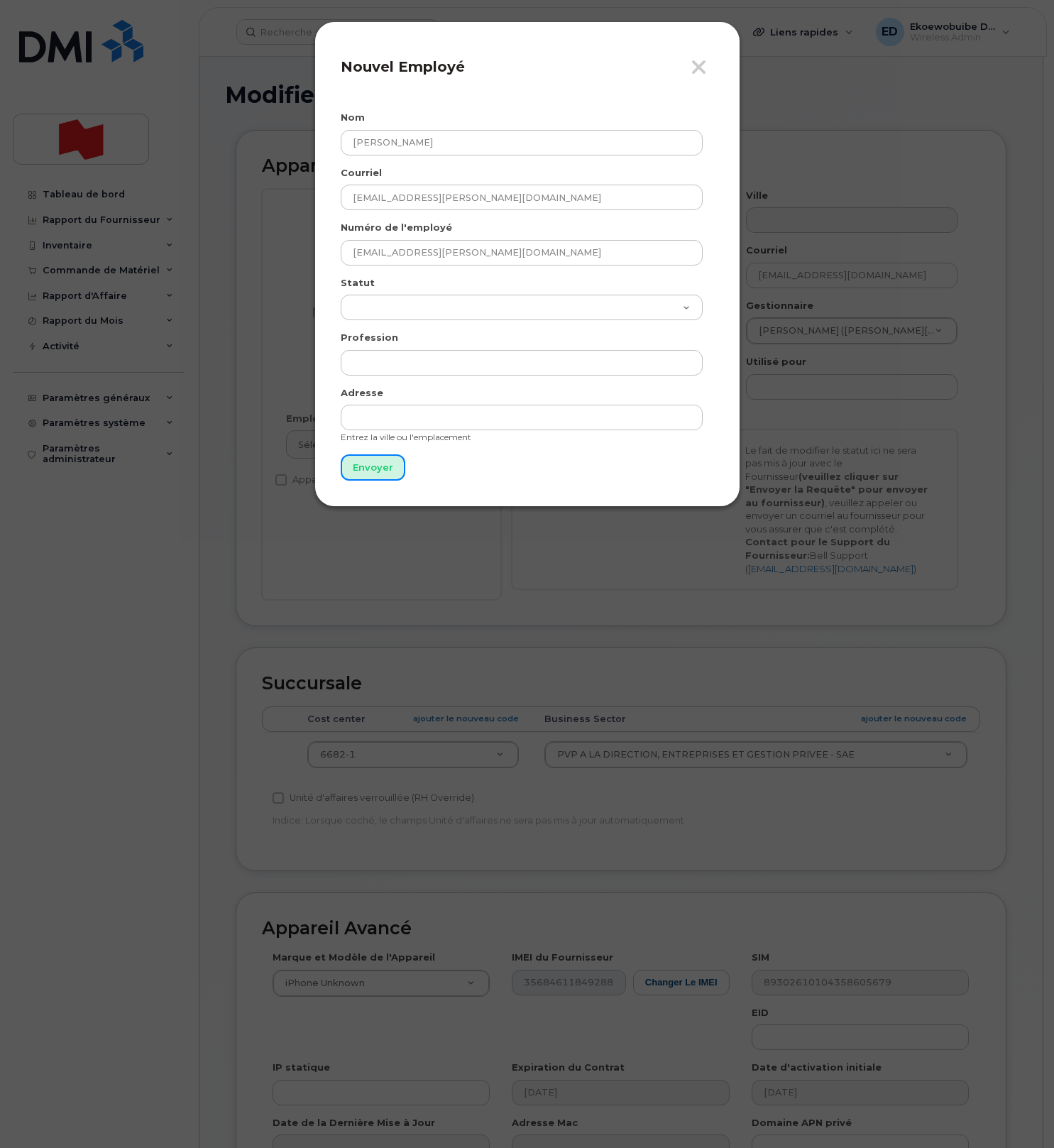
click at [363, 469] on input "Envoyer" at bounding box center [373, 468] width 65 height 26
type input "Envoyer"
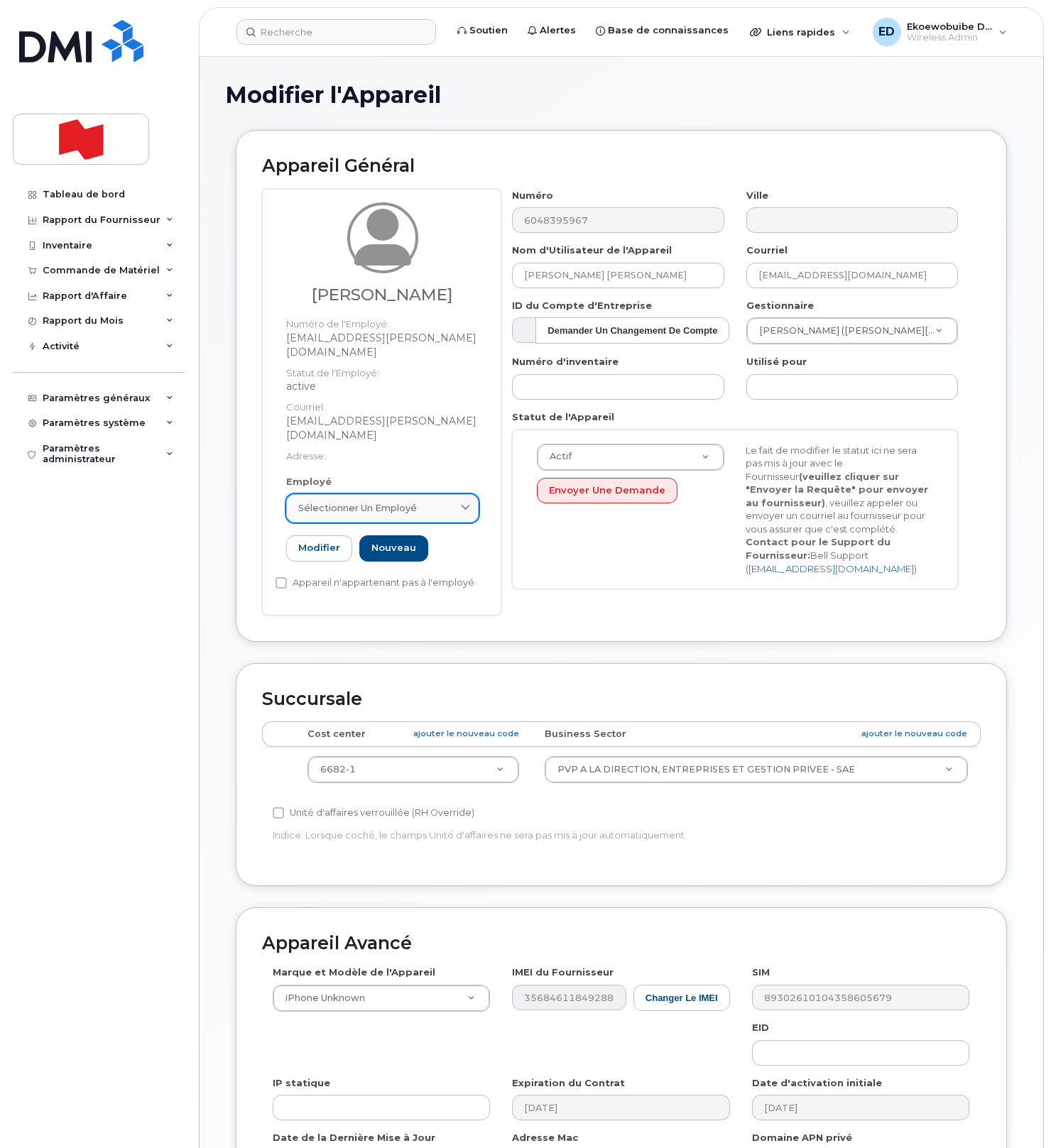
drag, startPoint x: 438, startPoint y: 476, endPoint x: 428, endPoint y: 488, distance: 15.6
click at [437, 501] on div "Sélectionner un employé" at bounding box center [383, 508] width 168 height 14
drag, startPoint x: 414, startPoint y: 519, endPoint x: 293, endPoint y: 514, distance: 121.1
click at [293, 526] on div "Irik Nagy Sorial" at bounding box center [383, 543] width 185 height 34
paste input "iriknagy.sorial@bnc.ca"
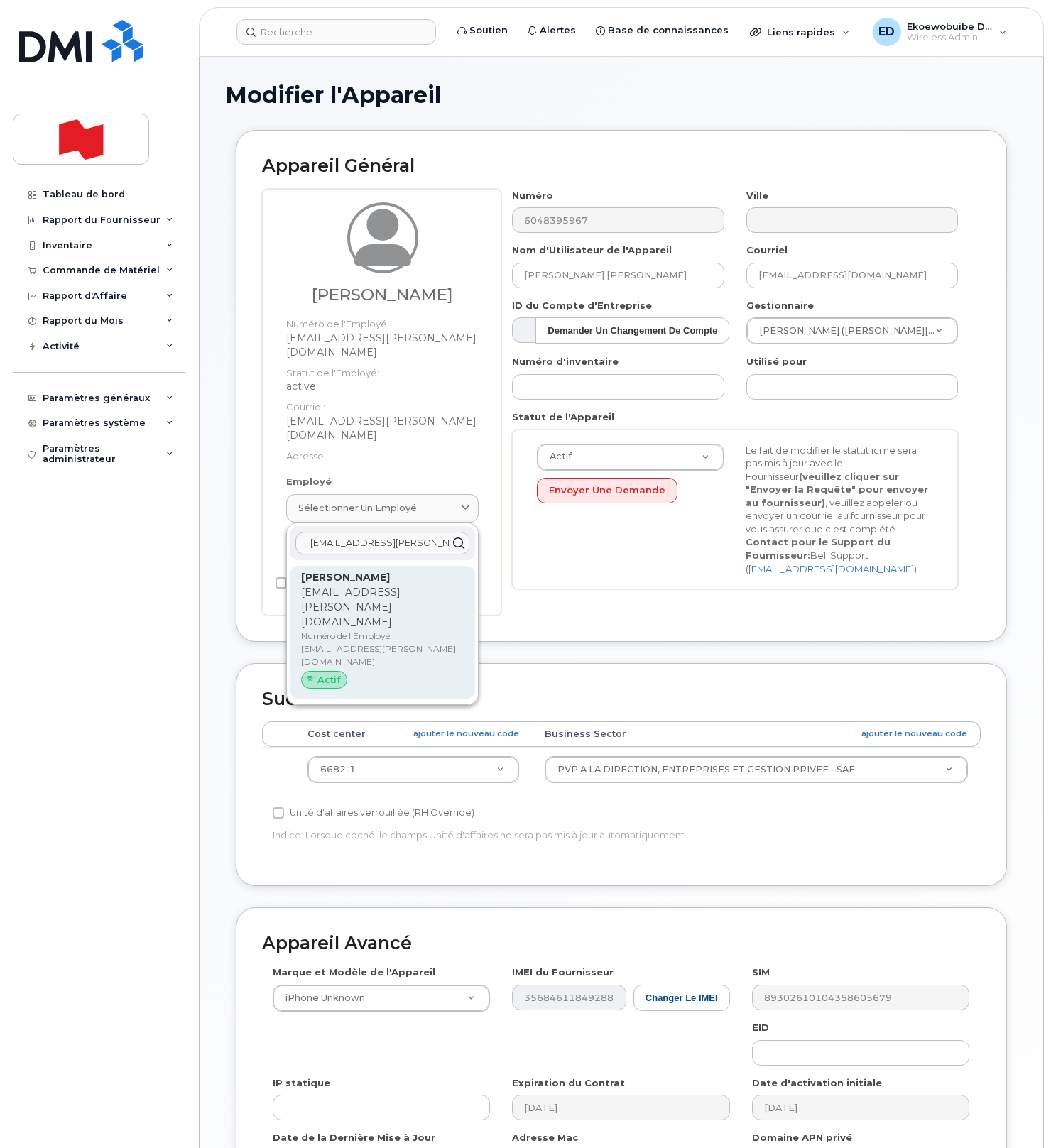
type input "iriknagy.sorial@bnc.ca"
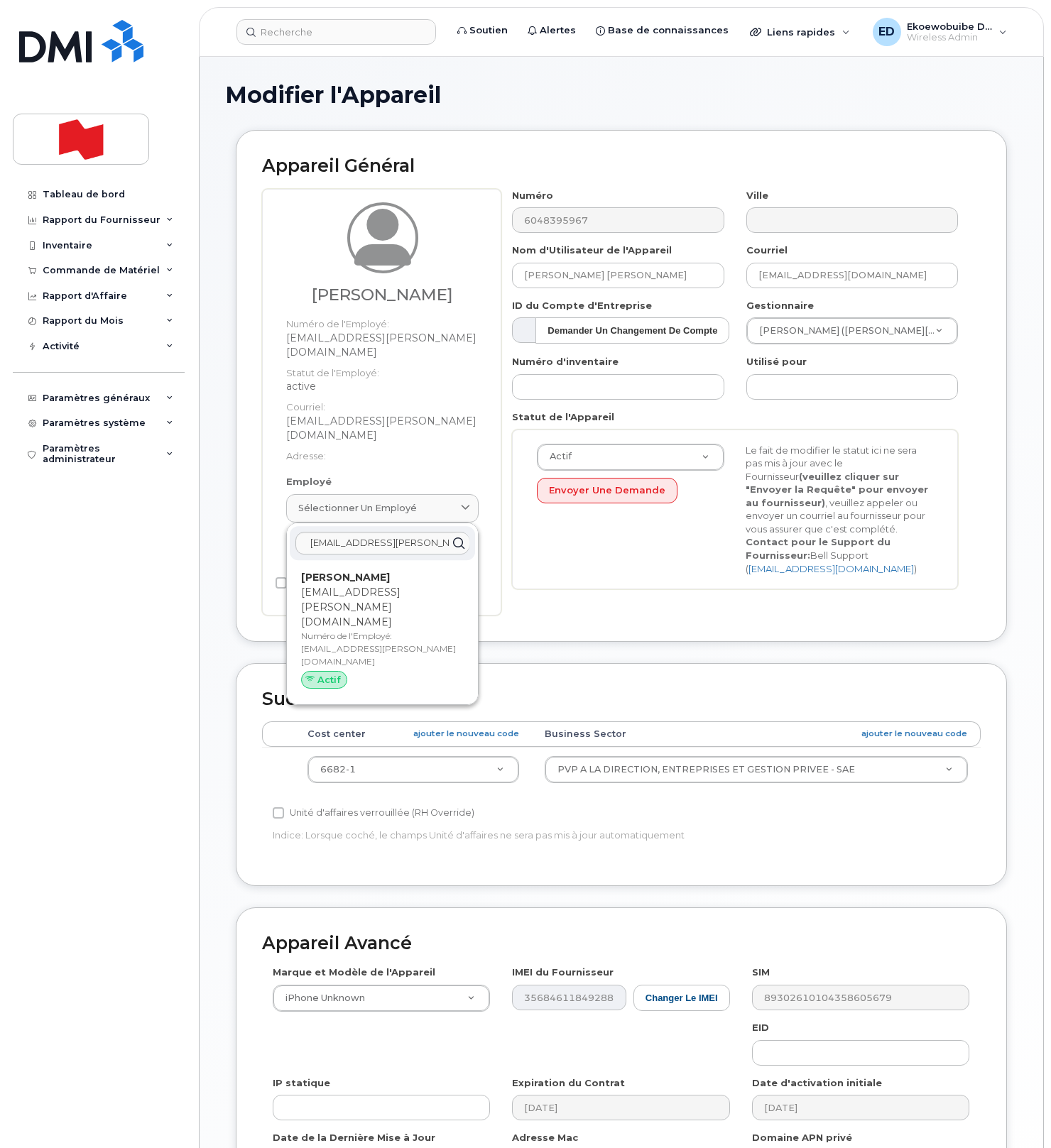
click at [332, 571] on div "Irik Nagy Sorial iriknagy.sorial@bnc.ca Numéro de l'Employé: iriknagy.sorial@bn…" at bounding box center [383, 633] width 163 height 125
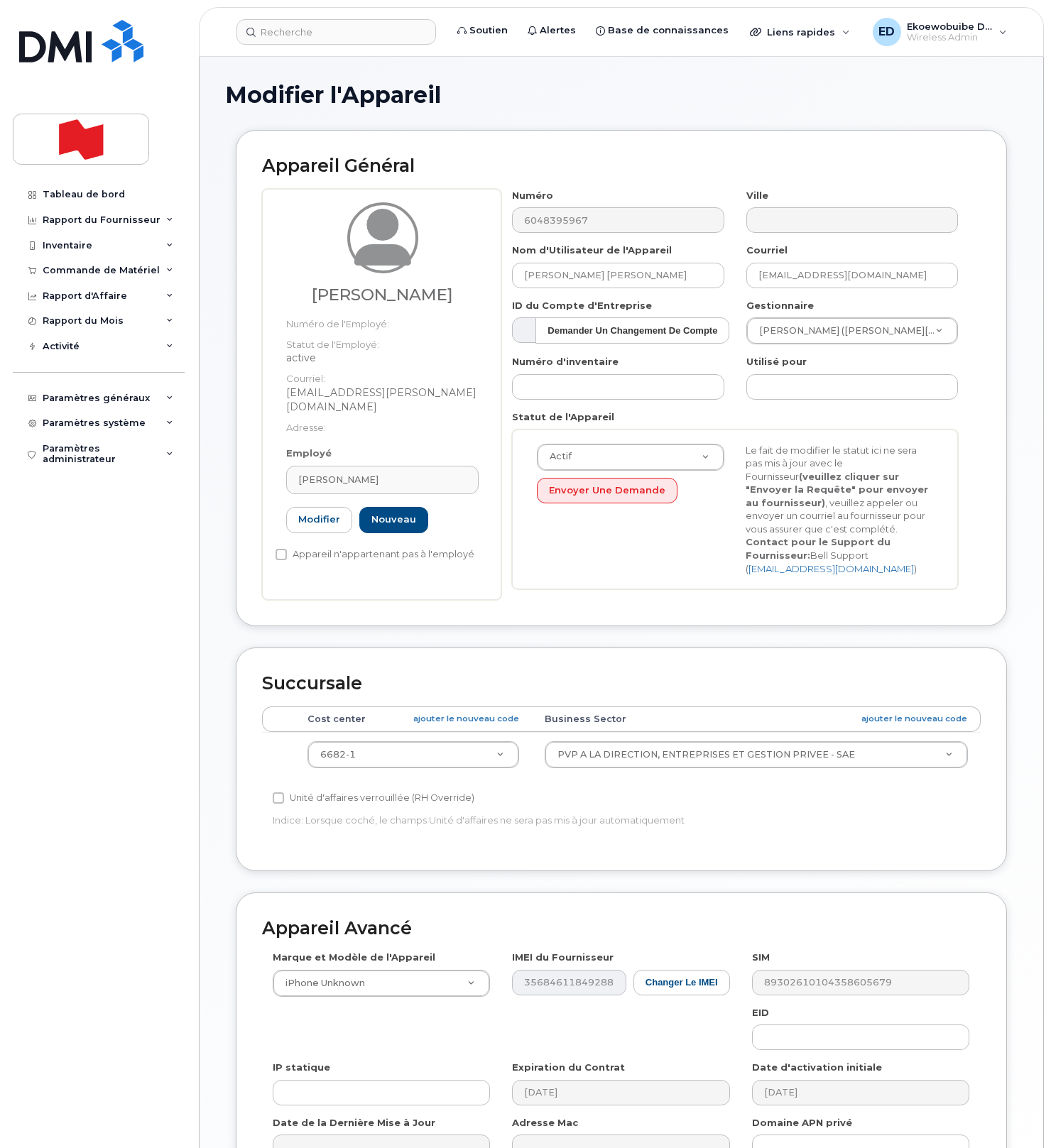
type input "iriknagy.sorial@bnc.ca"
type input "Irik Nagy Sorial"
type input "iriknagy.sorial@bnc.ca"
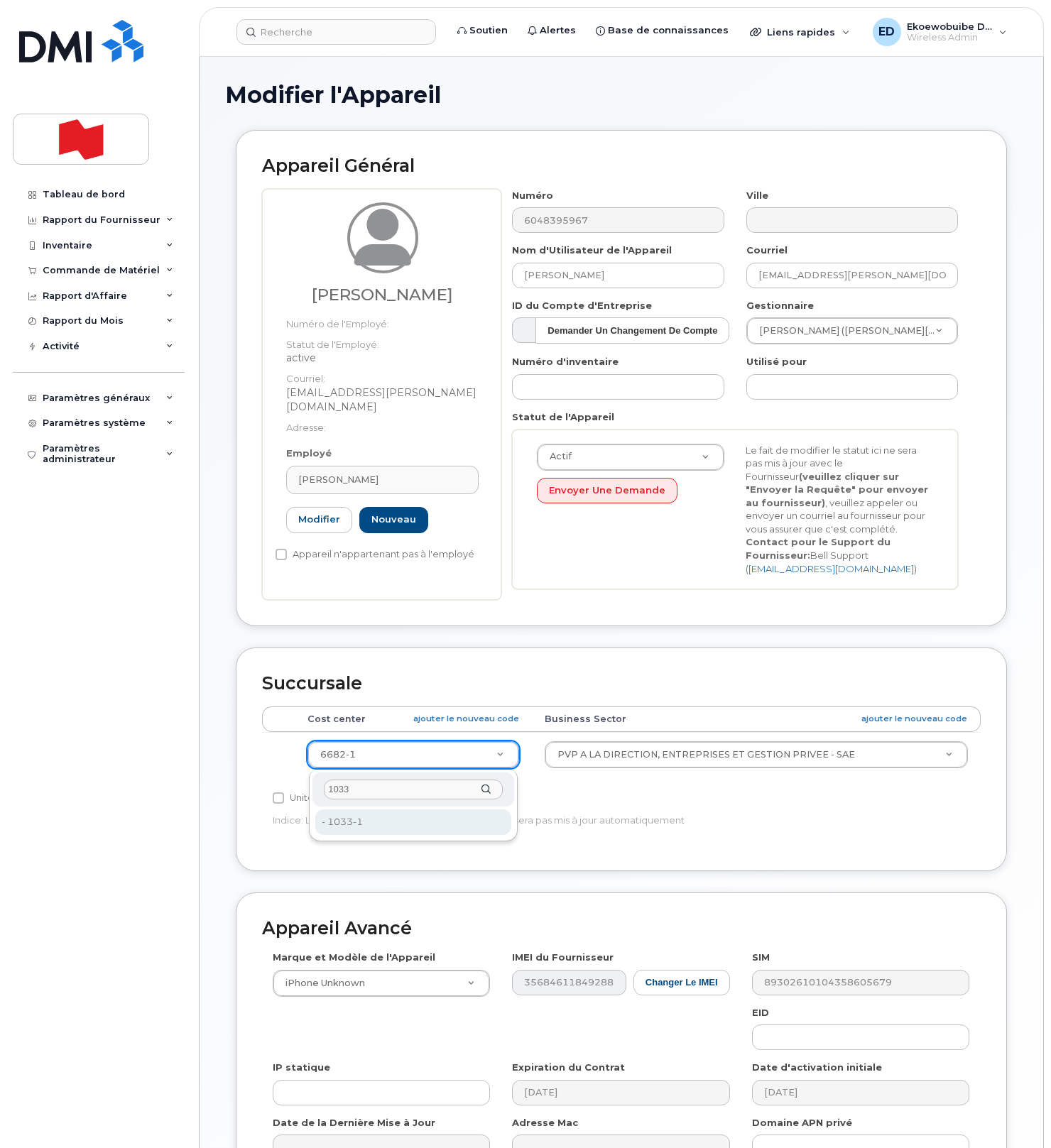
type input "1033"
type input "24070669"
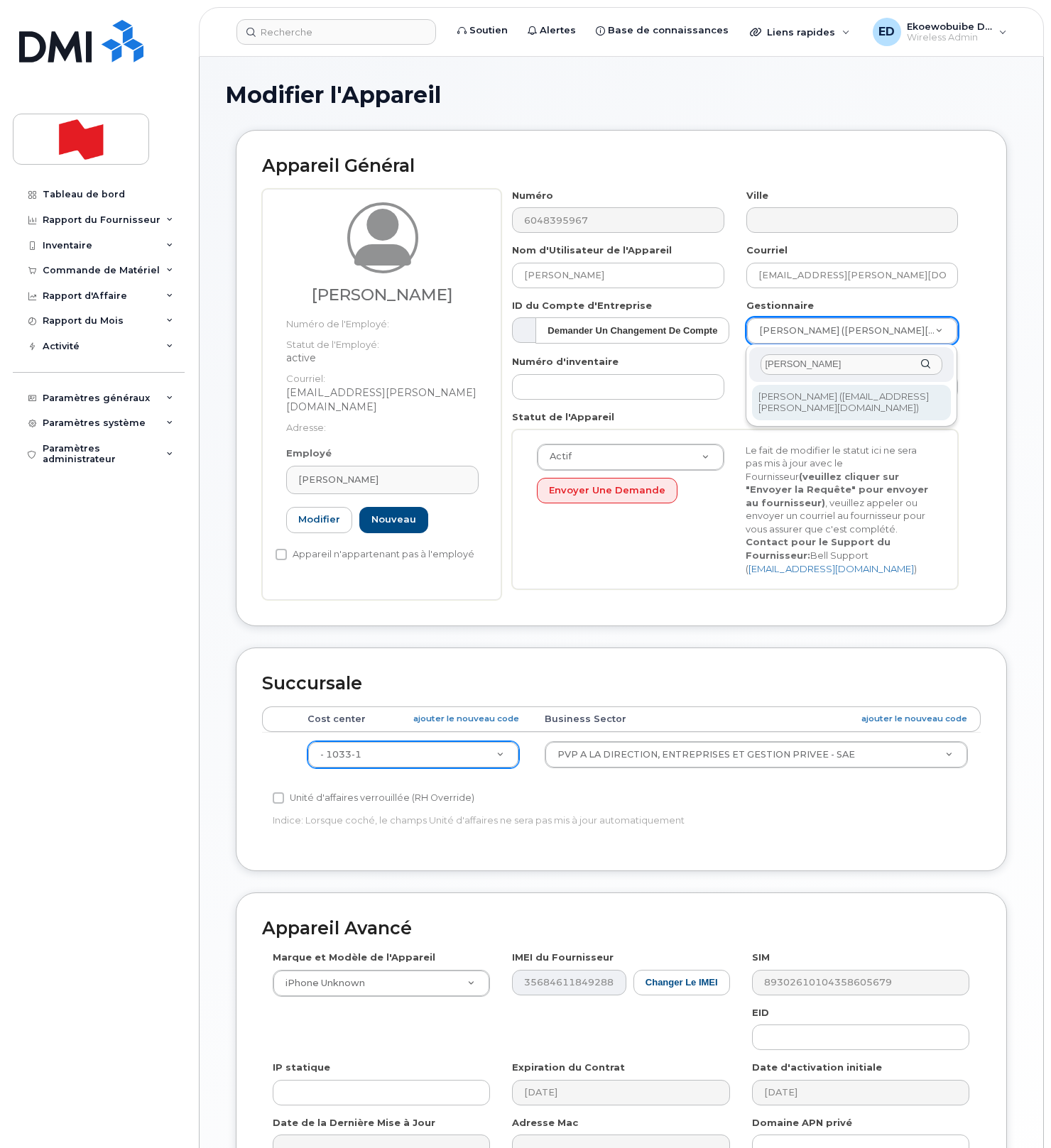
type input "Éric Lemire"
type input "1920532"
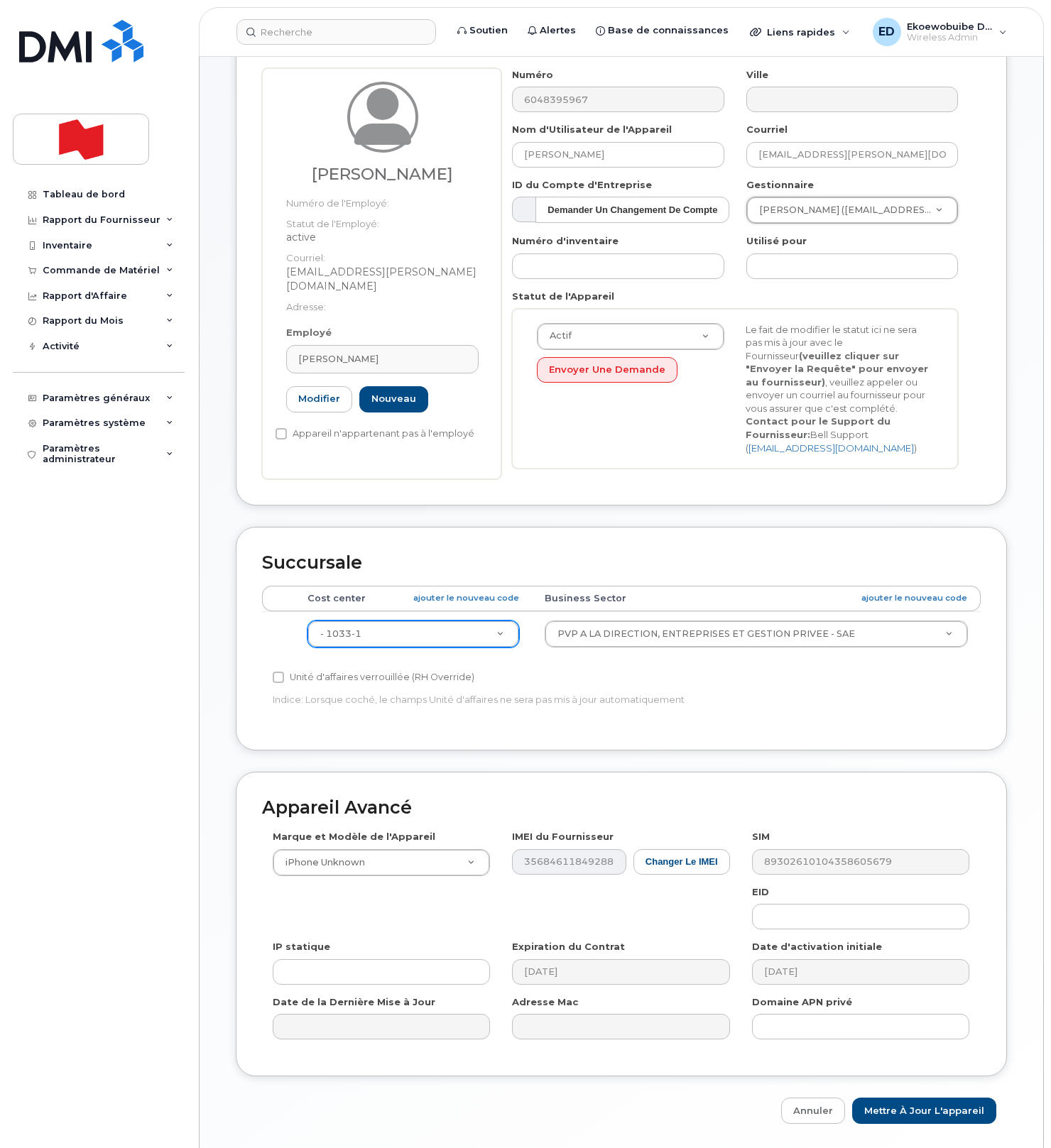
scroll to position [171, 0]
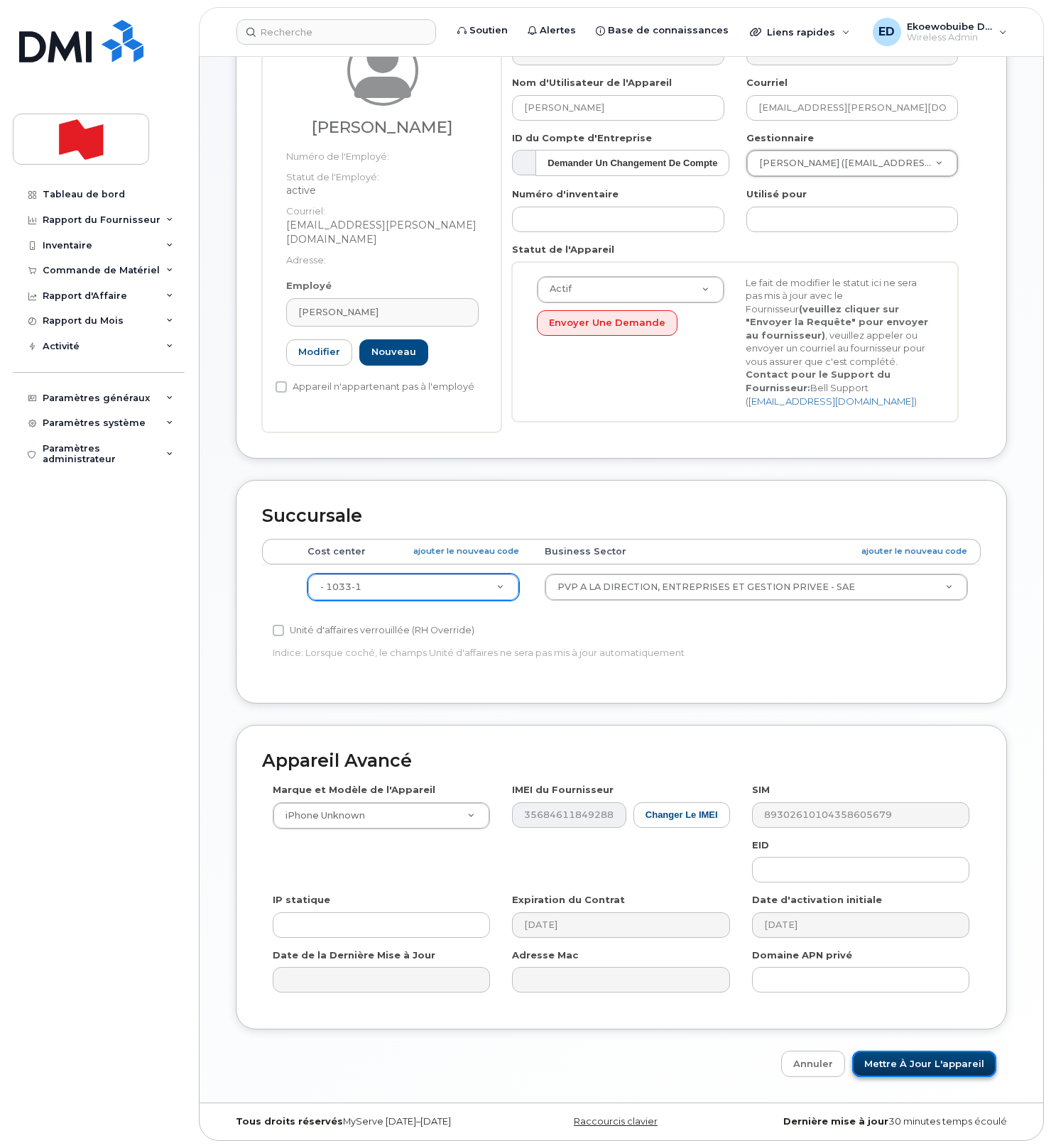
click at [909, 1061] on input "Mettre à jour l'appareil" at bounding box center [924, 1064] width 145 height 26
type input "Sauvegarde..."
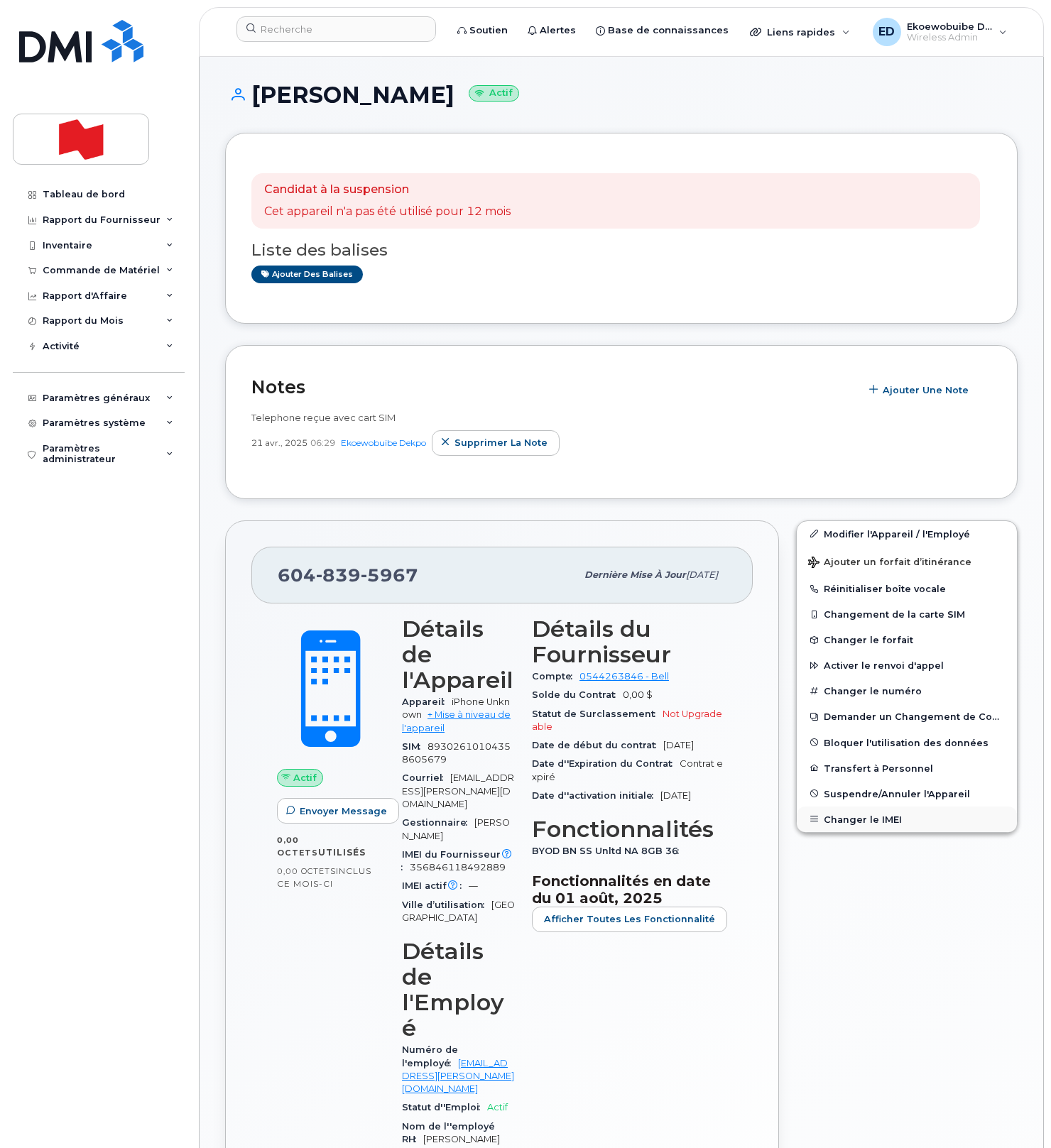
click at [854, 816] on button "Changer le IMEI" at bounding box center [906, 820] width 220 height 26
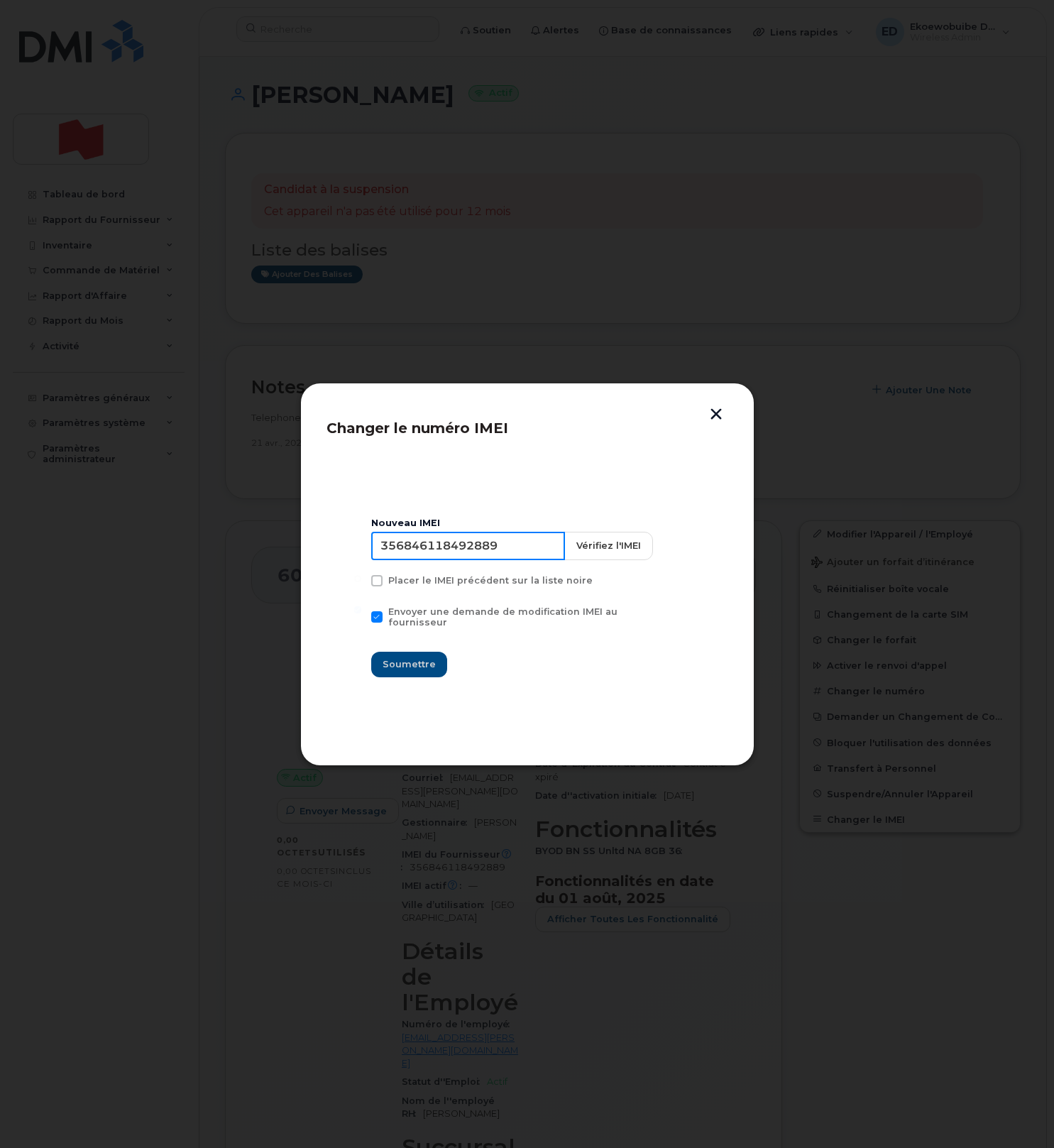
click at [473, 551] on input "356846118492889" at bounding box center [468, 545] width 194 height 29
type input "354216330978259"
click at [413, 661] on span "Soumettre" at bounding box center [409, 665] width 54 height 14
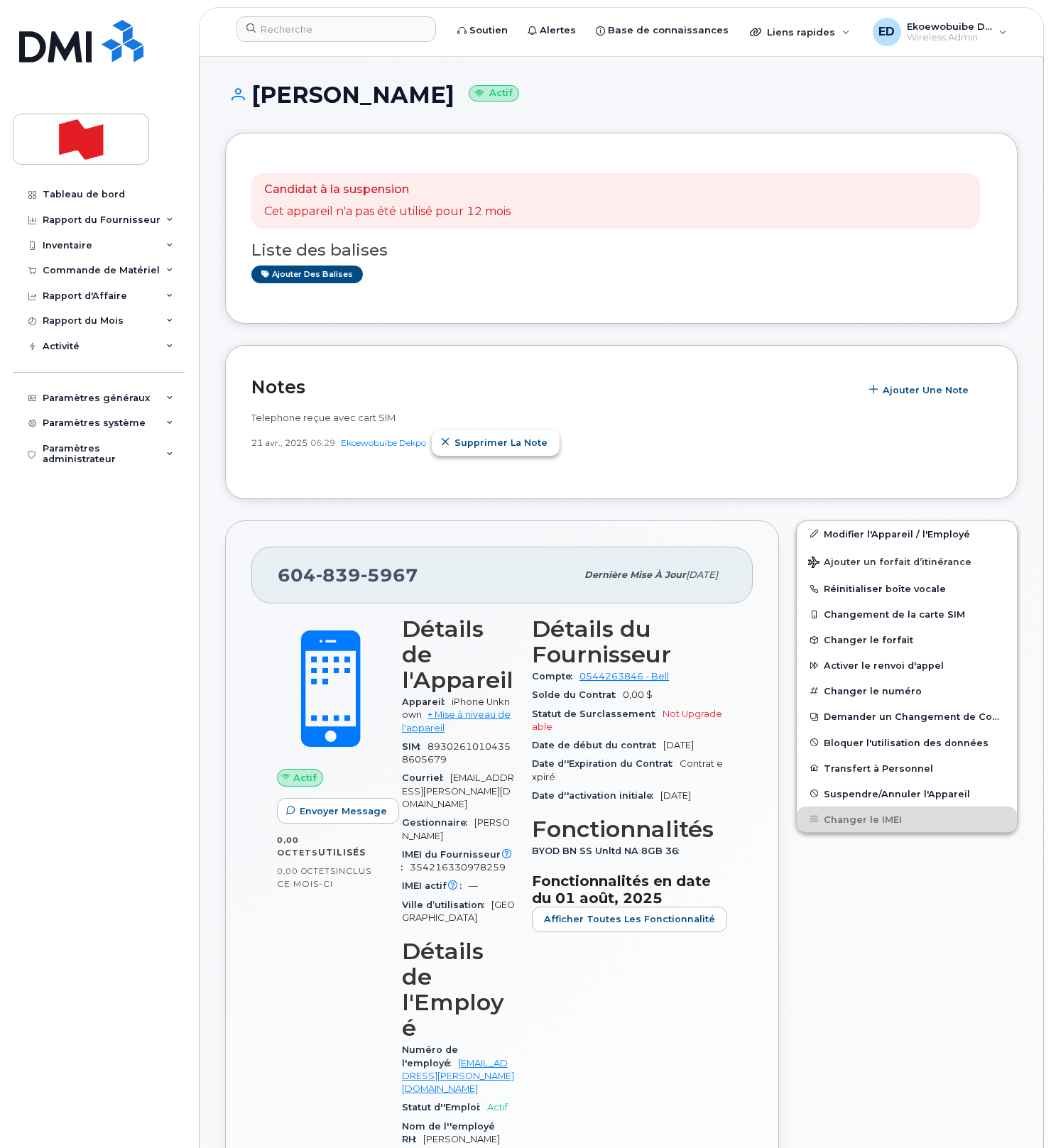
click at [450, 444] on icon "button" at bounding box center [445, 442] width 10 height 10
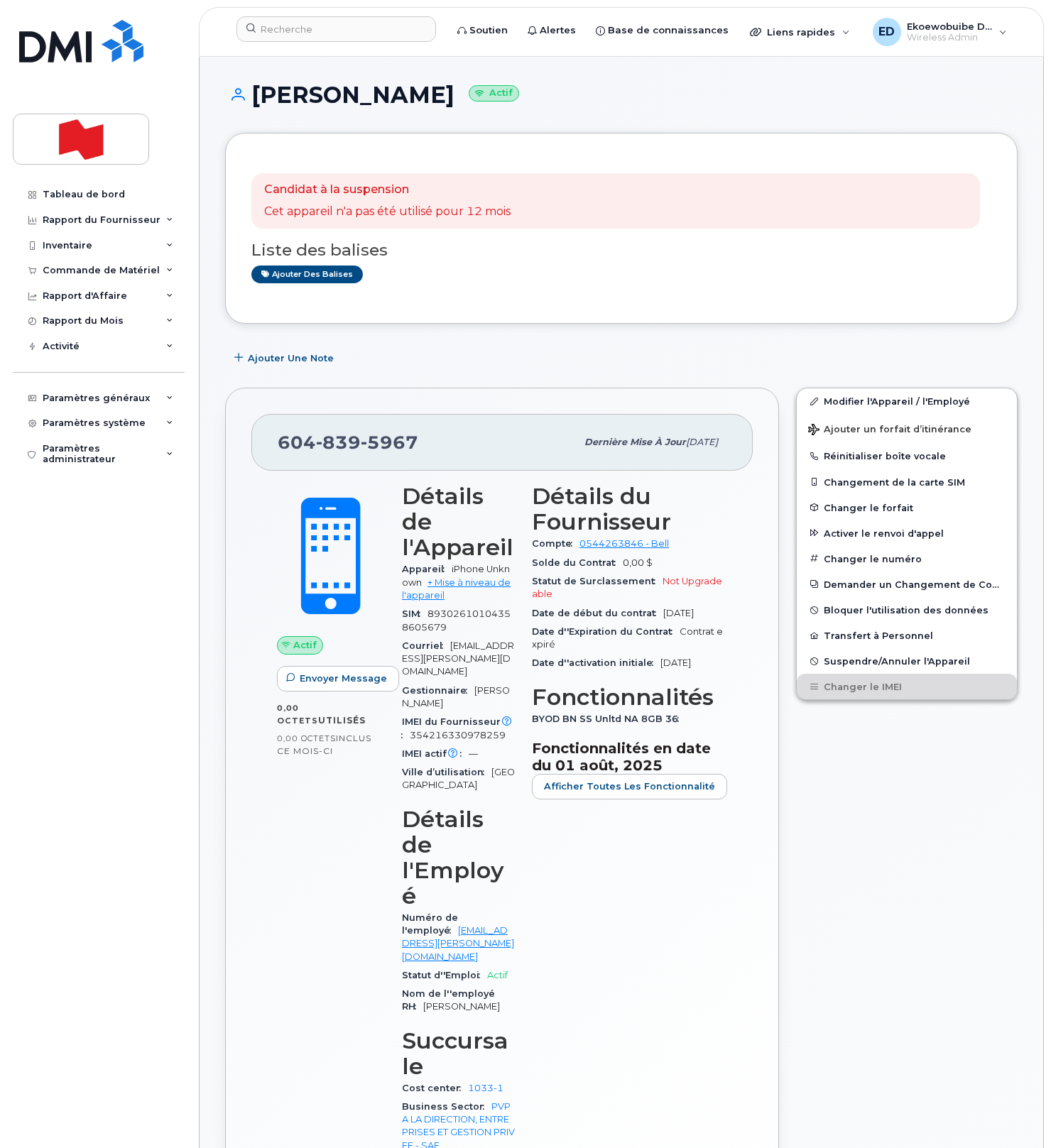
drag, startPoint x: 679, startPoint y: 272, endPoint x: 735, endPoint y: 345, distance: 92.0
click at [680, 274] on div "Ajouter des balises" at bounding box center [616, 274] width 729 height 18
click at [290, 33] on input at bounding box center [336, 29] width 199 height 26
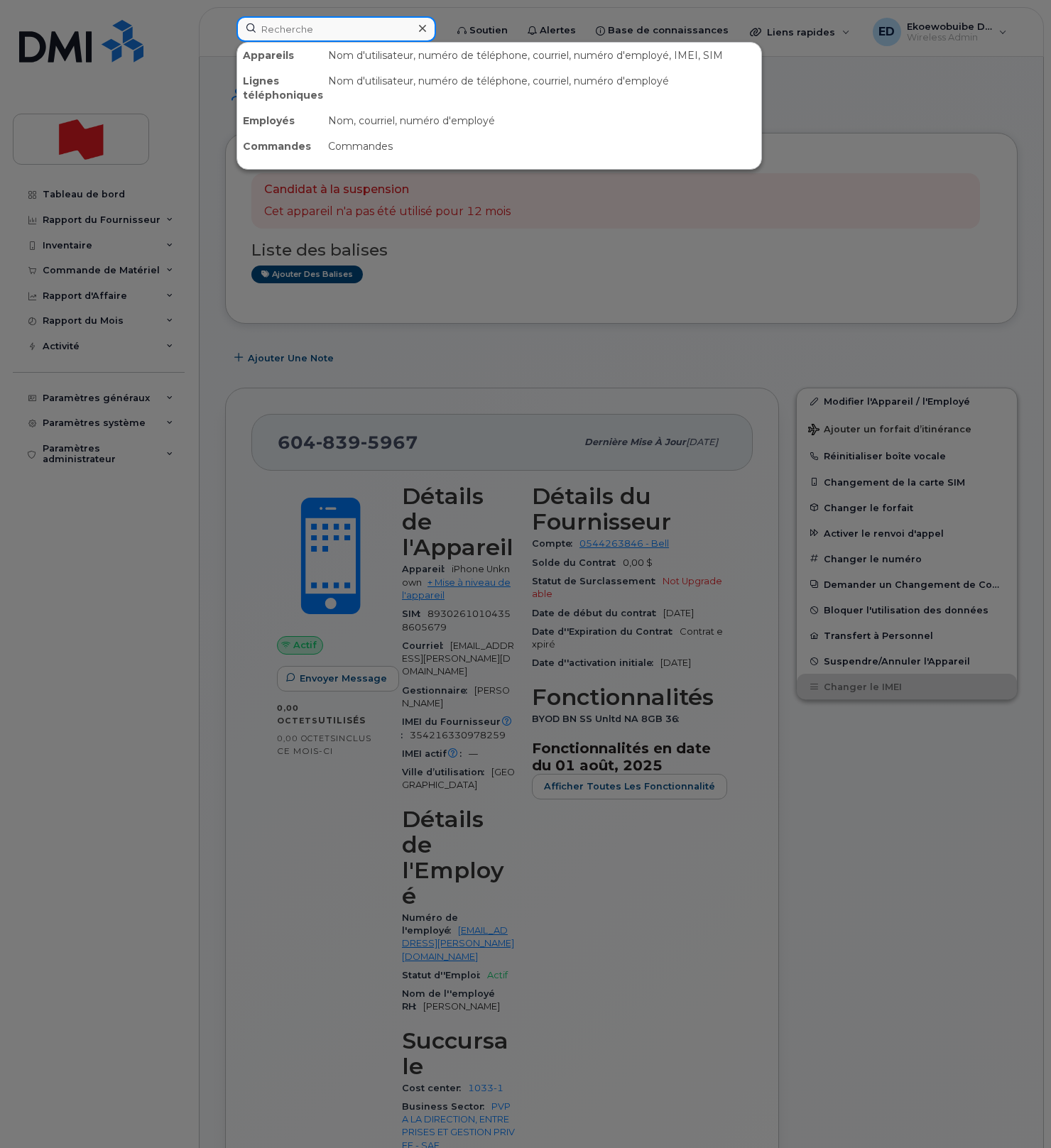
paste input "Patrick Belland"
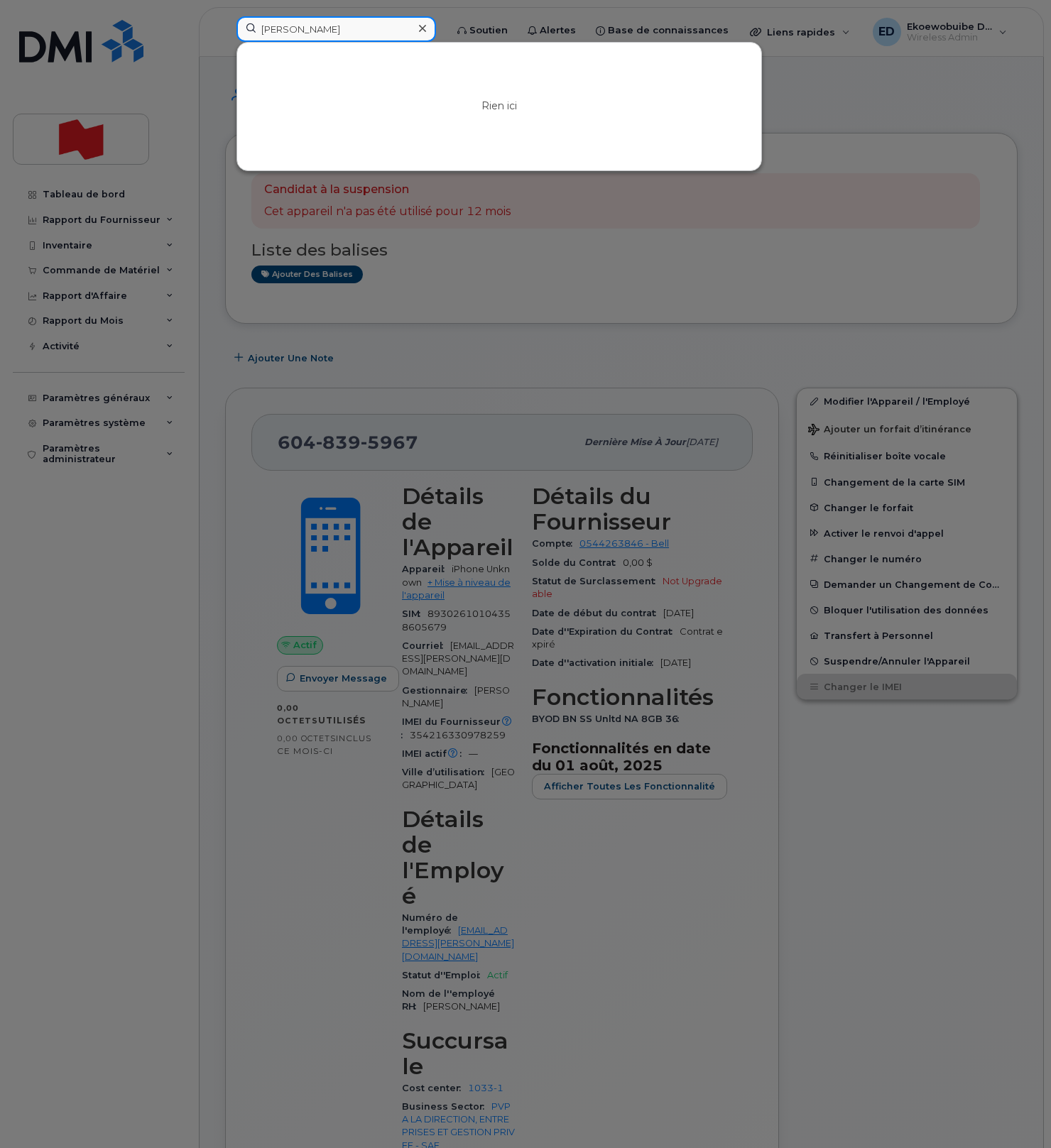
type input "Patrick Belland"
click at [426, 34] on icon at bounding box center [422, 28] width 7 height 11
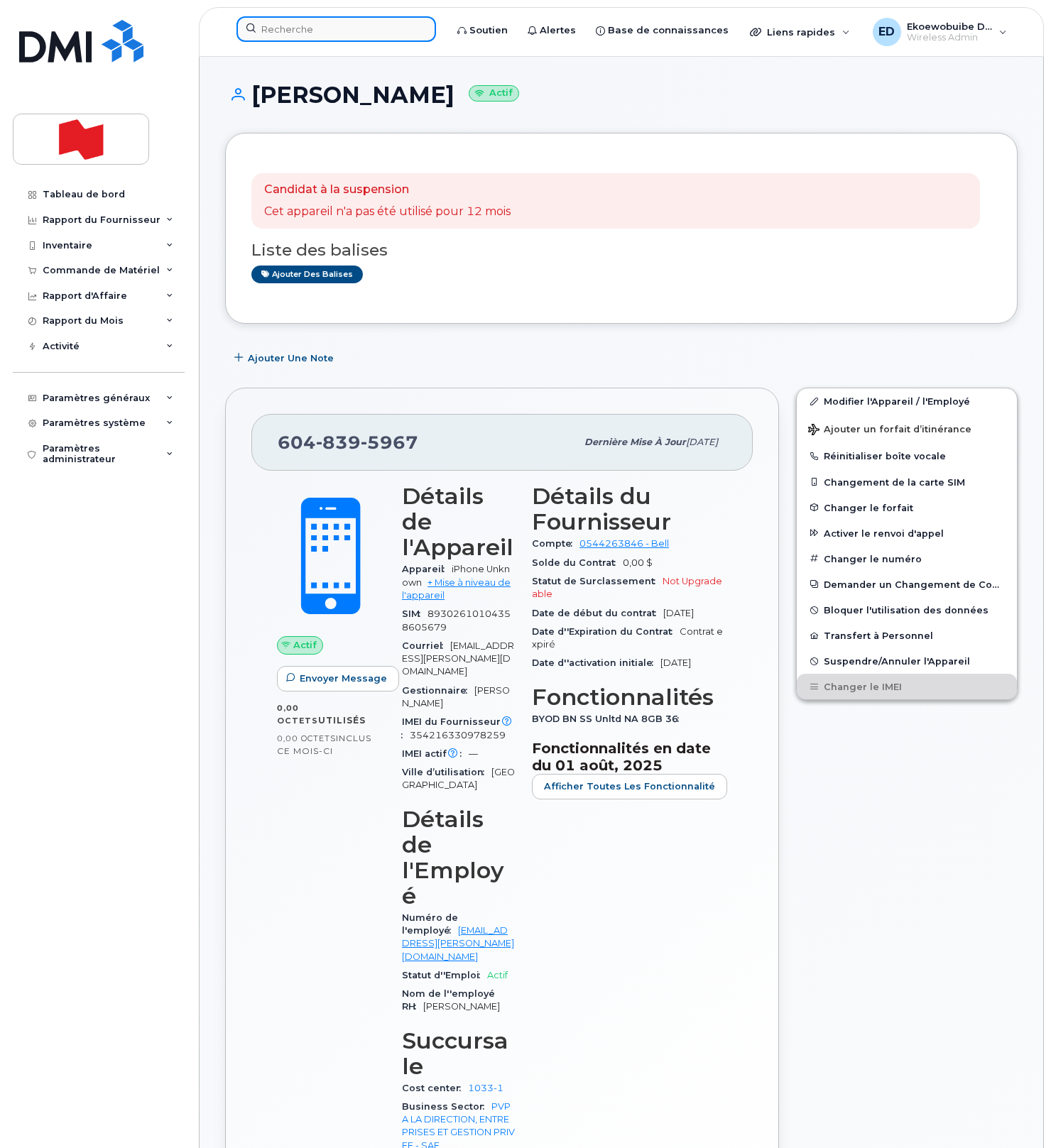
click at [320, 33] on input at bounding box center [336, 29] width 199 height 26
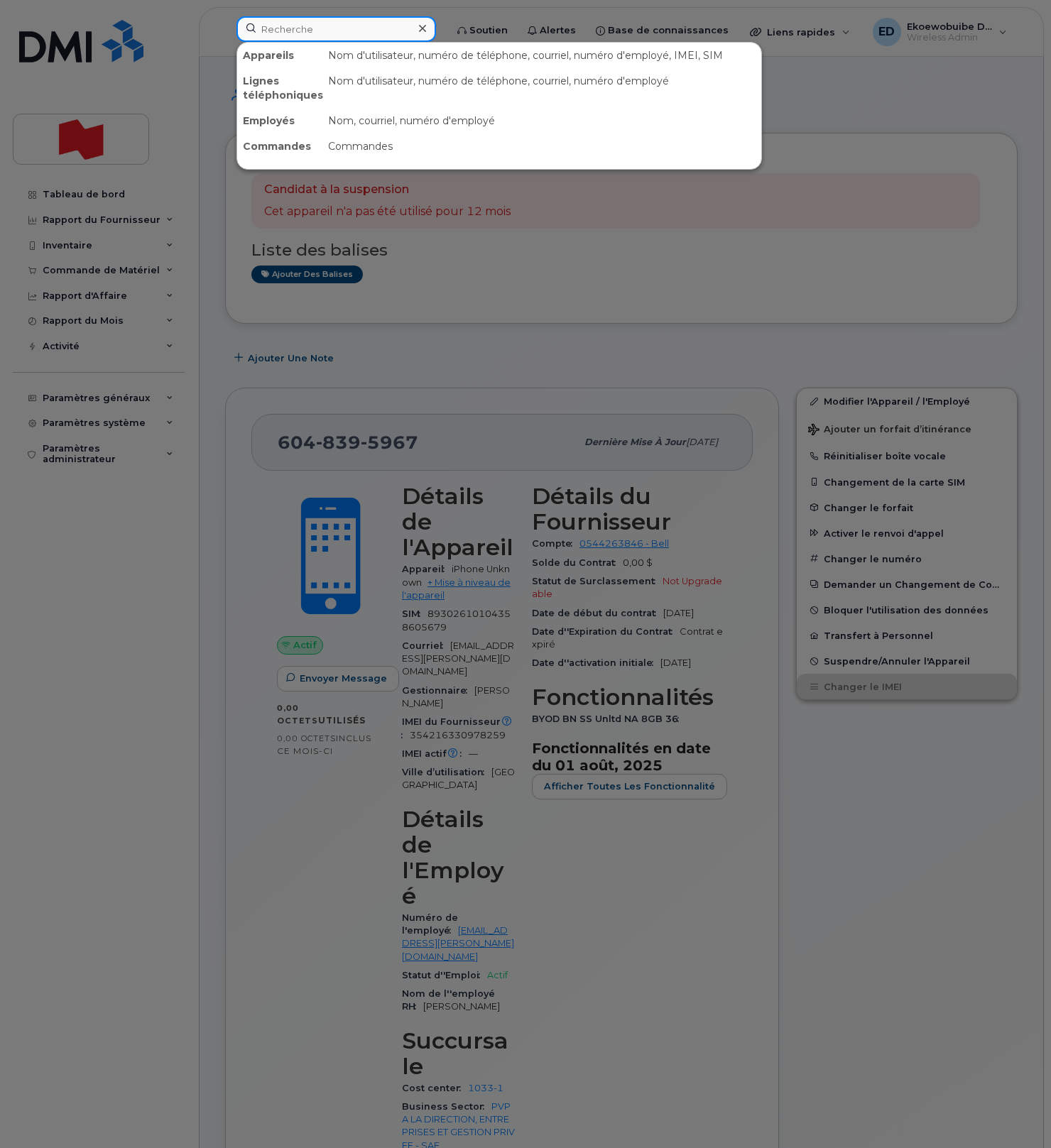
paste input "5813050176"
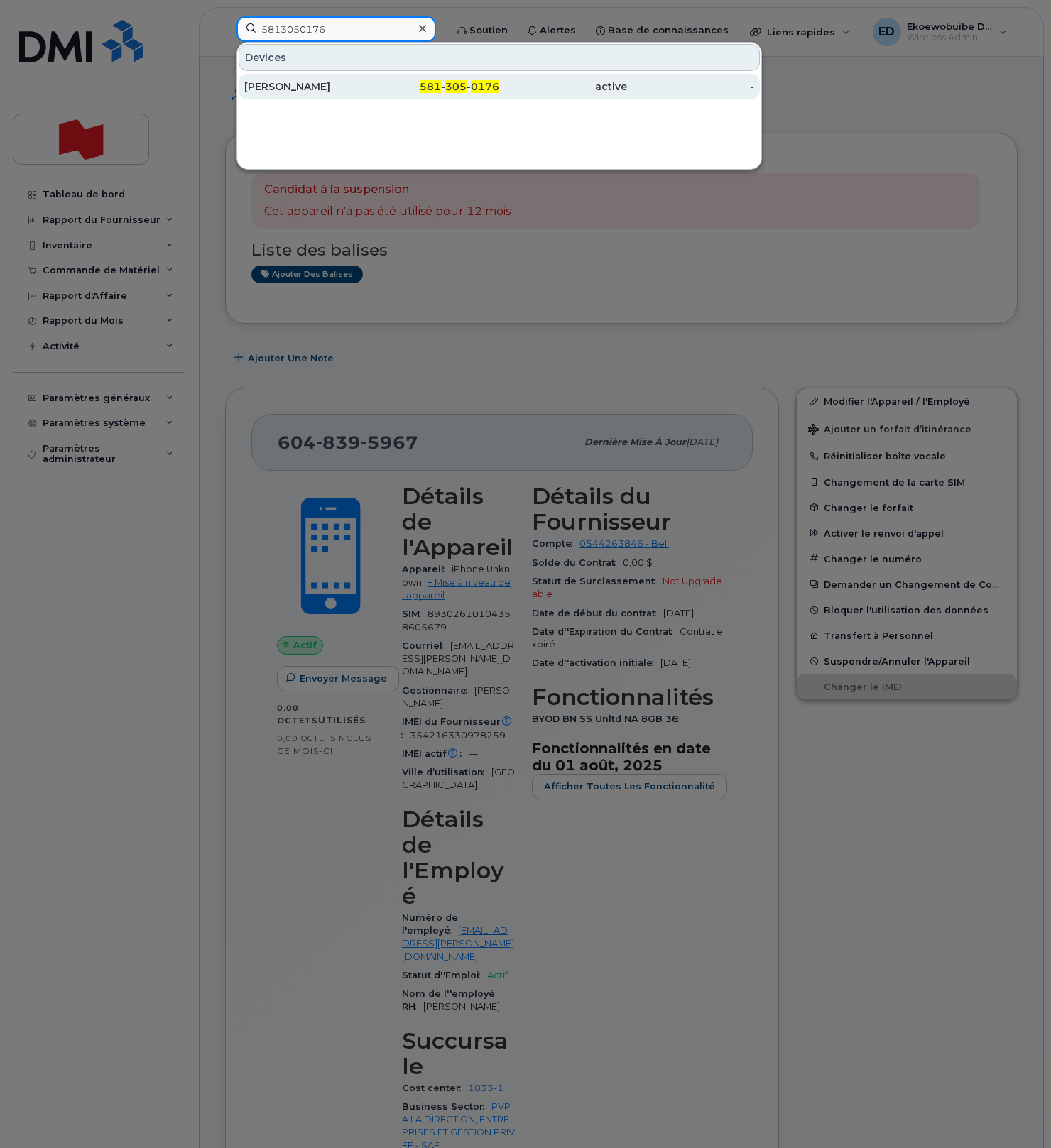
type input "5813050176"
click at [298, 82] on div "Eric Dumais" at bounding box center [308, 87] width 128 height 14
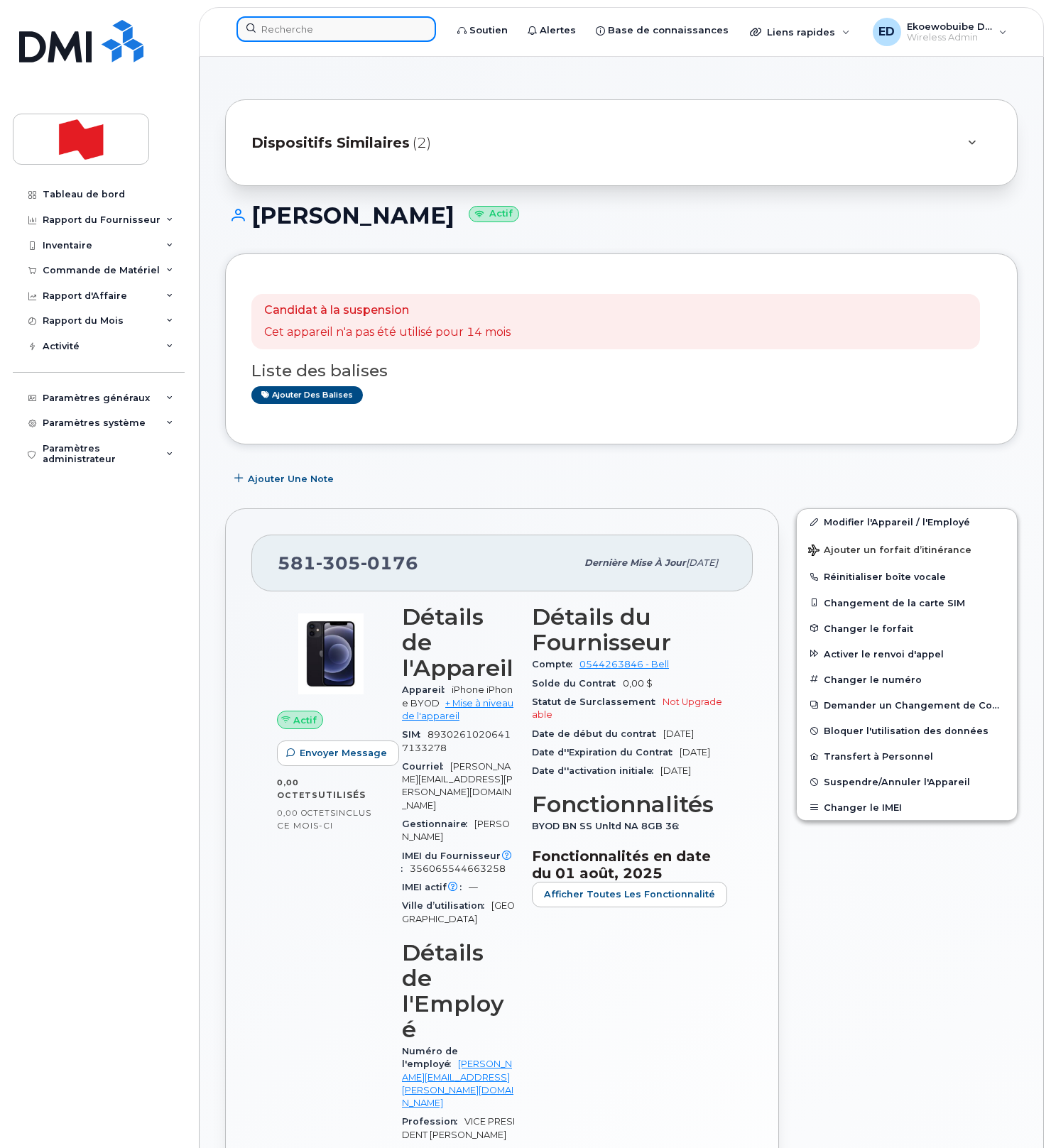
click at [326, 30] on input at bounding box center [336, 29] width 199 height 26
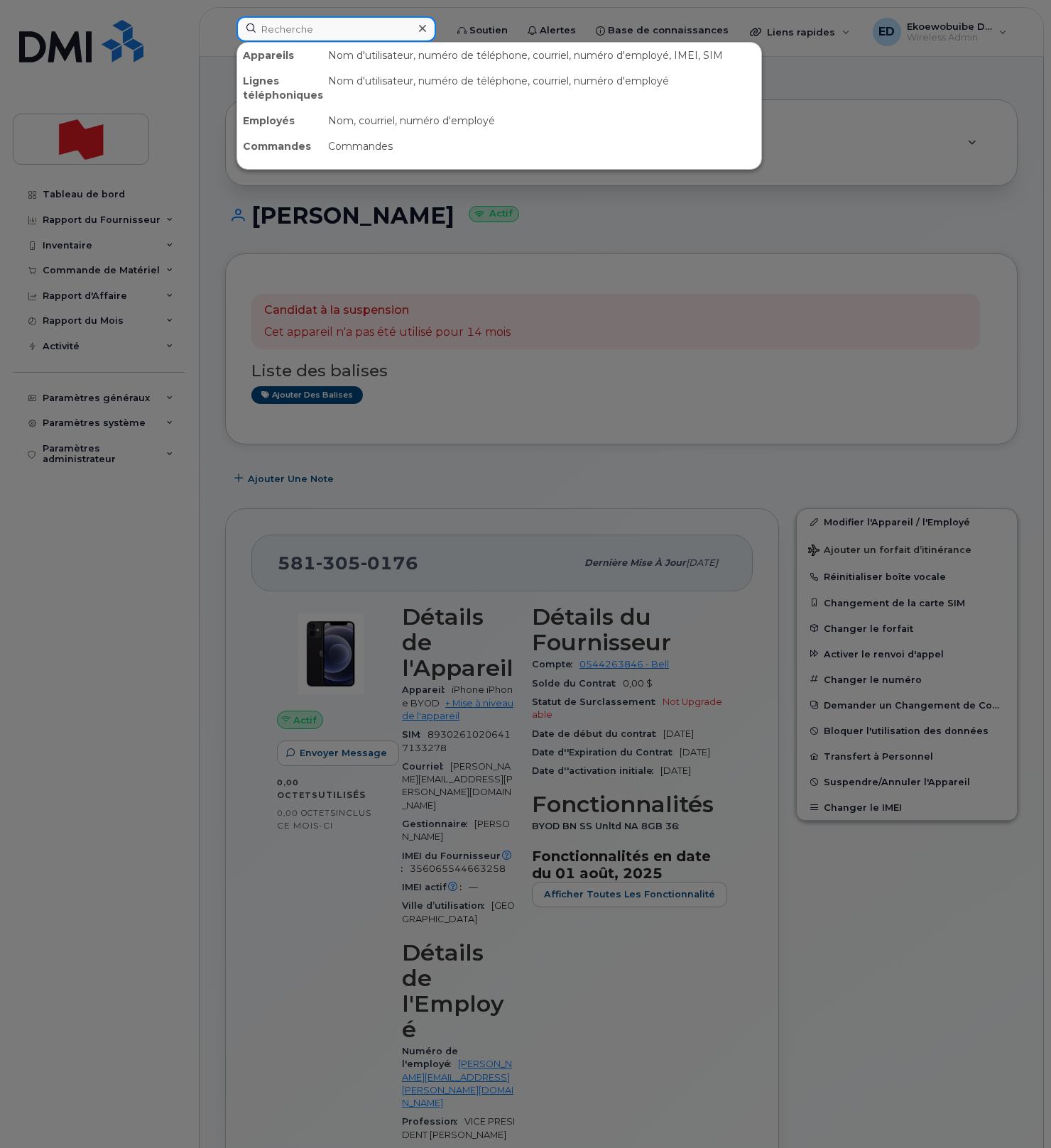
paste input "[PHONE_NUMBER]"
type input "[PHONE_NUMBER]"
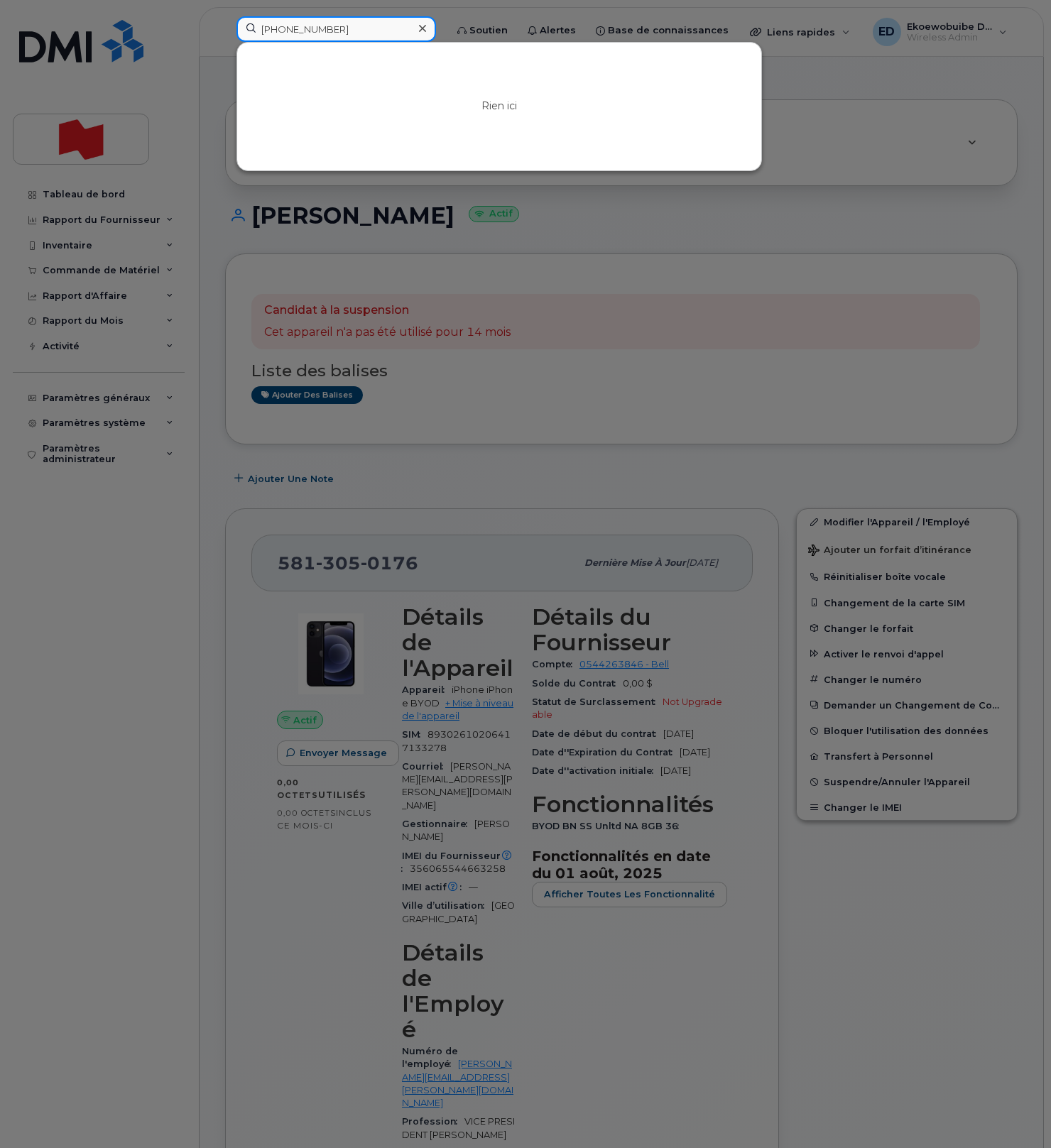
drag, startPoint x: 362, startPoint y: 29, endPoint x: 251, endPoint y: 26, distance: 111.0
click at [251, 26] on input "514-206-8211" at bounding box center [336, 29] width 199 height 26
drag, startPoint x: 848, startPoint y: 132, endPoint x: 840, endPoint y: 152, distance: 21.5
click at [843, 134] on div at bounding box center [526, 574] width 1051 height 1148
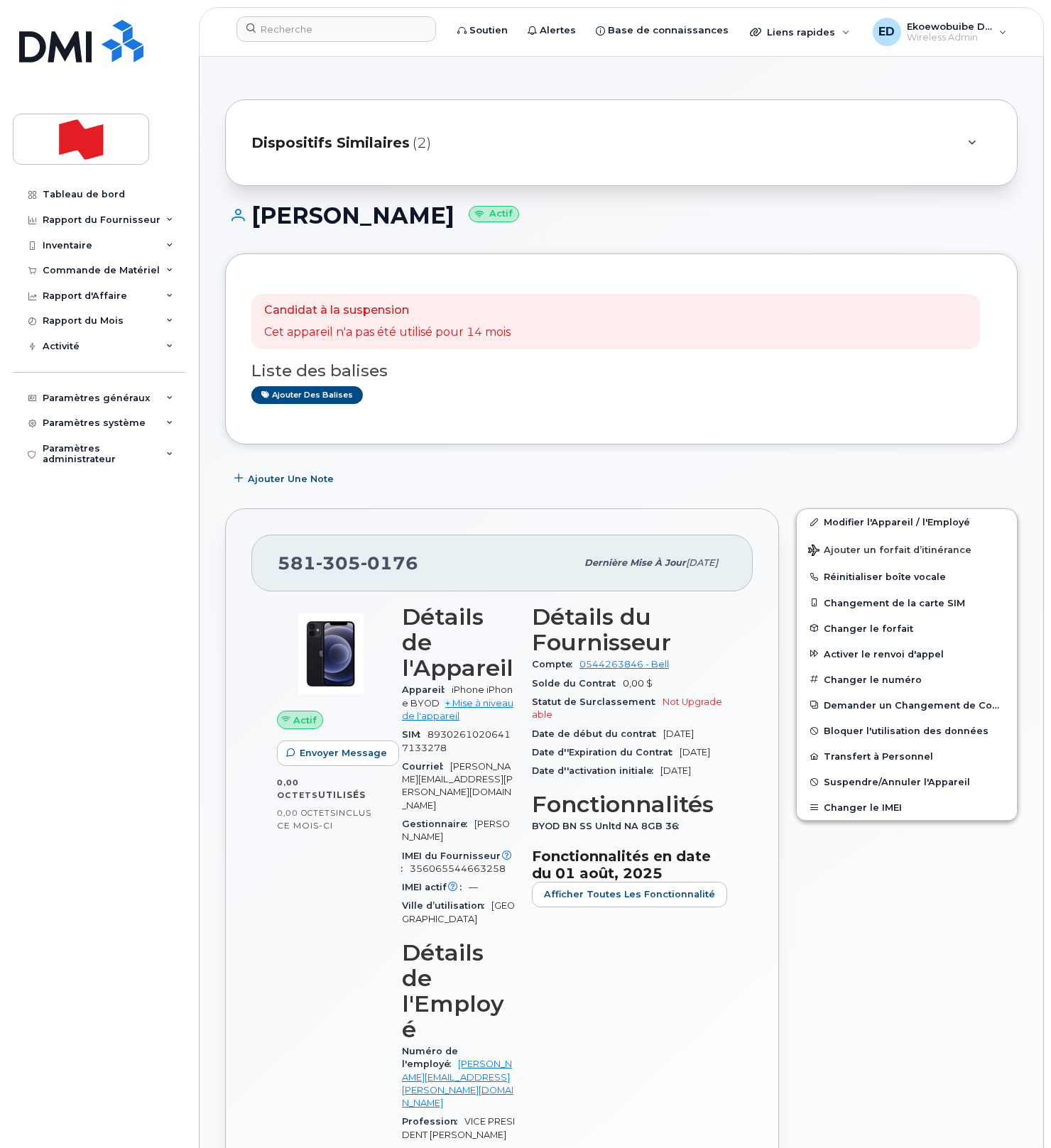
click at [517, 145] on div "Dispositifs Similaires (2)" at bounding box center [601, 142] width 700 height 34
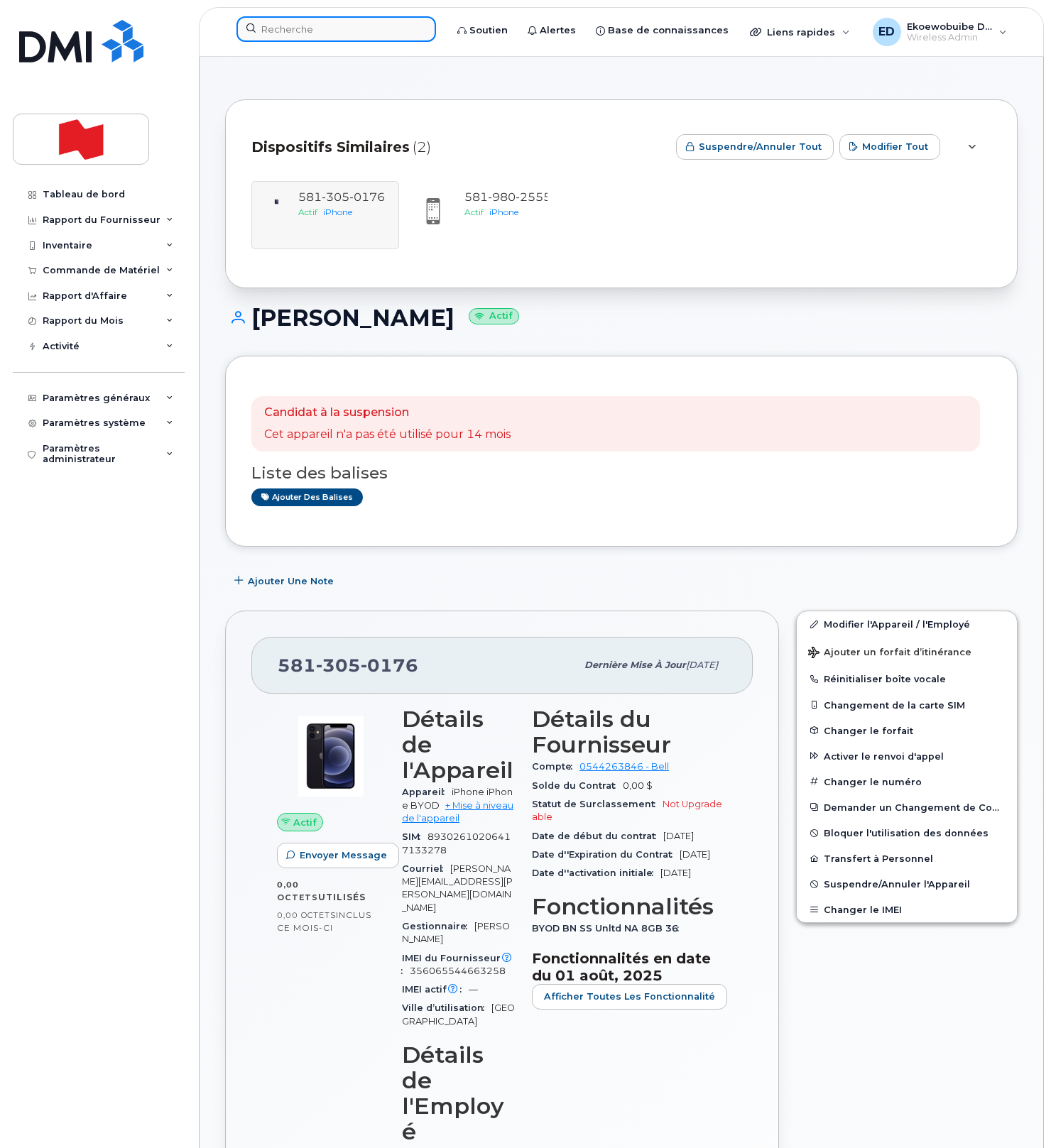
click at [306, 28] on input at bounding box center [336, 29] width 199 height 26
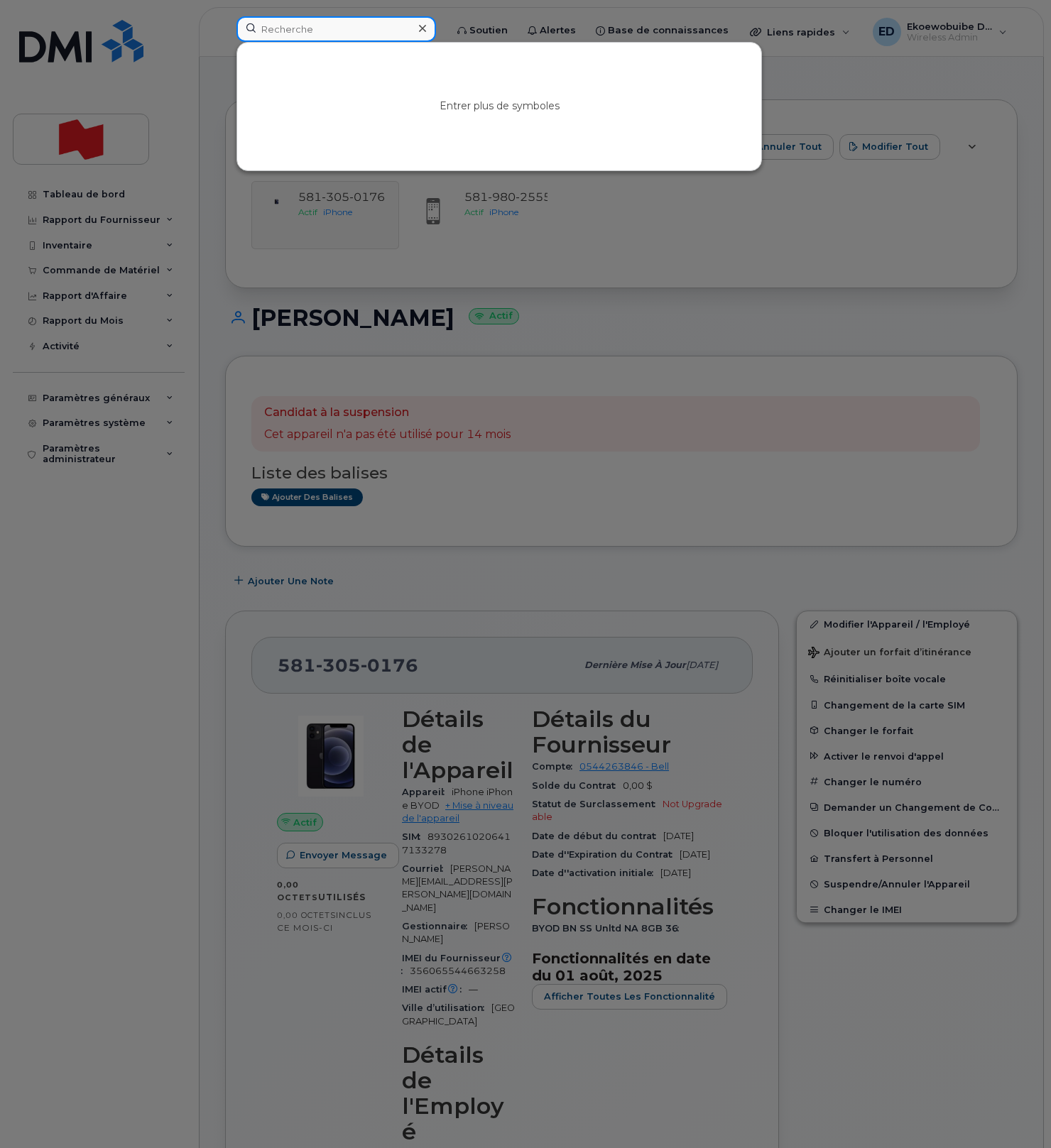
paste input "5813050176"
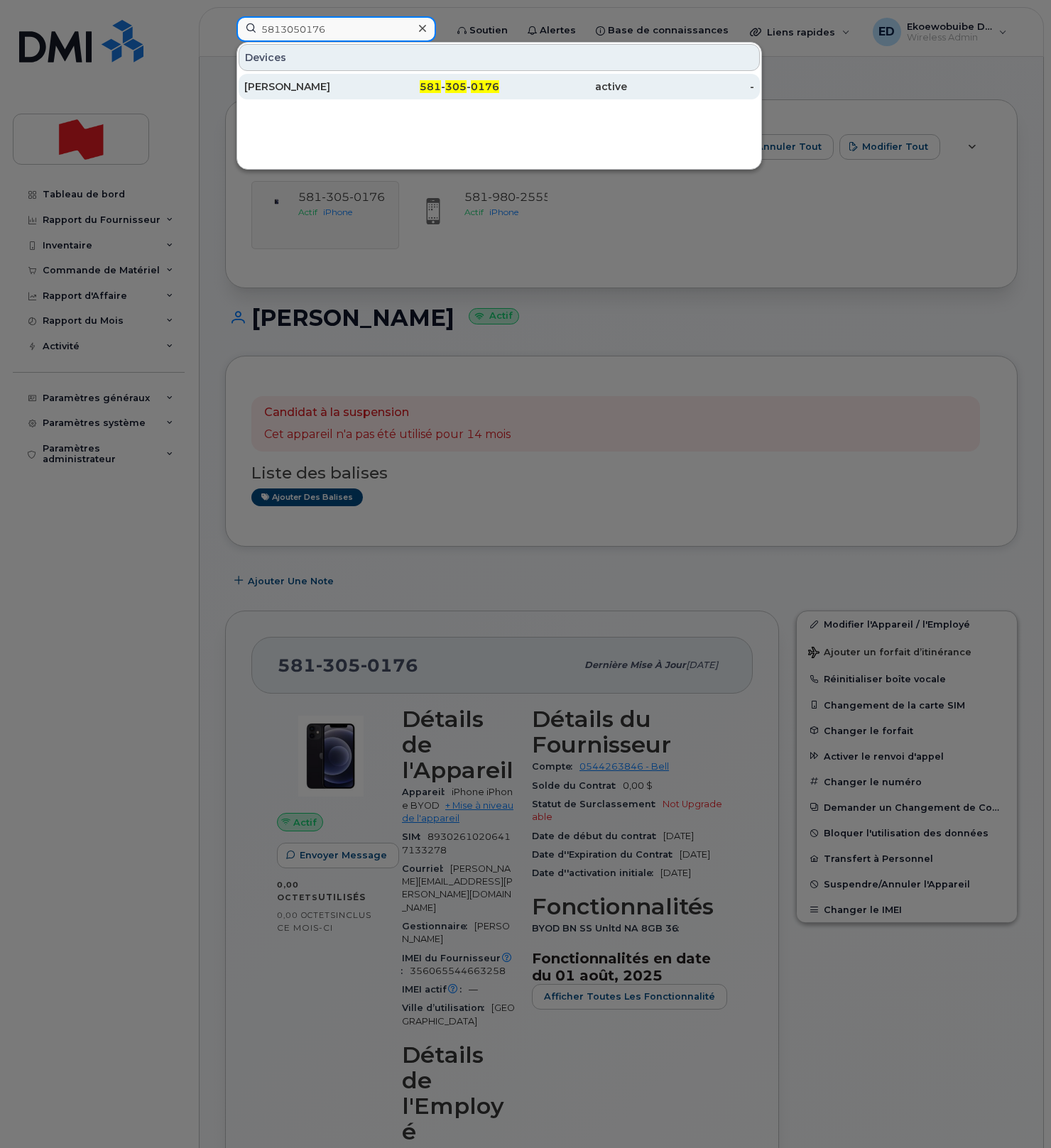
type input "5813050176"
click at [297, 89] on div "Eric Dumais" at bounding box center [308, 87] width 128 height 14
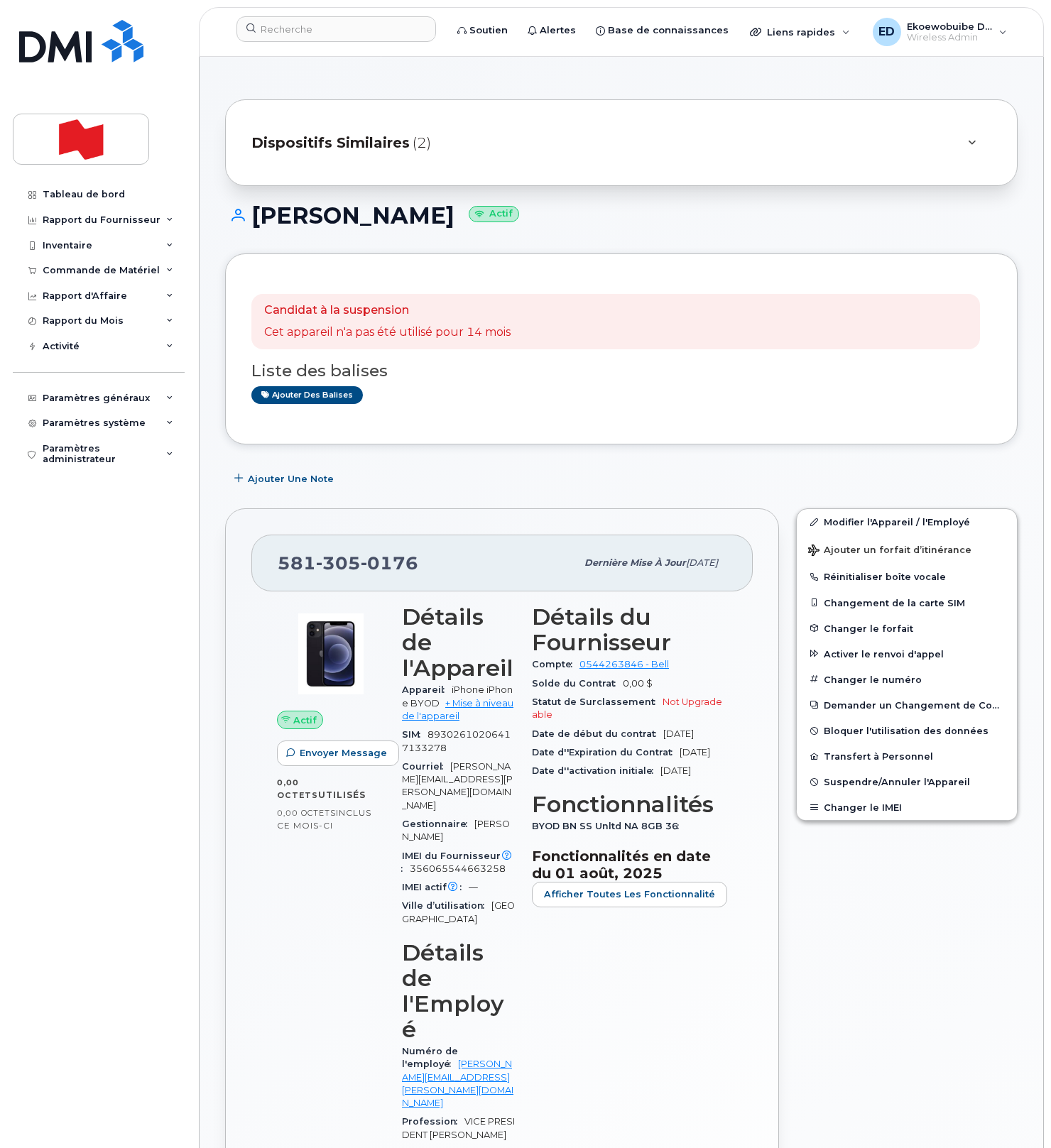
click at [465, 142] on div "Dispositifs Similaires (2)" at bounding box center [601, 142] width 700 height 34
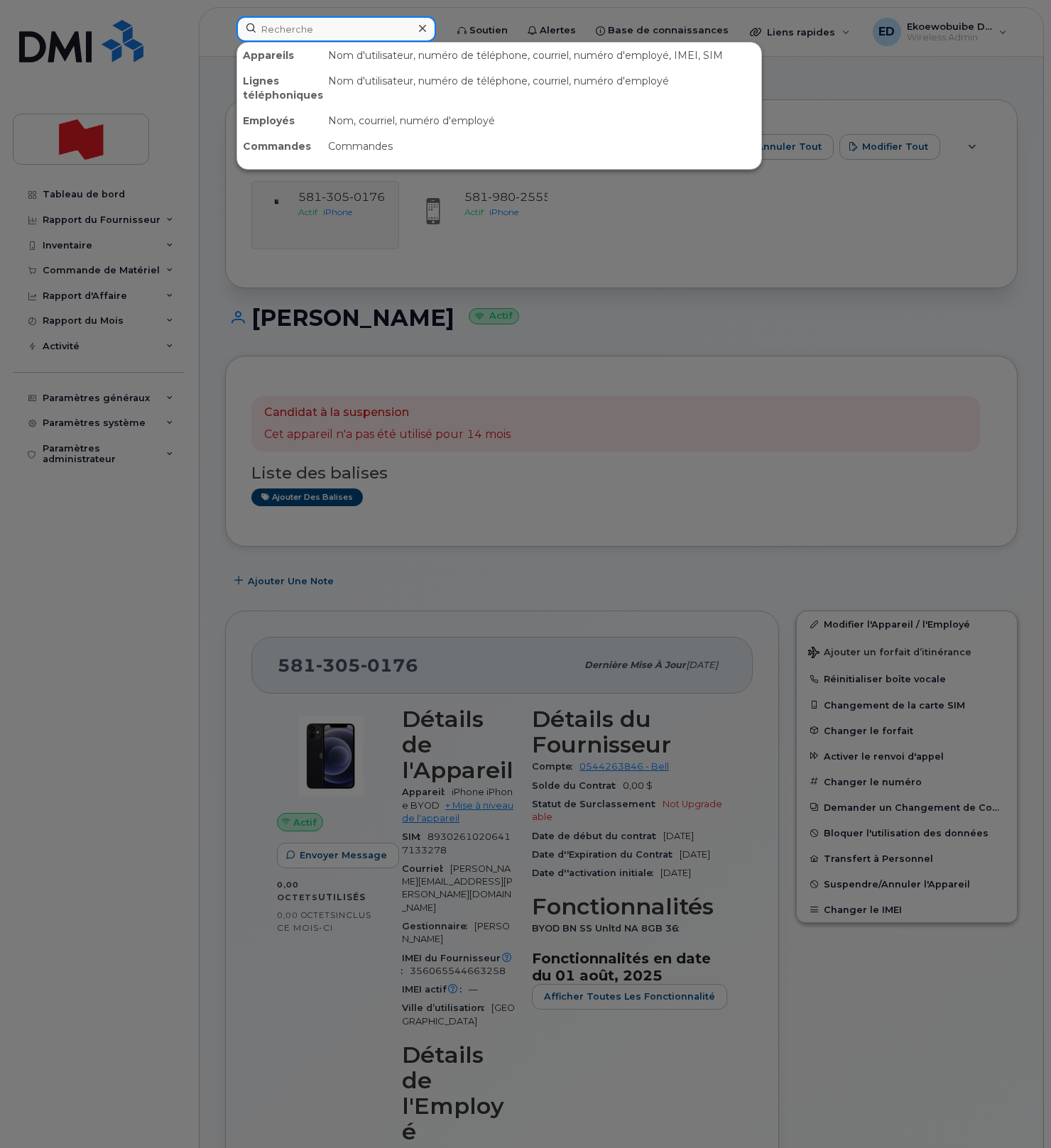
click at [297, 37] on input at bounding box center [336, 29] width 199 height 26
paste input "5192825814"
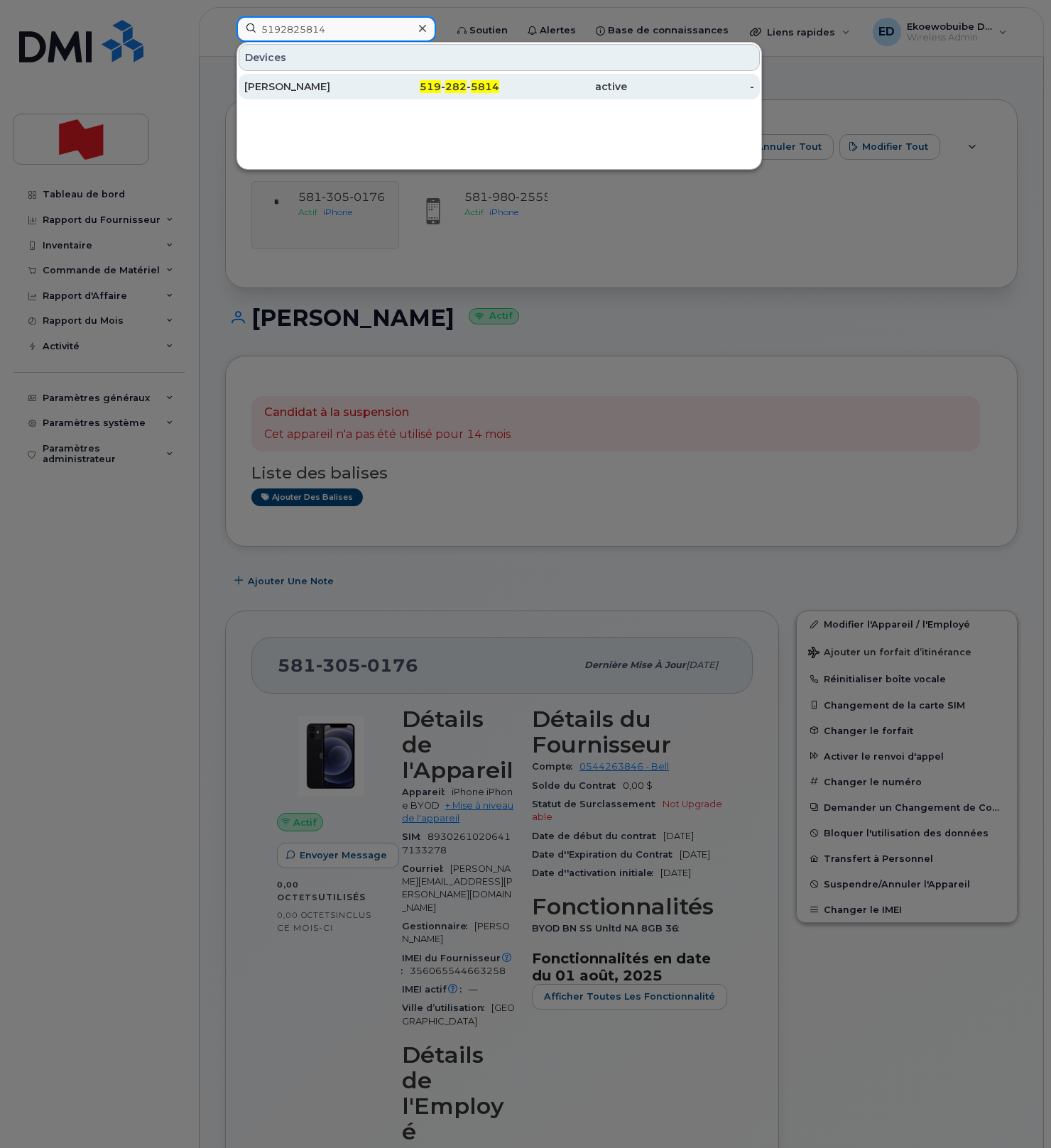
type input "5192825814"
click at [288, 89] on div "[PERSON_NAME]" at bounding box center [308, 87] width 128 height 14
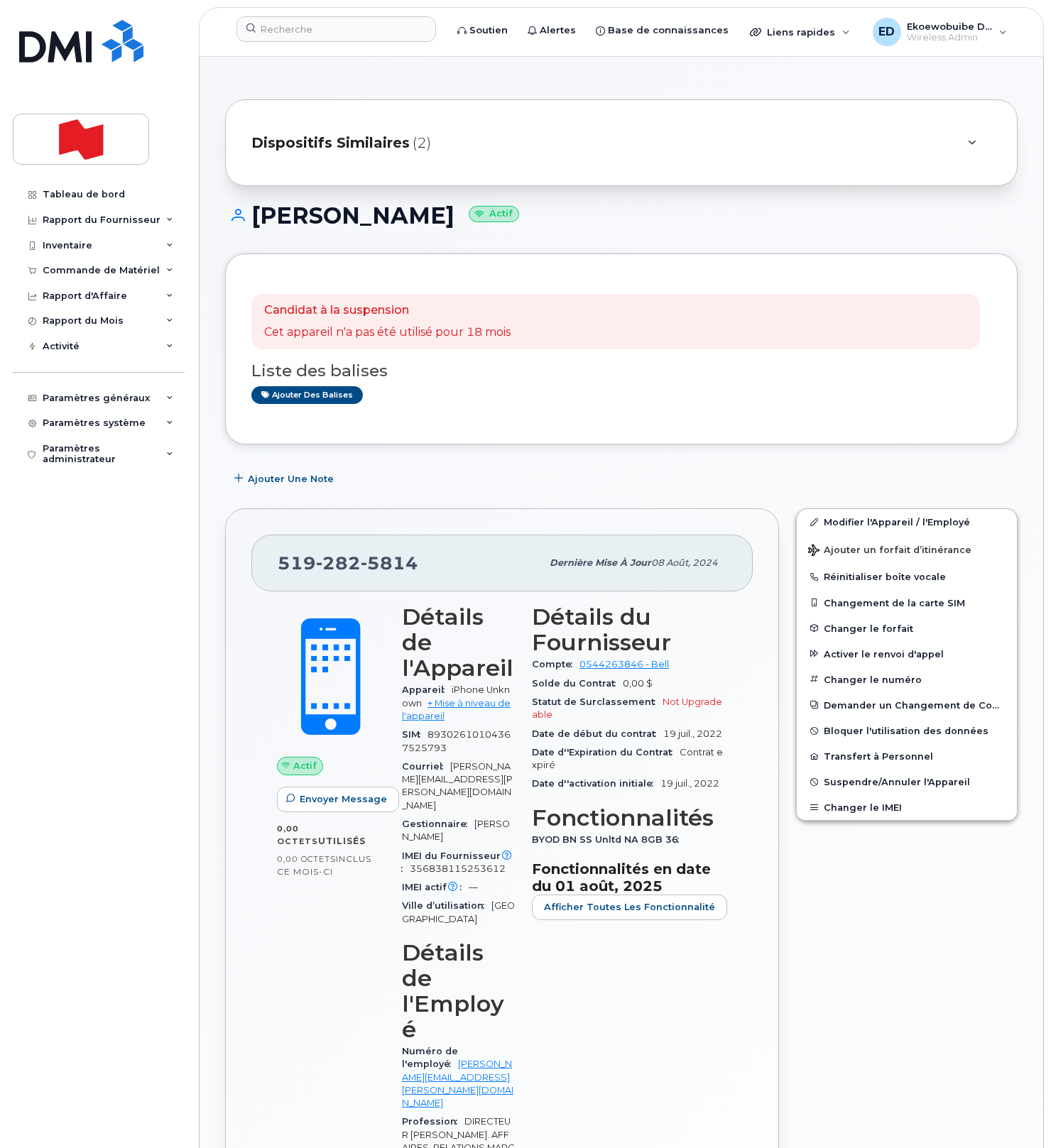
scroll to position [2, 0]
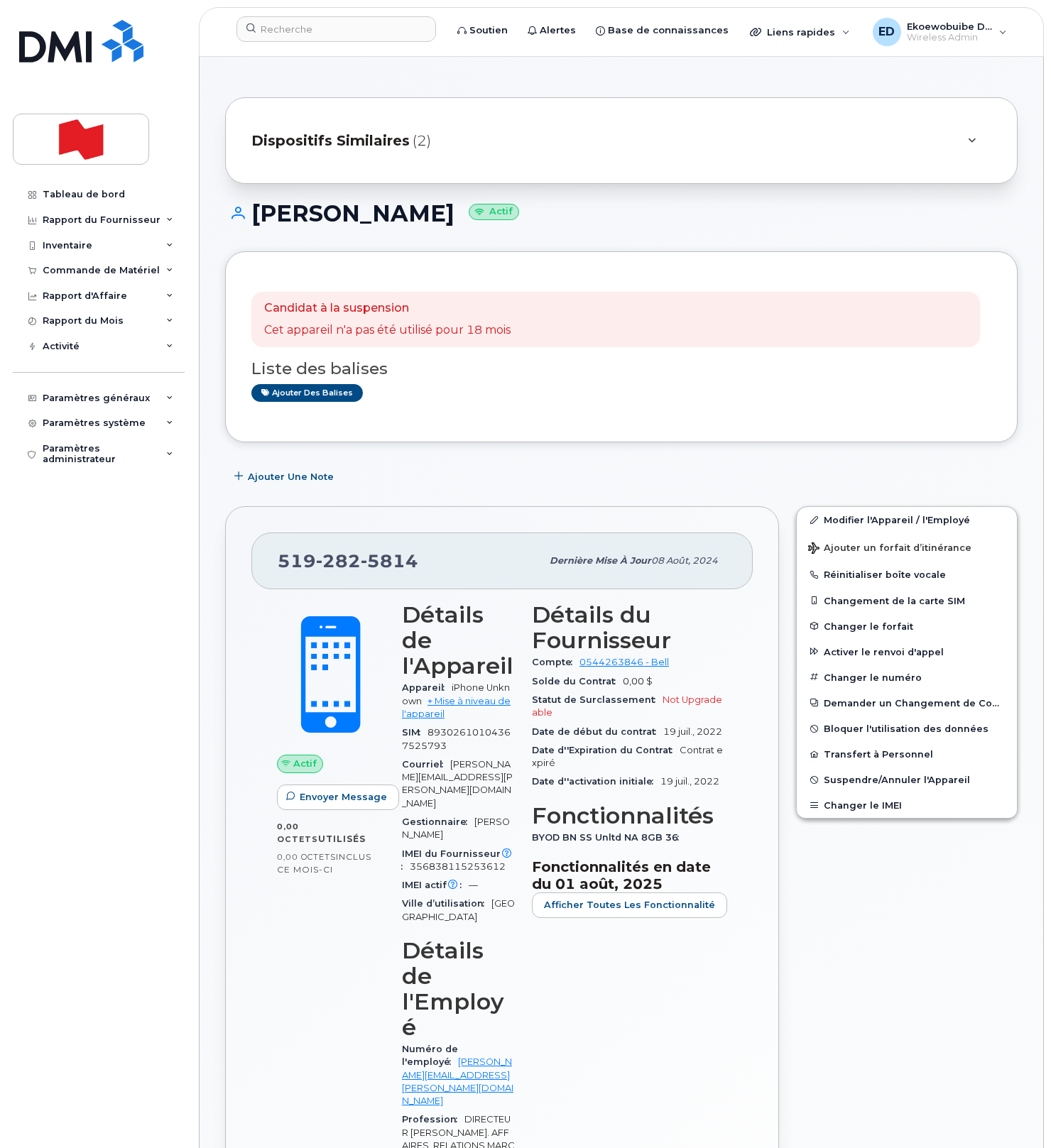
click at [524, 142] on div "Dispositifs Similaires (2)" at bounding box center [601, 140] width 700 height 34
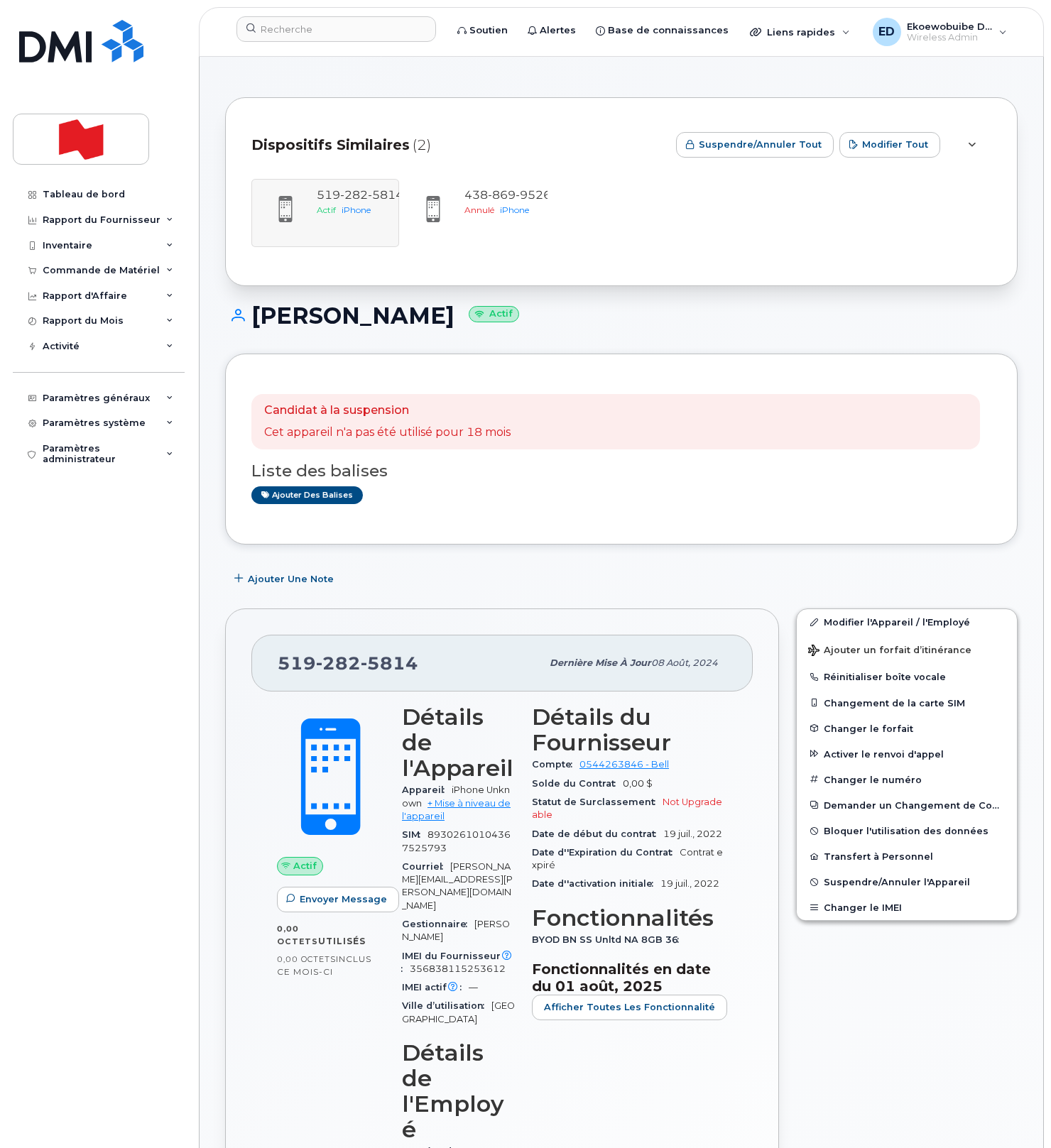
scroll to position [2, 0]
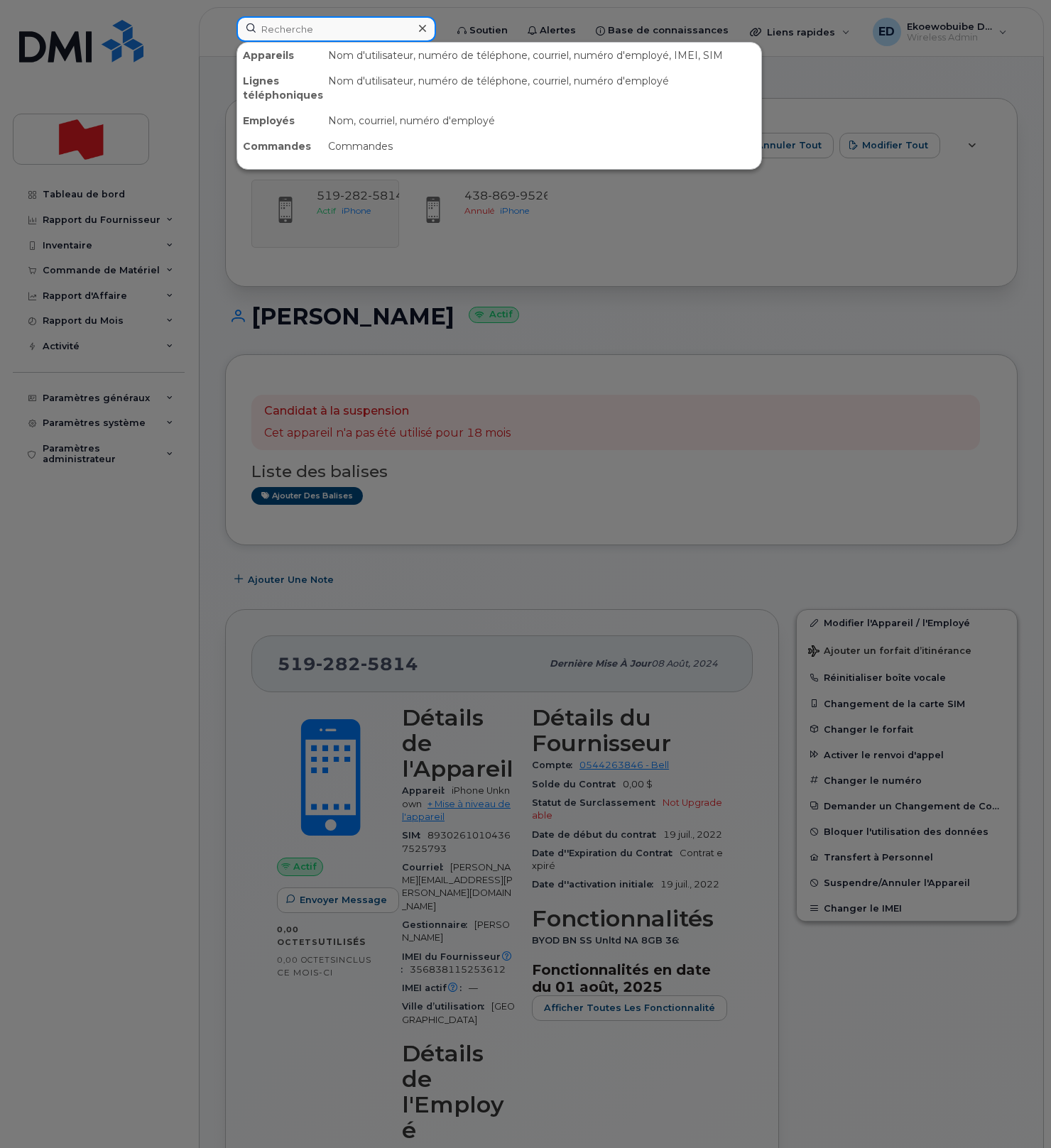
click at [324, 34] on input at bounding box center [336, 29] width 199 height 26
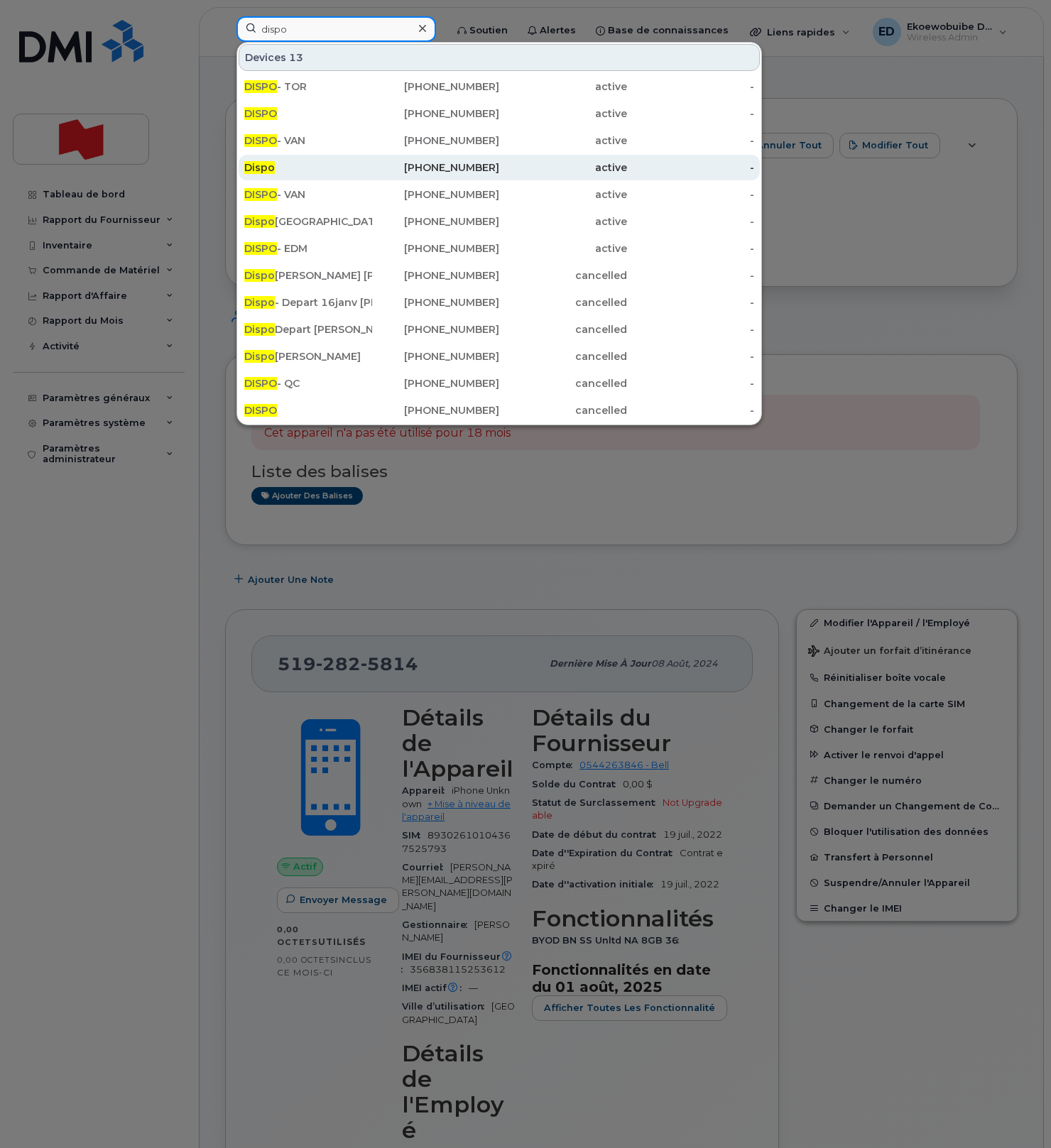
type input "dispo"
click at [390, 169] on div "[PHONE_NUMBER]" at bounding box center [436, 167] width 128 height 14
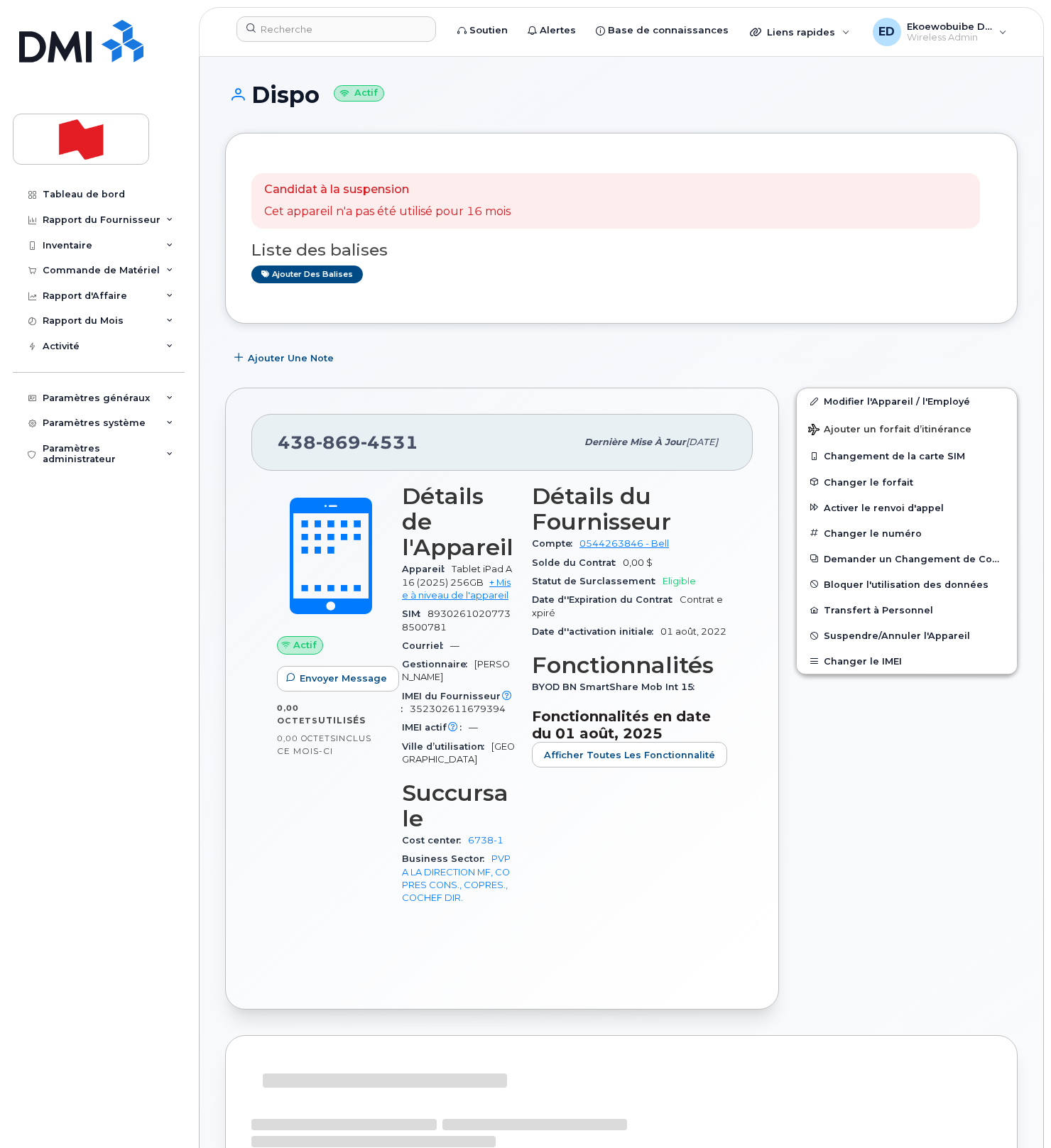
drag, startPoint x: 485, startPoint y: 347, endPoint x: 414, endPoint y: 449, distance: 124.3
click at [484, 347] on div "Ajouter une Note" at bounding box center [621, 358] width 792 height 26
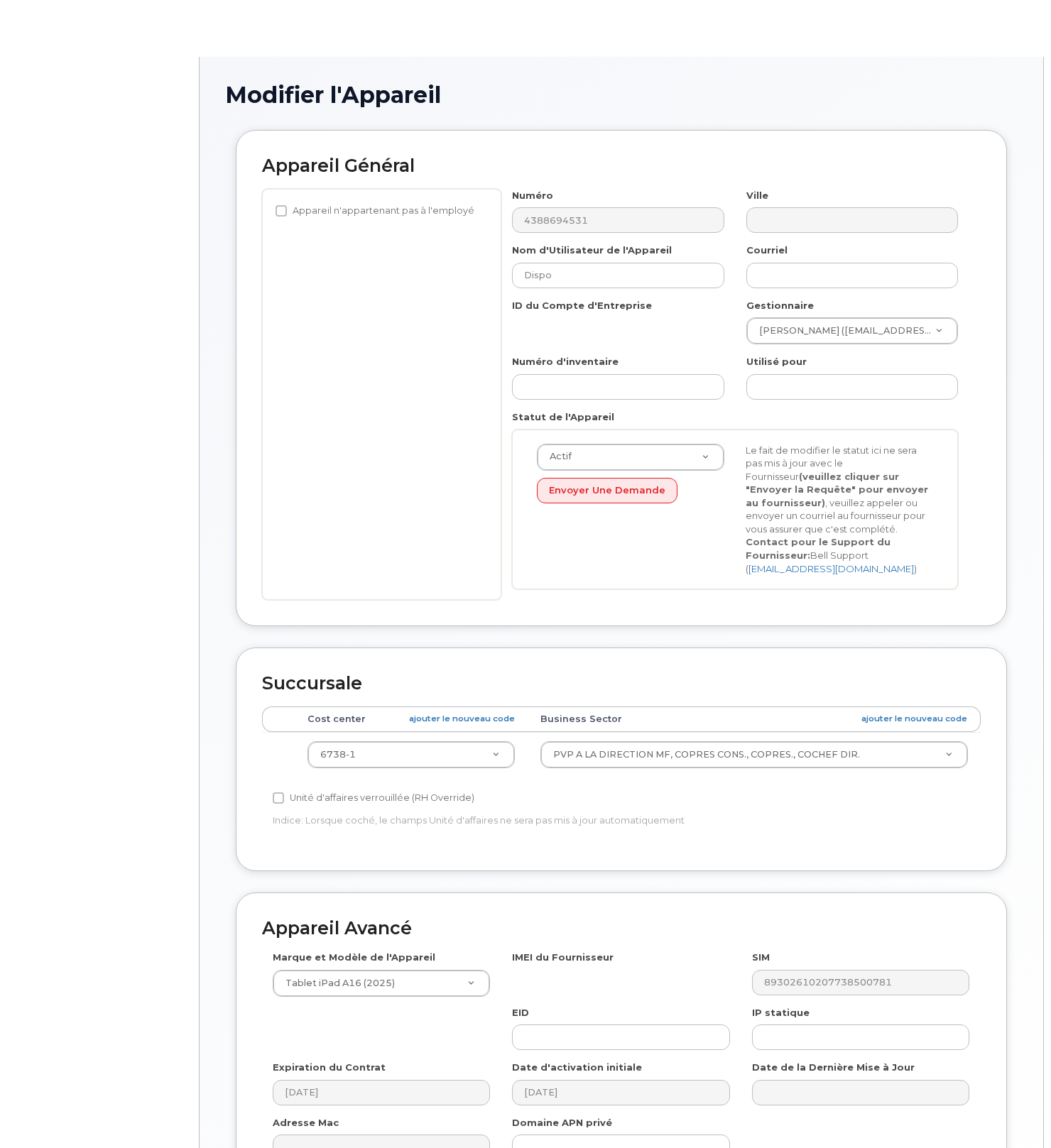
select select "25594327"
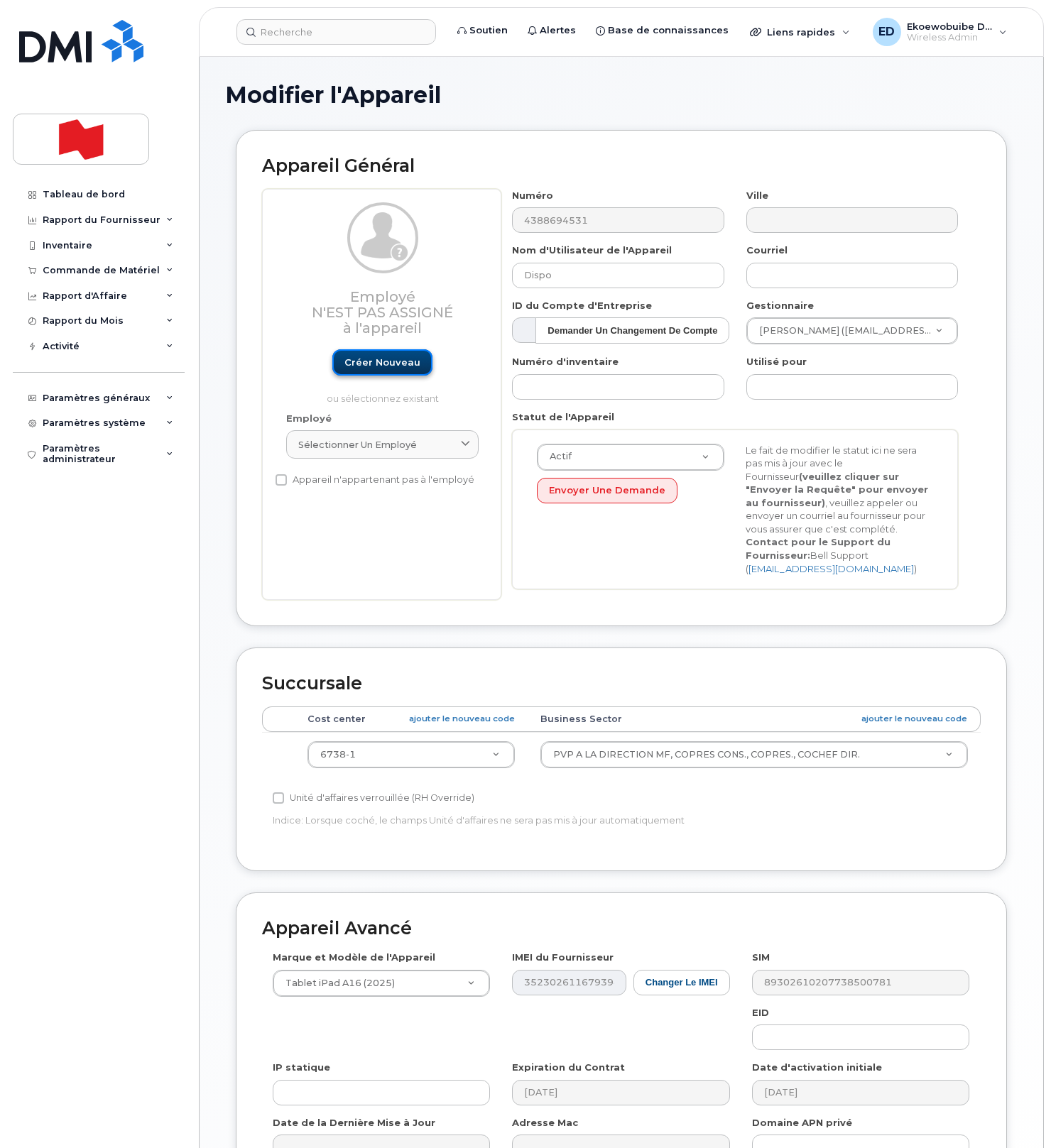
click at [379, 367] on link "Créer nouveau" at bounding box center [383, 363] width 100 height 26
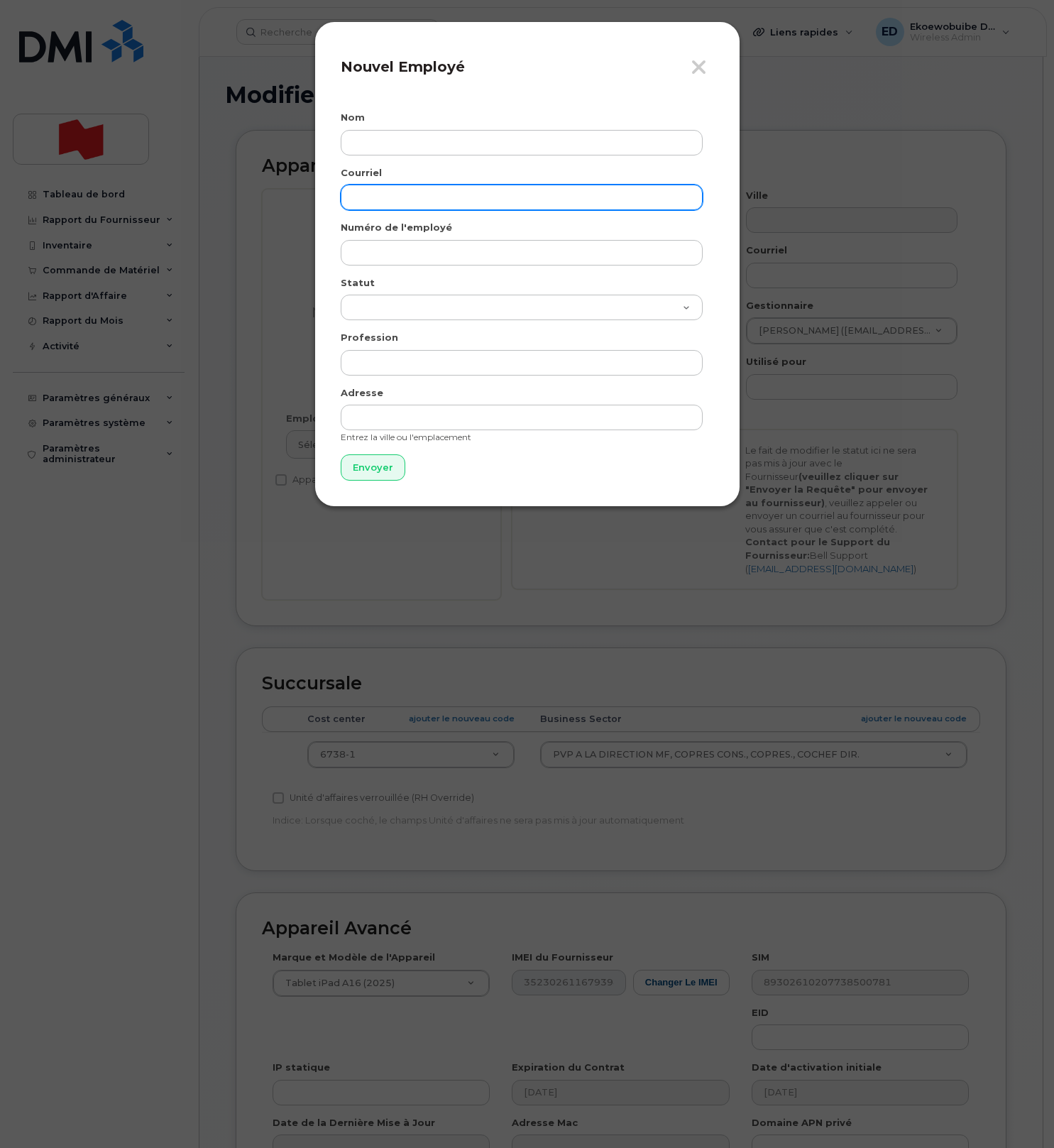
click at [385, 202] on input "email" at bounding box center [522, 197] width 362 height 26
paste input "[PERSON_NAME][EMAIL_ADDRESS][DOMAIN_NAME]"
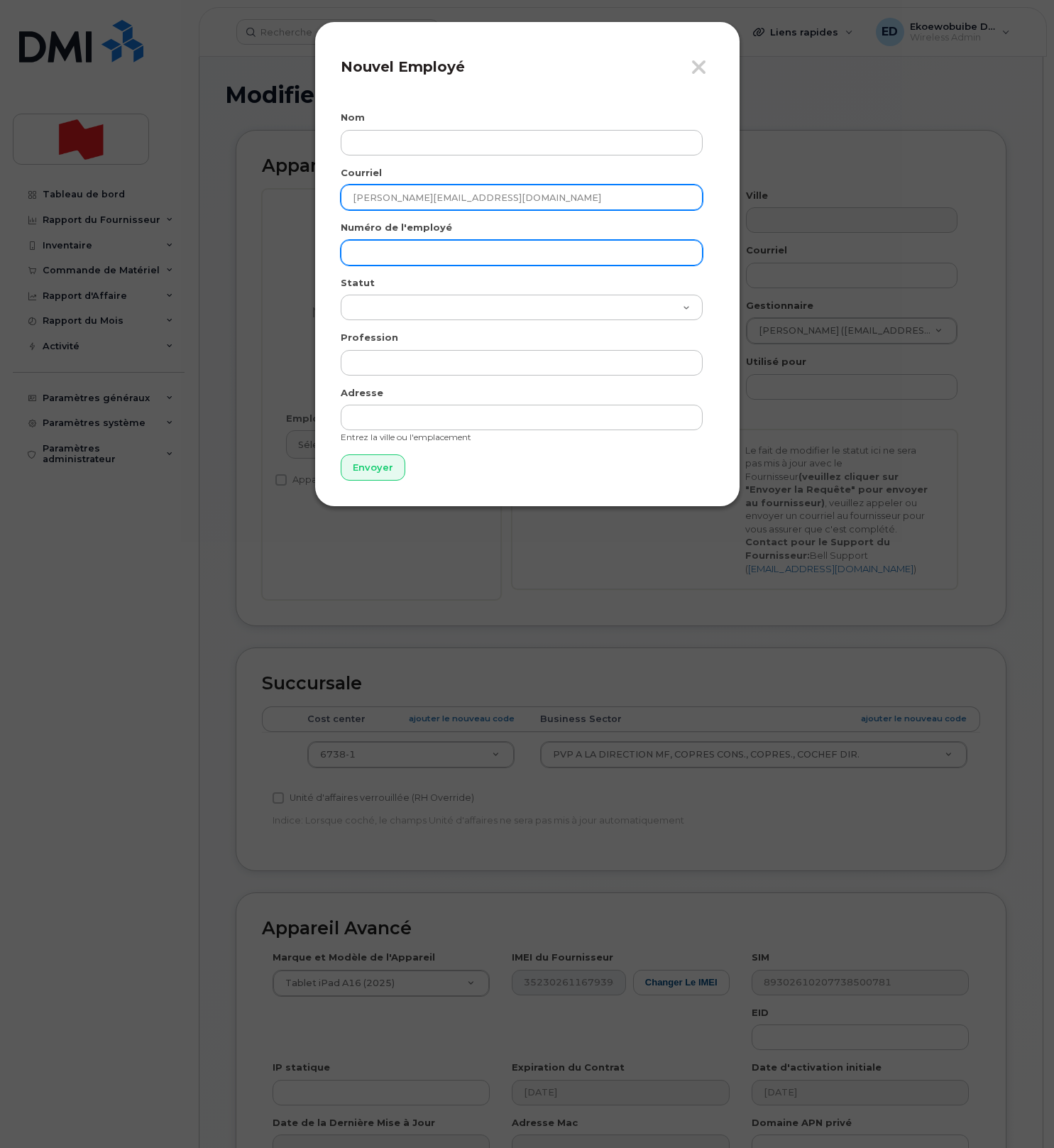
type input "[PERSON_NAME][EMAIL_ADDRESS][DOMAIN_NAME]"
click at [398, 255] on input "text" at bounding box center [522, 253] width 362 height 26
paste input "[PERSON_NAME][EMAIL_ADDRESS][DOMAIN_NAME]"
type input "[PERSON_NAME][EMAIL_ADDRESS][DOMAIN_NAME]"
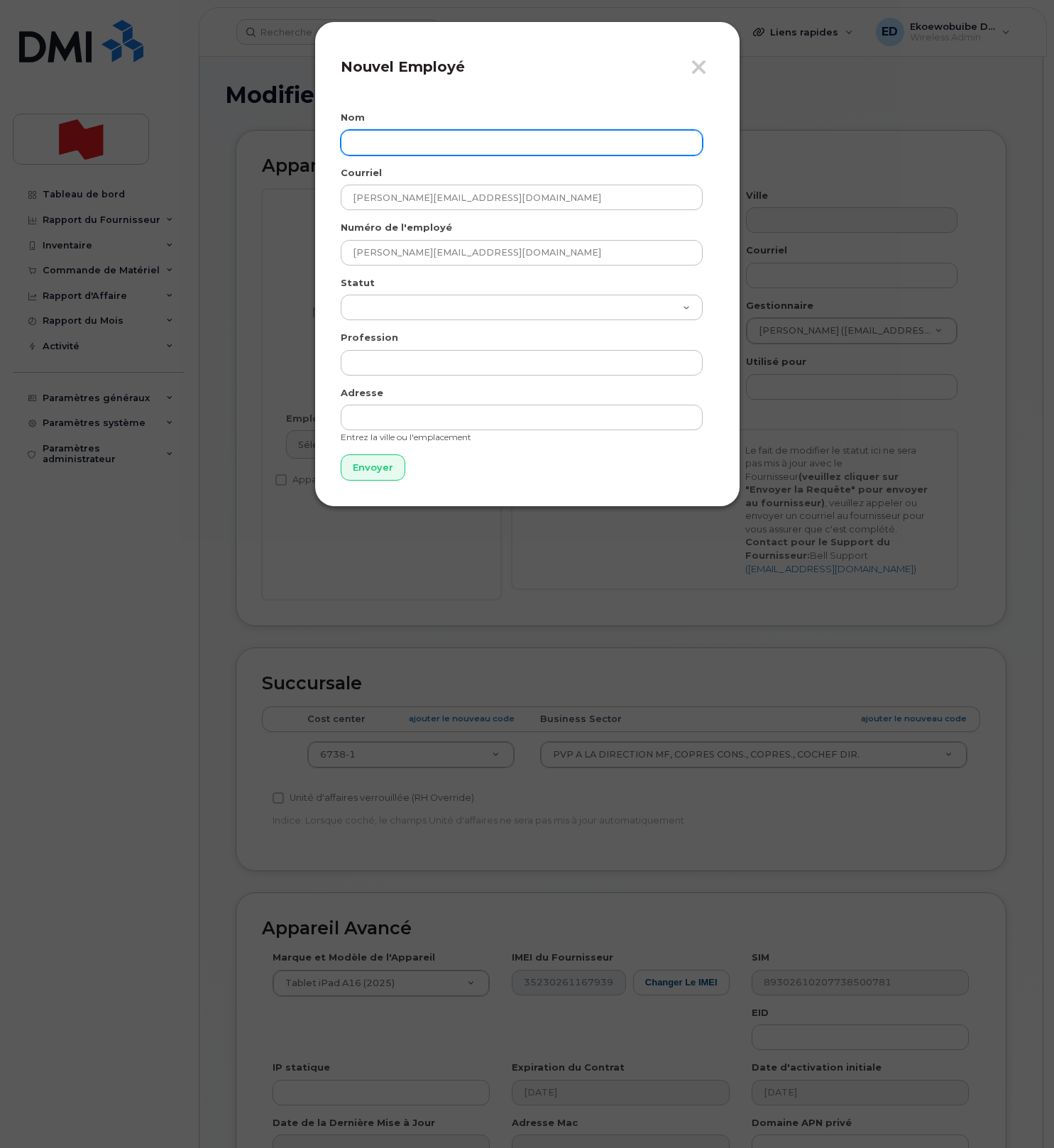
click at [407, 148] on input "text" at bounding box center [522, 143] width 362 height 26
paste input "[PERSON_NAME]"
type input "[PERSON_NAME]"
click at [371, 461] on input "Envoyer" at bounding box center [373, 468] width 65 height 26
type input "Envoyer"
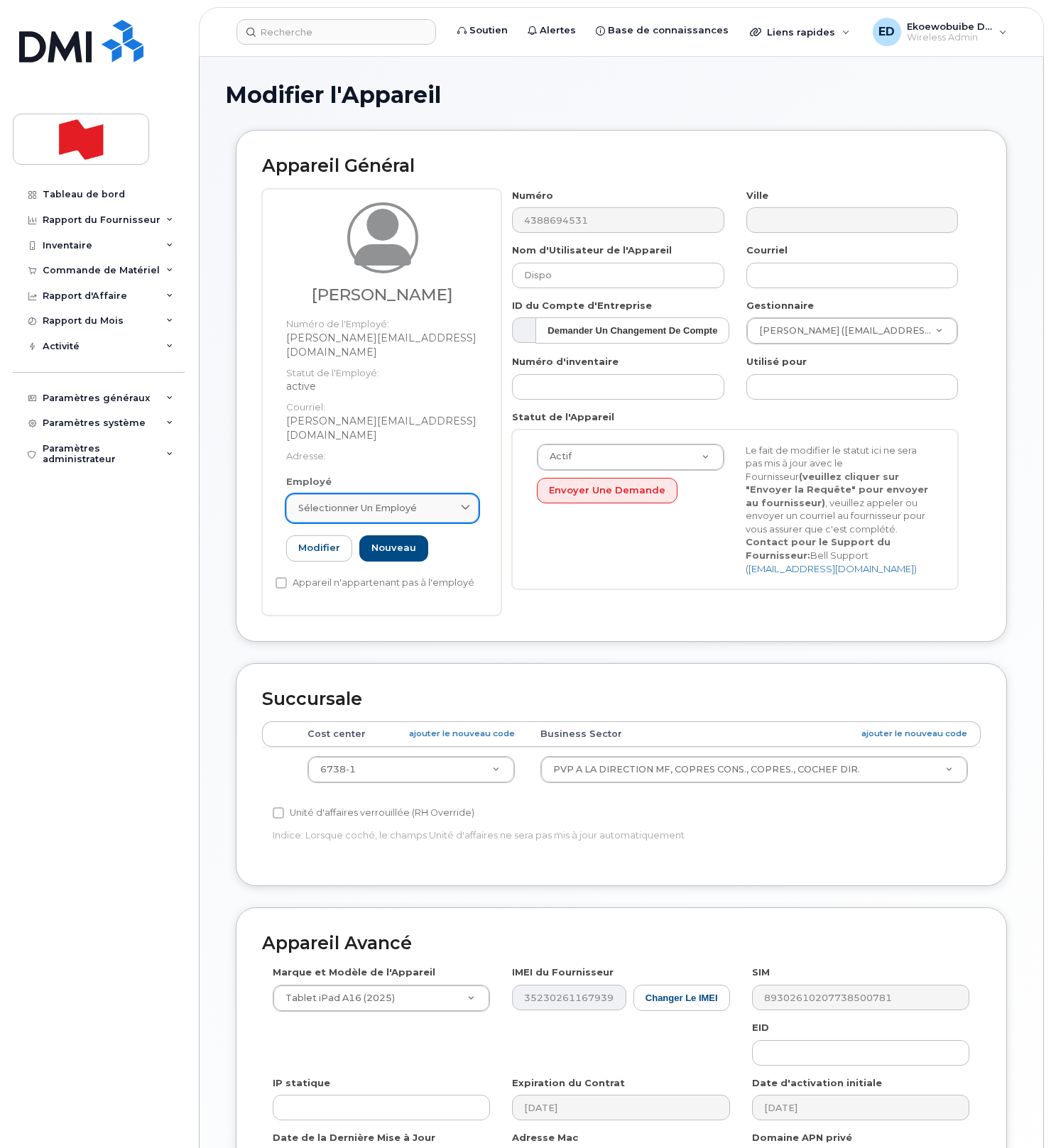
click at [405, 501] on span "Sélectionner un employé" at bounding box center [358, 508] width 119 height 14
paste input "[PERSON_NAME]"
type input "[PERSON_NAME]"
drag, startPoint x: 398, startPoint y: 518, endPoint x: 294, endPoint y: 518, distance: 104.0
click at [294, 526] on div "[PERSON_NAME]" at bounding box center [383, 543] width 185 height 34
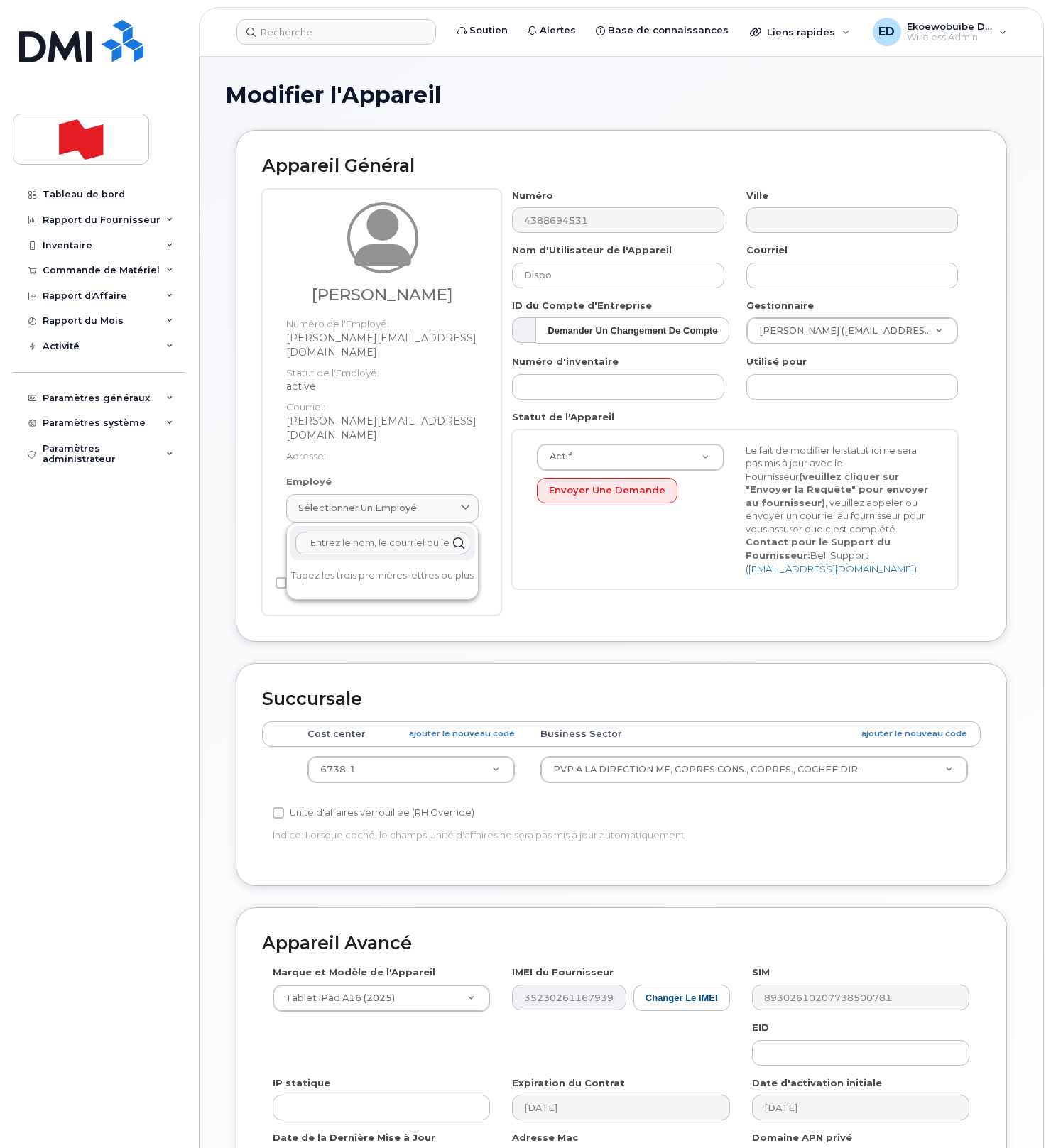
paste input "[PERSON_NAME]"
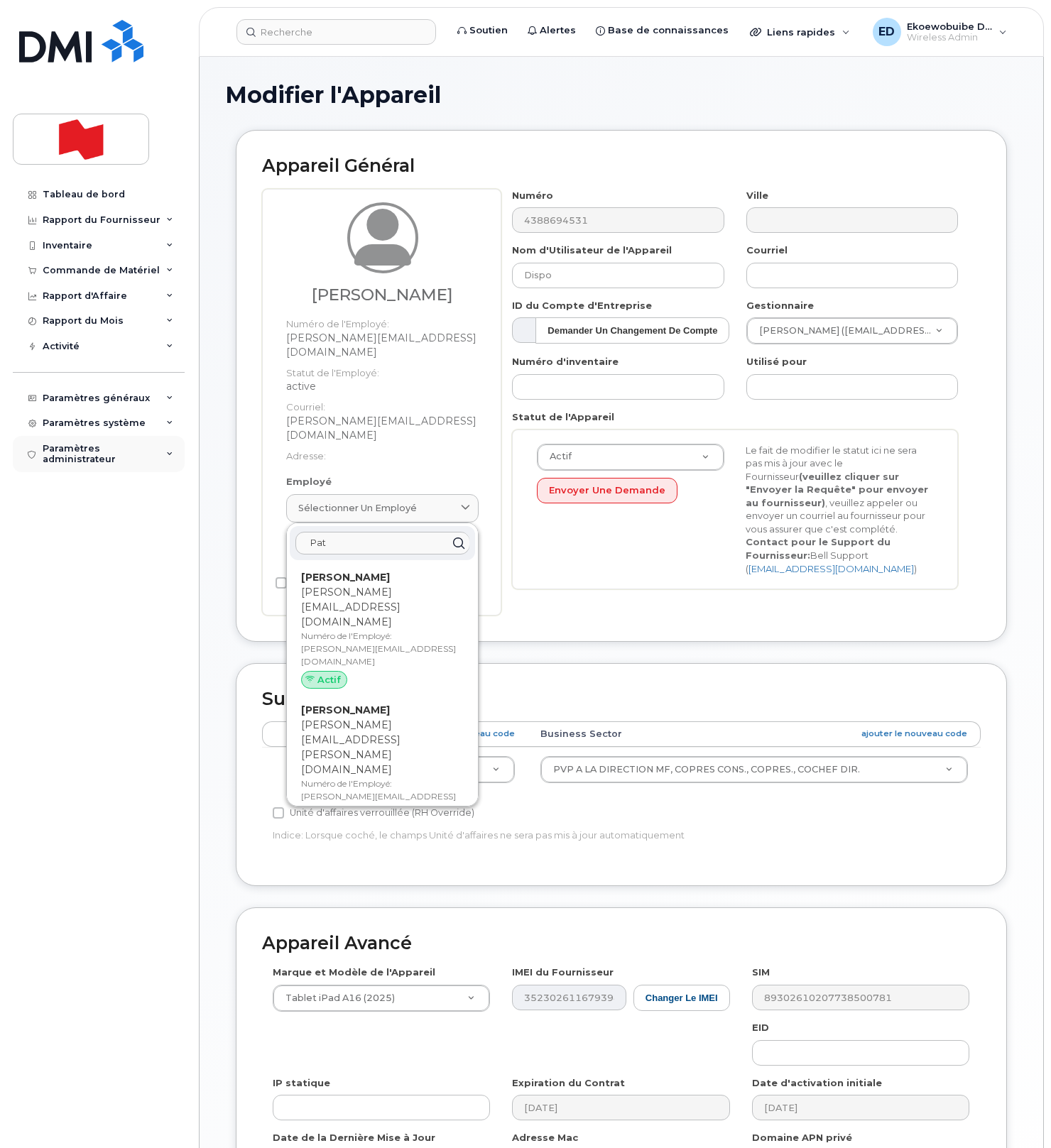
type input "Pat"
drag, startPoint x: 350, startPoint y: 516, endPoint x: 284, endPoint y: 516, distance: 66.0
click at [275, 512] on div "Employé Sélectionner un employé Pat Adrian Patratanu adrian.patratanu@bnc.ca Nu…" at bounding box center [382, 525] width 214 height 99
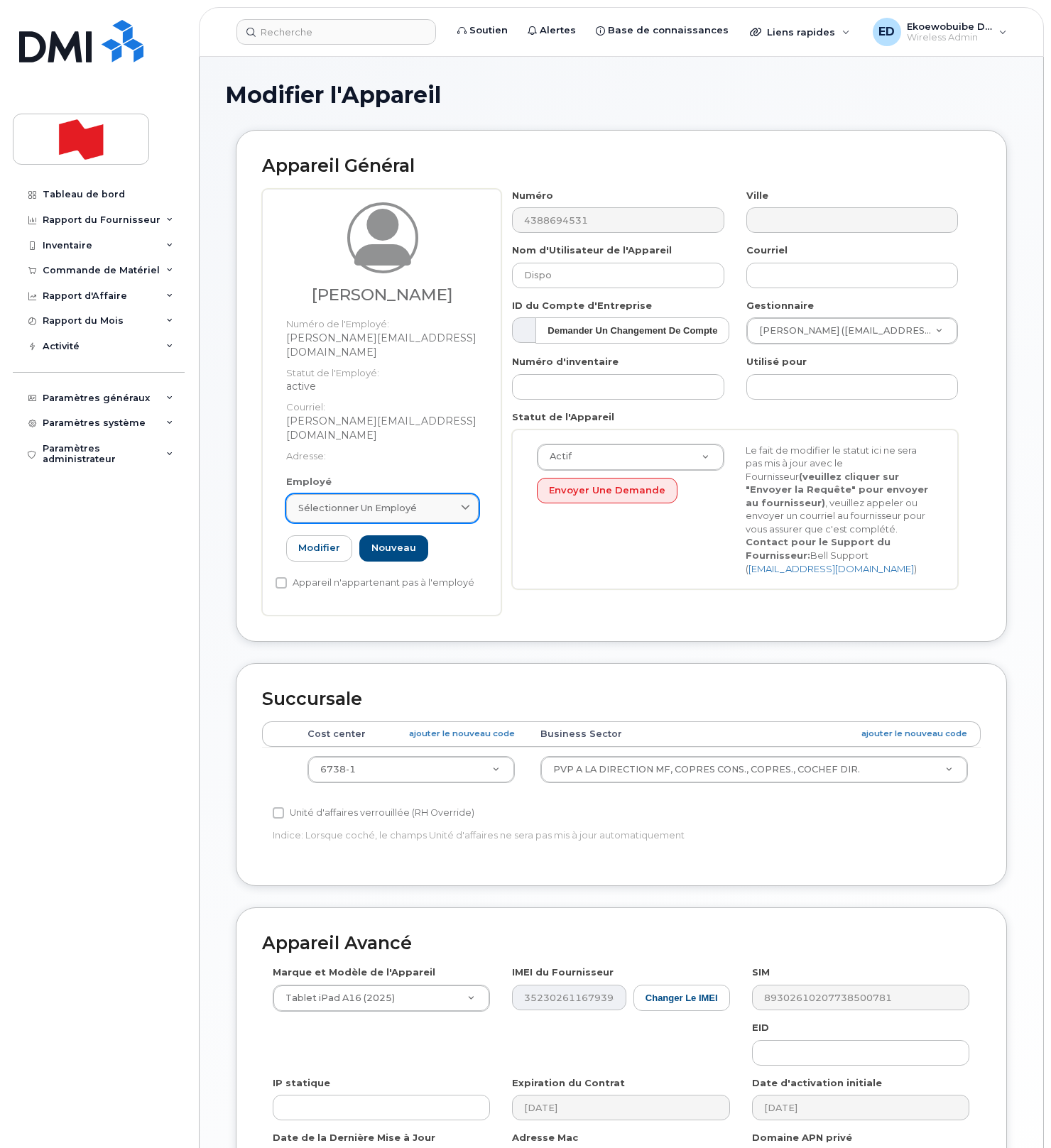
click at [405, 501] on span "Sélectionner un employé" at bounding box center [358, 508] width 119 height 14
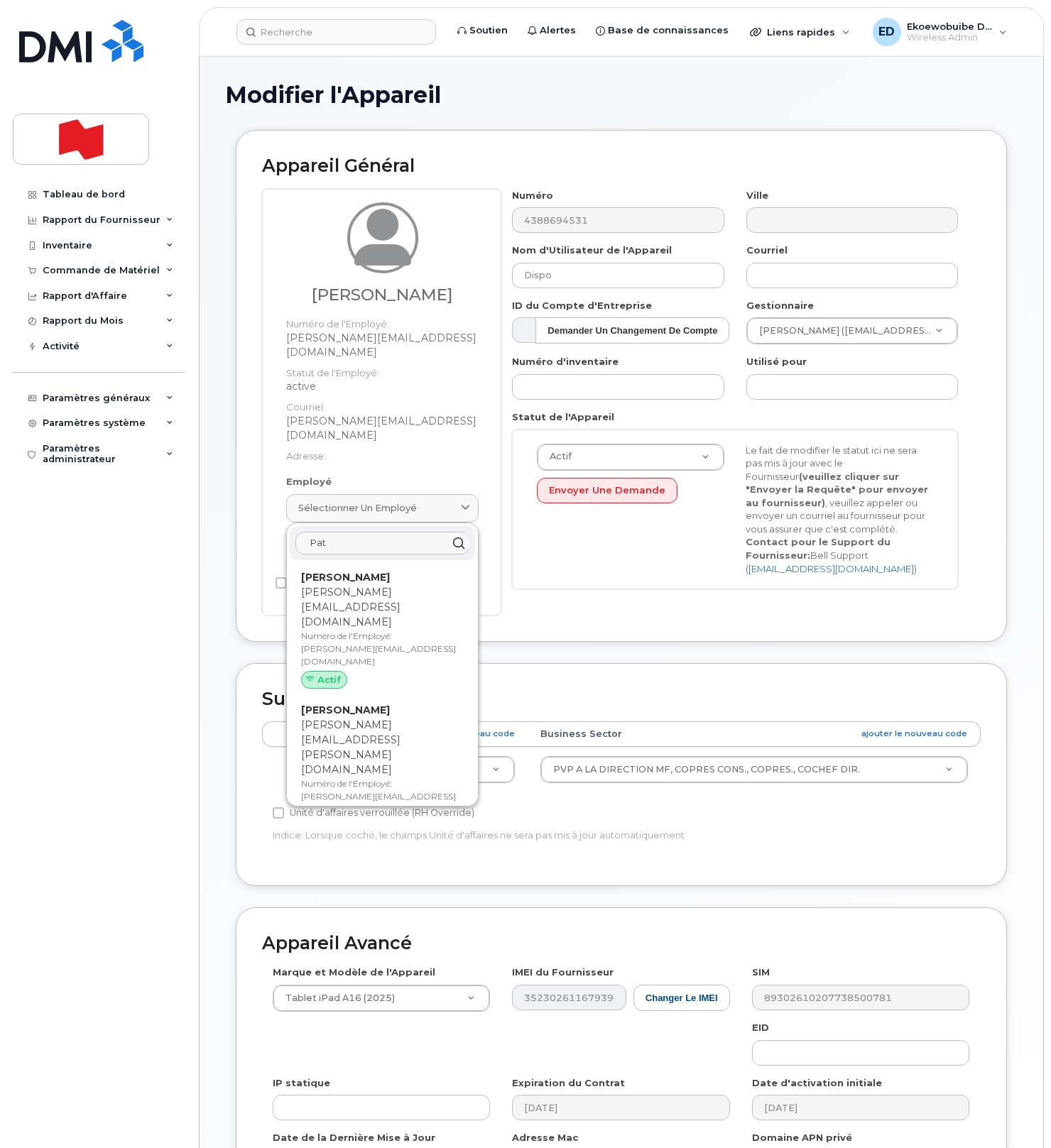
drag, startPoint x: 326, startPoint y: 516, endPoint x: 300, endPoint y: 516, distance: 26.0
click at [300, 532] on input "Pat" at bounding box center [382, 543] width 174 height 23
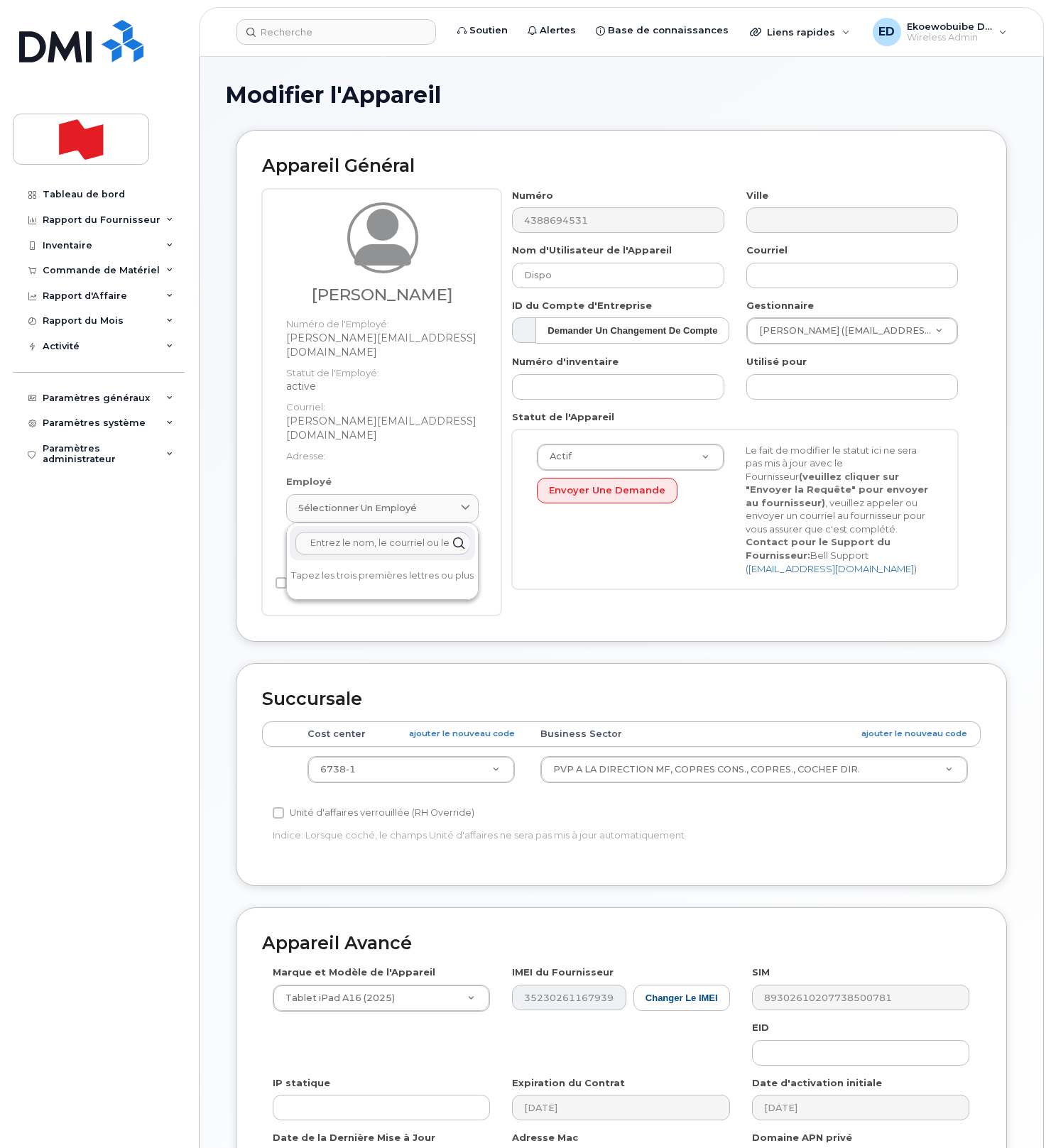
paste input "[PERSON_NAME][EMAIL_ADDRESS][PERSON_NAME][DOMAIN_NAME]"
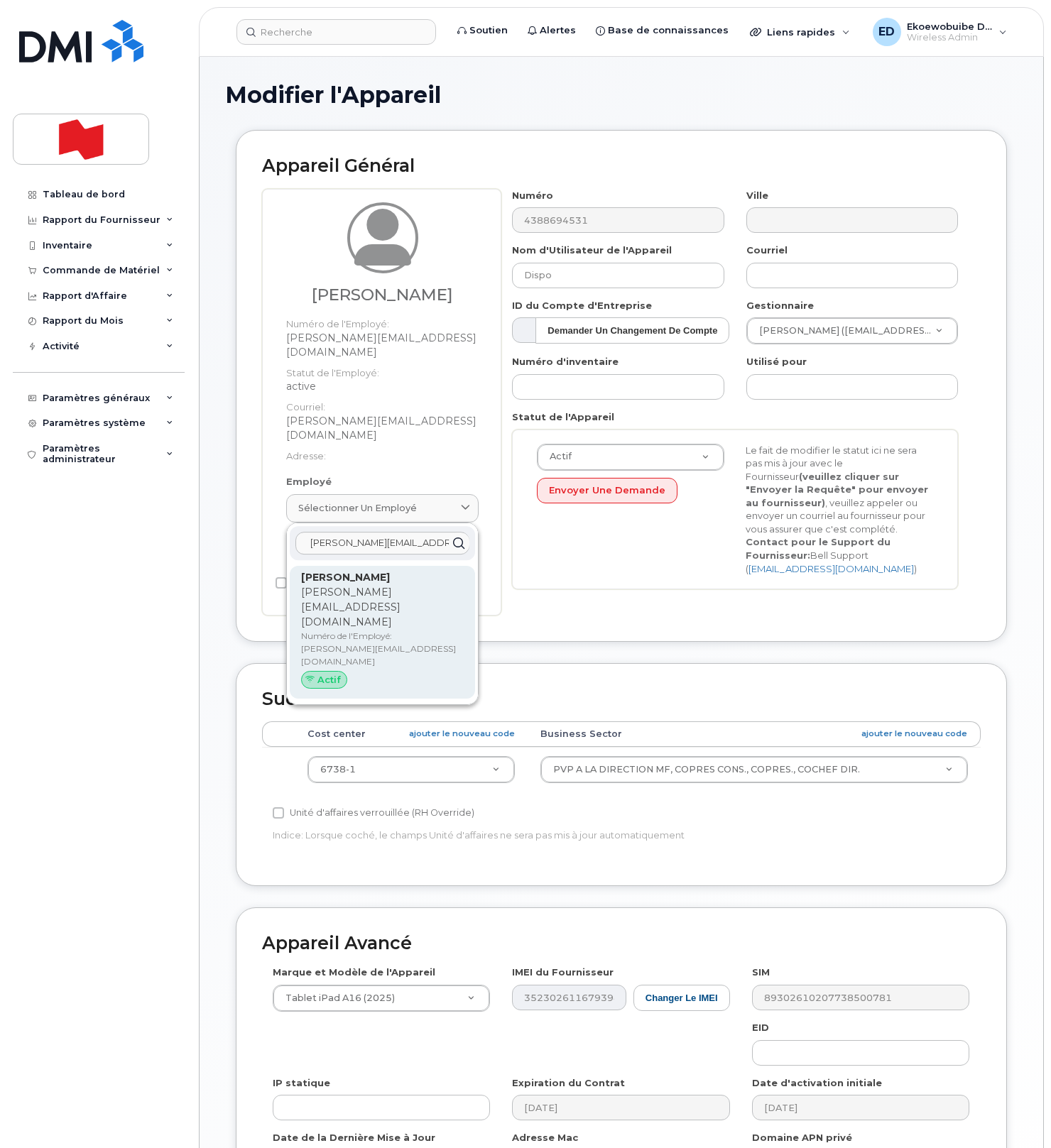
type input "[PERSON_NAME][EMAIL_ADDRESS][PERSON_NAME][DOMAIN_NAME]"
click at [329, 630] on p "Numéro de l'Employé: patrick.belland@bnc.ca" at bounding box center [383, 649] width 163 height 38
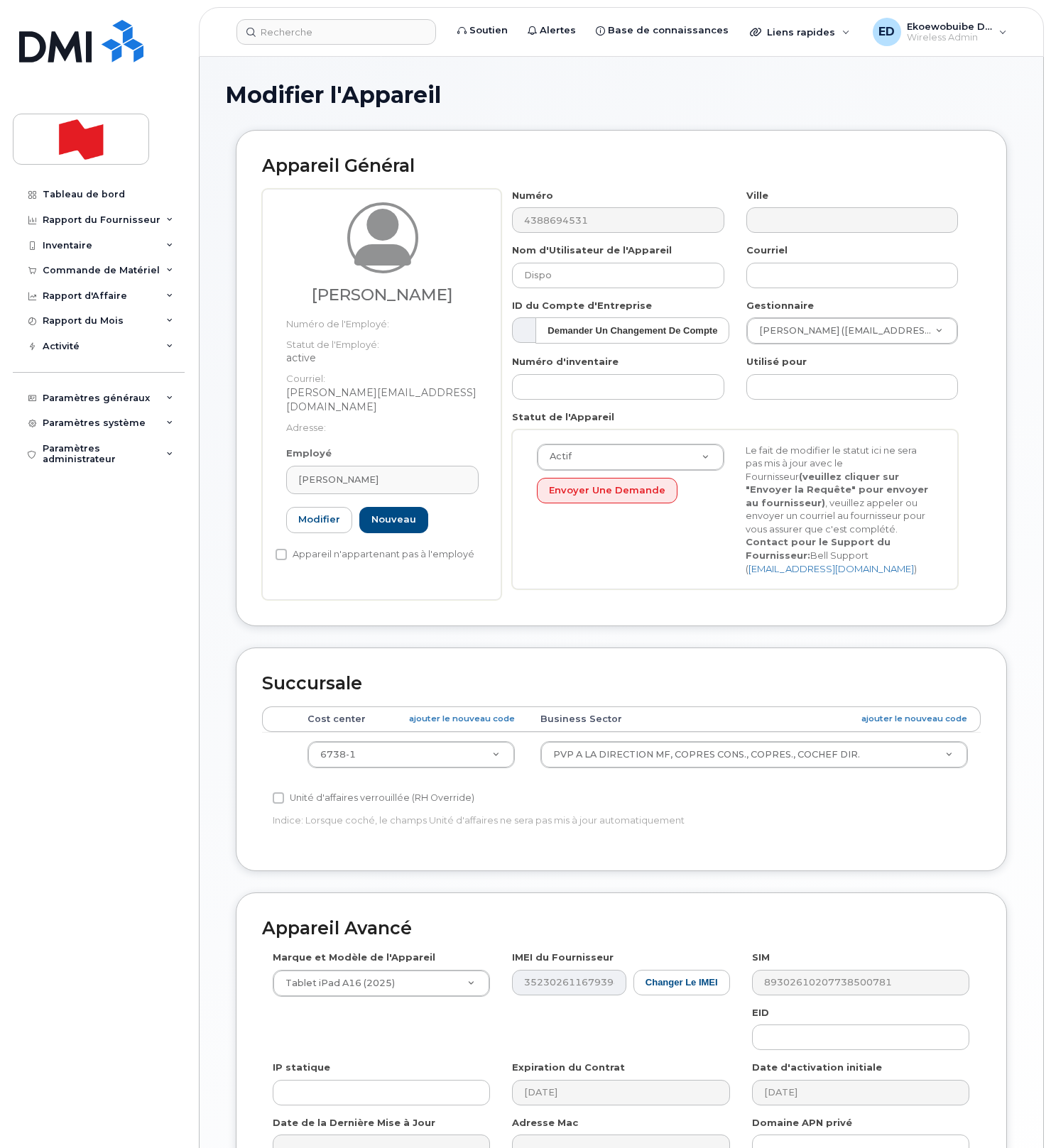
type input "[PERSON_NAME]"
type input "[PERSON_NAME][EMAIL_ADDRESS][PERSON_NAME][DOMAIN_NAME]"
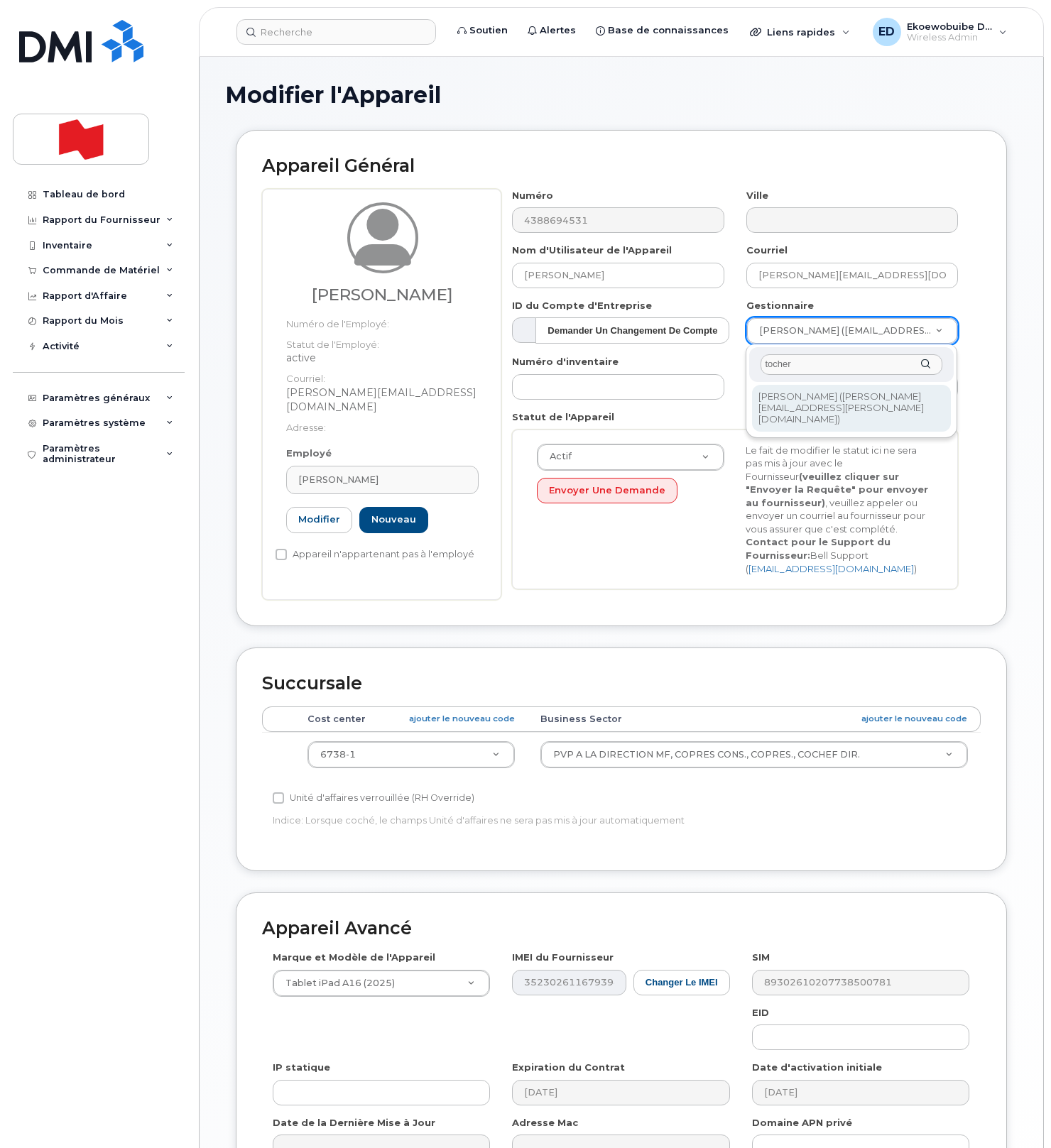
type input "tocher"
type input "1920974"
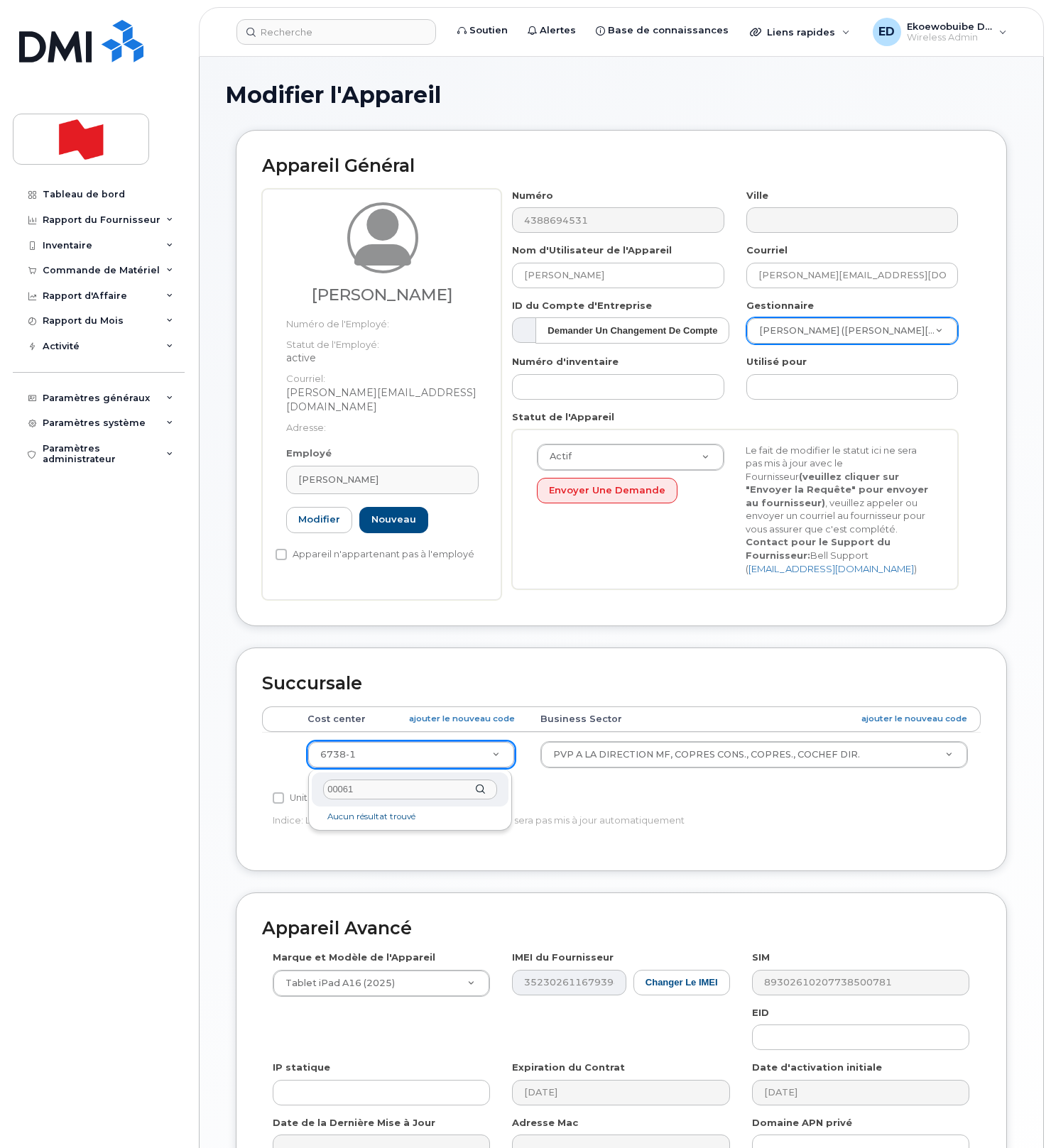
type input "0006"
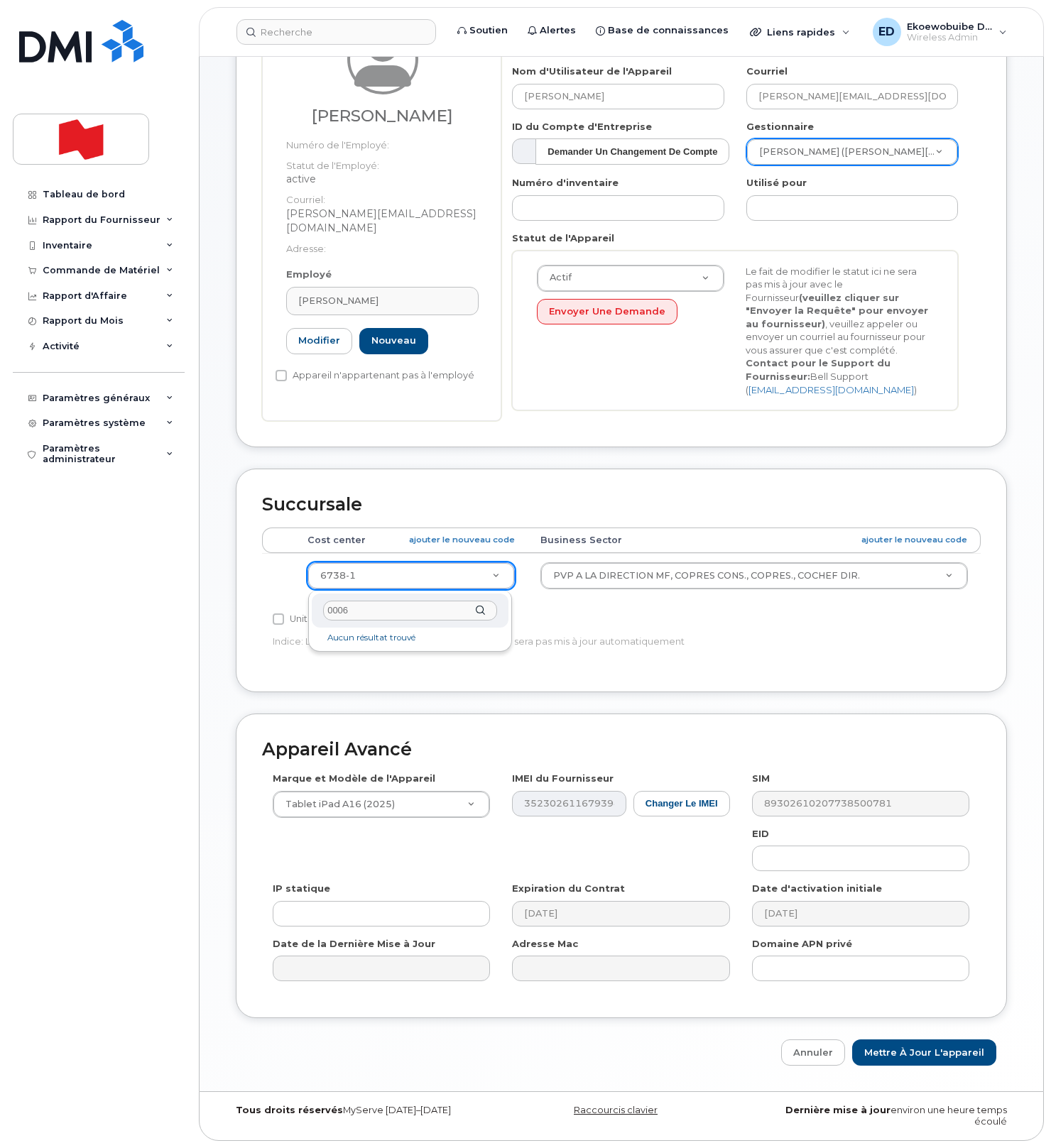
scroll to position [182, 0]
click at [919, 1053] on input "Mettre à jour l'appareil" at bounding box center [924, 1053] width 145 height 26
type input "Sauvegarde..."
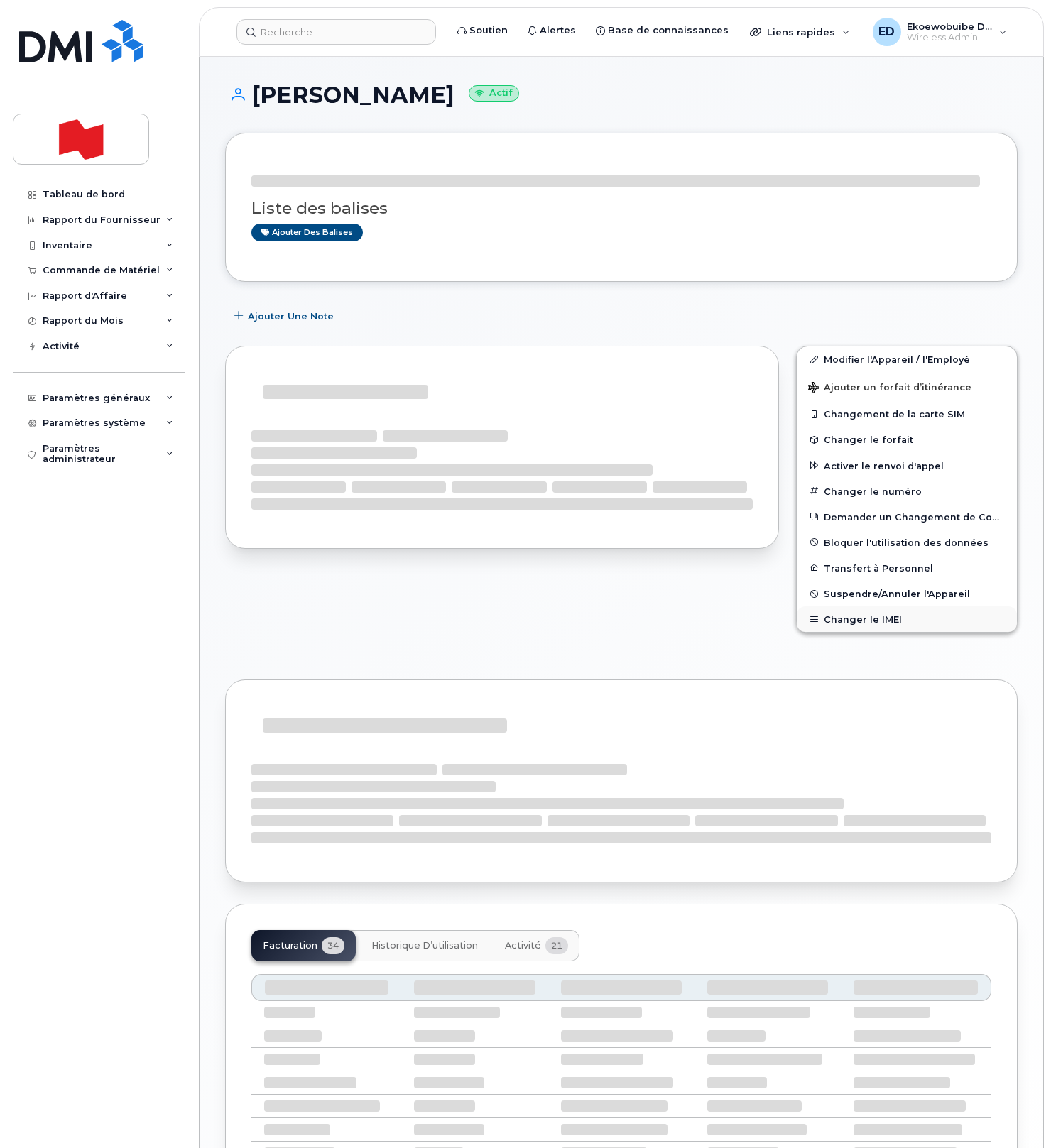
click at [852, 616] on button "Changer le IMEI" at bounding box center [906, 620] width 220 height 26
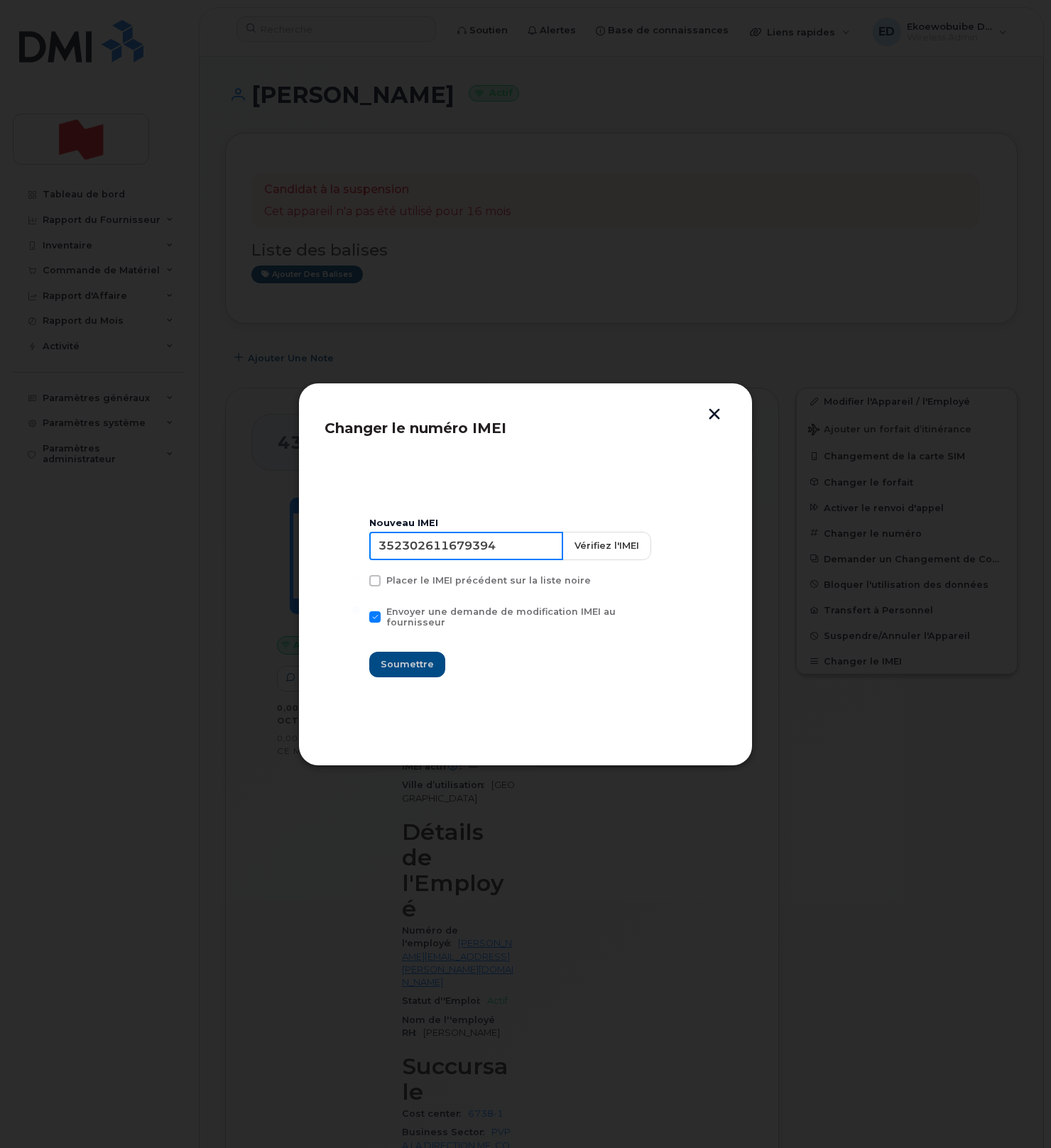
click at [446, 555] on input "352302611679394" at bounding box center [467, 545] width 194 height 29
type input "354216331081616"
click at [422, 658] on span "Soumettre" at bounding box center [408, 665] width 54 height 14
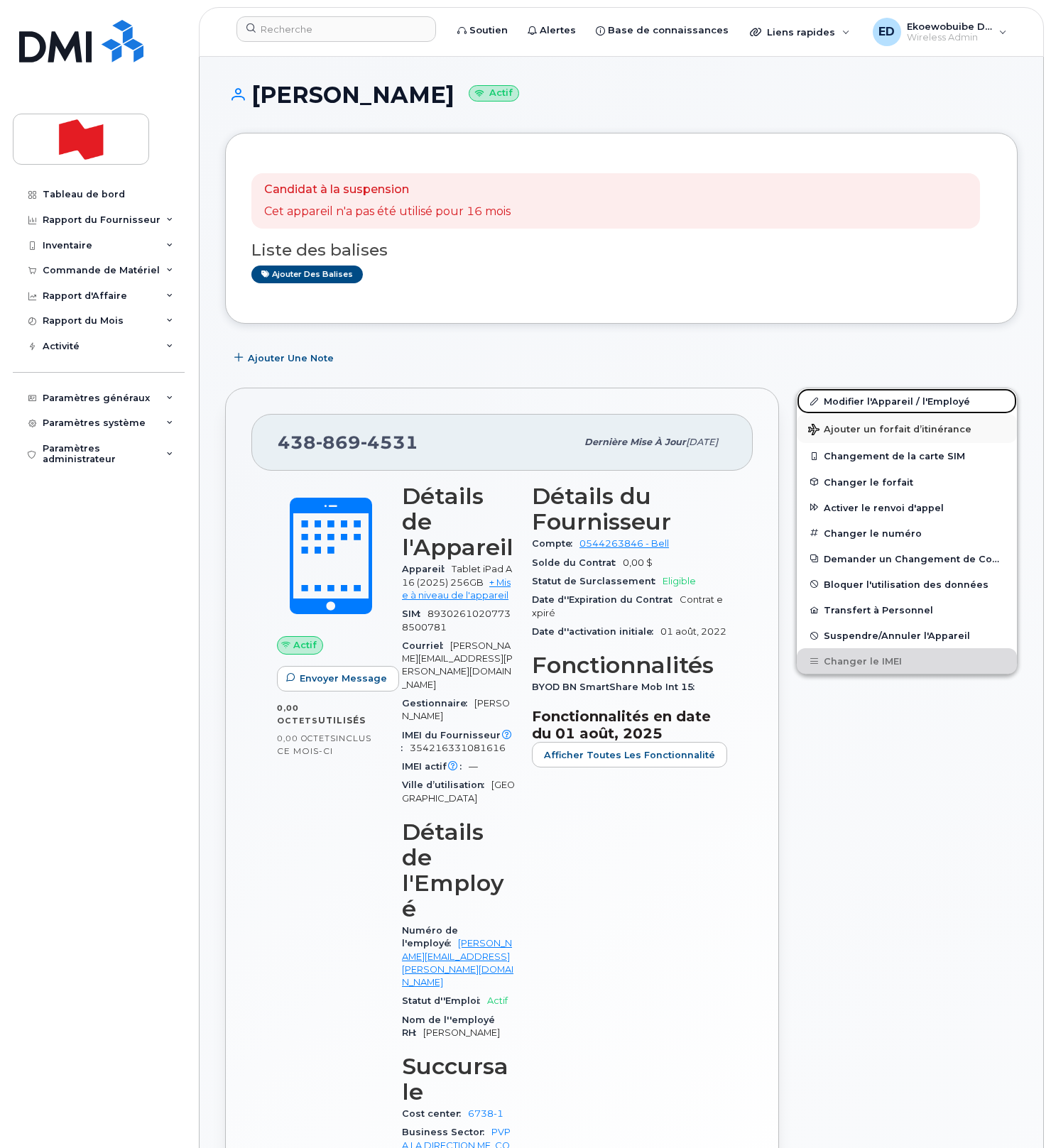
click at [838, 405] on link "Modifier l'Appareil / l'Employé" at bounding box center [906, 402] width 220 height 26
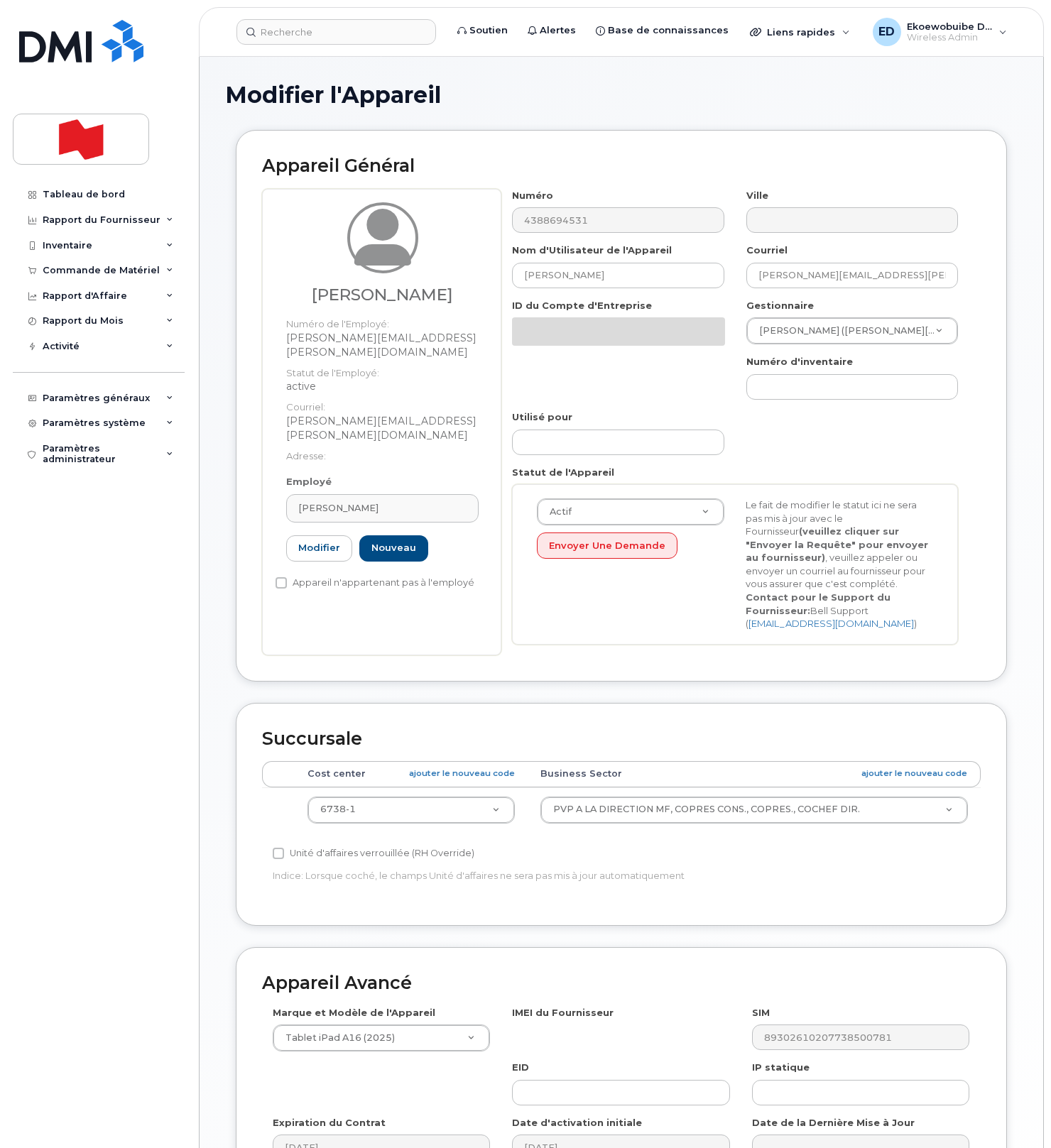
select select "25594327"
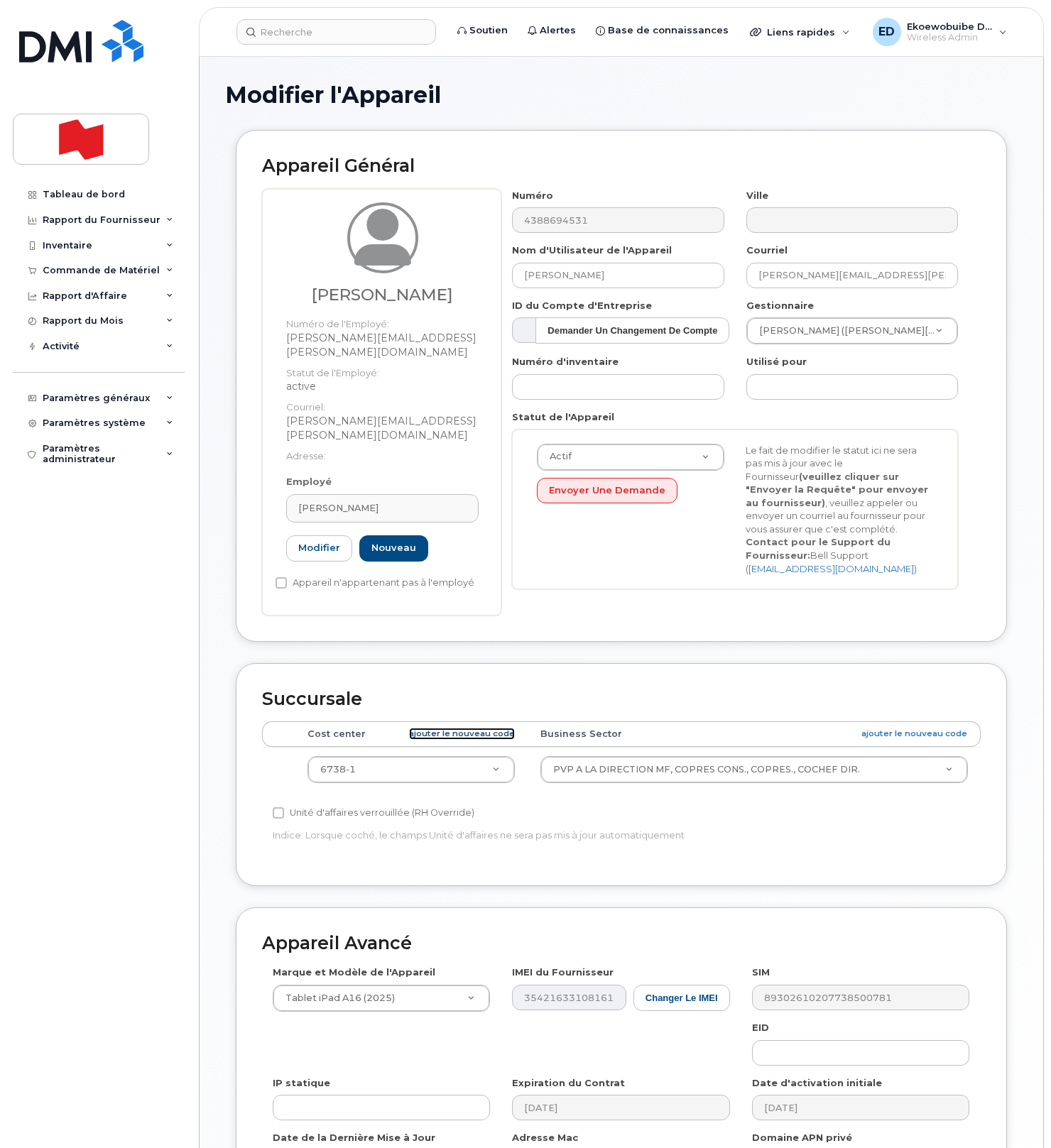
click at [448, 728] on link "ajouter le nouveau code" at bounding box center [461, 734] width 106 height 12
type input "0006"
type input "36083266"
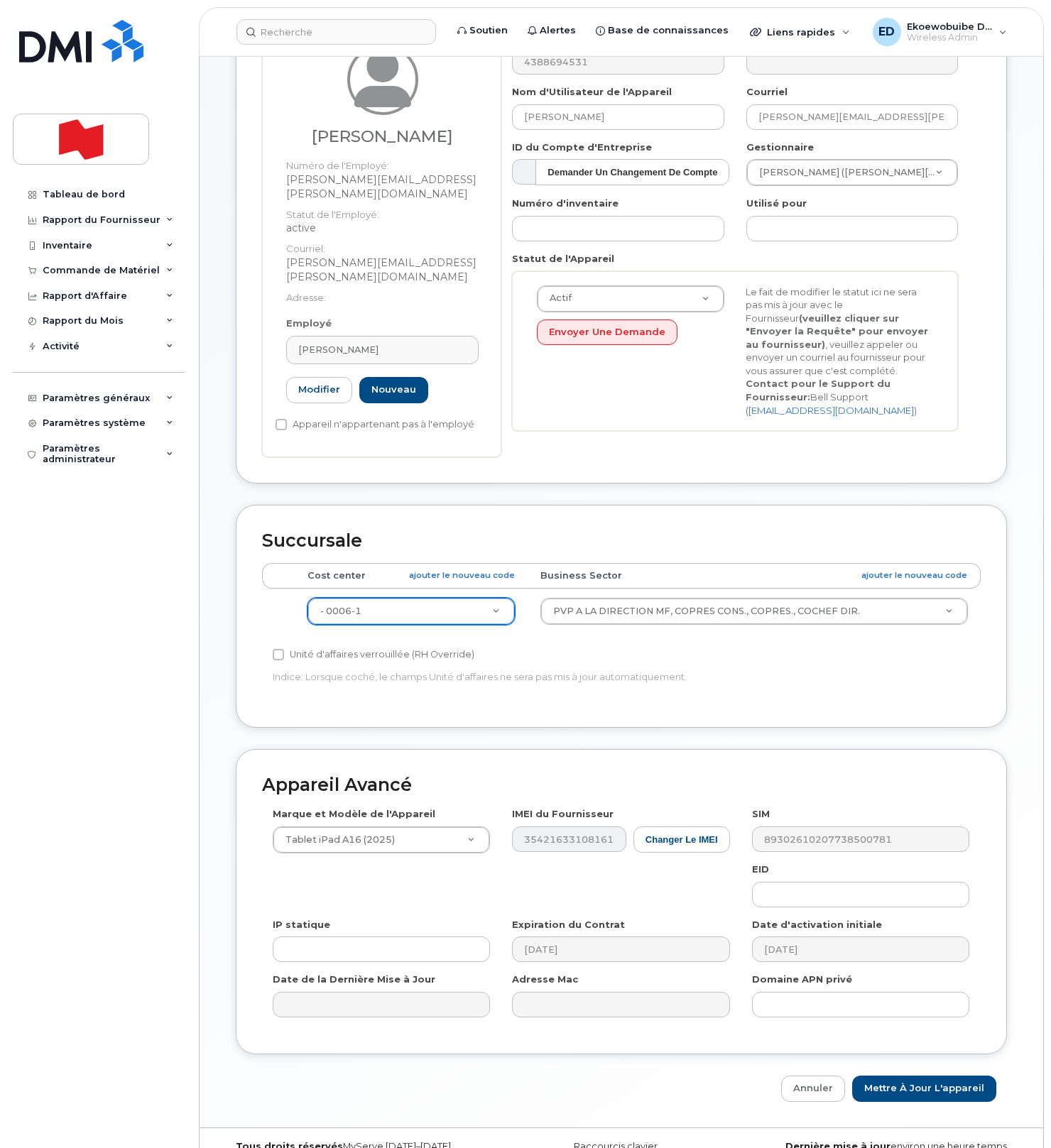
scroll to position [182, 0]
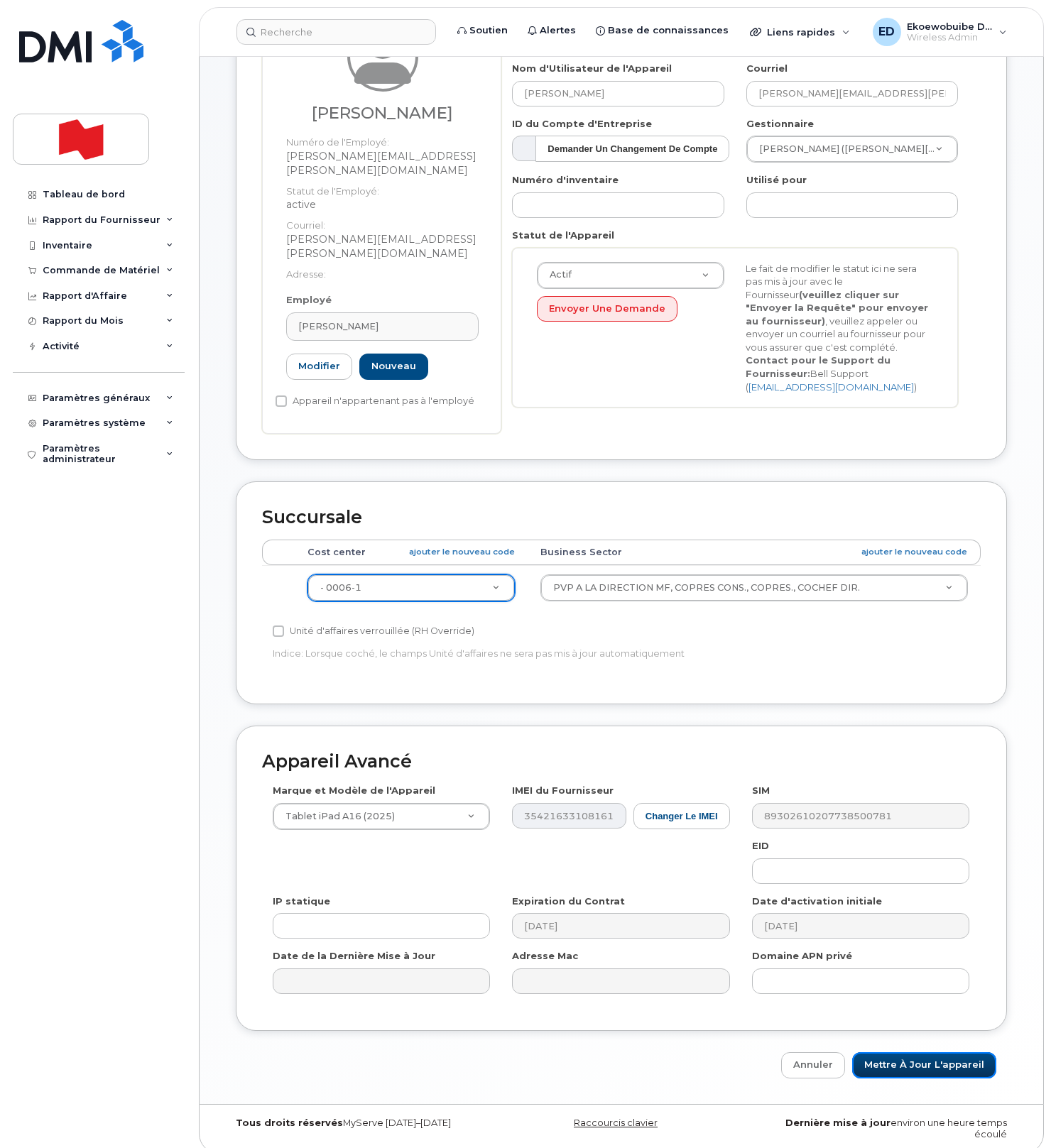
click at [899, 1053] on input "Mettre à jour l'appareil" at bounding box center [924, 1066] width 145 height 26
type input "Sauvegarde..."
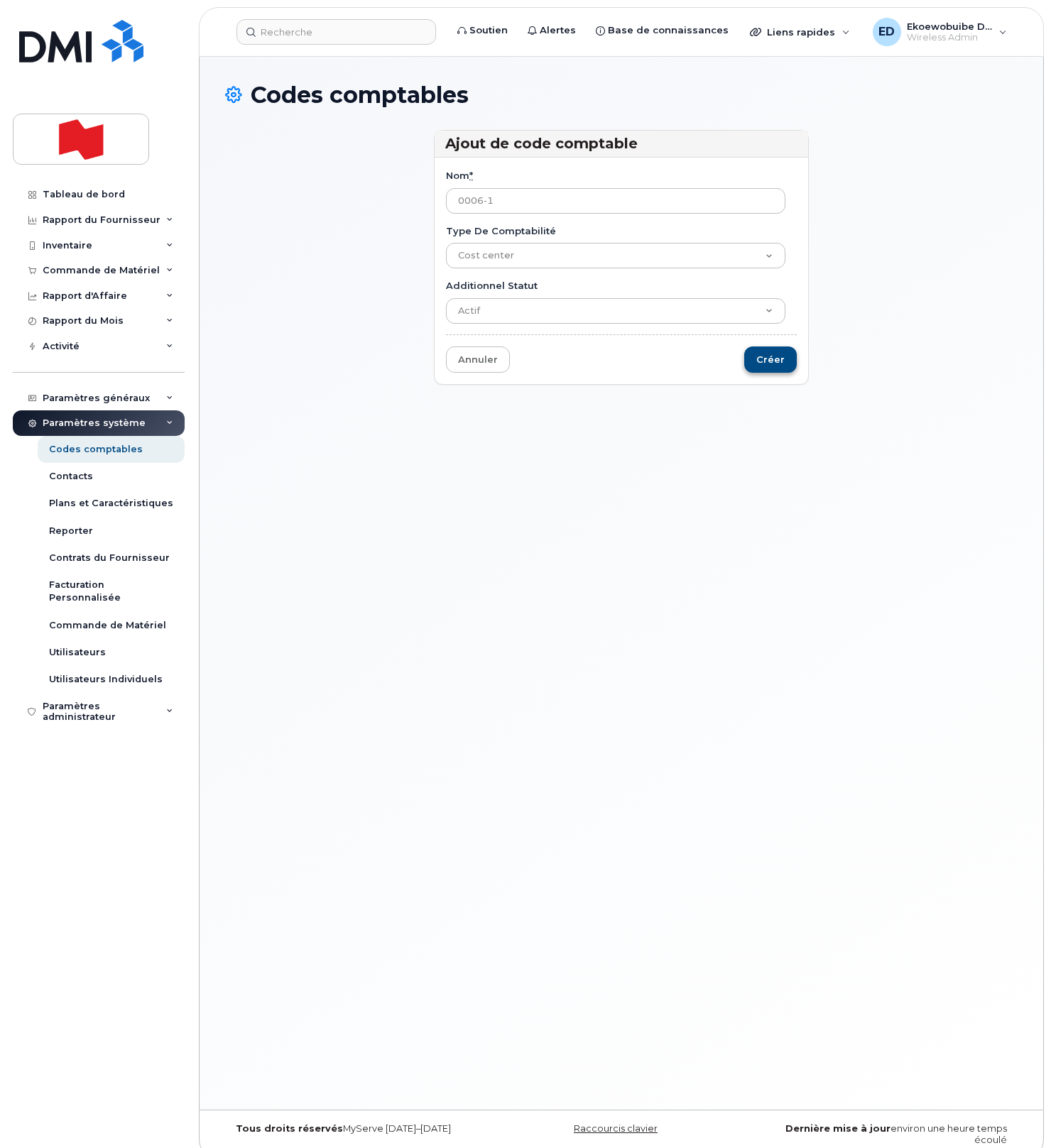
type input "0006-1"
click at [768, 360] on input "Créer" at bounding box center [771, 359] width 53 height 26
type input "Sauvegarder..."
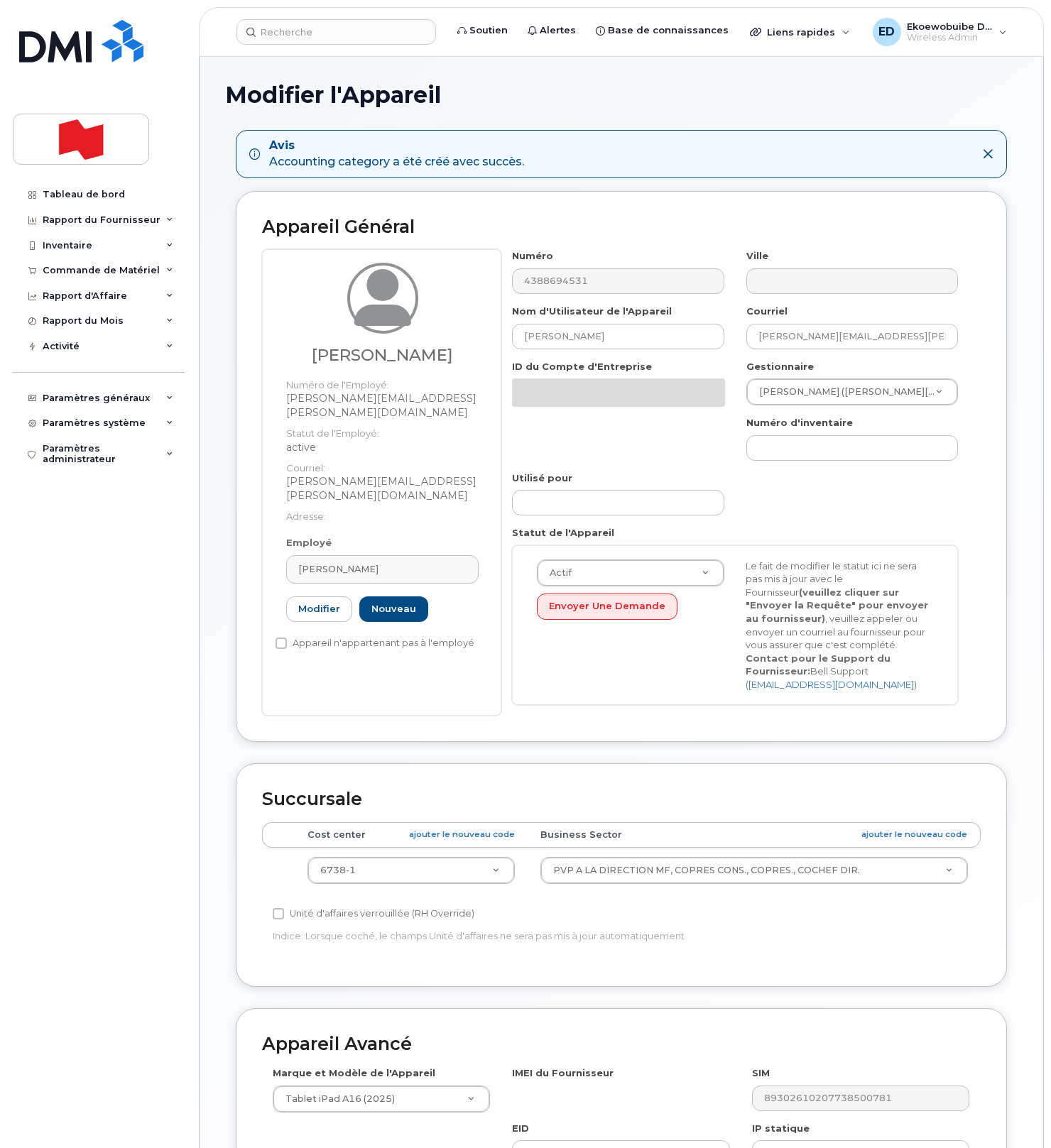
select select "25594327"
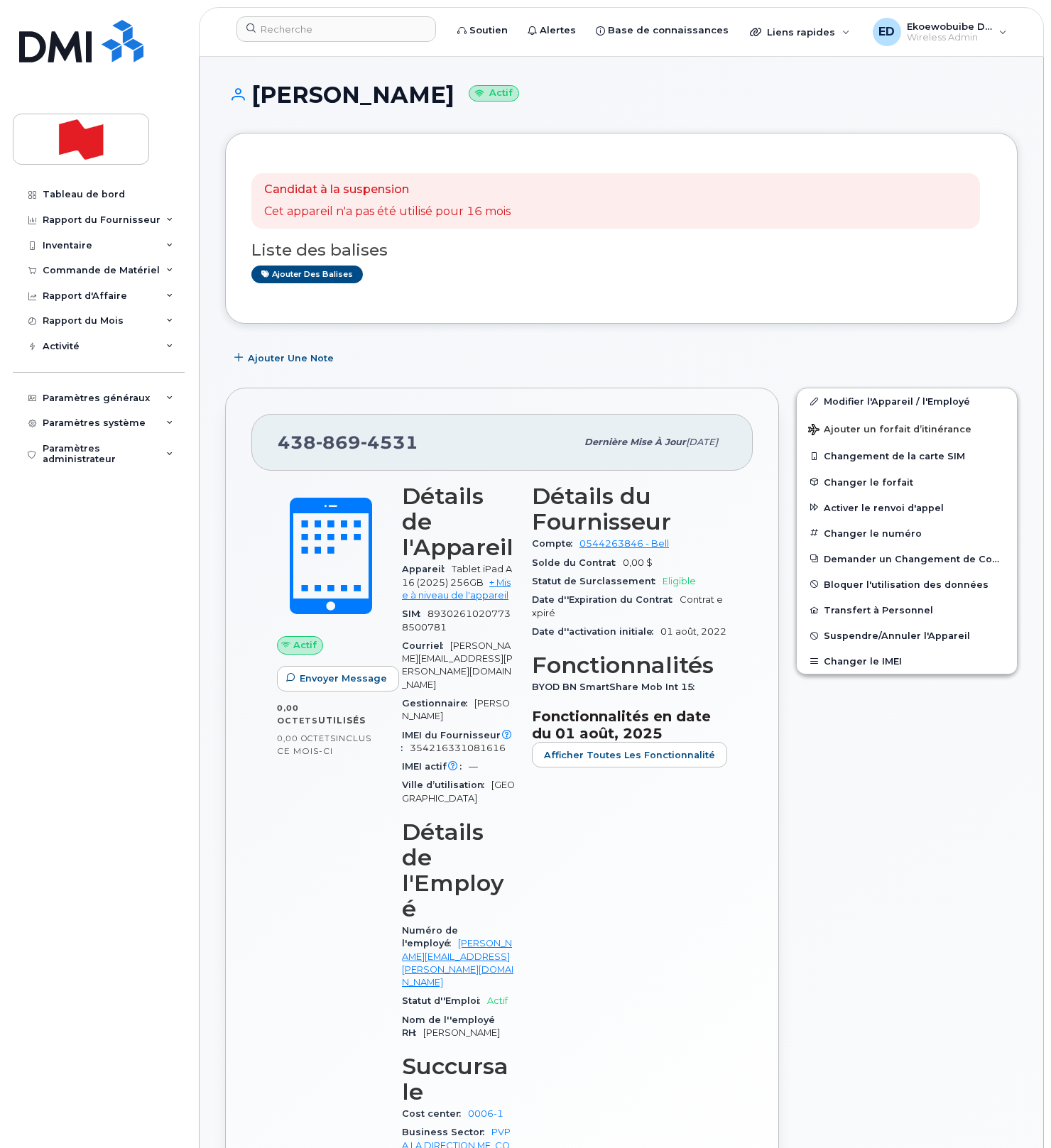
drag, startPoint x: 564, startPoint y: 286, endPoint x: 572, endPoint y: 289, distance: 8.5
click at [563, 286] on div "Candidat à la suspension Cet appareil n'a pas été utilisé pour 16 mois Liste de…" at bounding box center [621, 229] width 740 height 139
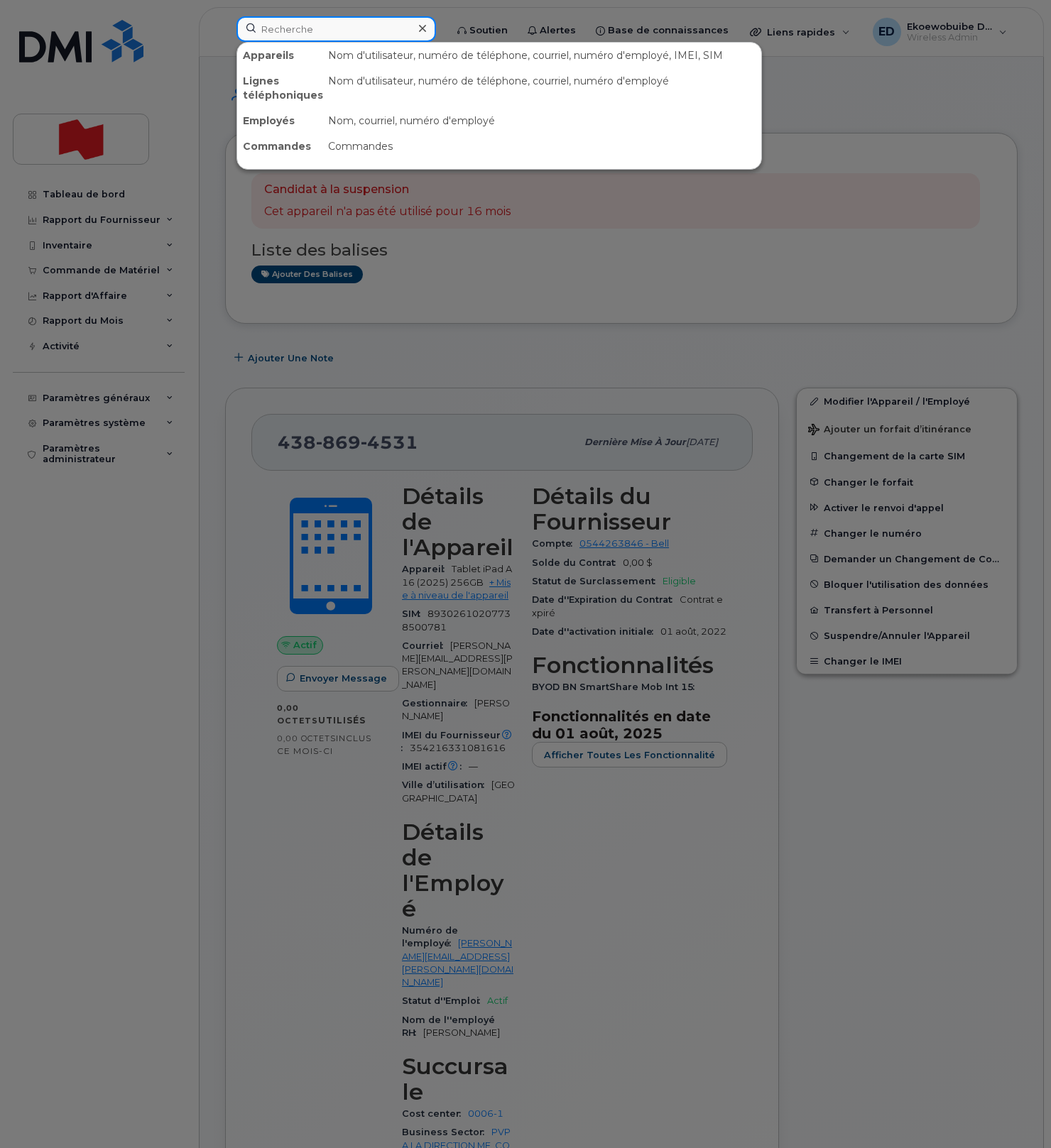
click at [298, 35] on input at bounding box center [336, 29] width 199 height 26
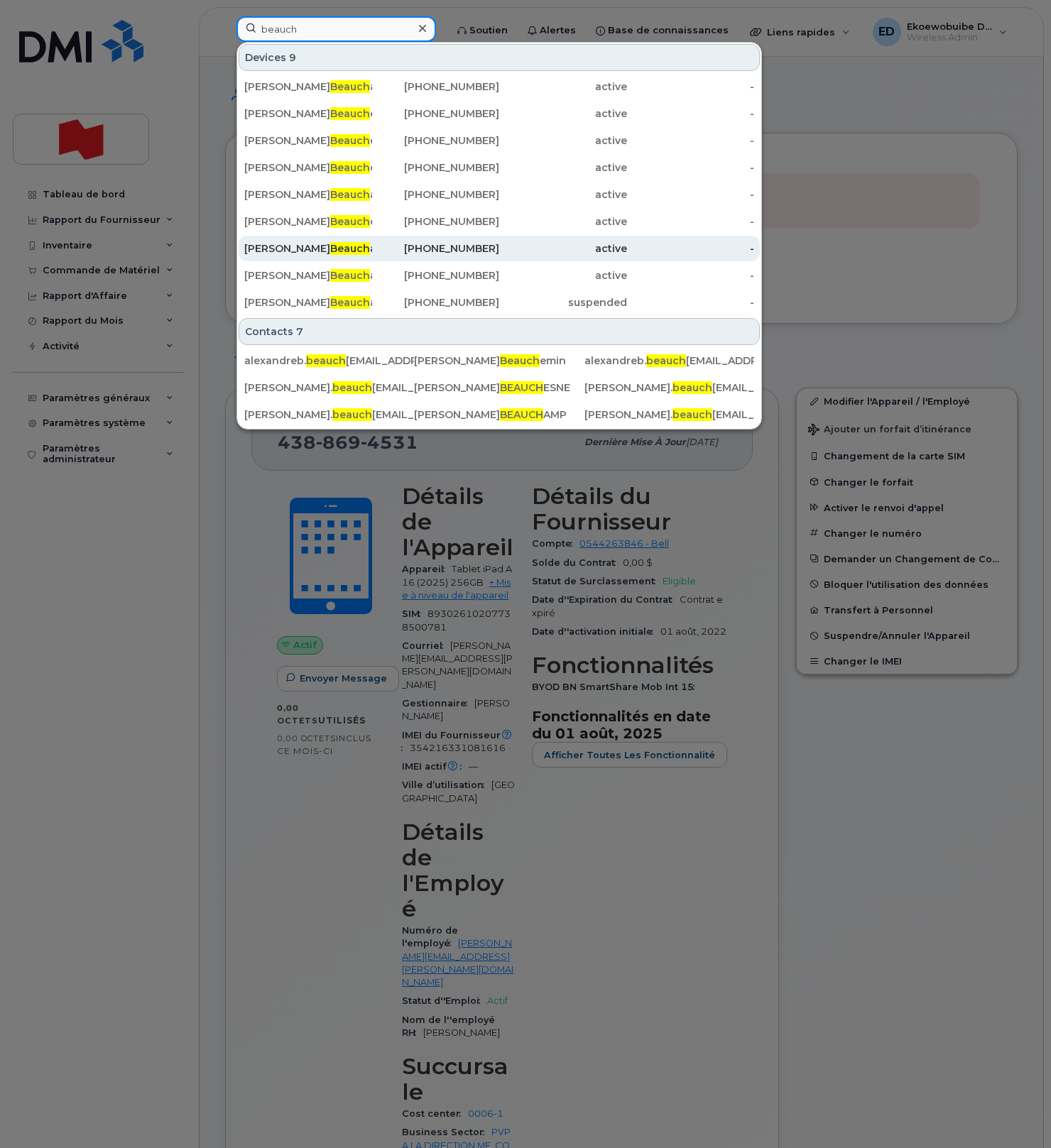
type input "beauch"
click at [330, 226] on span "Beauch" at bounding box center [350, 222] width 40 height 13
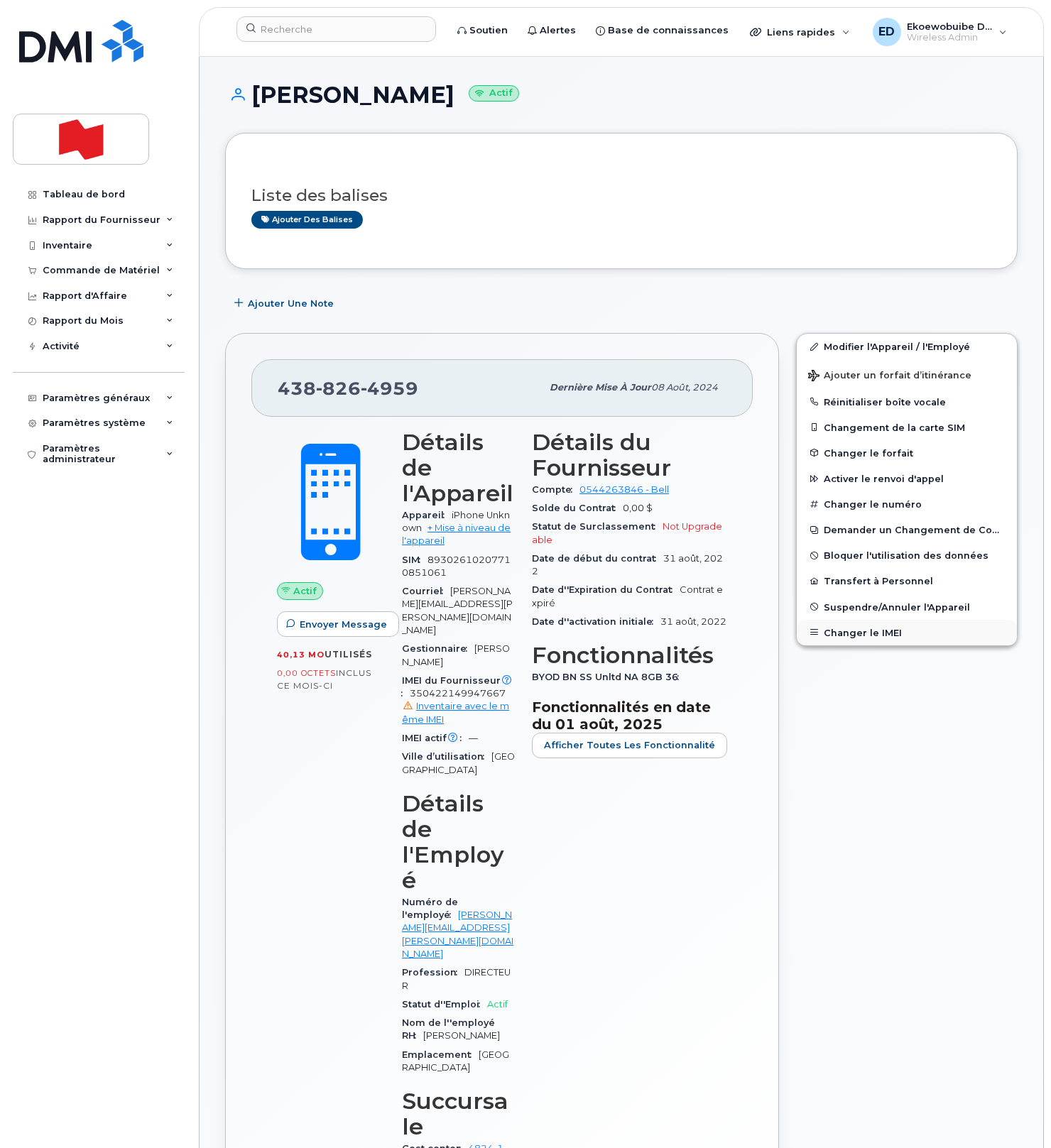
click at [854, 638] on button "Changer le IMEI" at bounding box center [906, 633] width 220 height 26
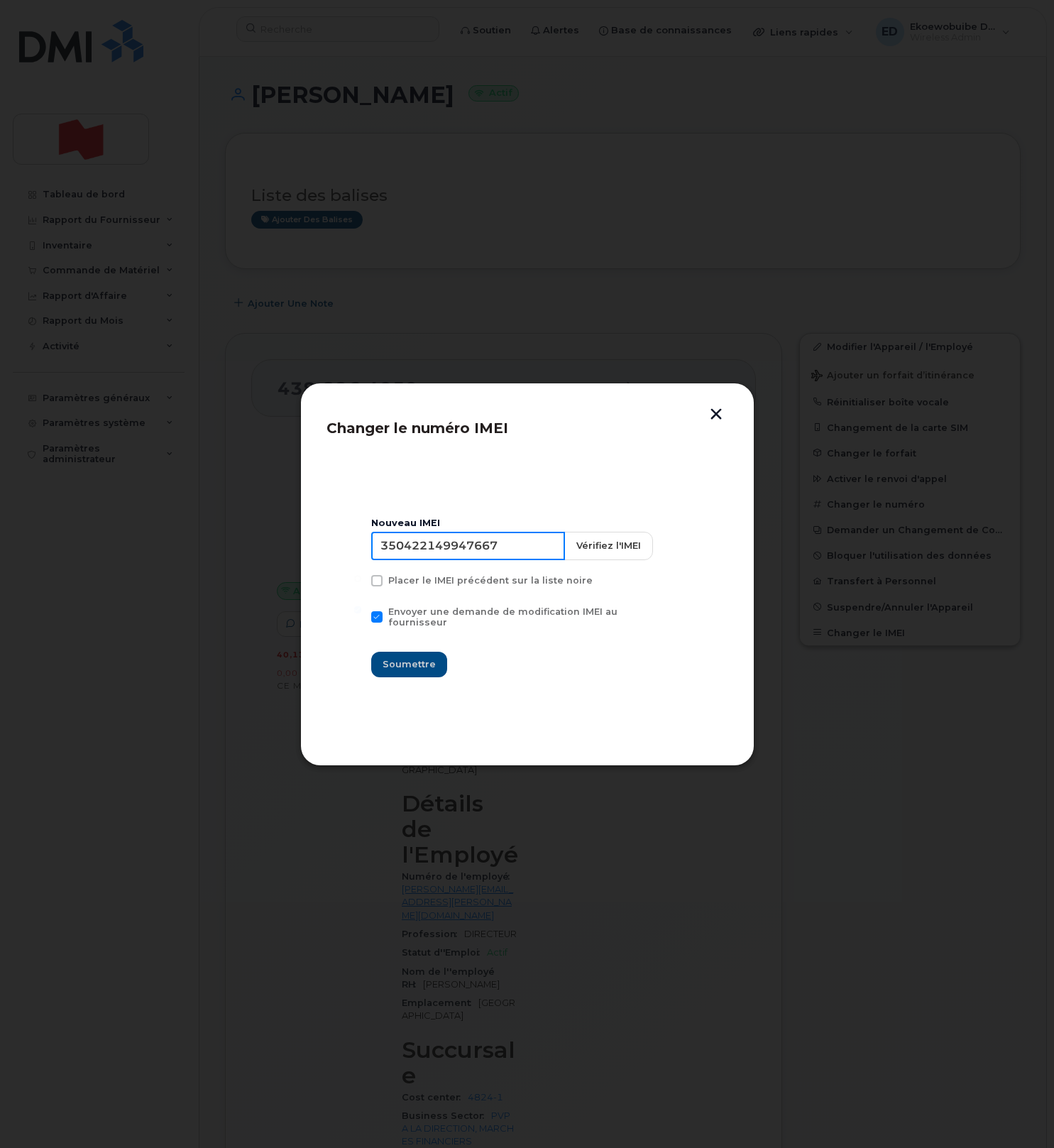
click at [466, 560] on input "350422149947667" at bounding box center [468, 545] width 194 height 29
click at [466, 560] on input "350422149947667" at bounding box center [468, 545] width 194 height 29
click at [460, 546] on input "350422149947667" at bounding box center [468, 545] width 194 height 29
type input "350829591825185"
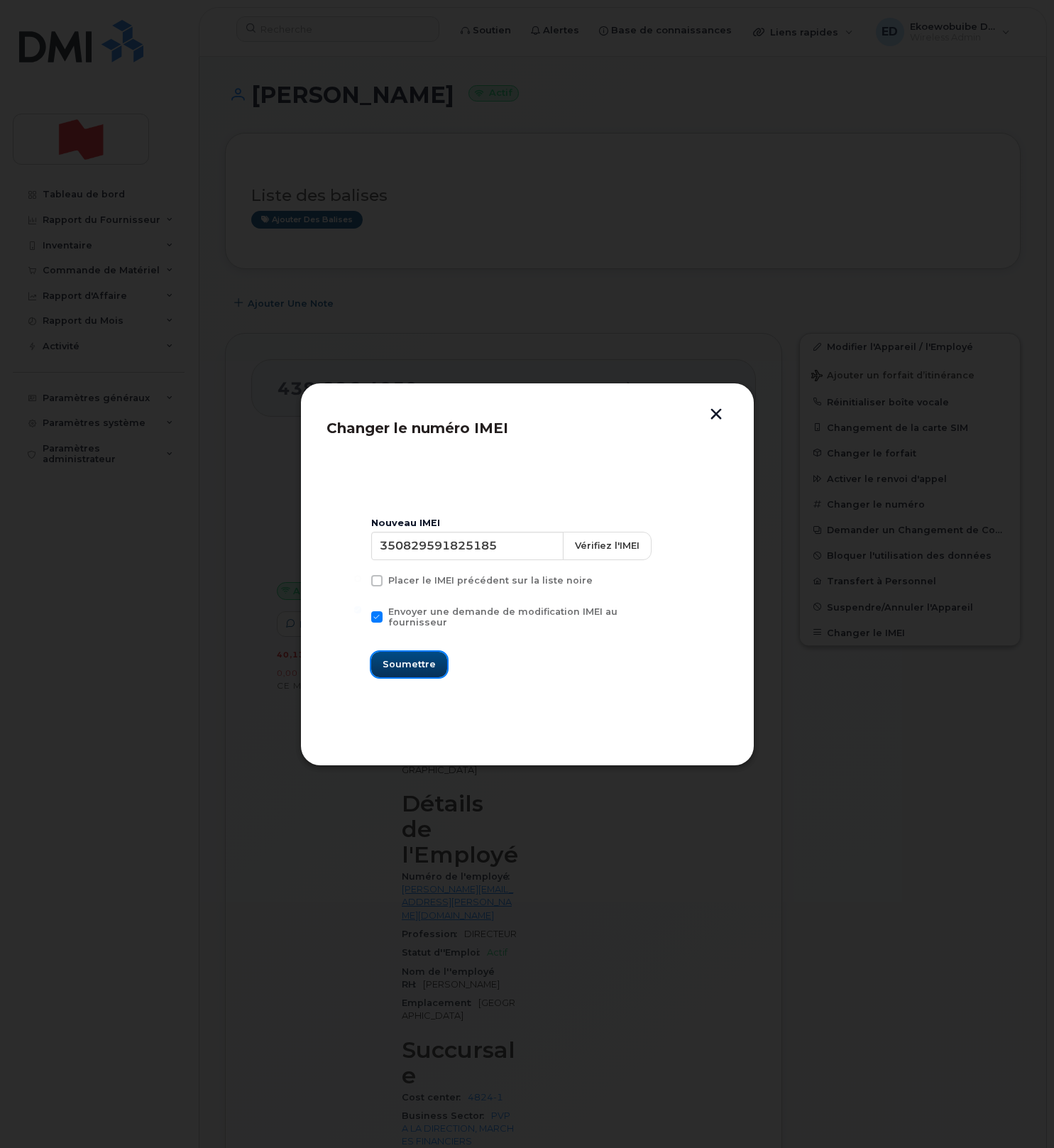
click at [421, 664] on span "Soumettre" at bounding box center [409, 665] width 54 height 14
